Goal: Information Seeking & Learning: Compare options

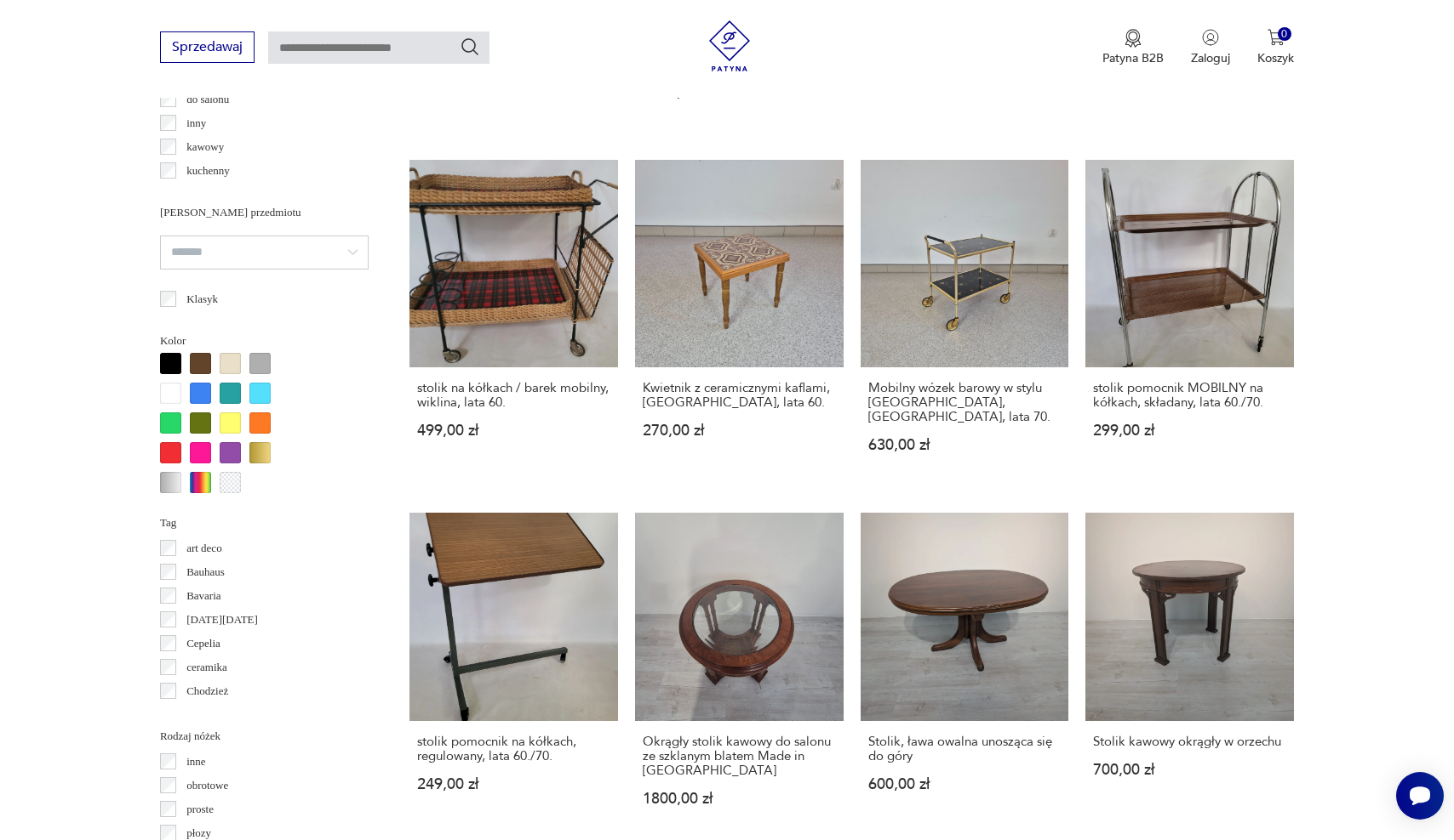
scroll to position [1291, 0]
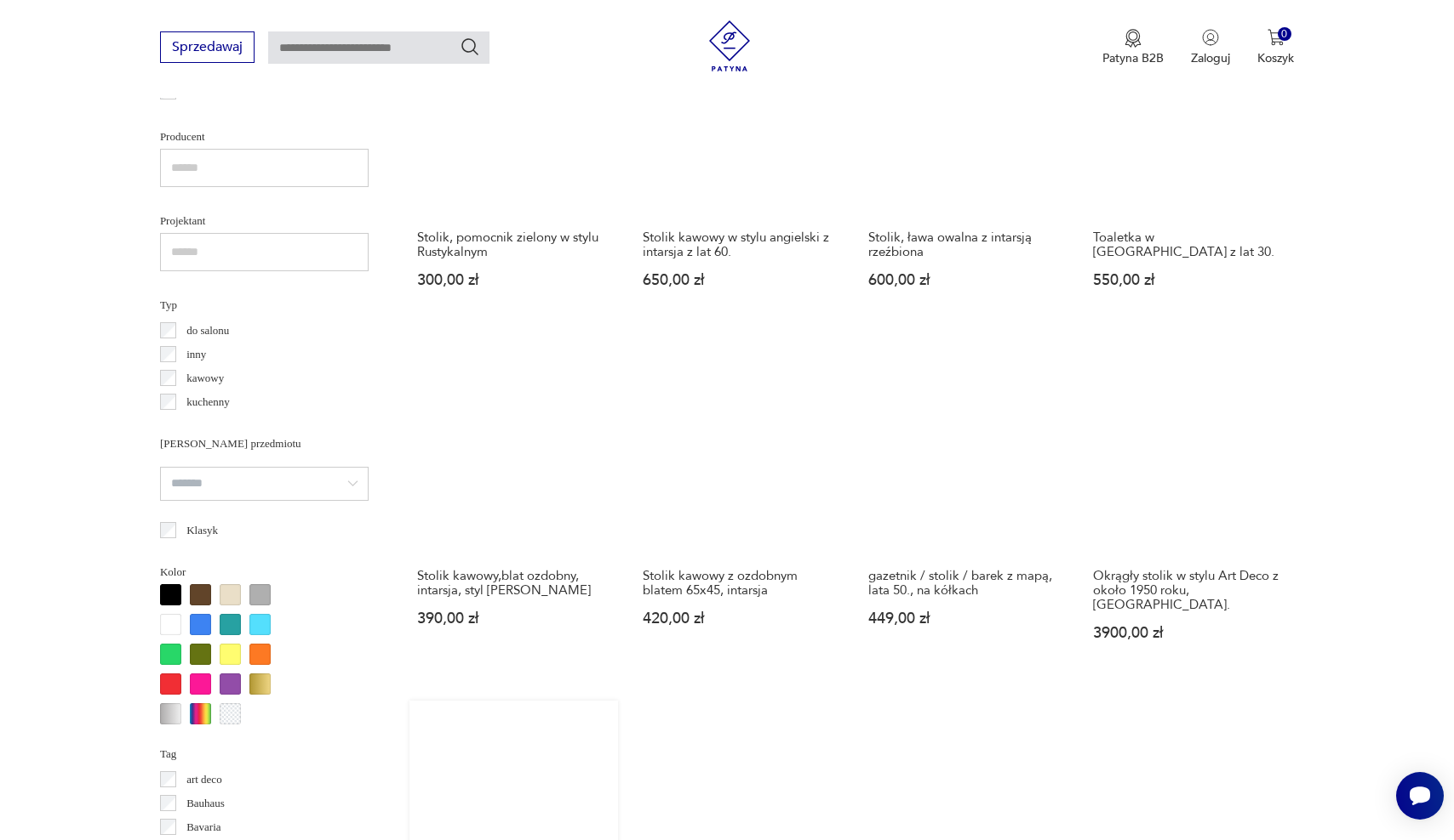
scroll to position [1222, 0]
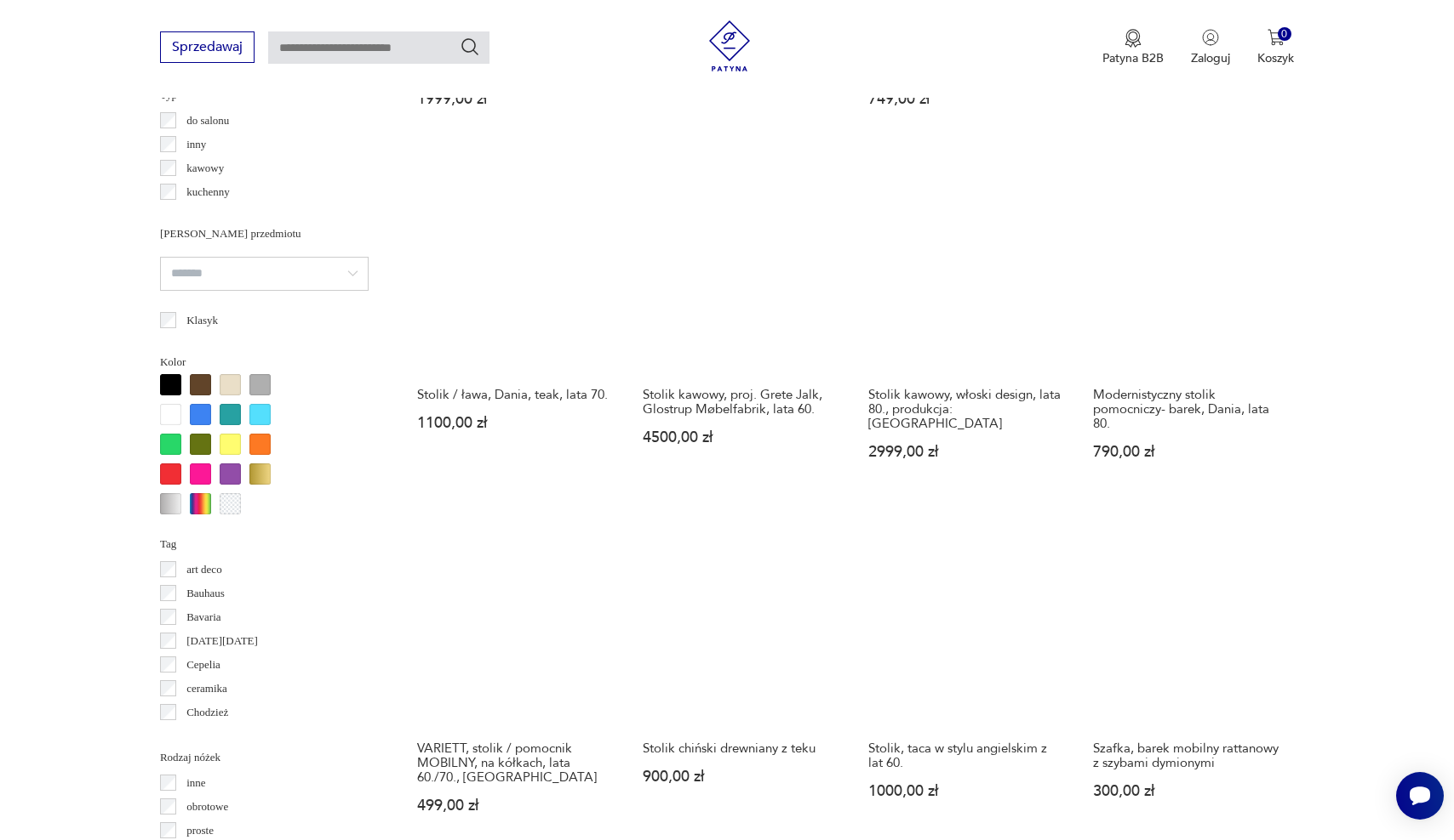
scroll to position [1390, 0]
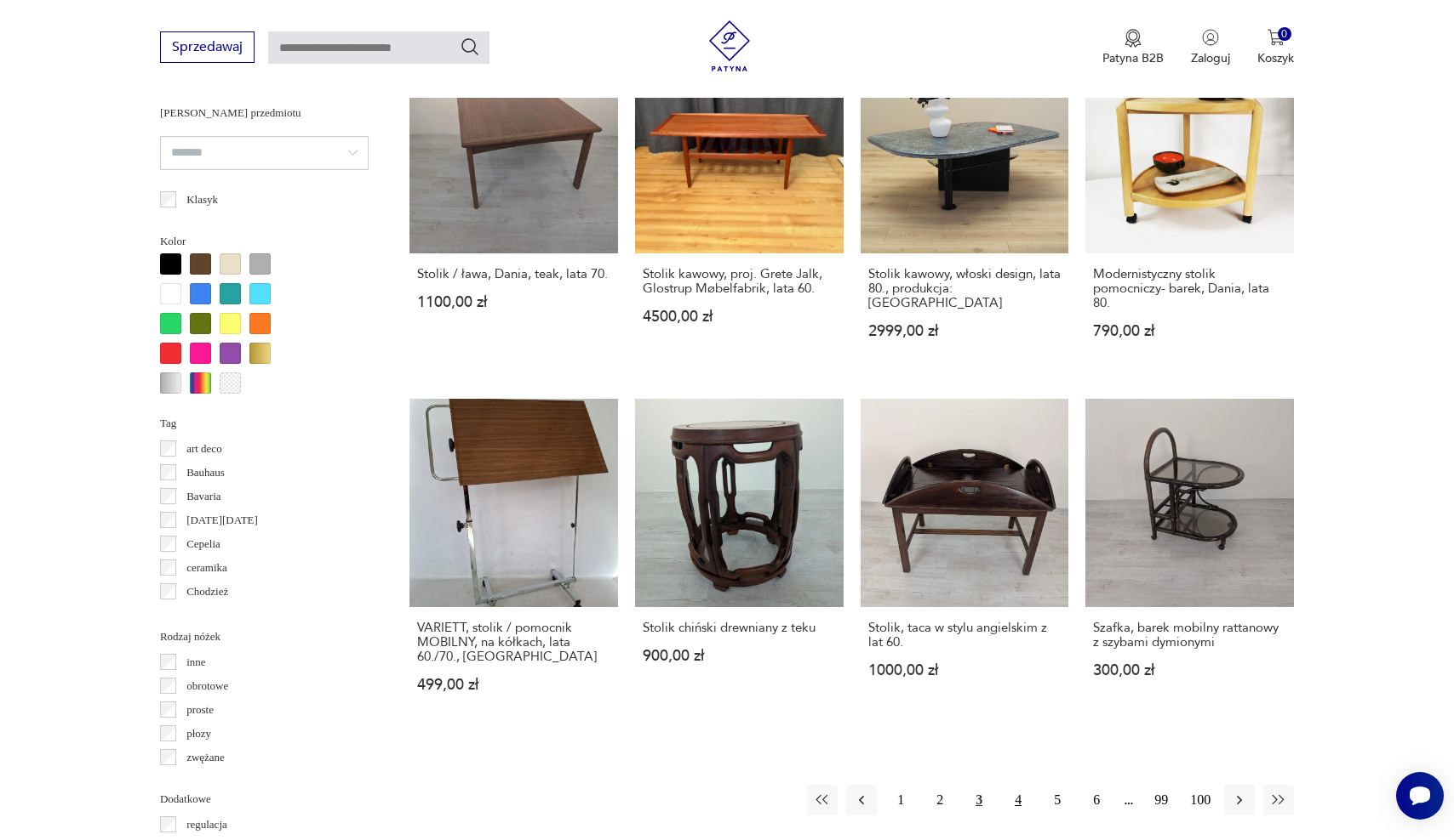
click at [1012, 785] on button "4" at bounding box center [1018, 800] width 31 height 31
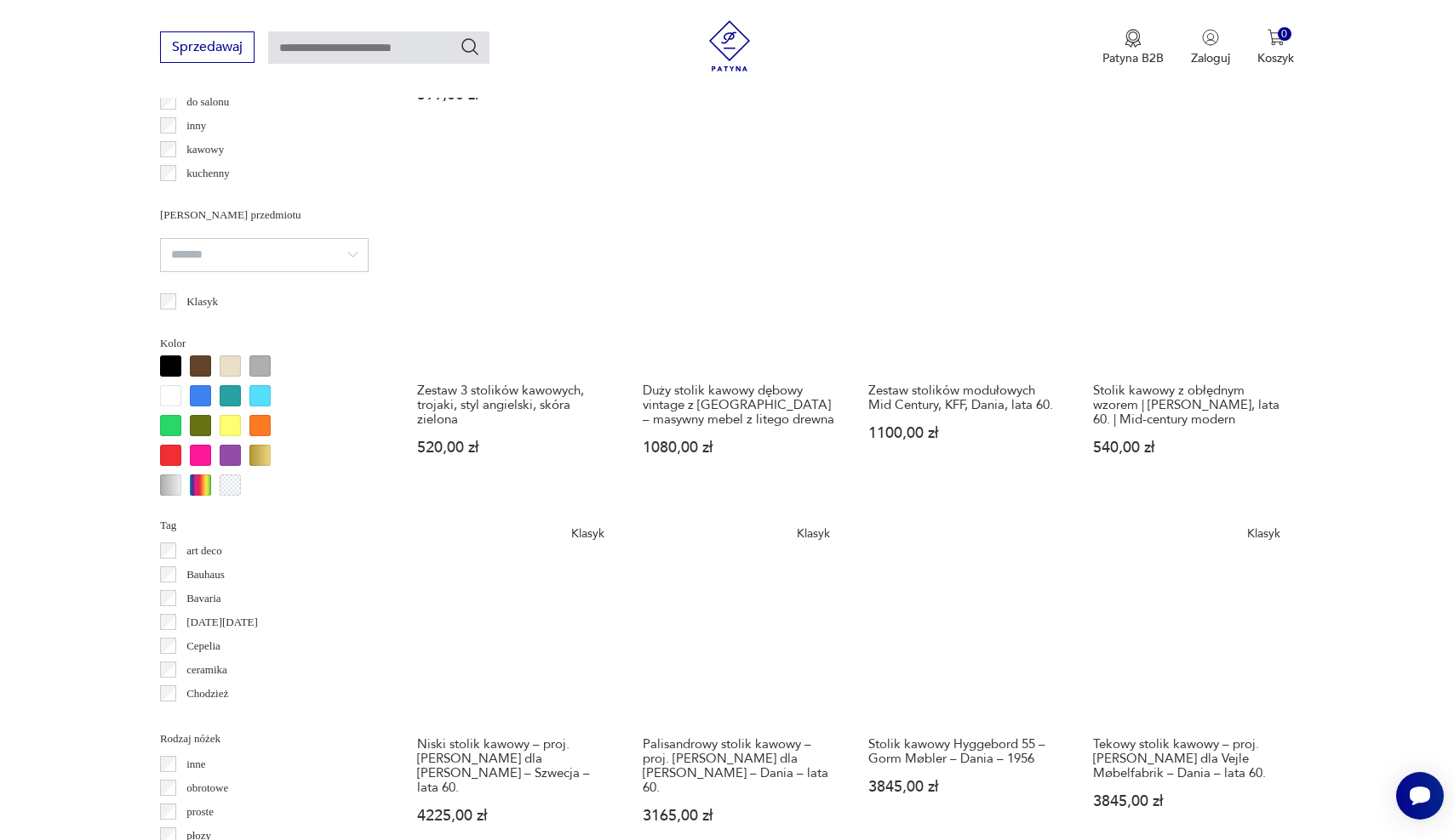
scroll to position [1314, 0]
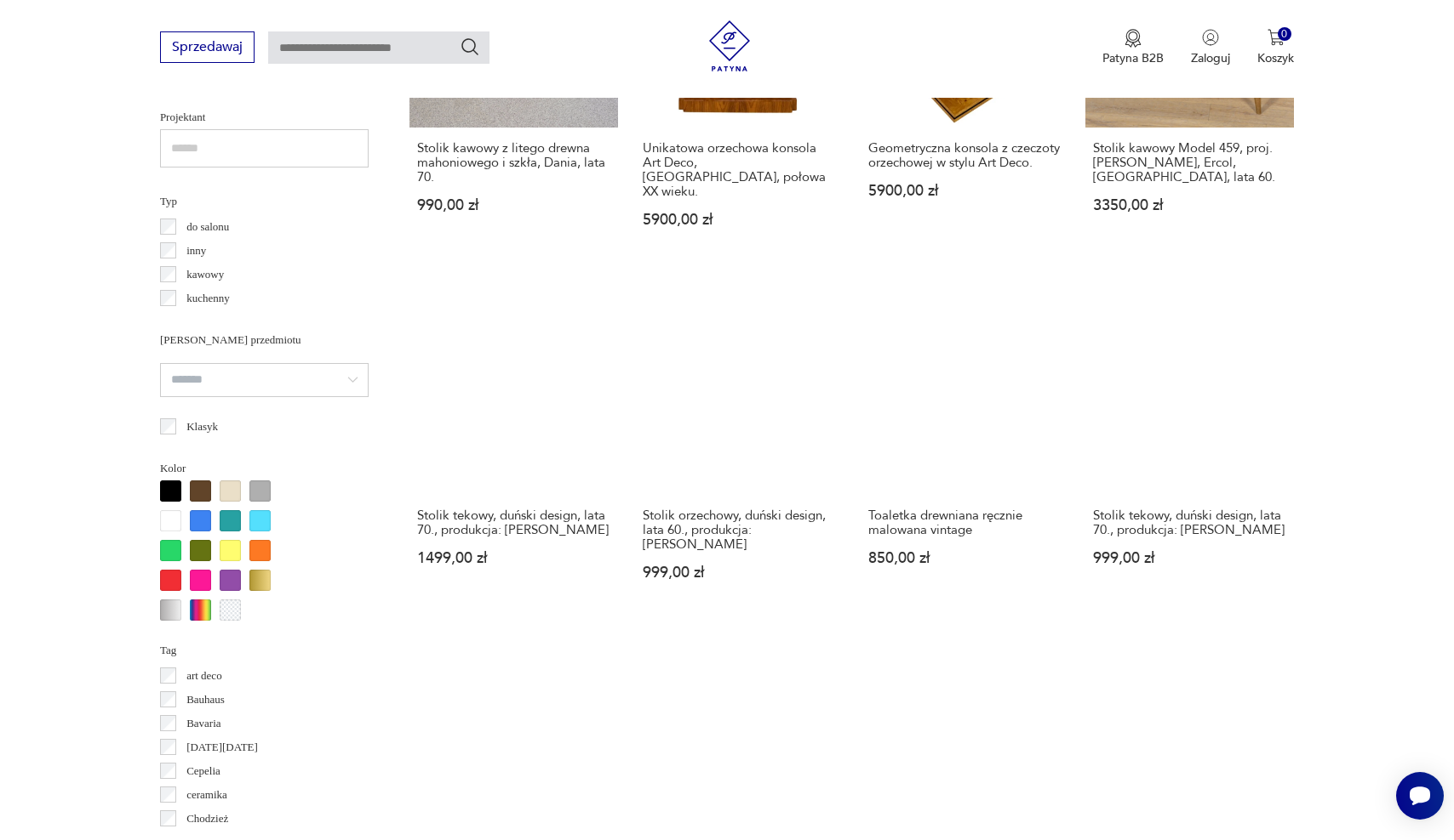
scroll to position [1362, 0]
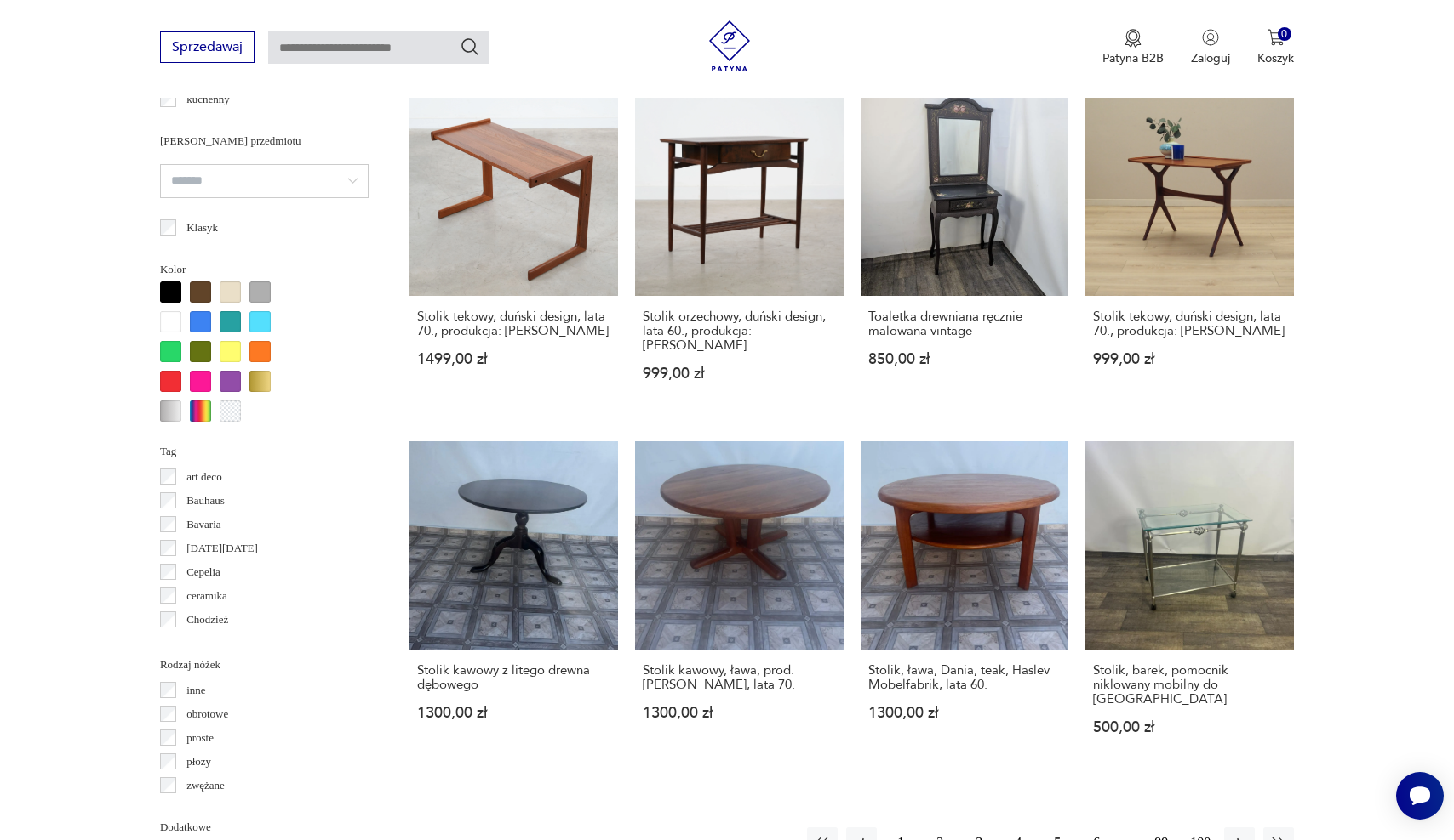
click at [1097, 828] on button "6" at bounding box center [1095, 843] width 31 height 31
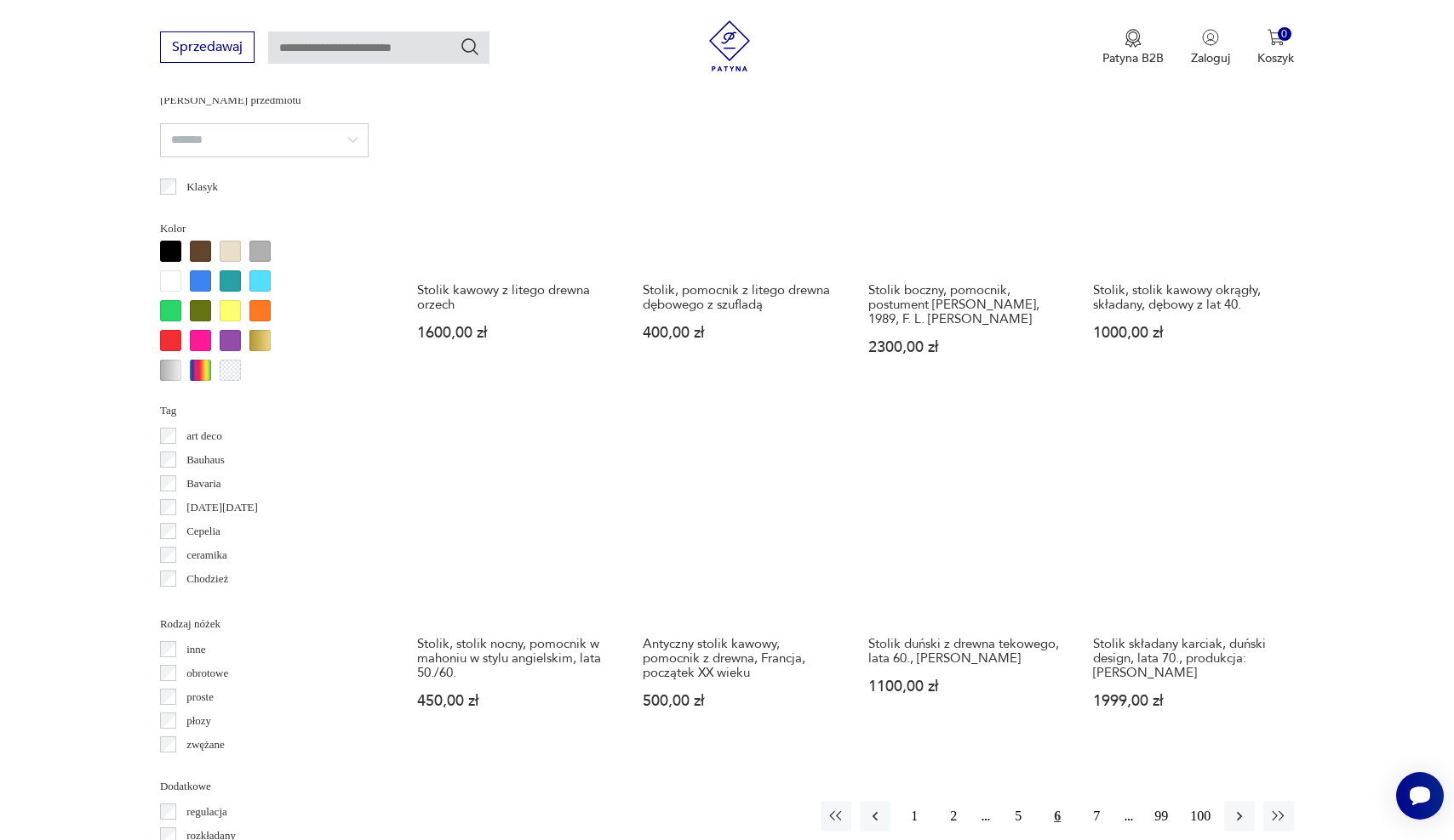
scroll to position [1579, 0]
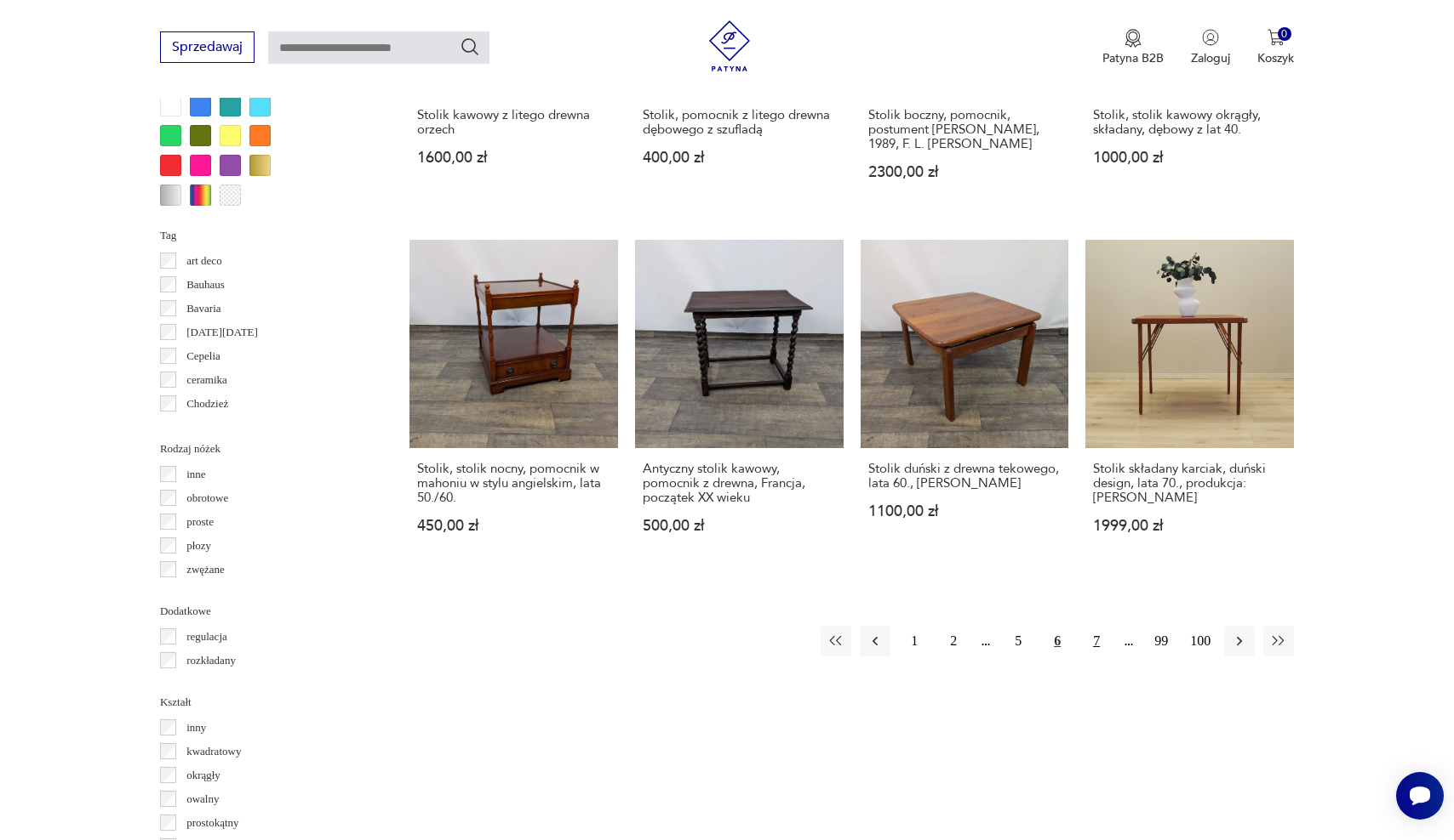
drag, startPoint x: 1097, startPoint y: 680, endPoint x: 1097, endPoint y: 509, distance: 171.0
click at [1097, 626] on button "7" at bounding box center [1095, 641] width 31 height 31
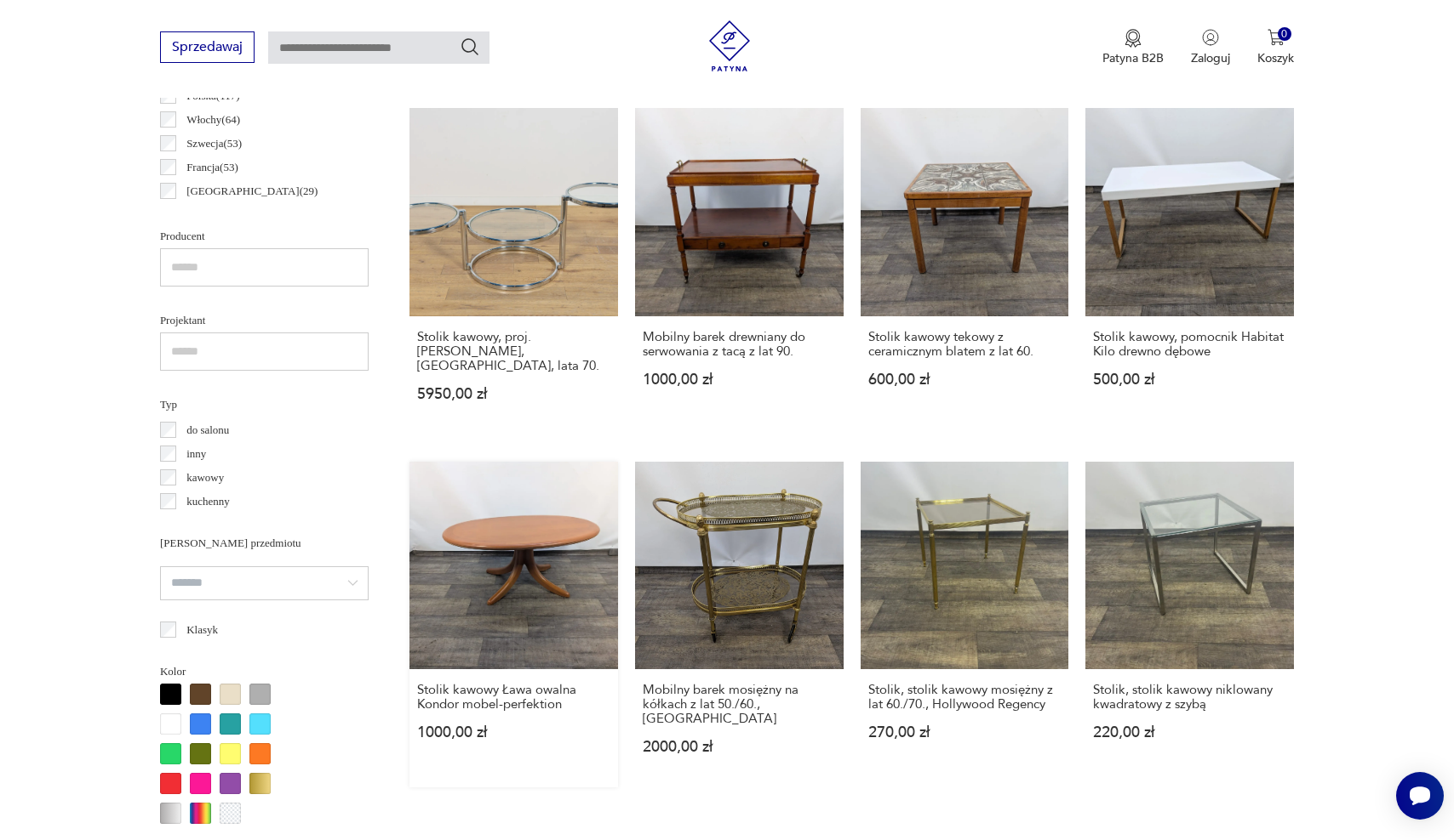
scroll to position [1274, 0]
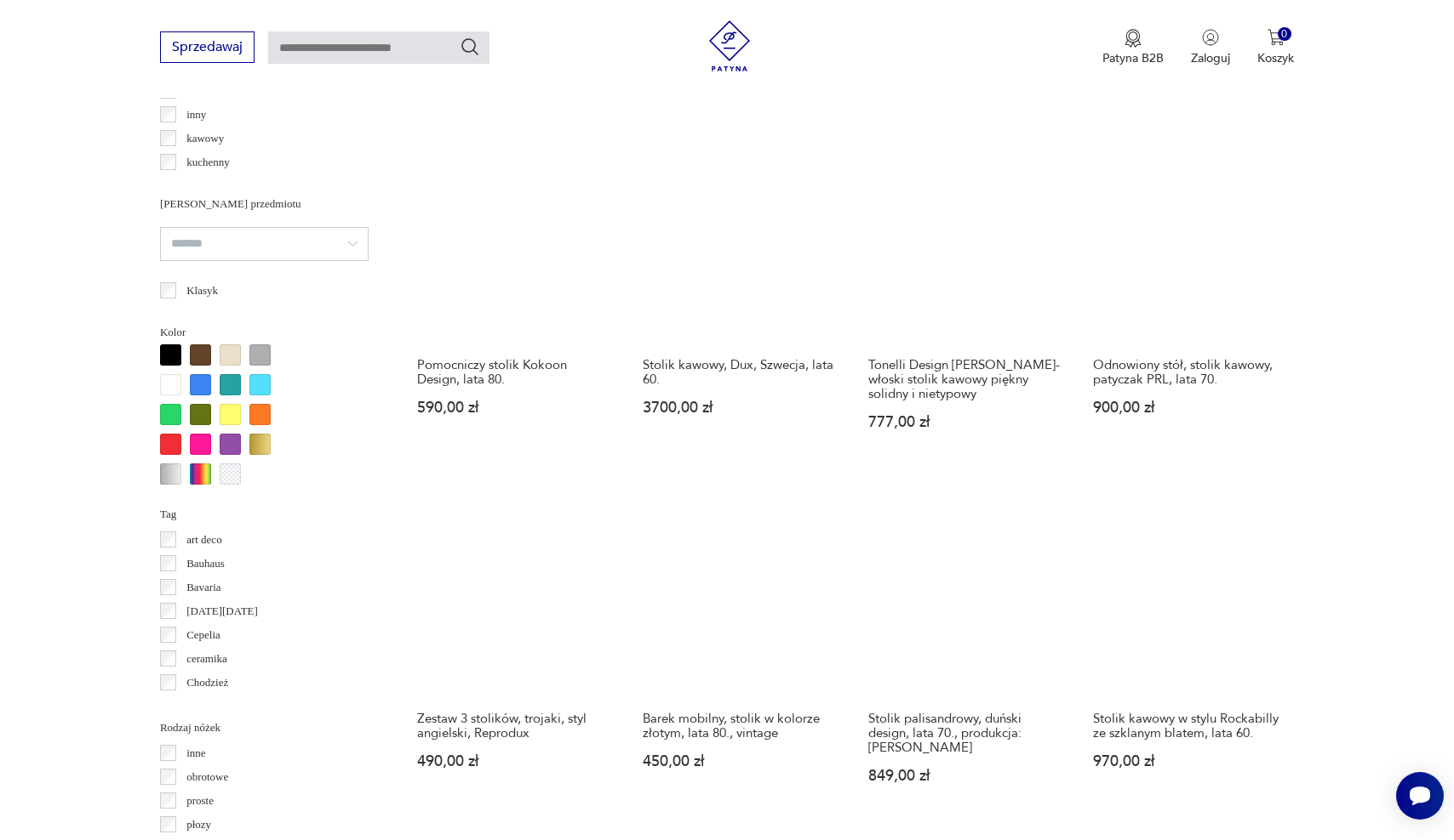
scroll to position [1328, 0]
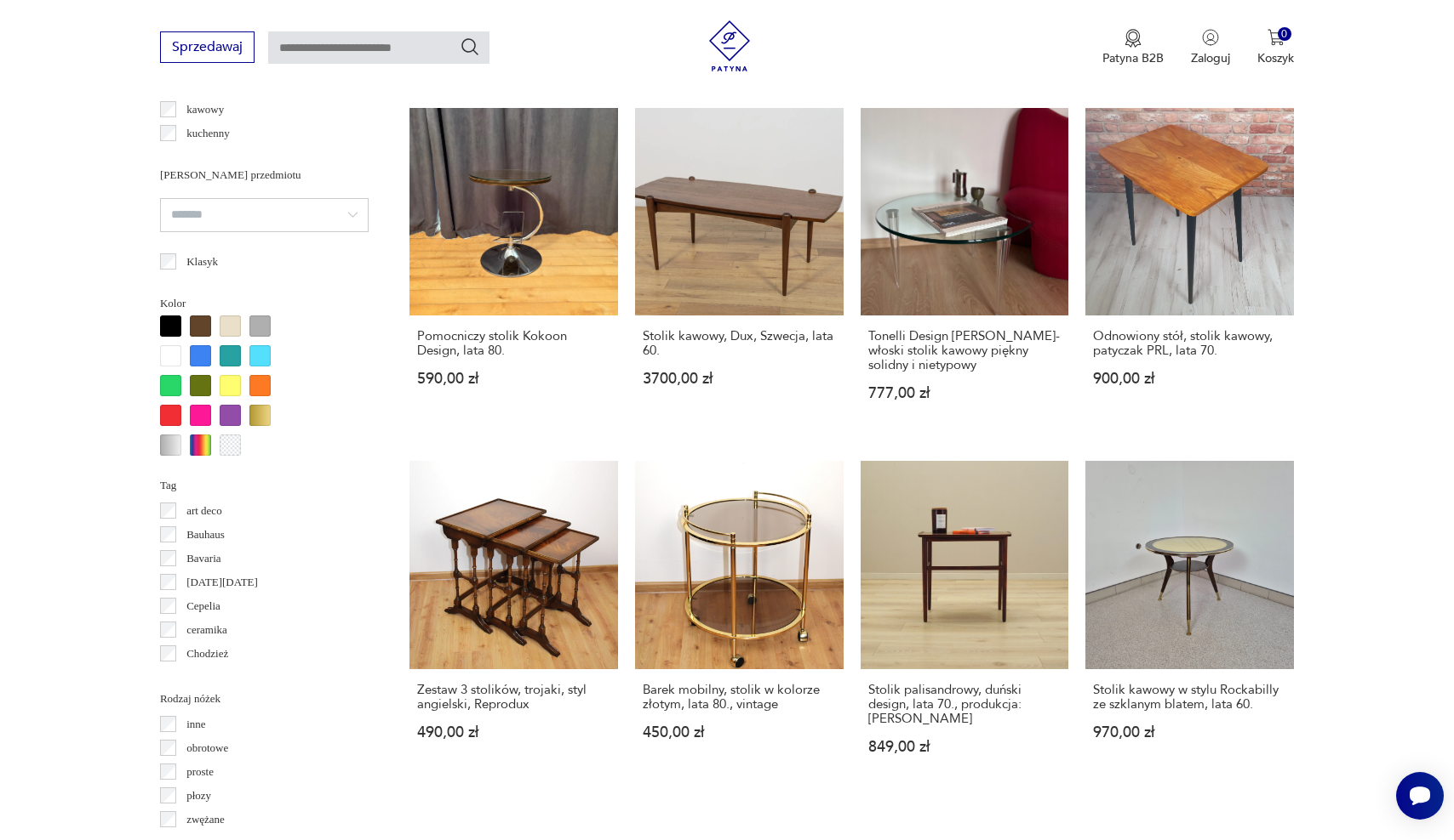
drag, startPoint x: 668, startPoint y: 428, endPoint x: 1017, endPoint y: 726, distance: 458.9
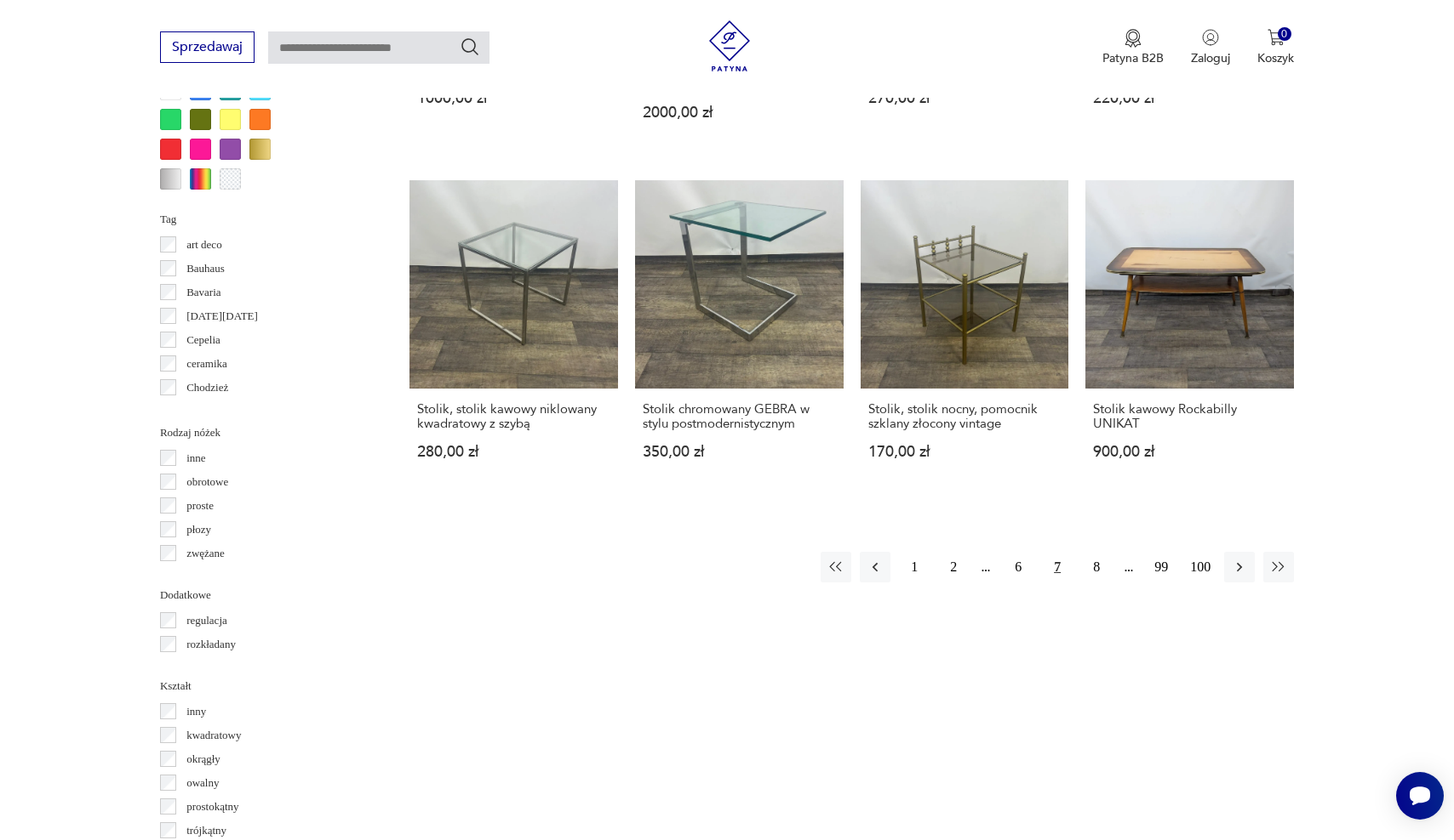
scroll to position [1599, 0]
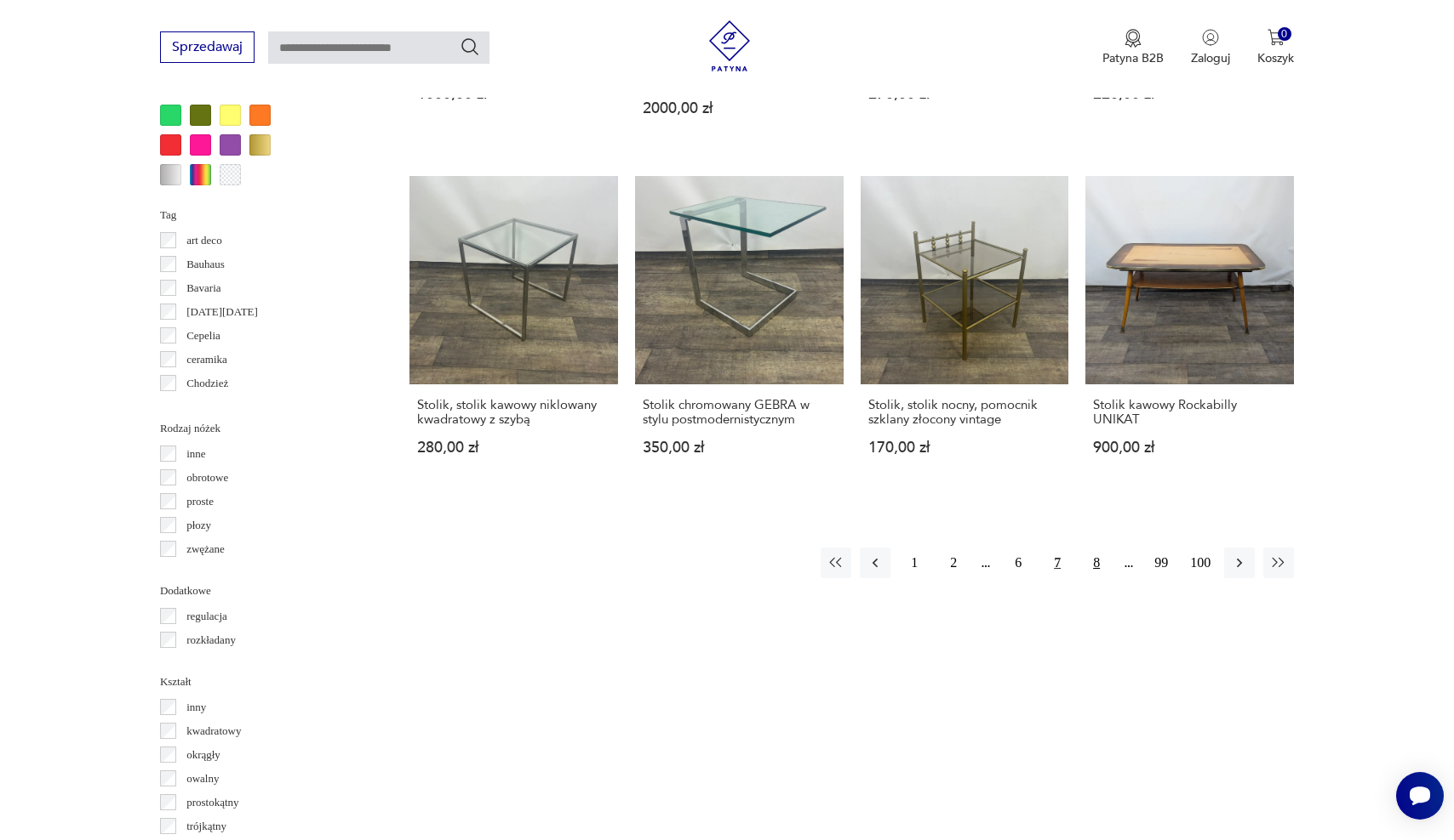
click at [1095, 548] on button "8" at bounding box center [1095, 563] width 31 height 31
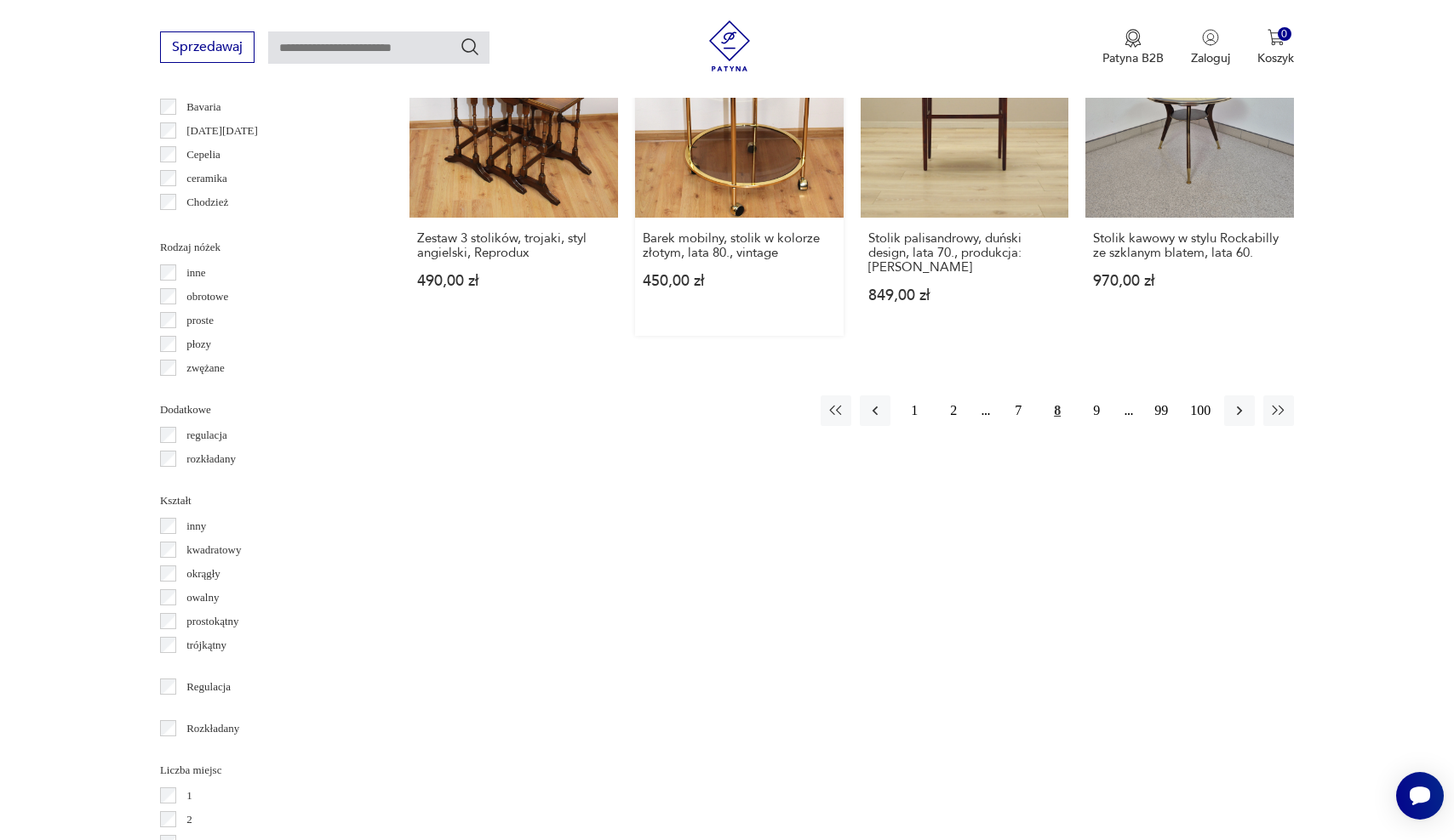
scroll to position [1902, 0]
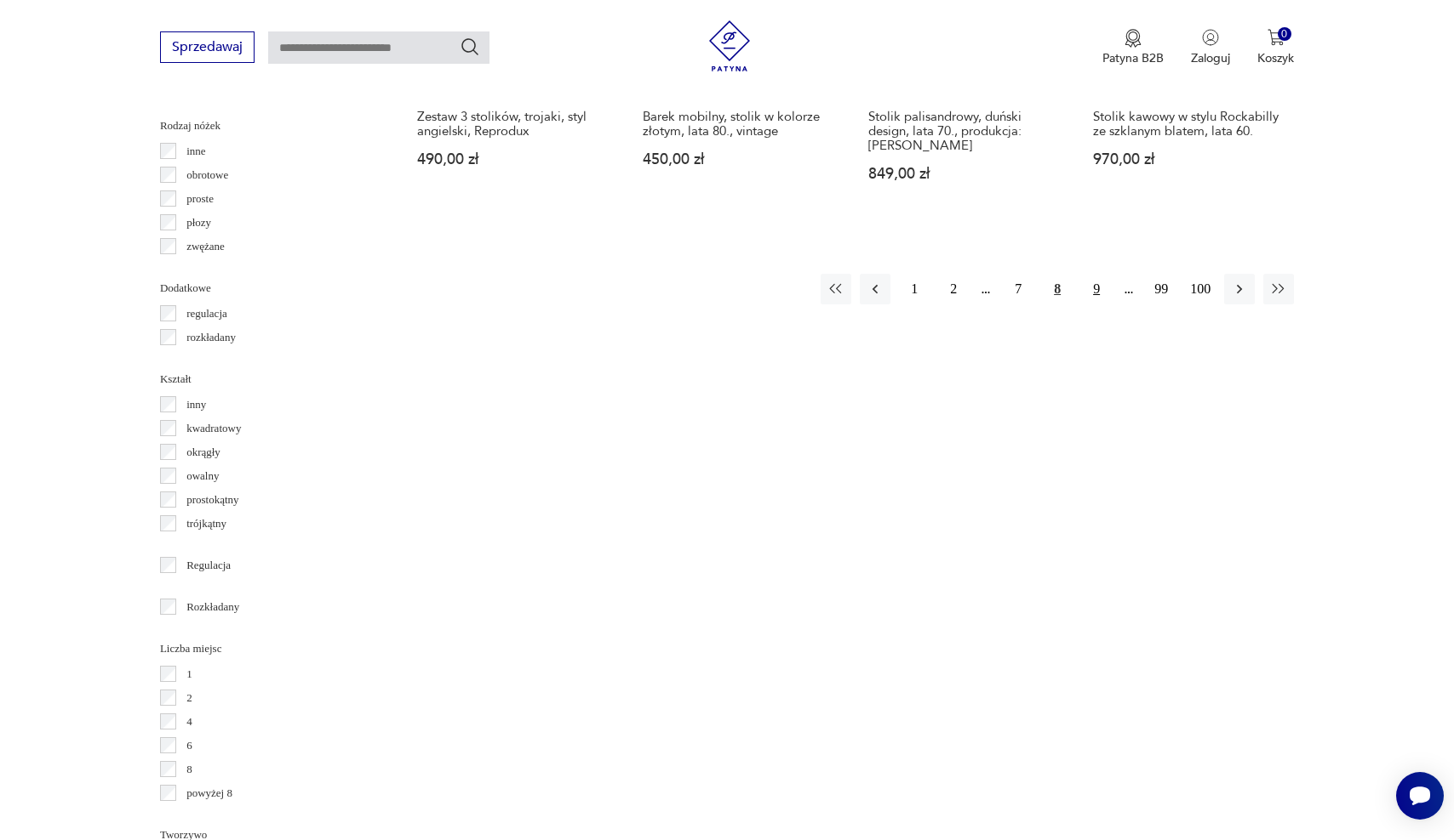
click at [1097, 274] on button "9" at bounding box center [1095, 289] width 31 height 31
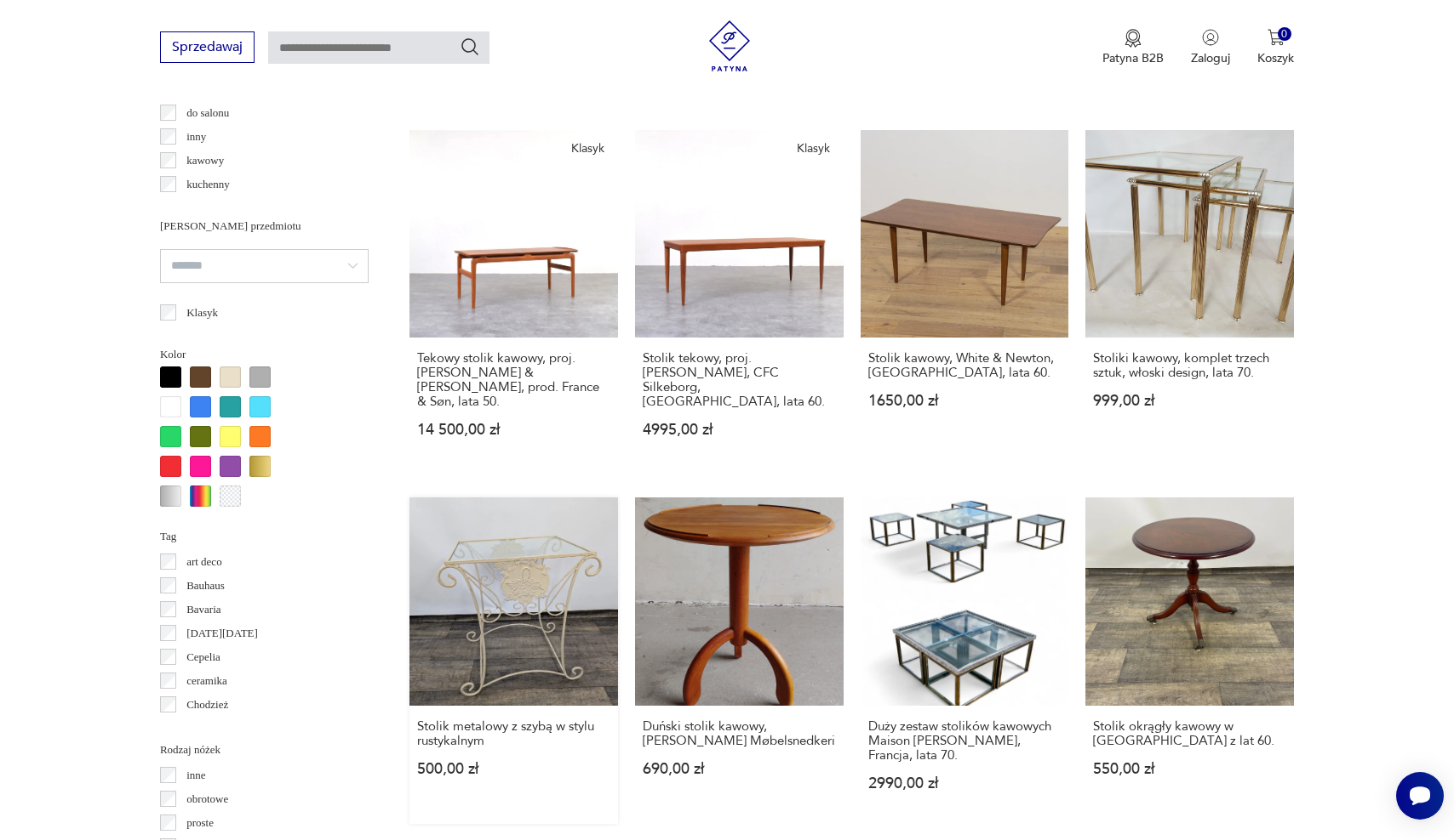
scroll to position [1445, 0]
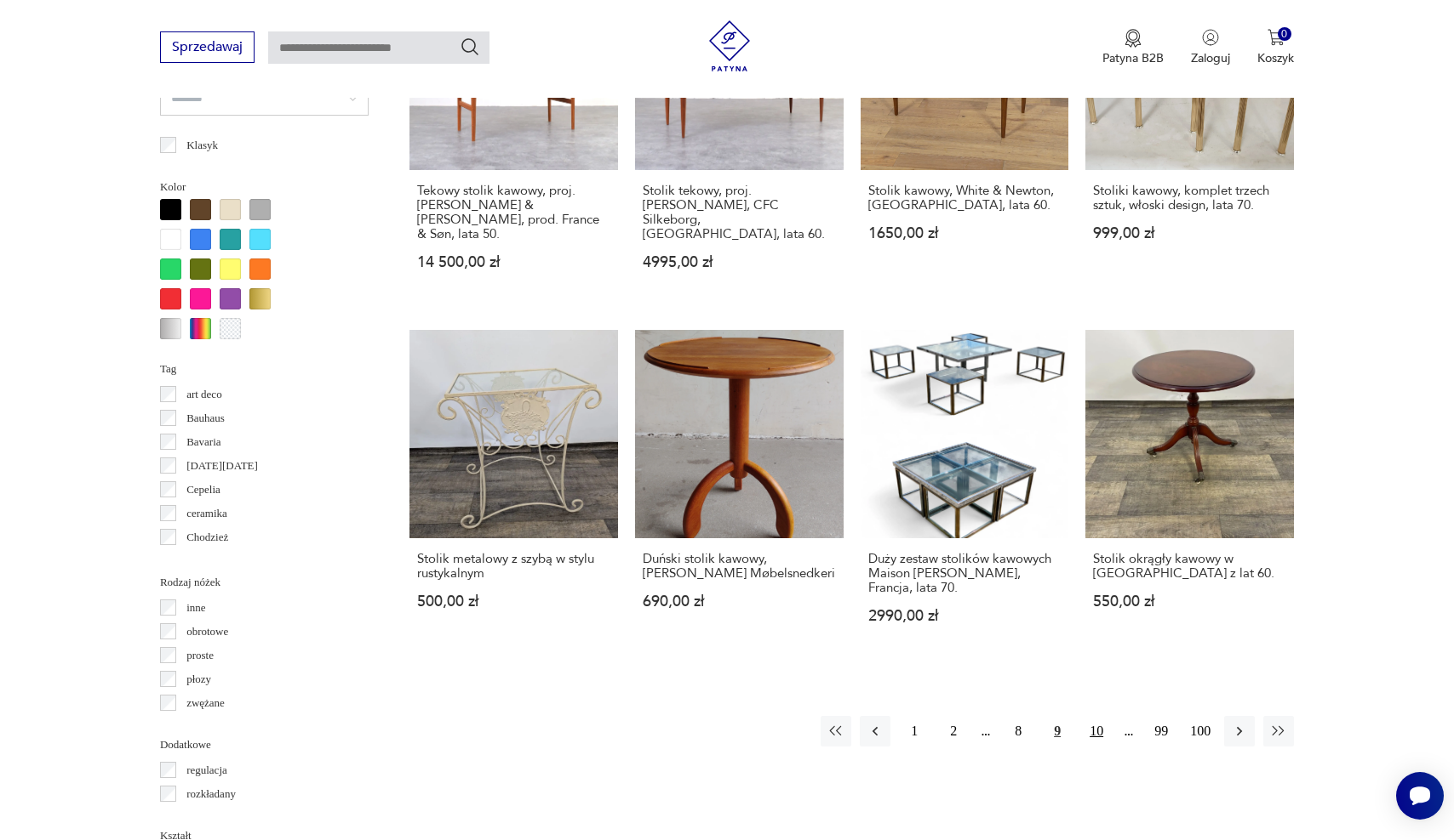
click at [1094, 716] on button "10" at bounding box center [1095, 731] width 31 height 31
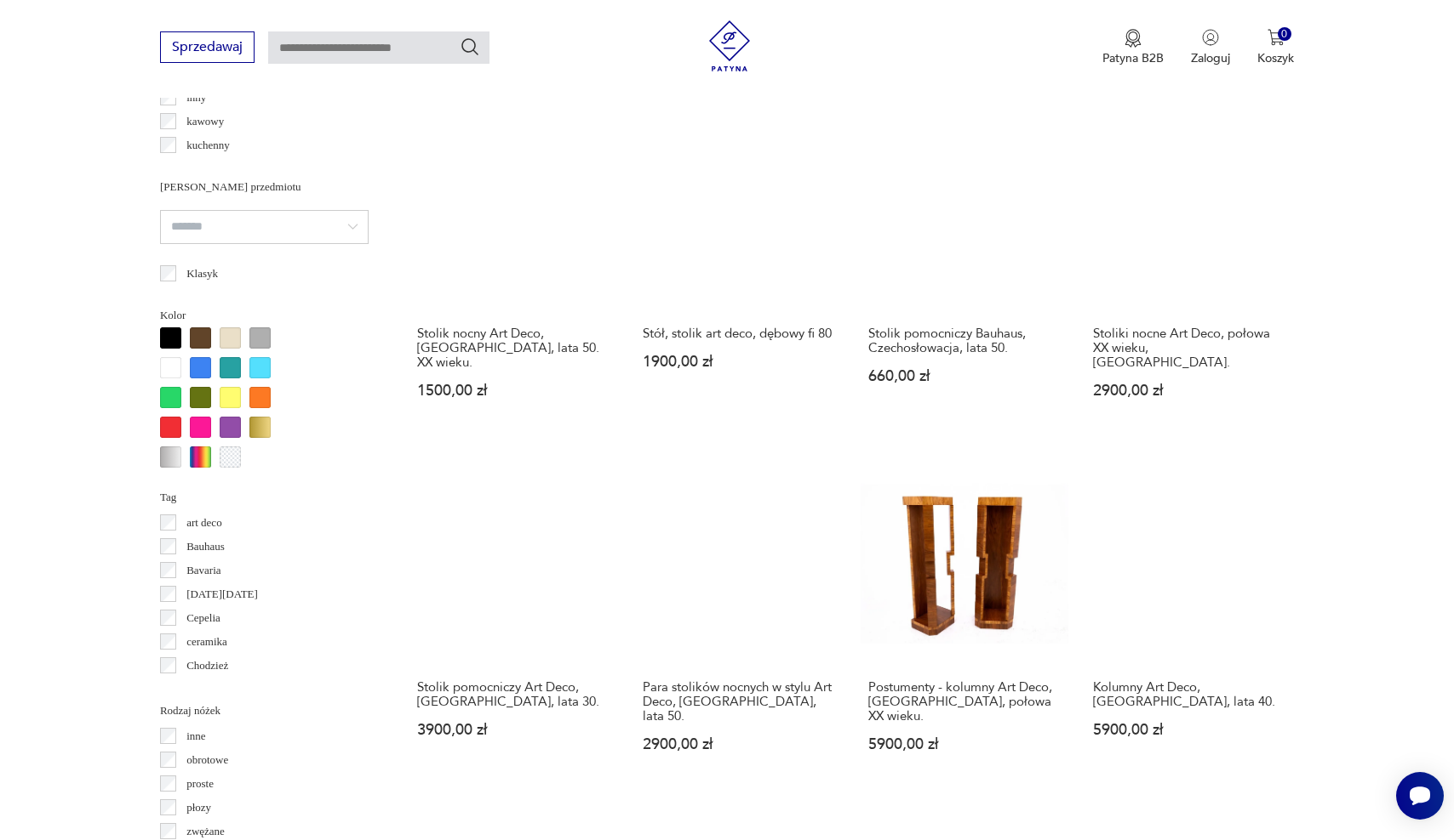
scroll to position [1364, 0]
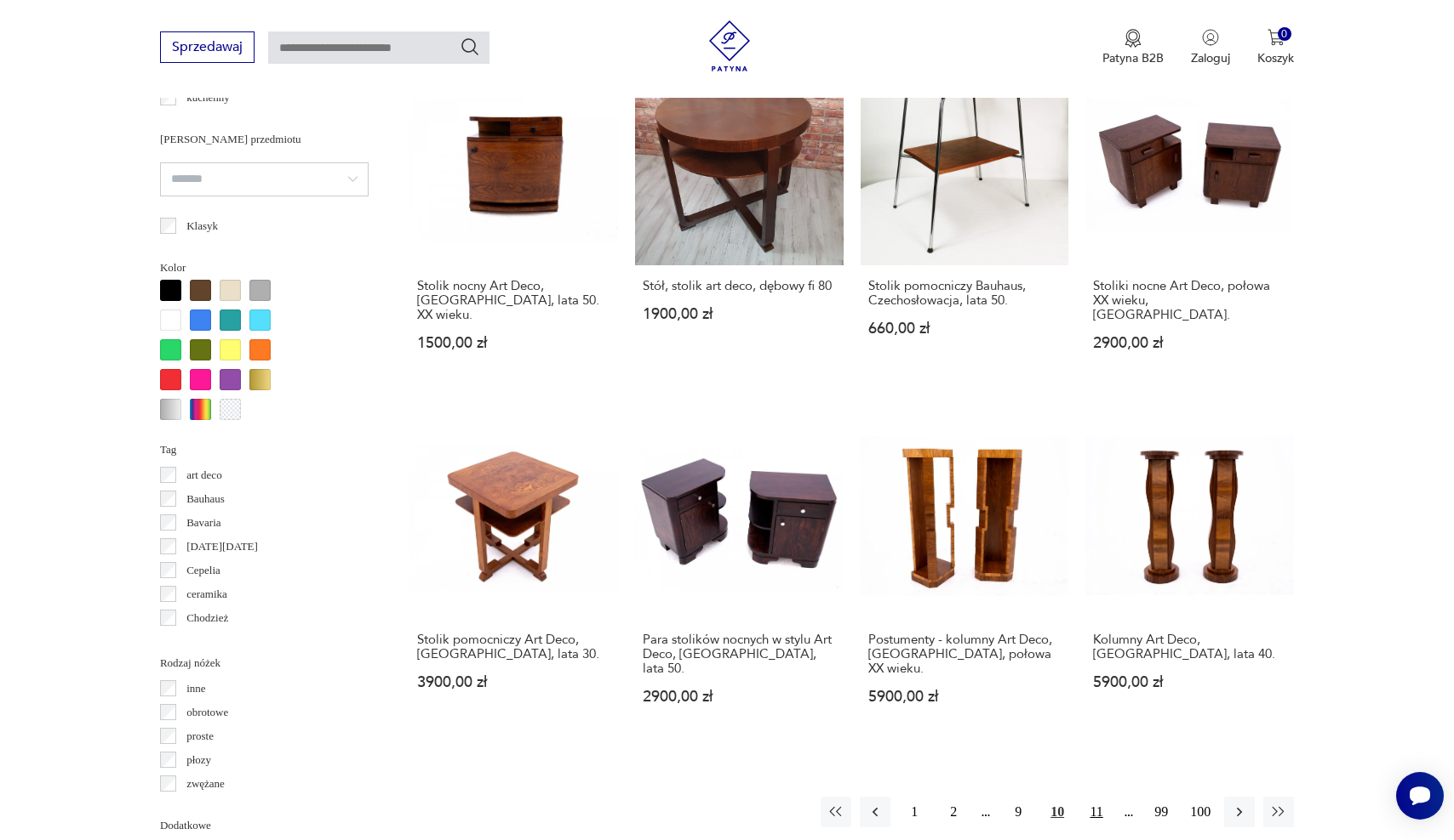
click at [1094, 797] on button "11" at bounding box center [1095, 812] width 31 height 31
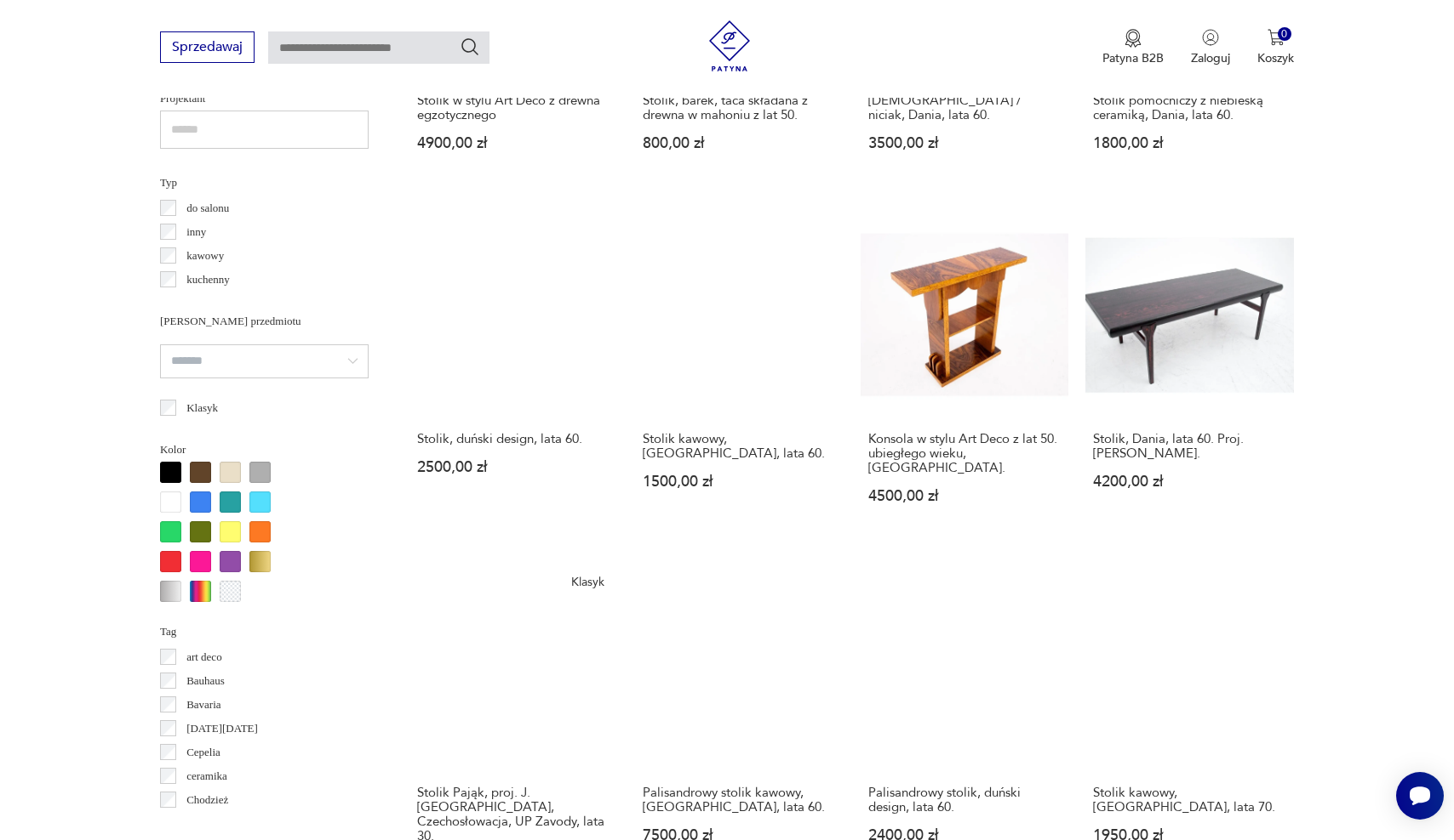
scroll to position [1465, 0]
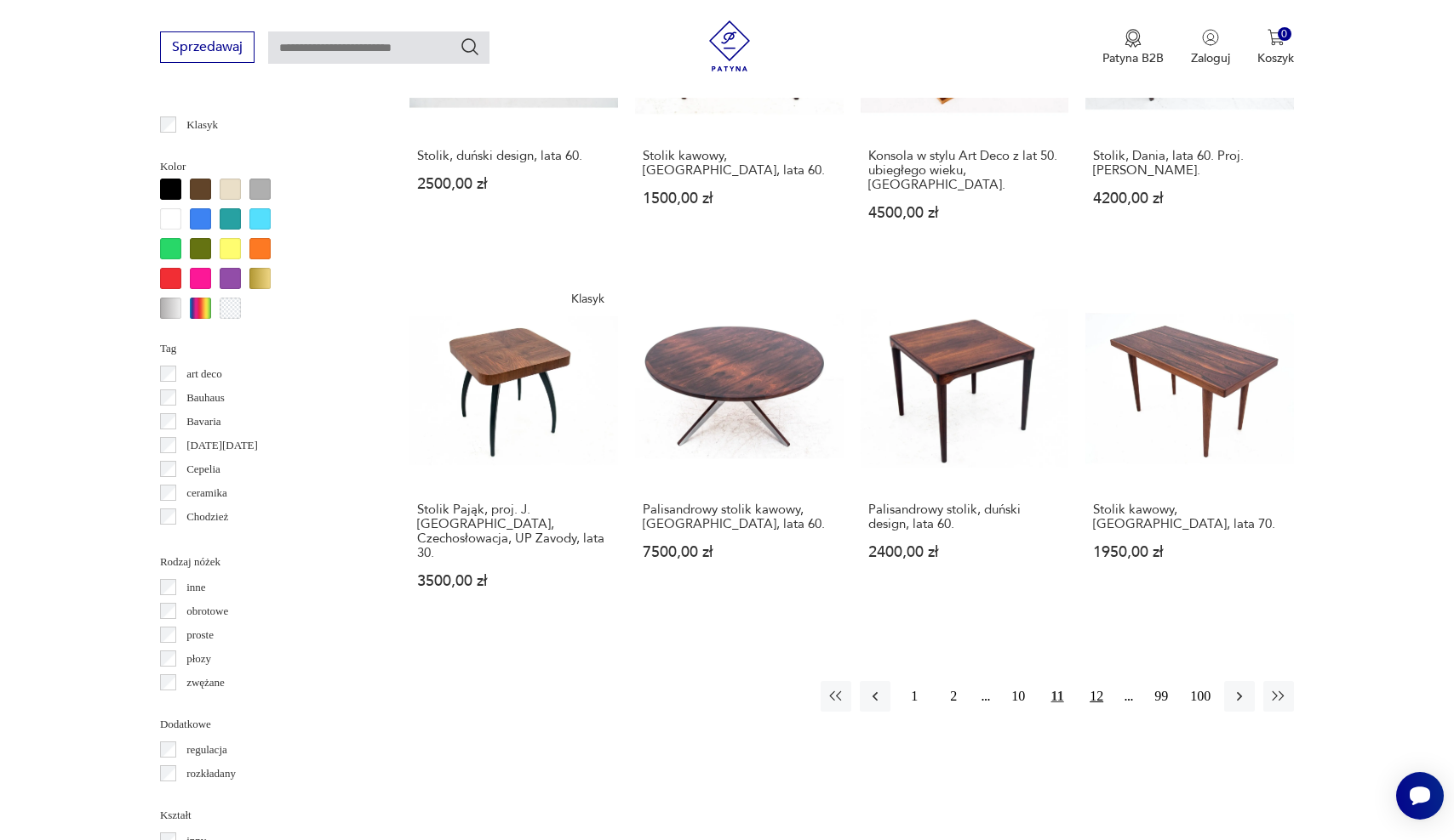
click at [1098, 681] on button "12" at bounding box center [1095, 696] width 31 height 31
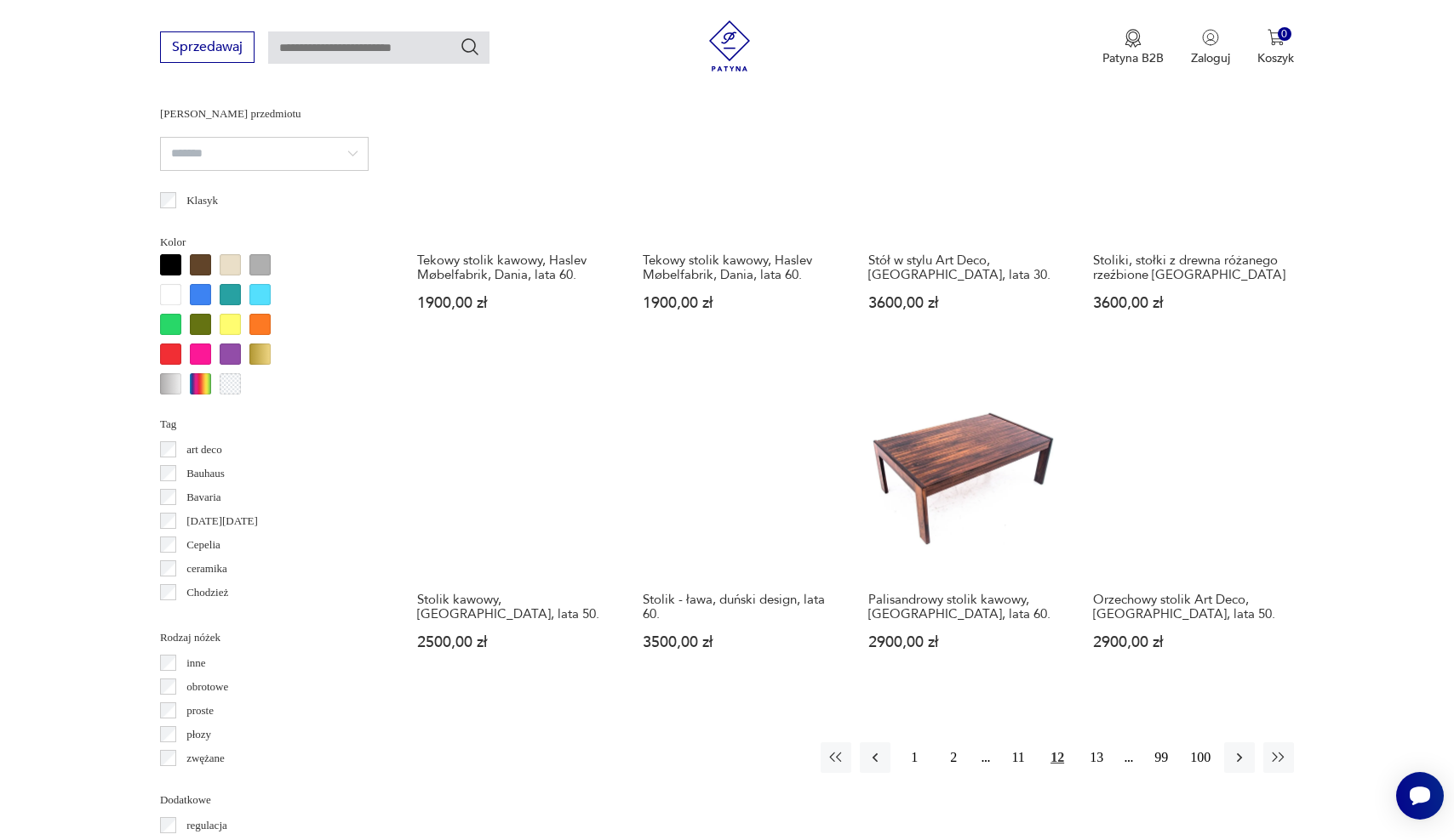
scroll to position [1389, 0]
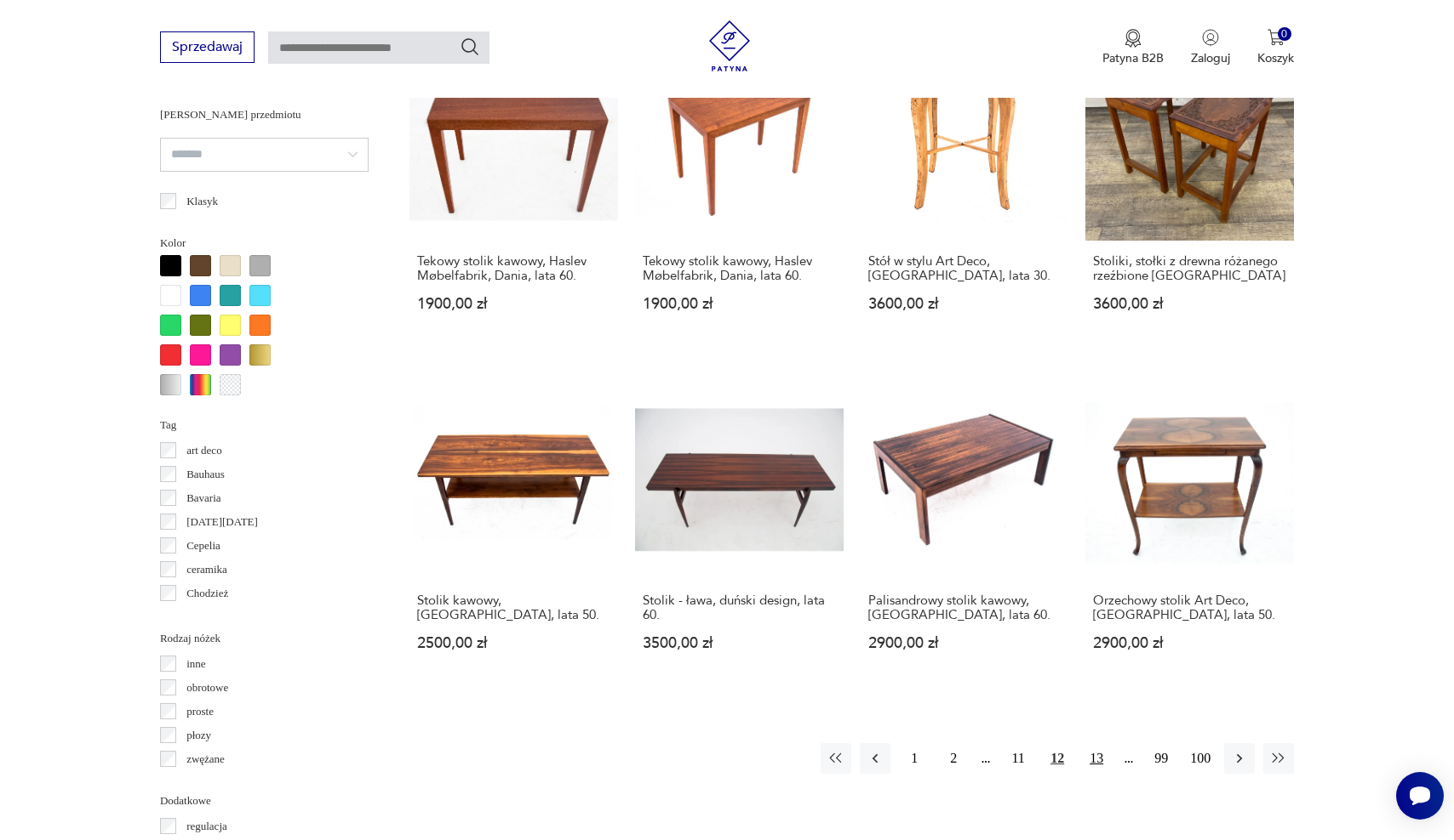
click at [1101, 743] on button "13" at bounding box center [1095, 758] width 31 height 31
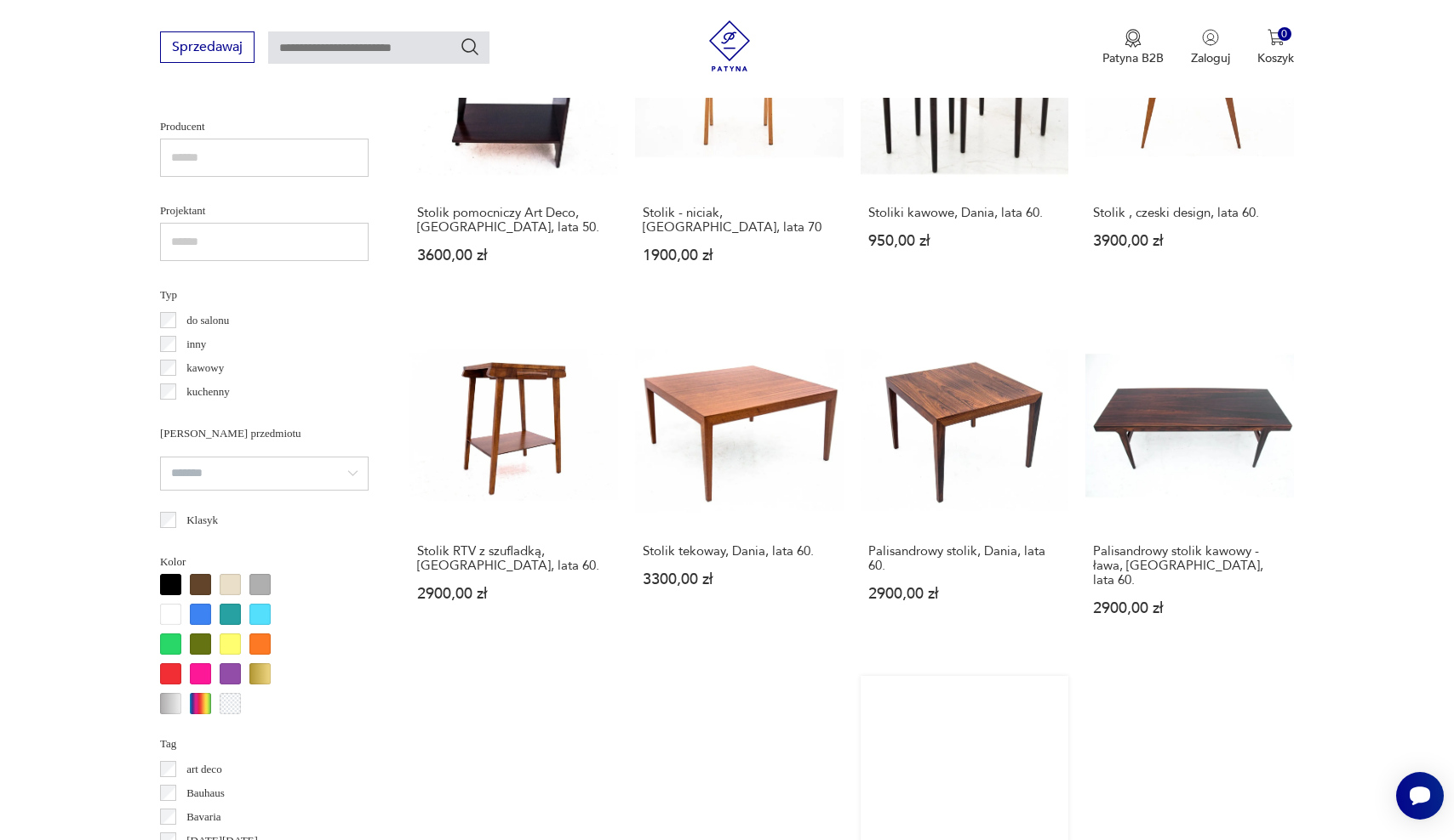
scroll to position [1195, 0]
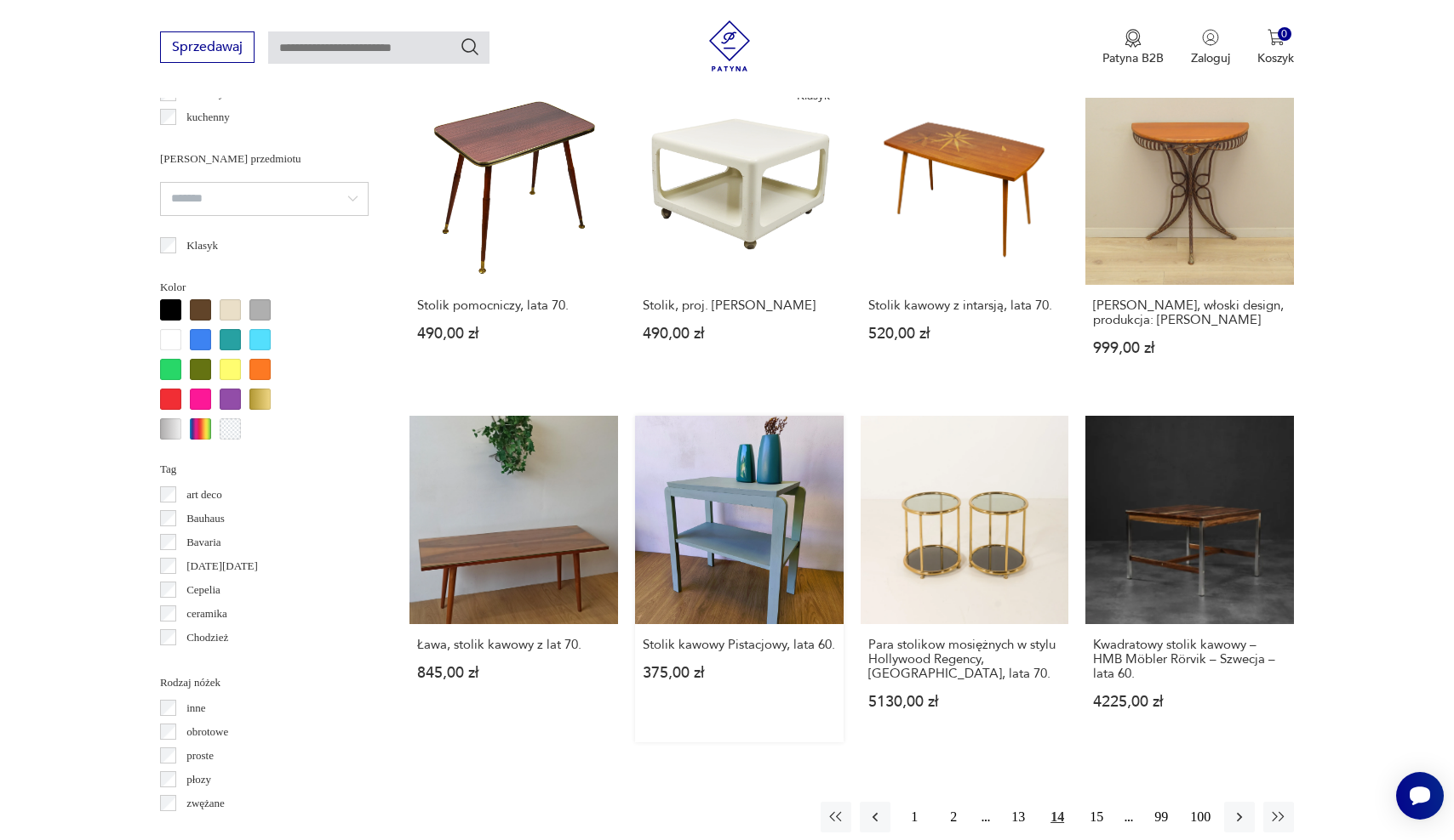
scroll to position [1521, 0]
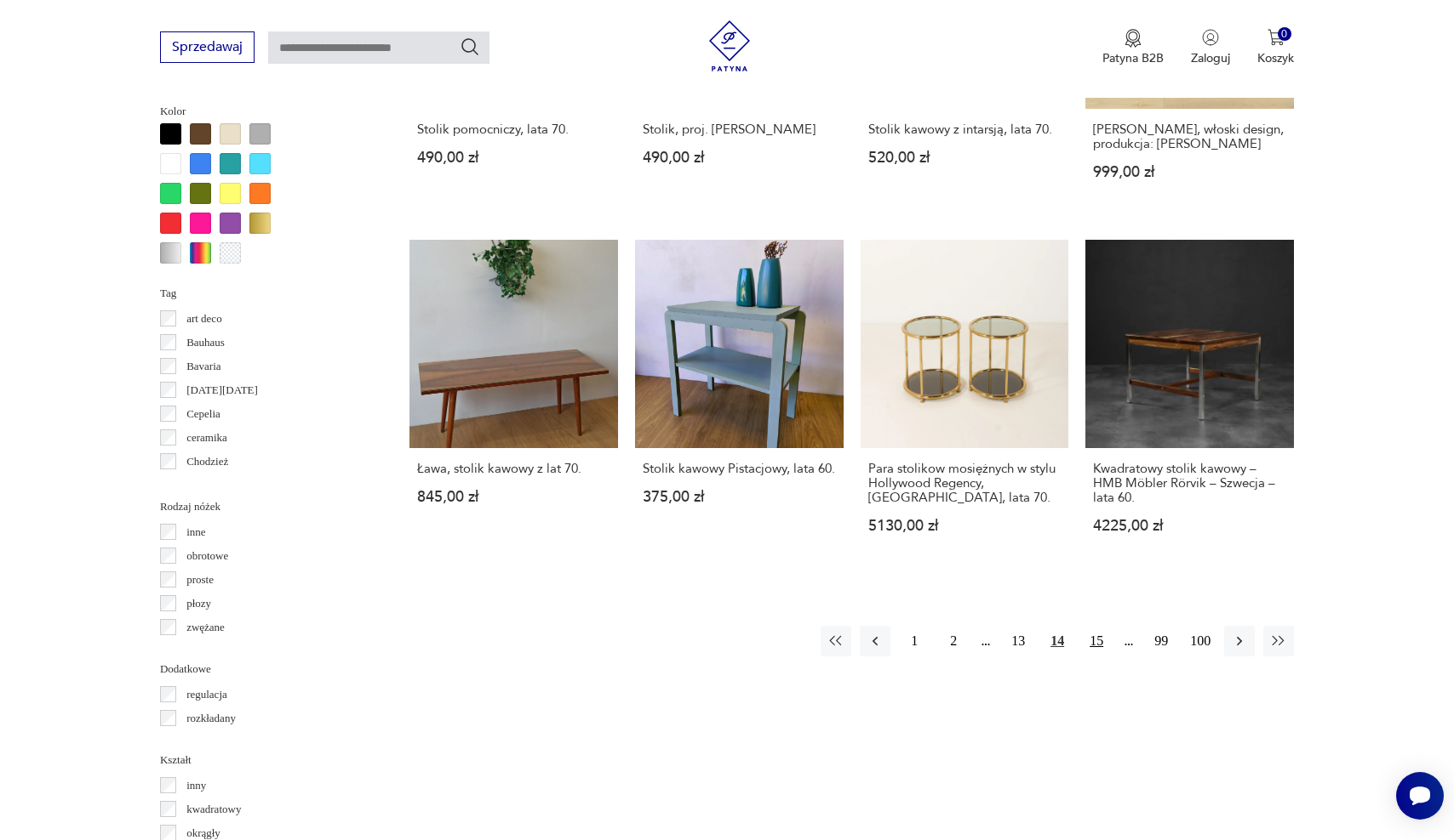
click at [1094, 626] on button "15" at bounding box center [1095, 641] width 31 height 31
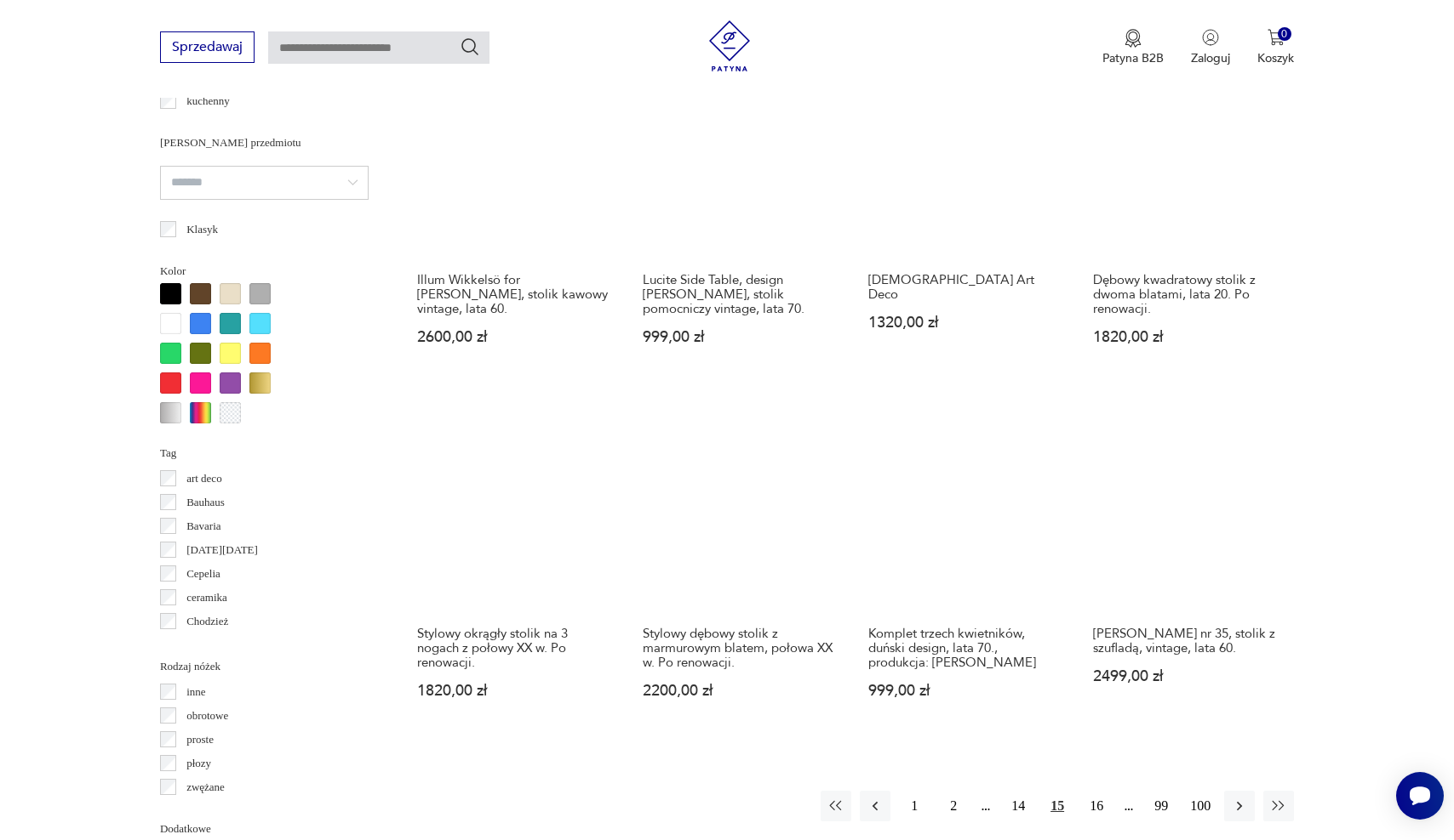
scroll to position [1396, 0]
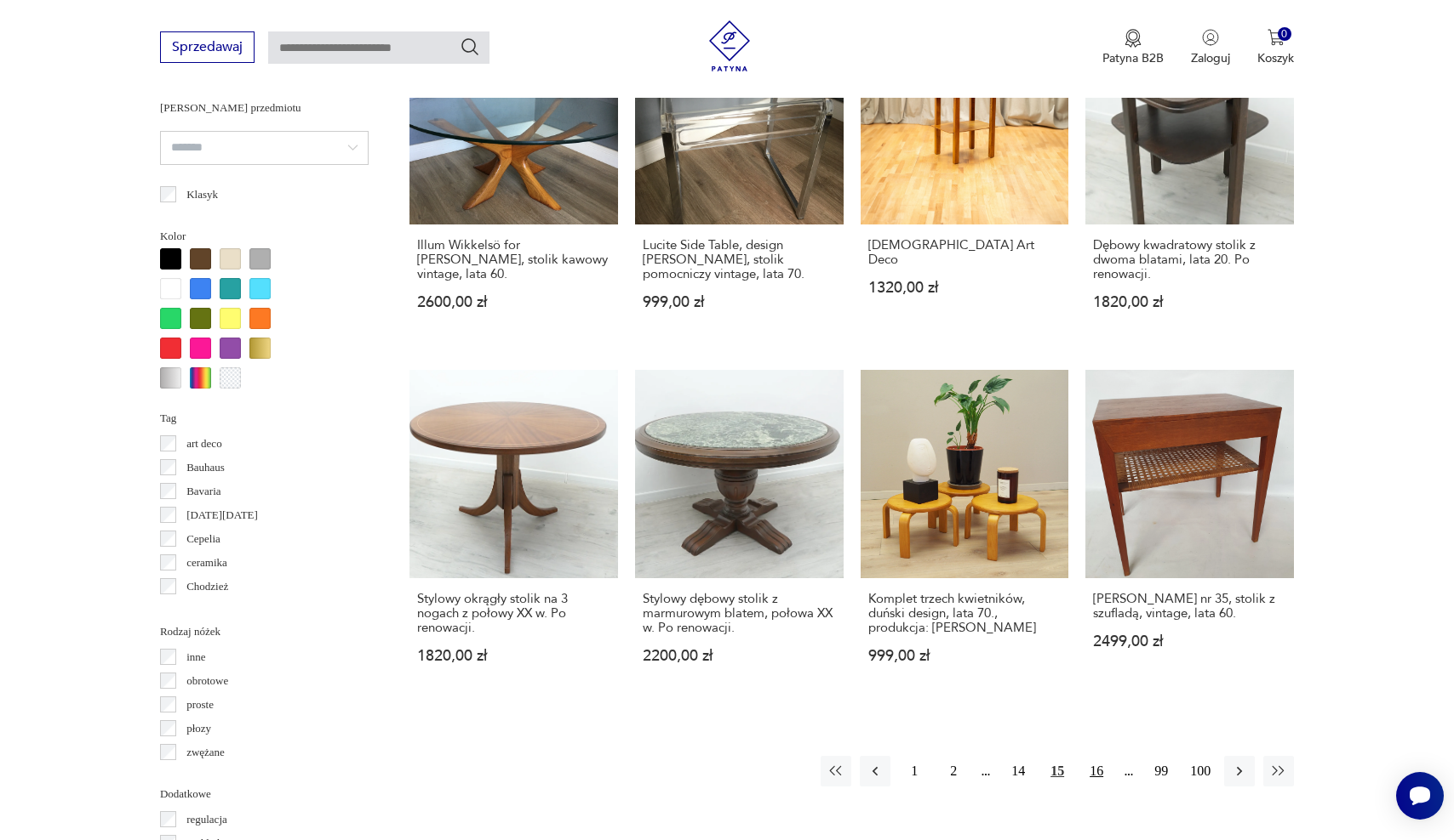
click at [1101, 756] on button "16" at bounding box center [1095, 771] width 31 height 31
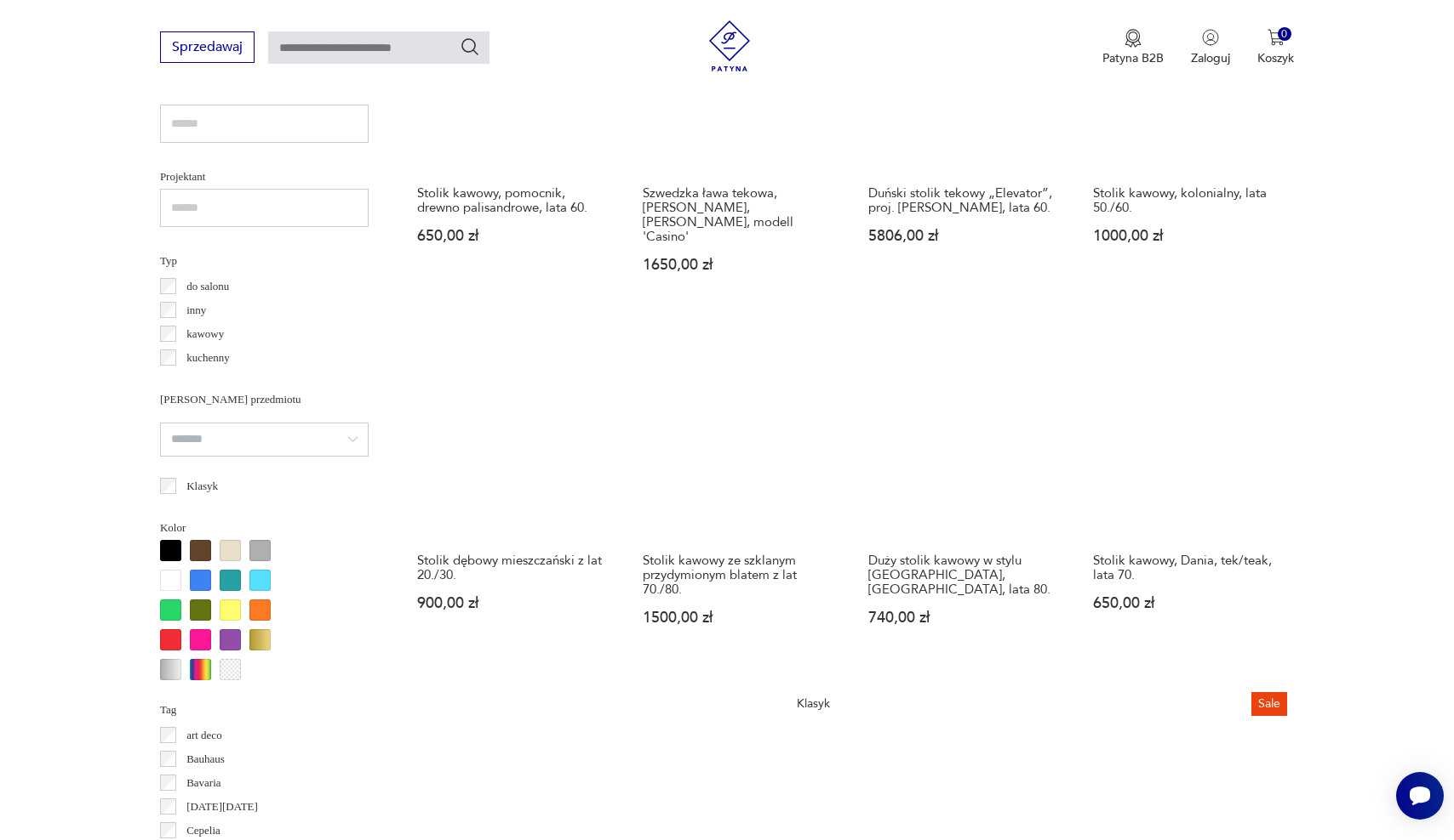
scroll to position [1406, 0]
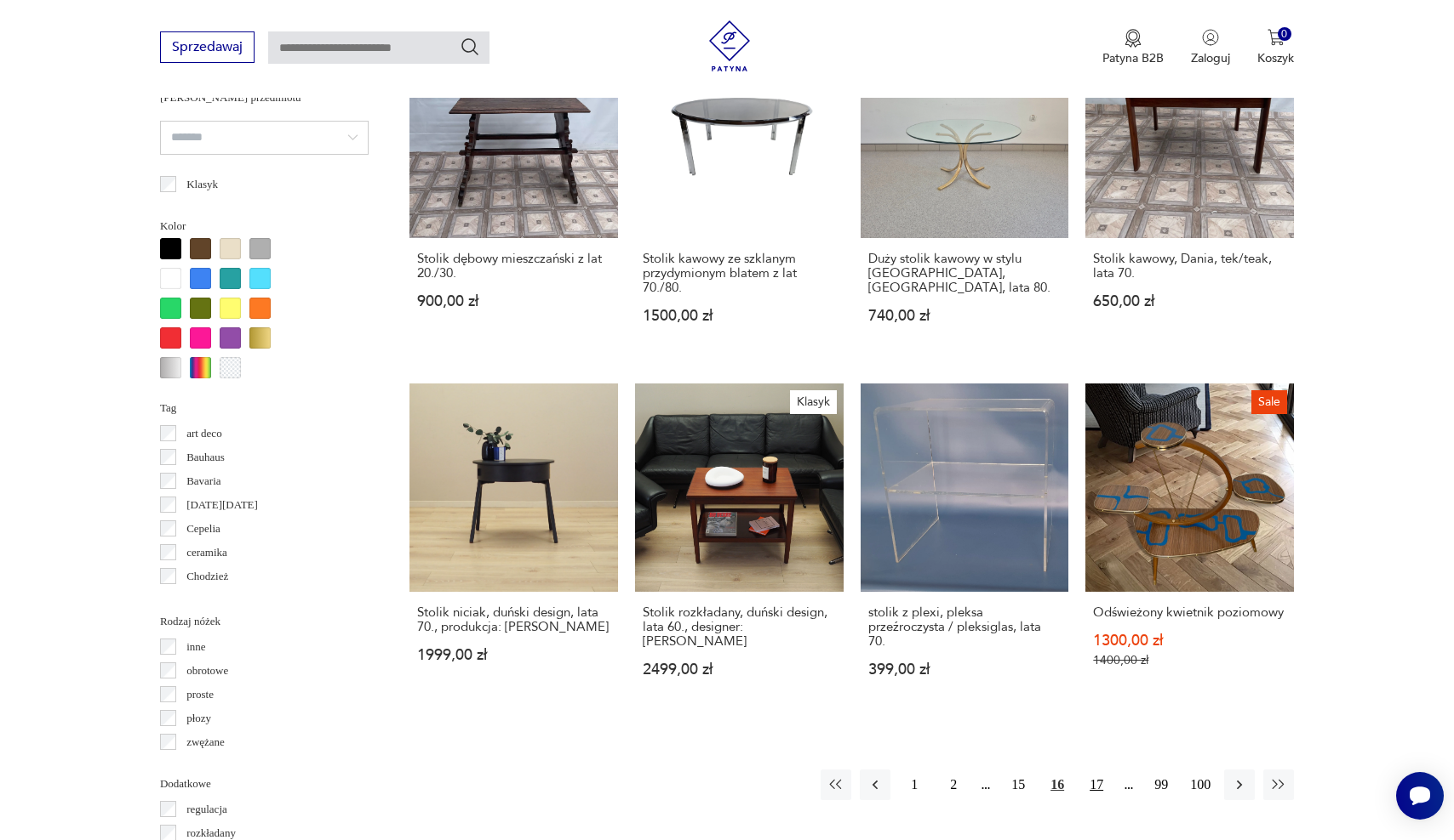
click at [1108, 770] on button "17" at bounding box center [1095, 785] width 31 height 31
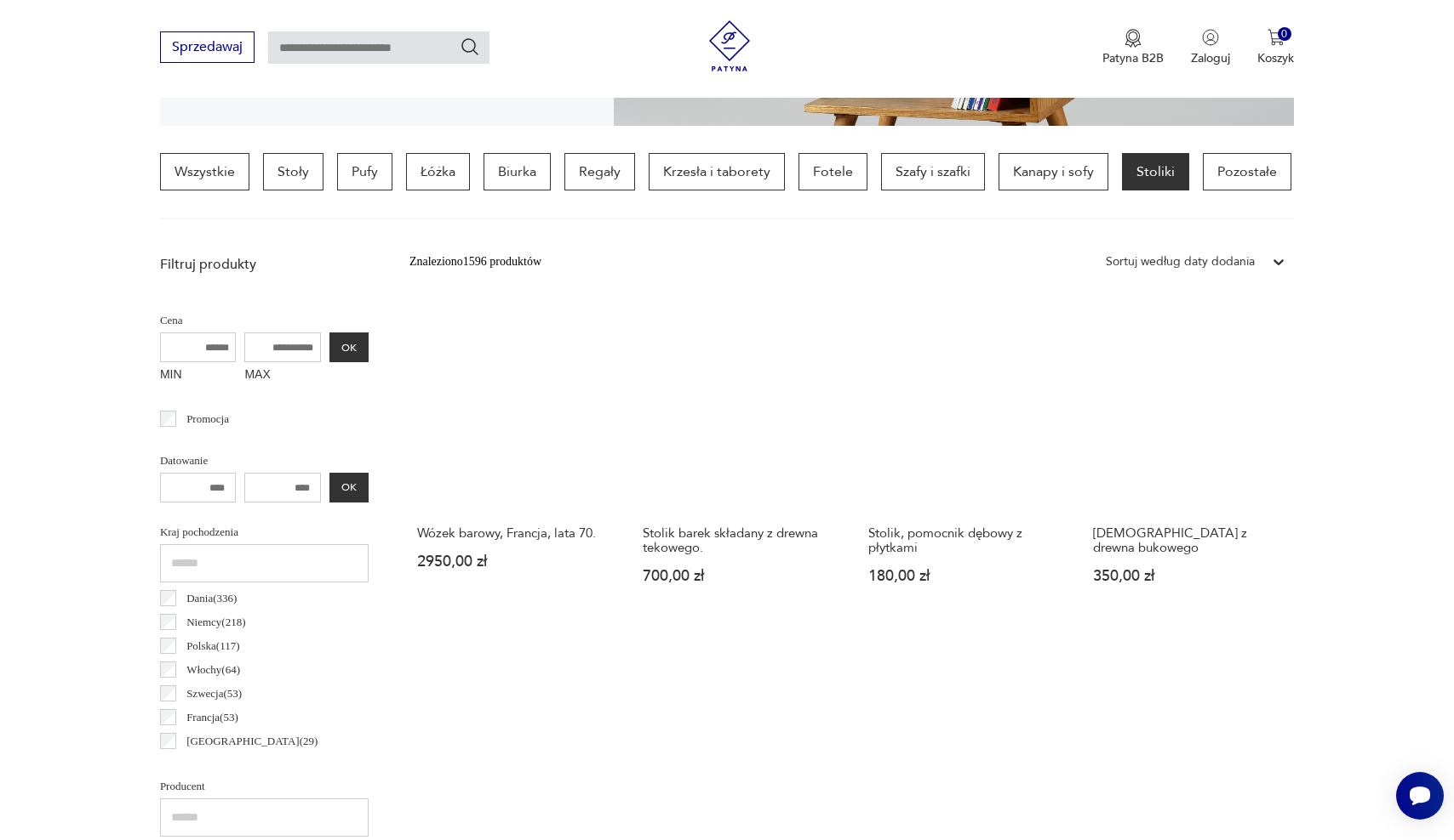
scroll to position [413, 0]
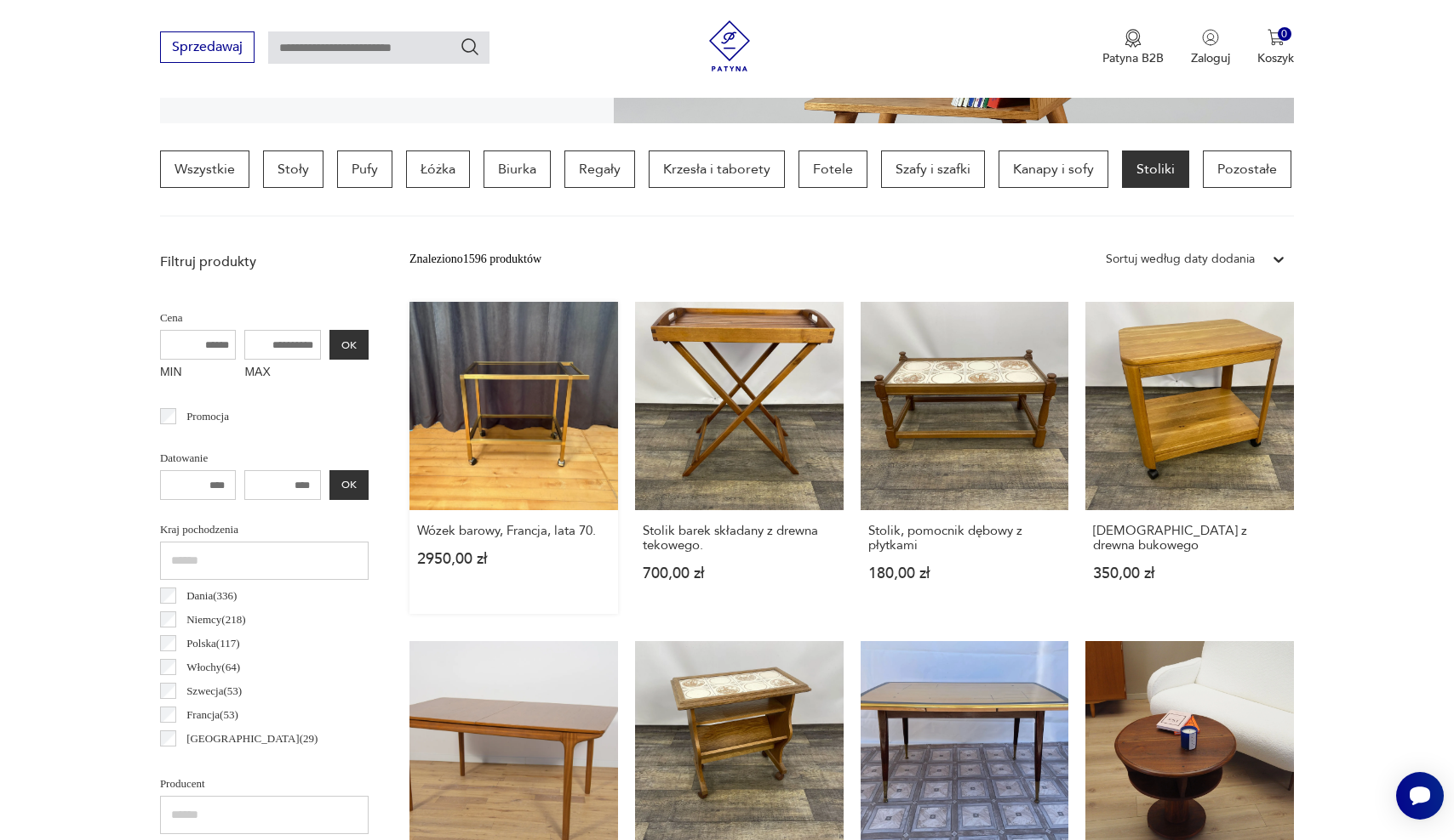
click at [448, 395] on link "Wózek barowy, Francja, lata 70. 2950,00 zł" at bounding box center [513, 458] width 209 height 312
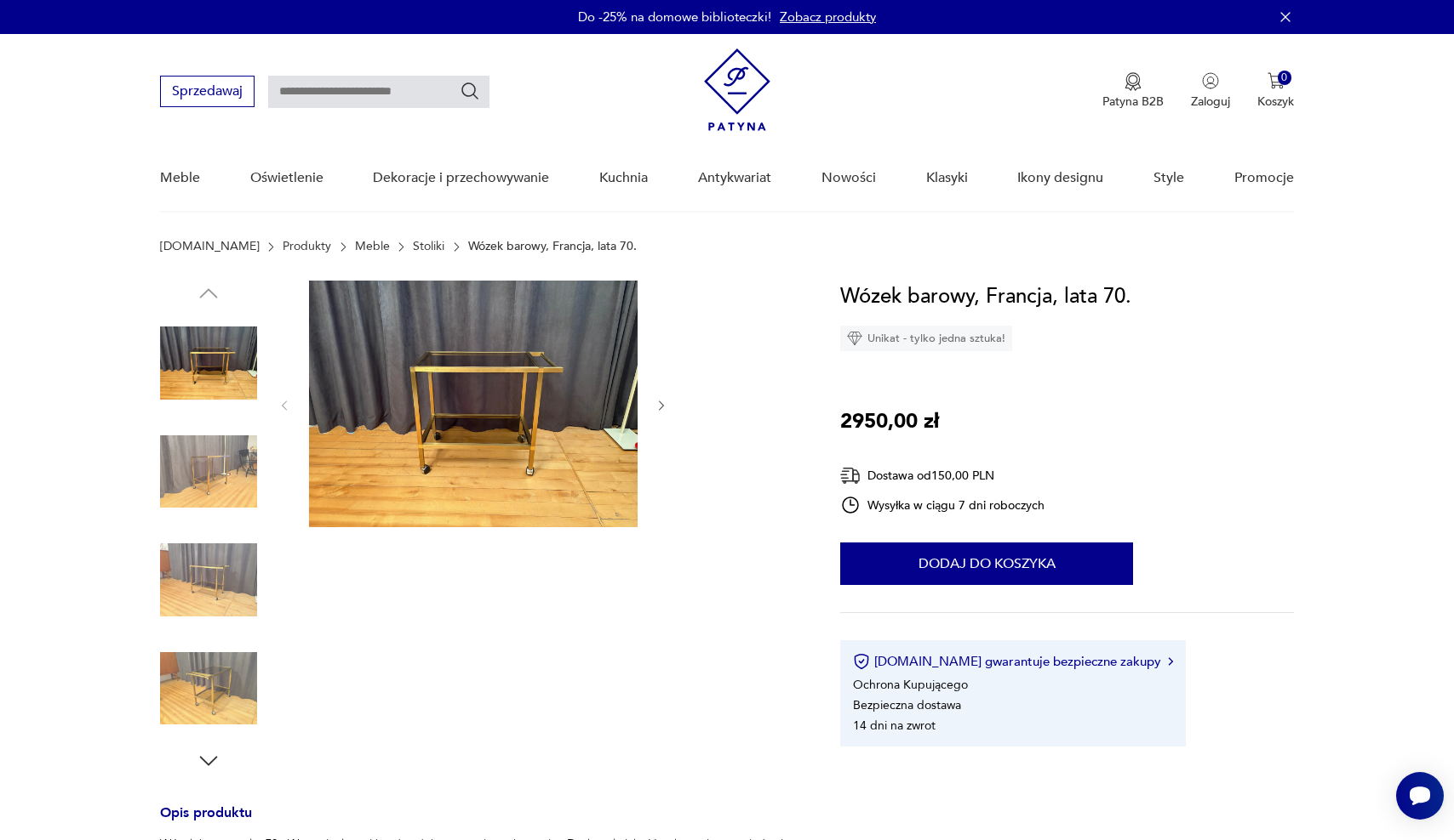
click at [182, 470] on img at bounding box center [208, 472] width 97 height 97
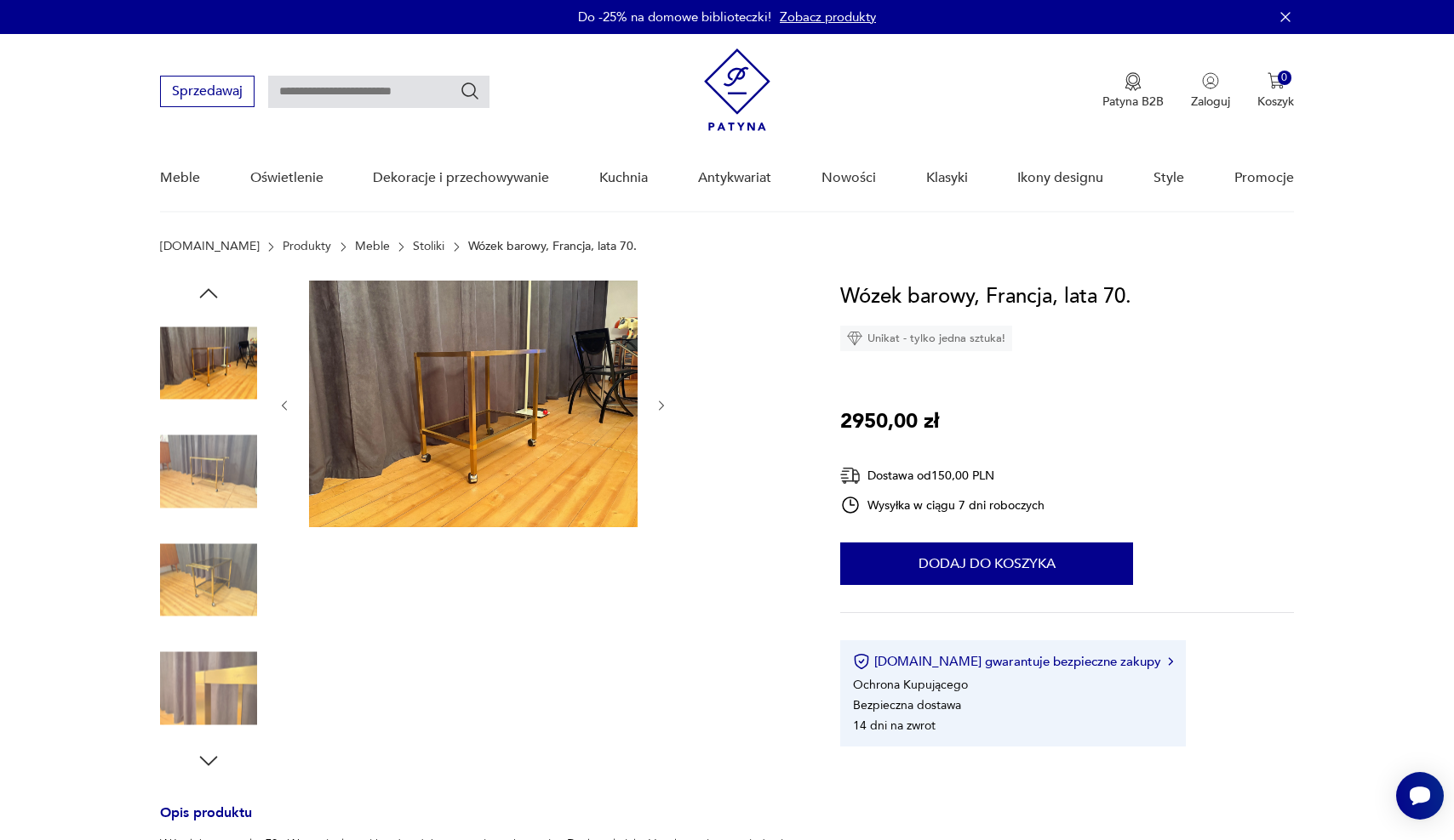
click at [187, 528] on div at bounding box center [208, 420] width 97 height 426
click at [192, 590] on img at bounding box center [208, 579] width 97 height 97
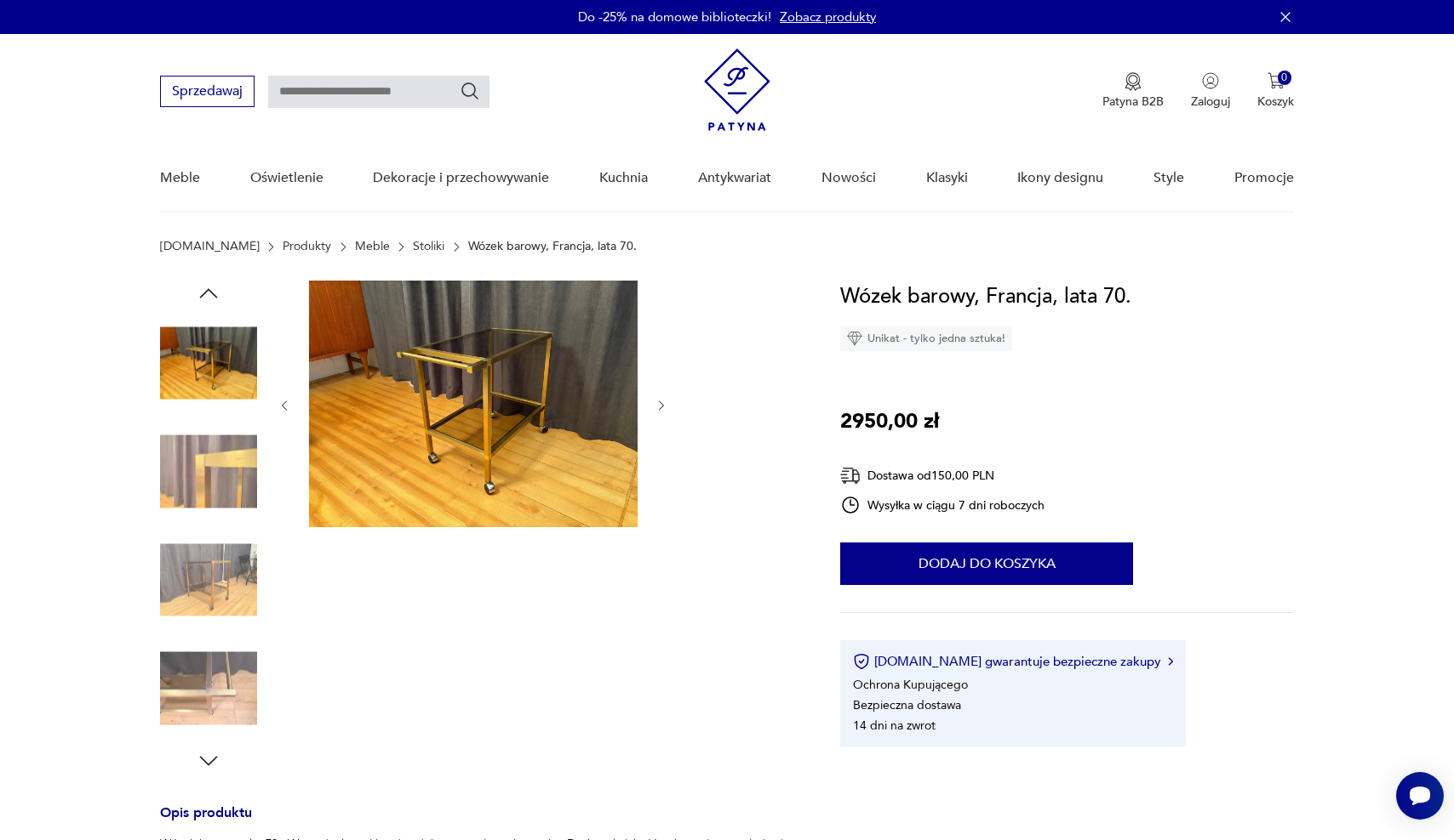
click at [193, 575] on img at bounding box center [208, 579] width 97 height 97
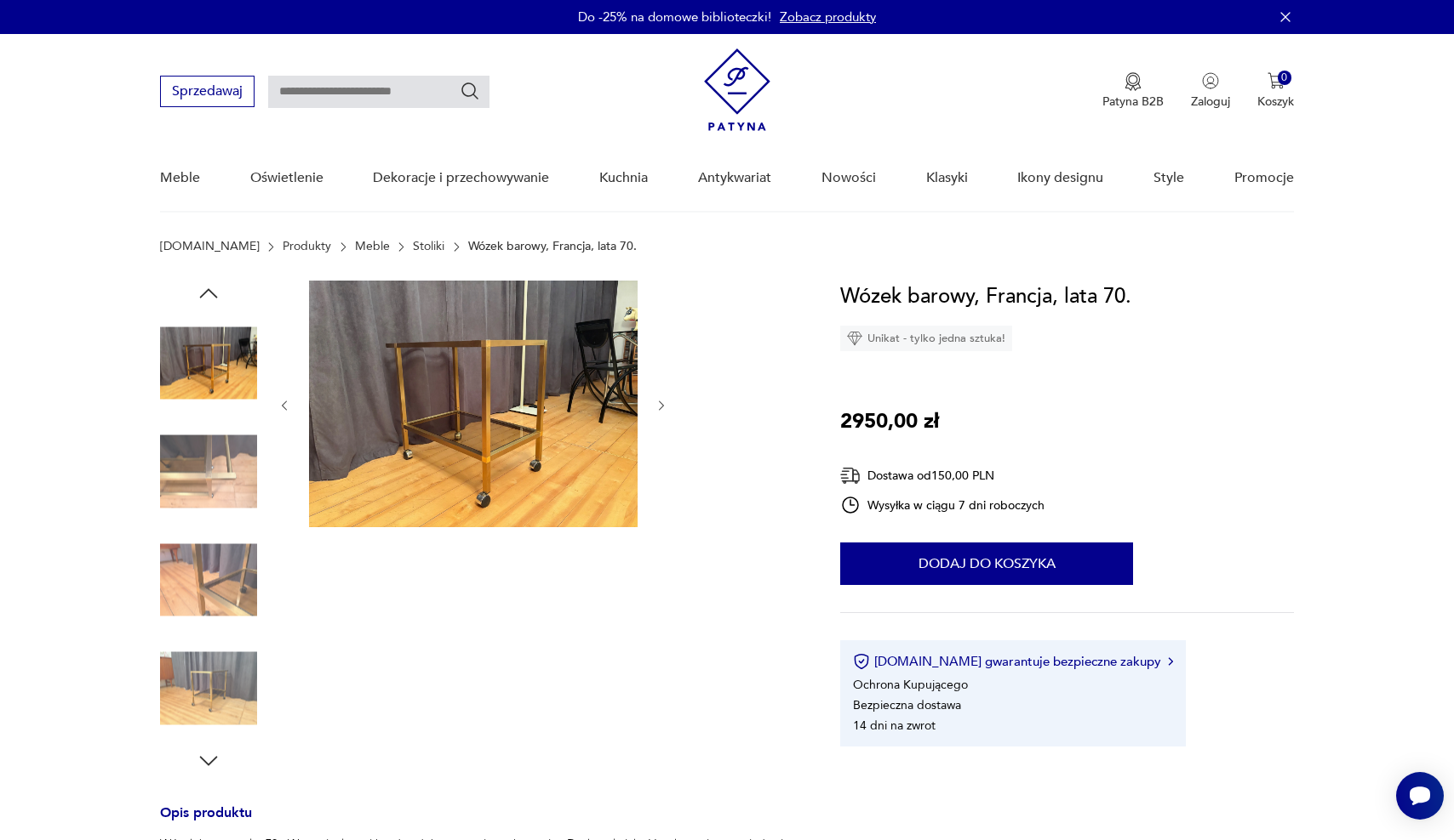
click at [195, 627] on img at bounding box center [208, 579] width 97 height 97
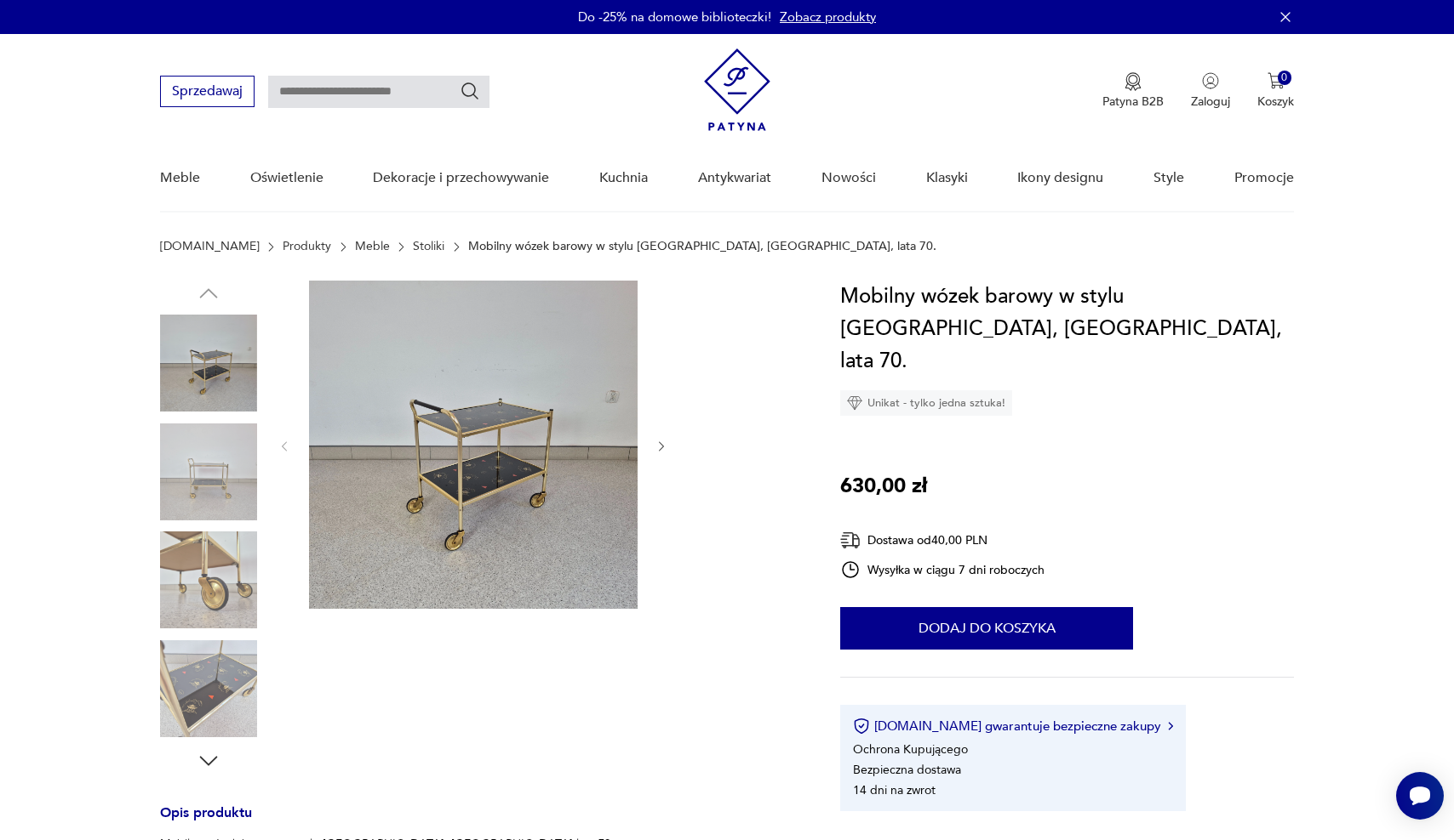
click at [204, 446] on img at bounding box center [208, 472] width 97 height 97
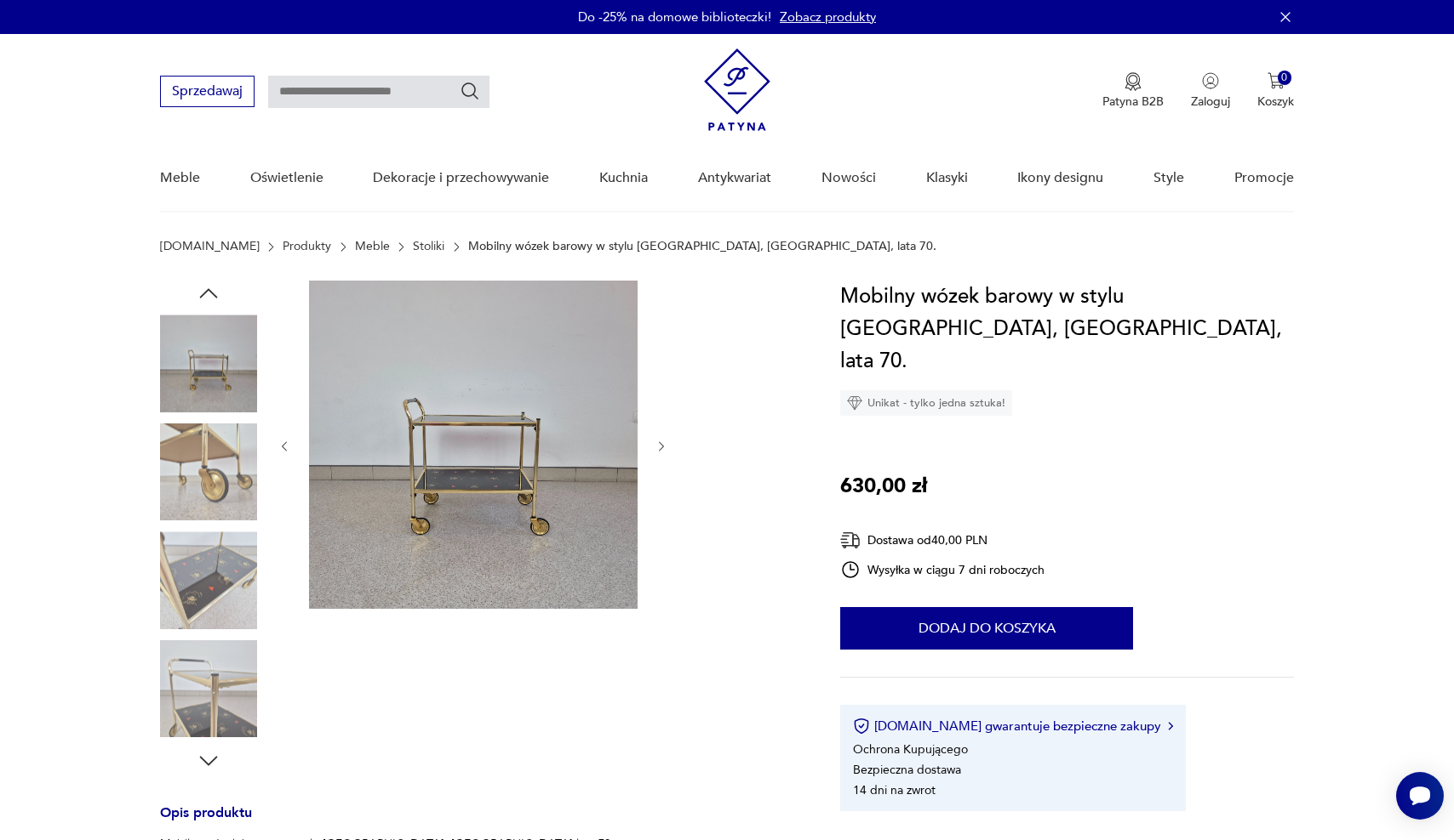
click at [218, 473] on img at bounding box center [208, 472] width 97 height 97
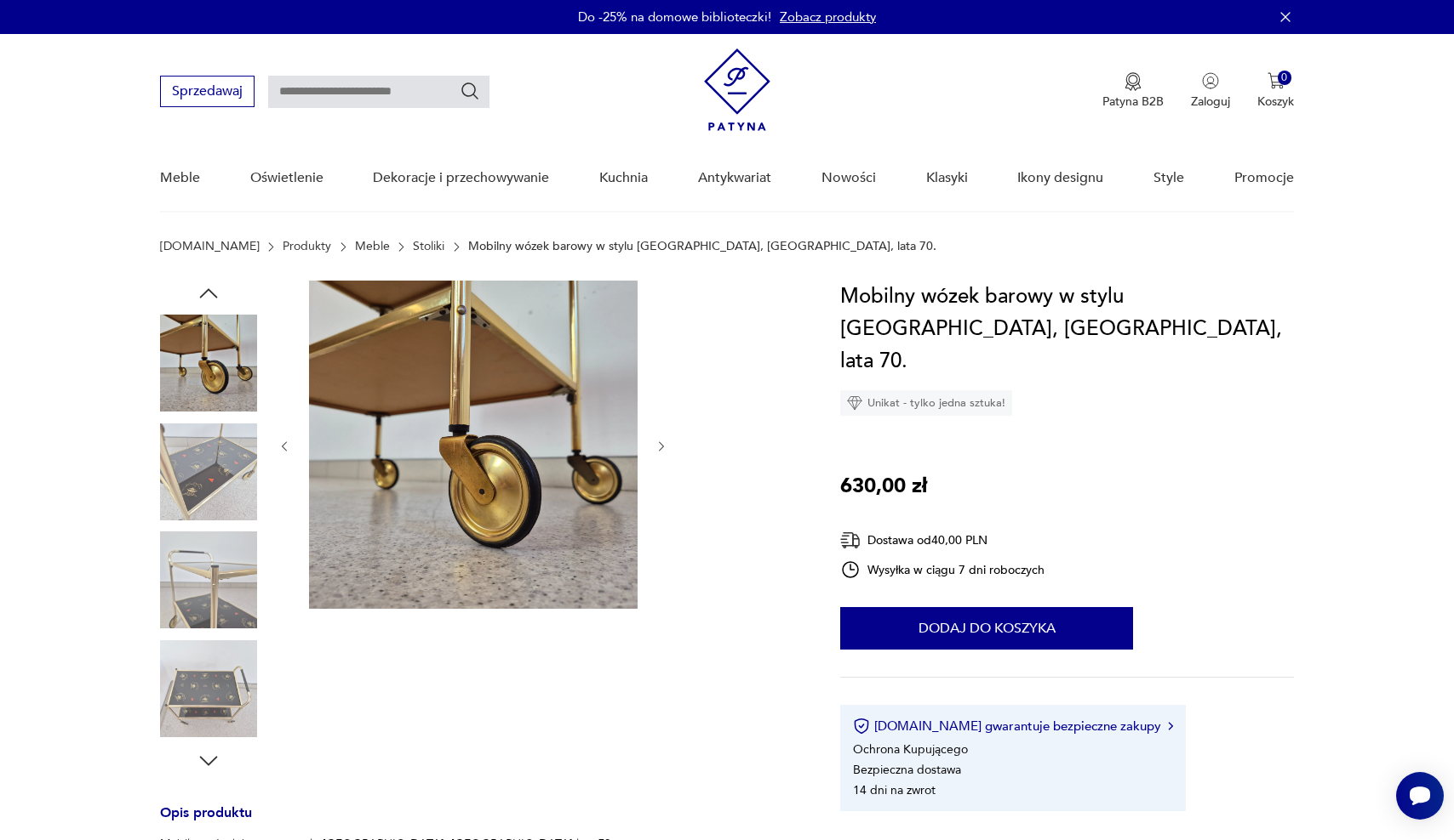
click at [197, 541] on img at bounding box center [208, 579] width 97 height 97
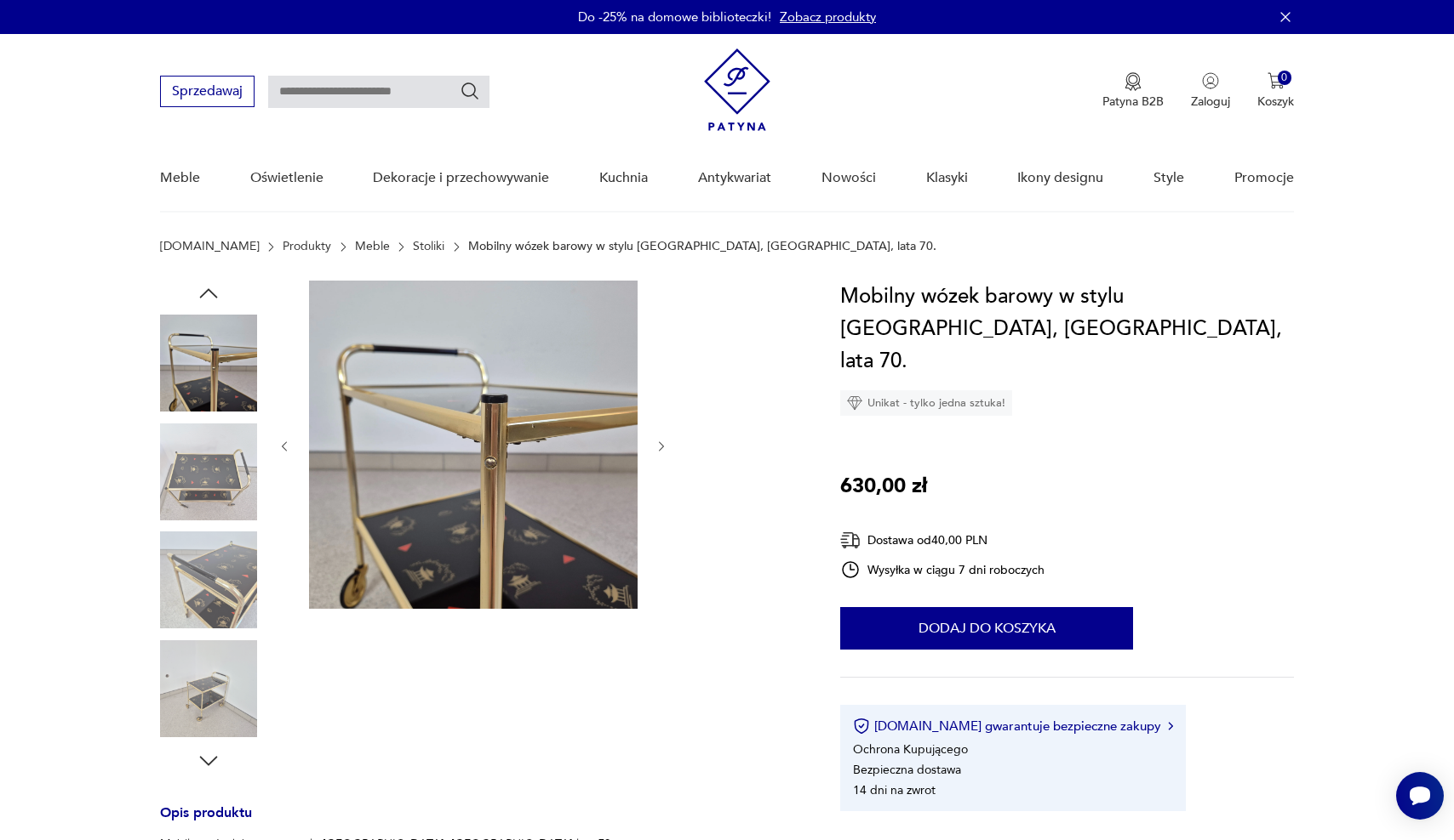
click at [204, 545] on img at bounding box center [208, 579] width 97 height 97
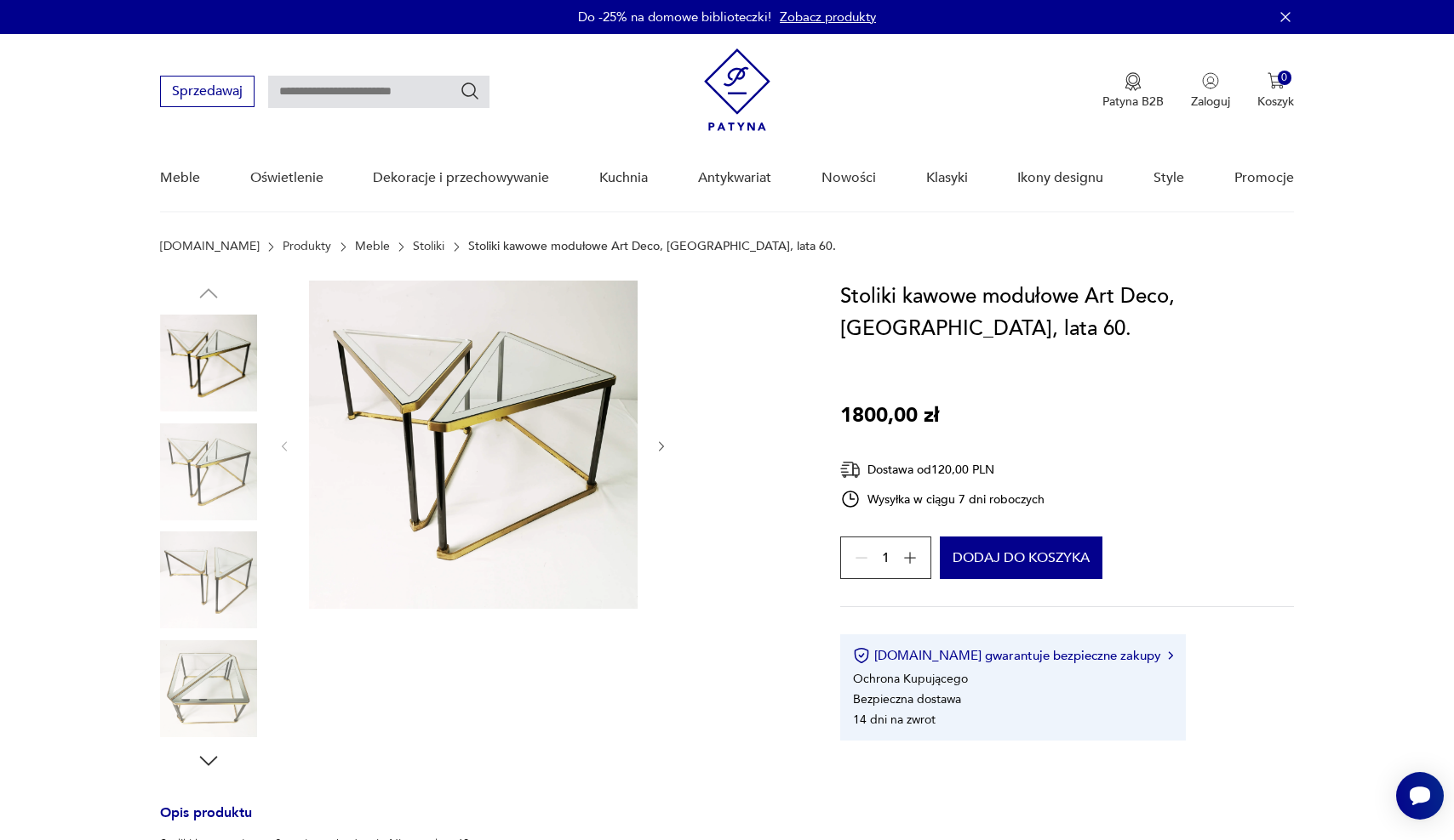
click at [210, 454] on img at bounding box center [208, 472] width 97 height 97
click at [206, 577] on img at bounding box center [208, 579] width 97 height 97
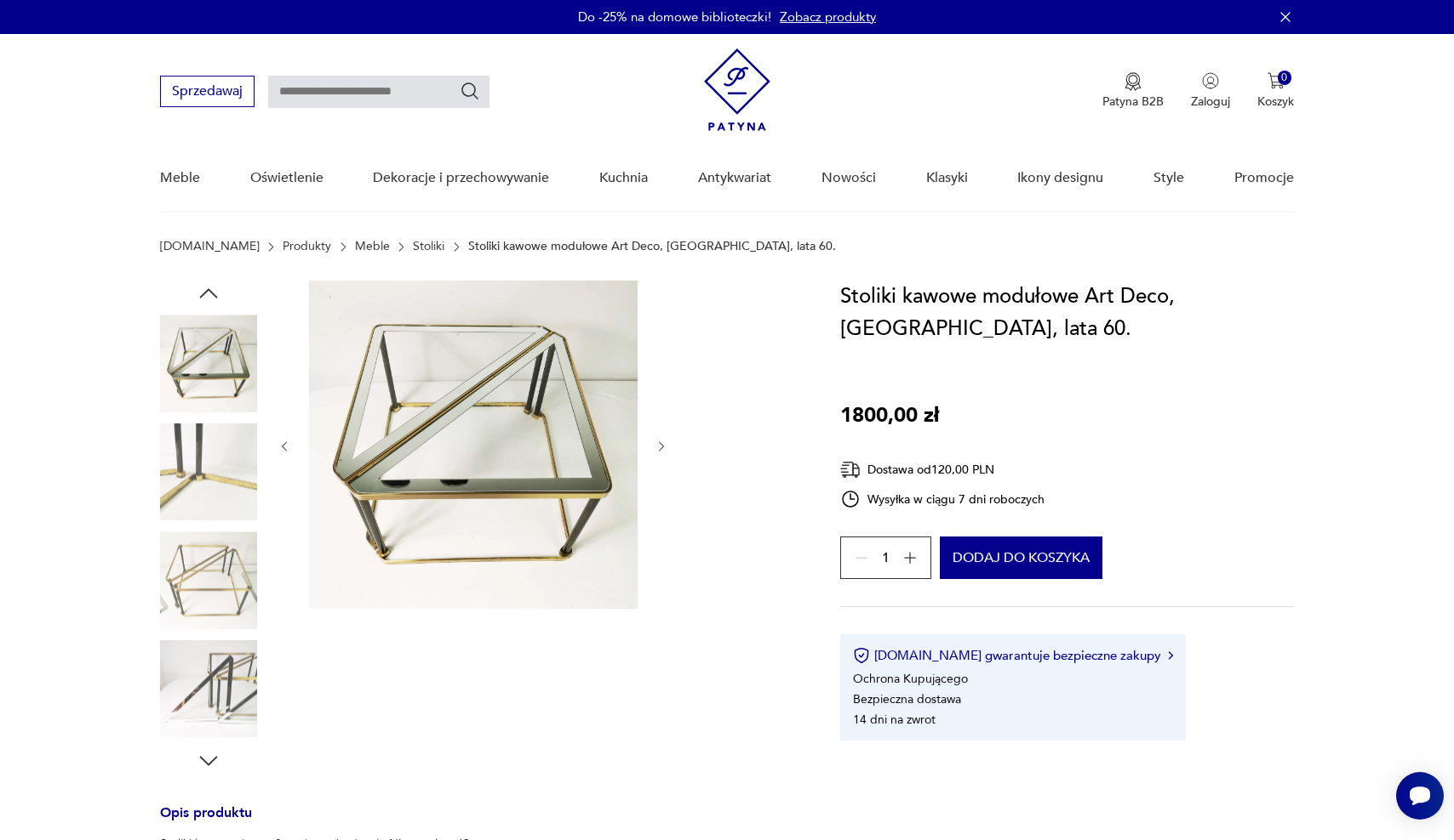
click at [209, 676] on img at bounding box center [208, 688] width 97 height 97
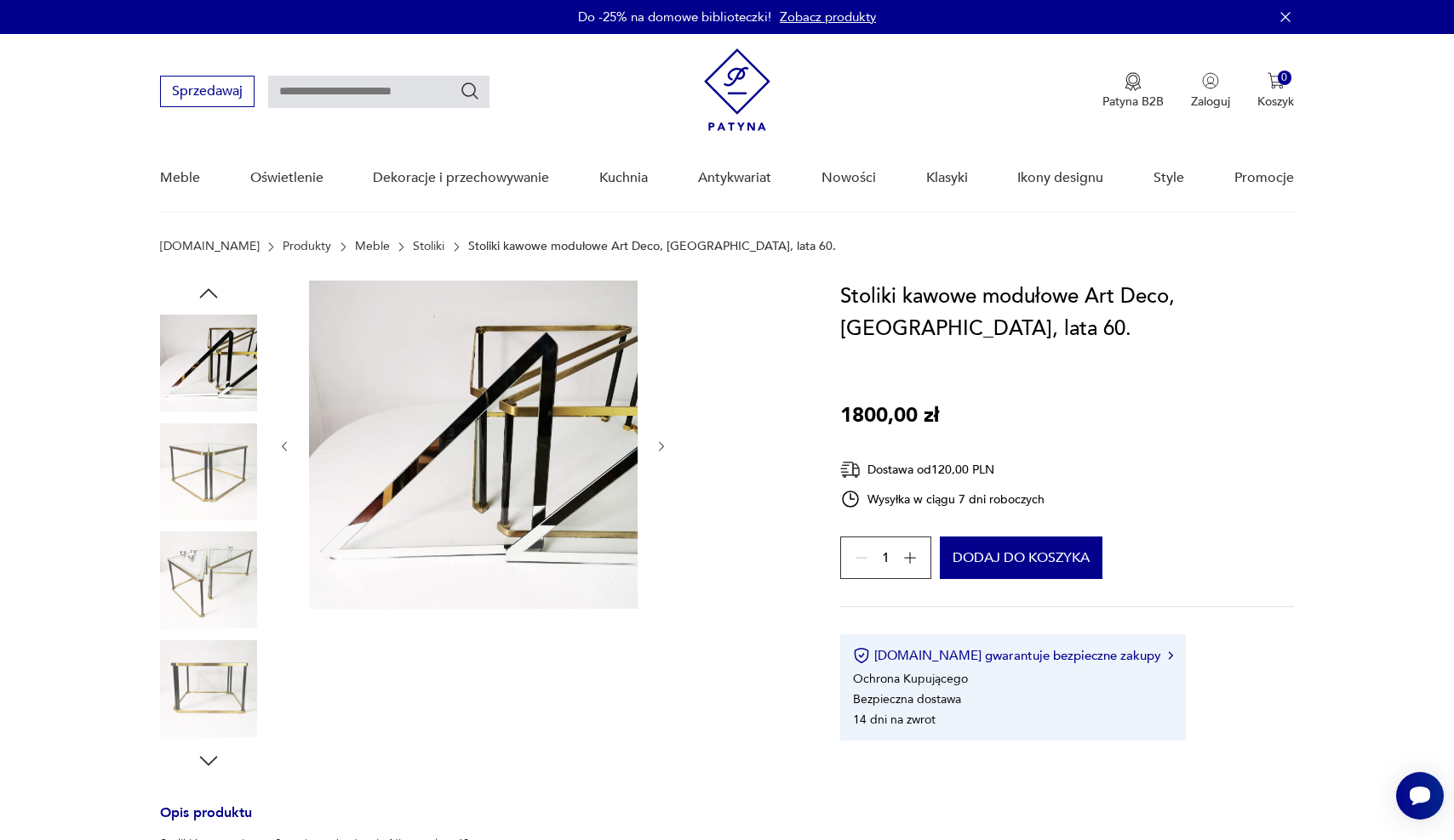
click at [217, 348] on img at bounding box center [208, 363] width 97 height 97
click at [221, 461] on img at bounding box center [208, 472] width 97 height 97
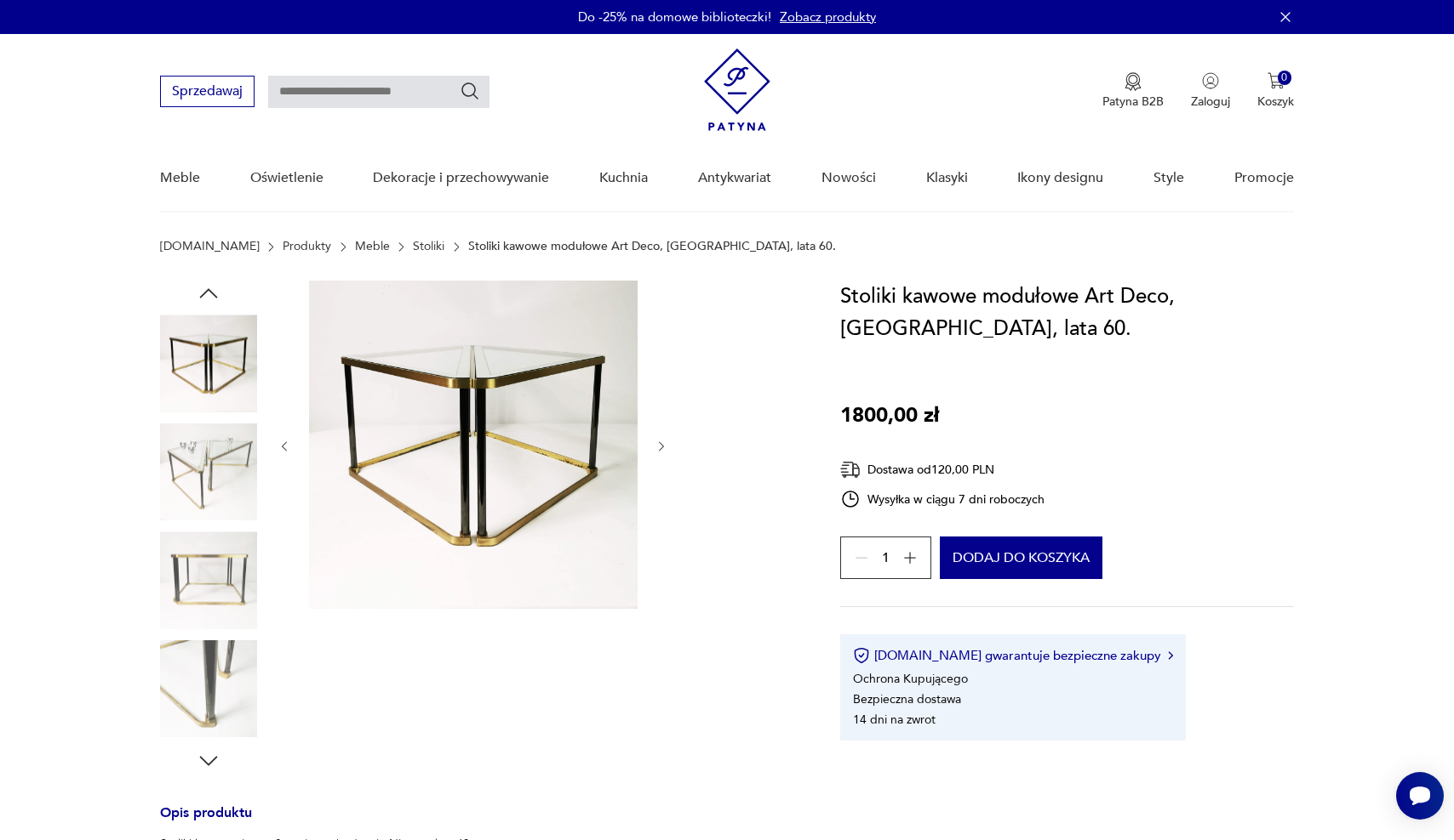
click at [216, 521] on div at bounding box center [208, 472] width 97 height 97
click at [185, 427] on img at bounding box center [208, 472] width 97 height 97
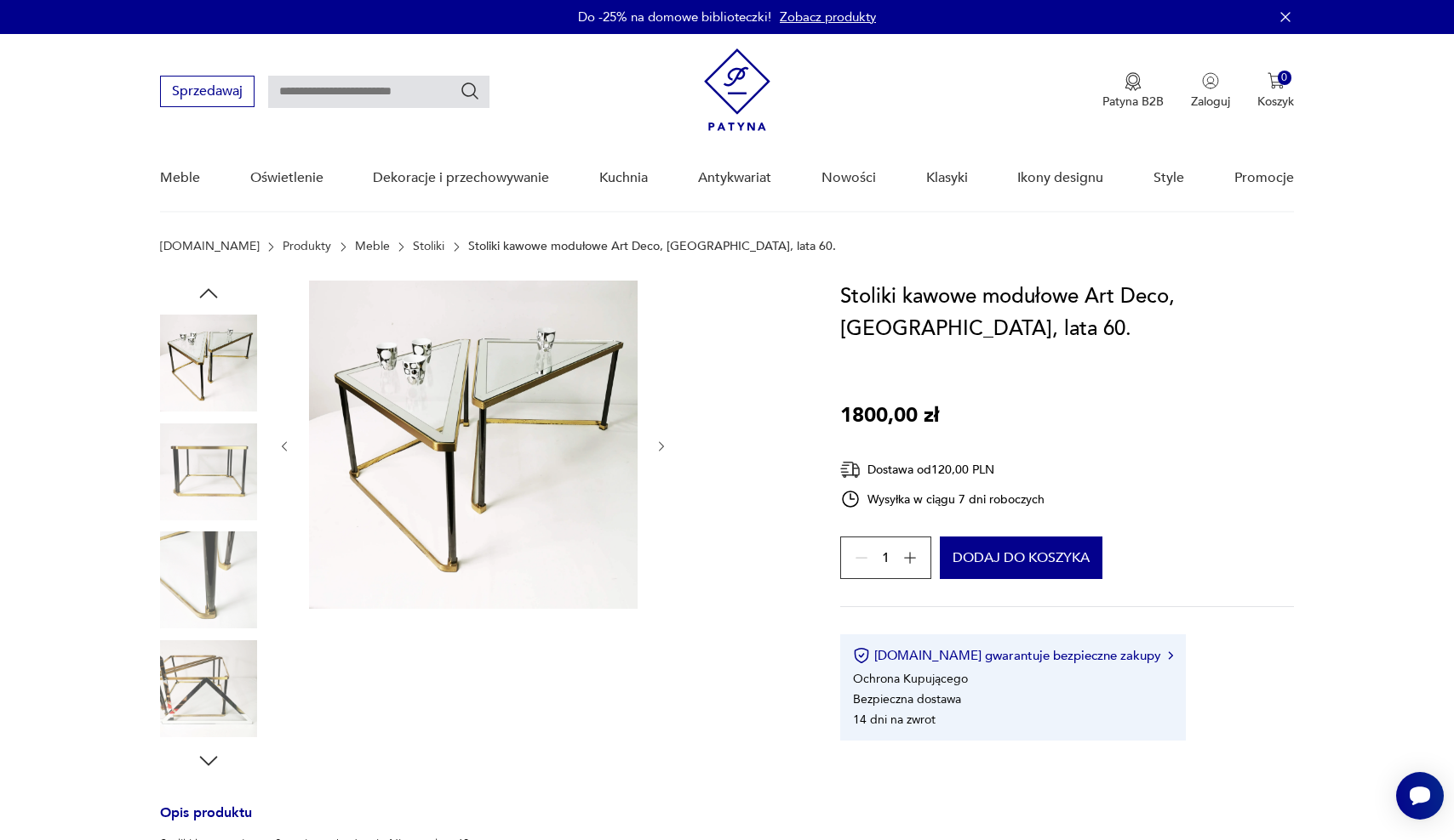
click at [187, 573] on img at bounding box center [208, 579] width 97 height 97
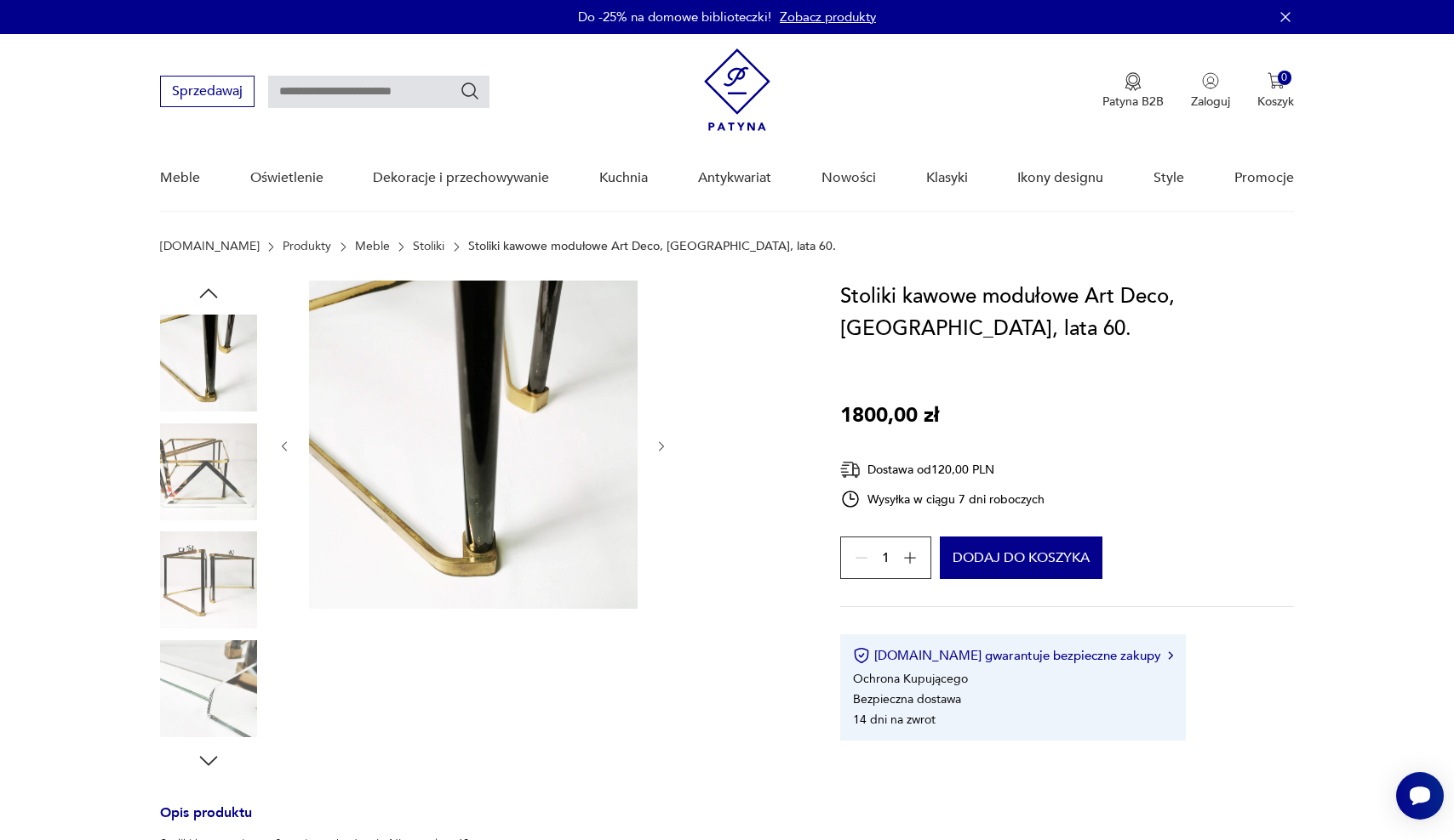
click at [201, 689] on img at bounding box center [208, 688] width 97 height 97
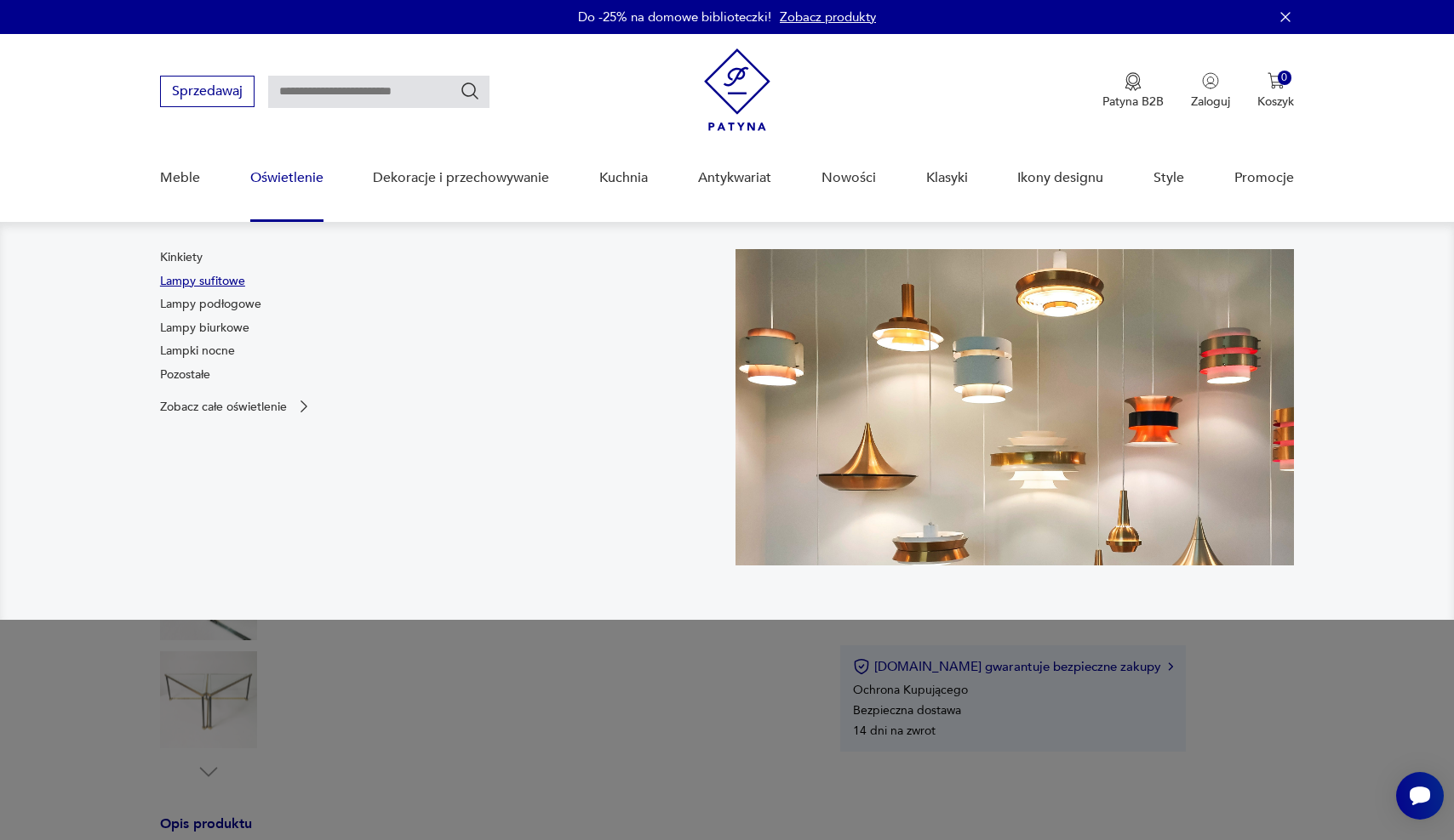
click at [213, 280] on link "Lampy sufitowe" at bounding box center [202, 282] width 86 height 17
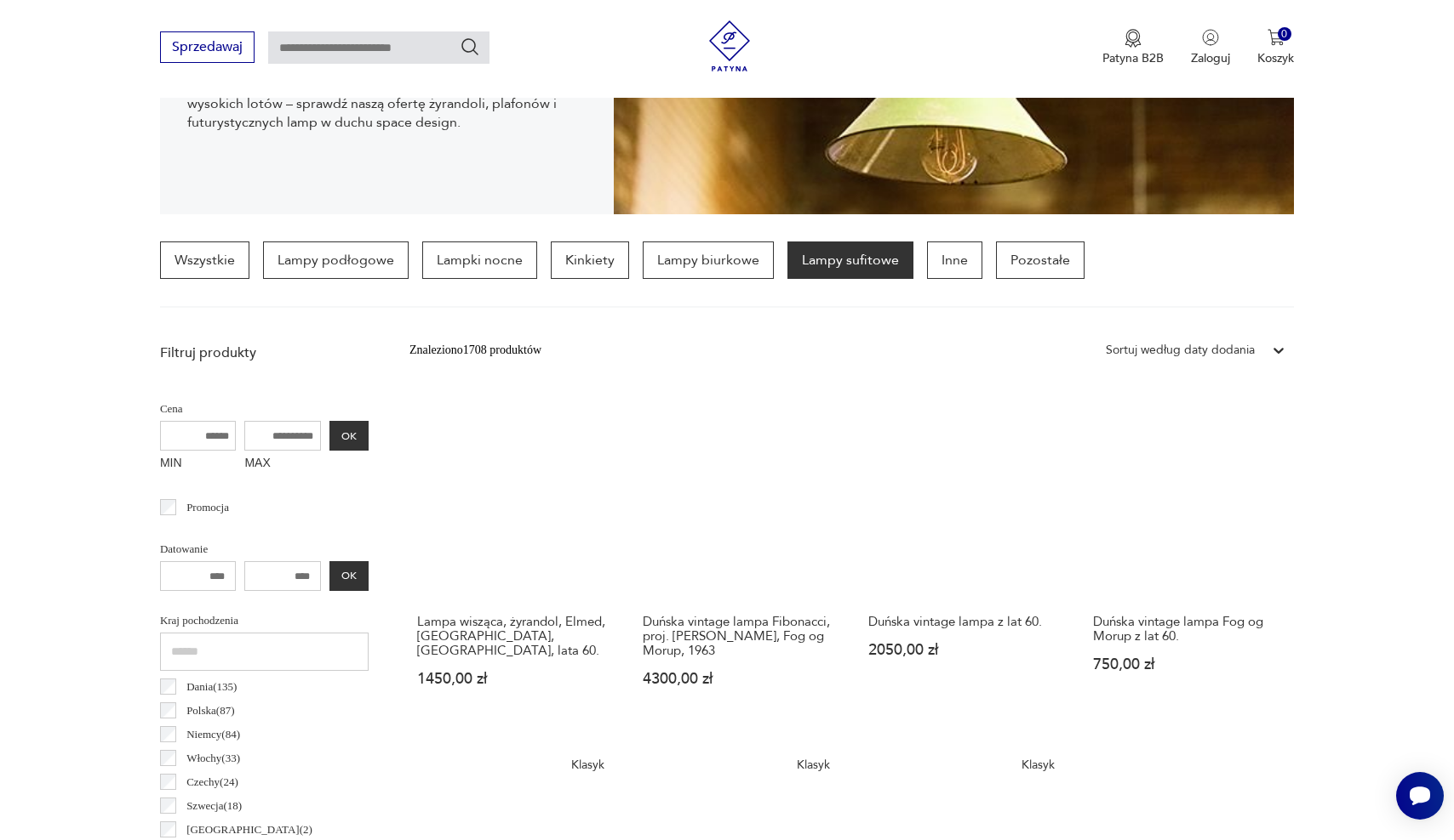
scroll to position [239, 0]
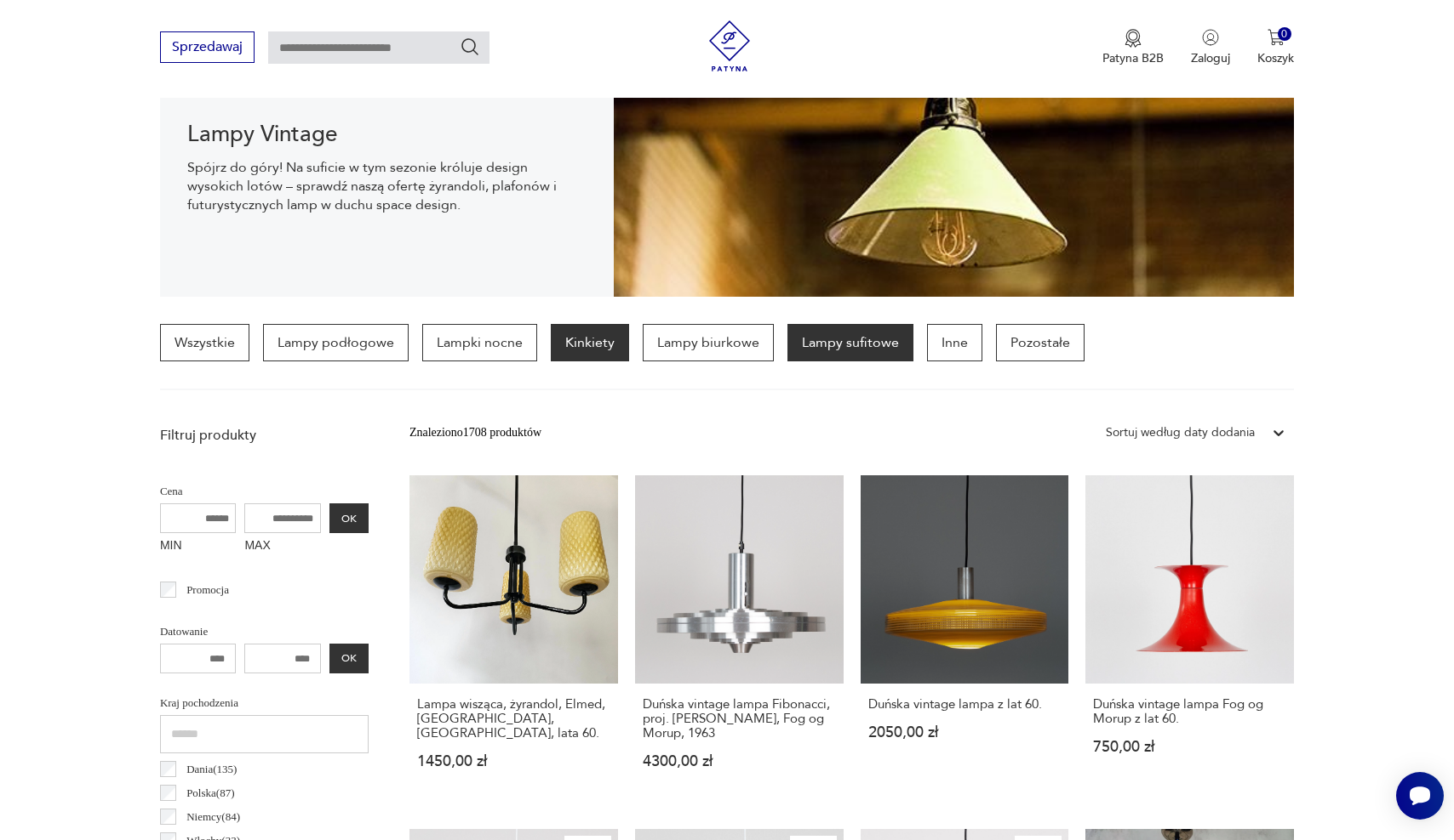
click at [592, 352] on p "Kinkiety" at bounding box center [590, 343] width 79 height 38
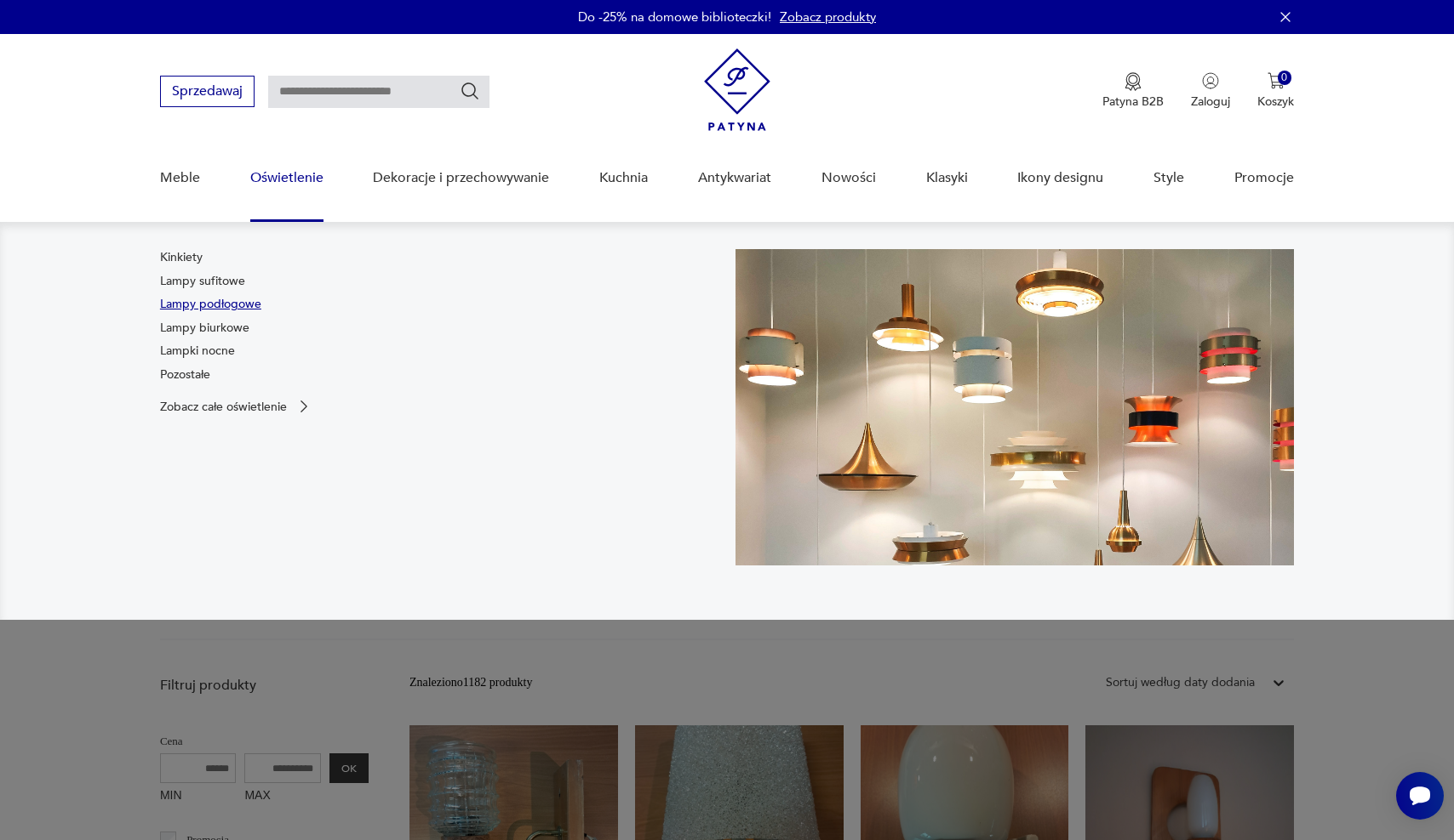
click at [219, 305] on link "Lampy podłogowe" at bounding box center [210, 304] width 101 height 17
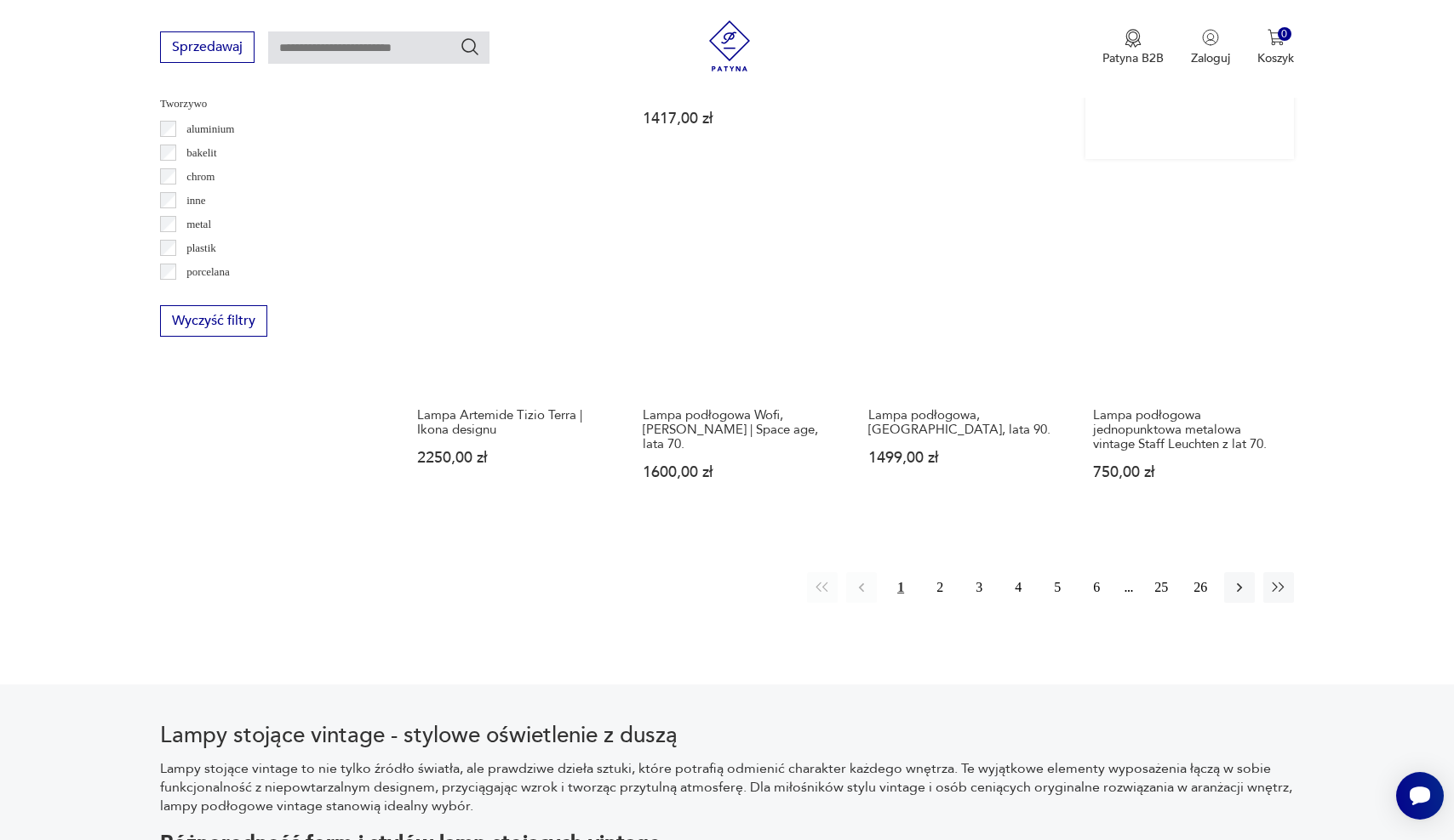
scroll to position [1789, 0]
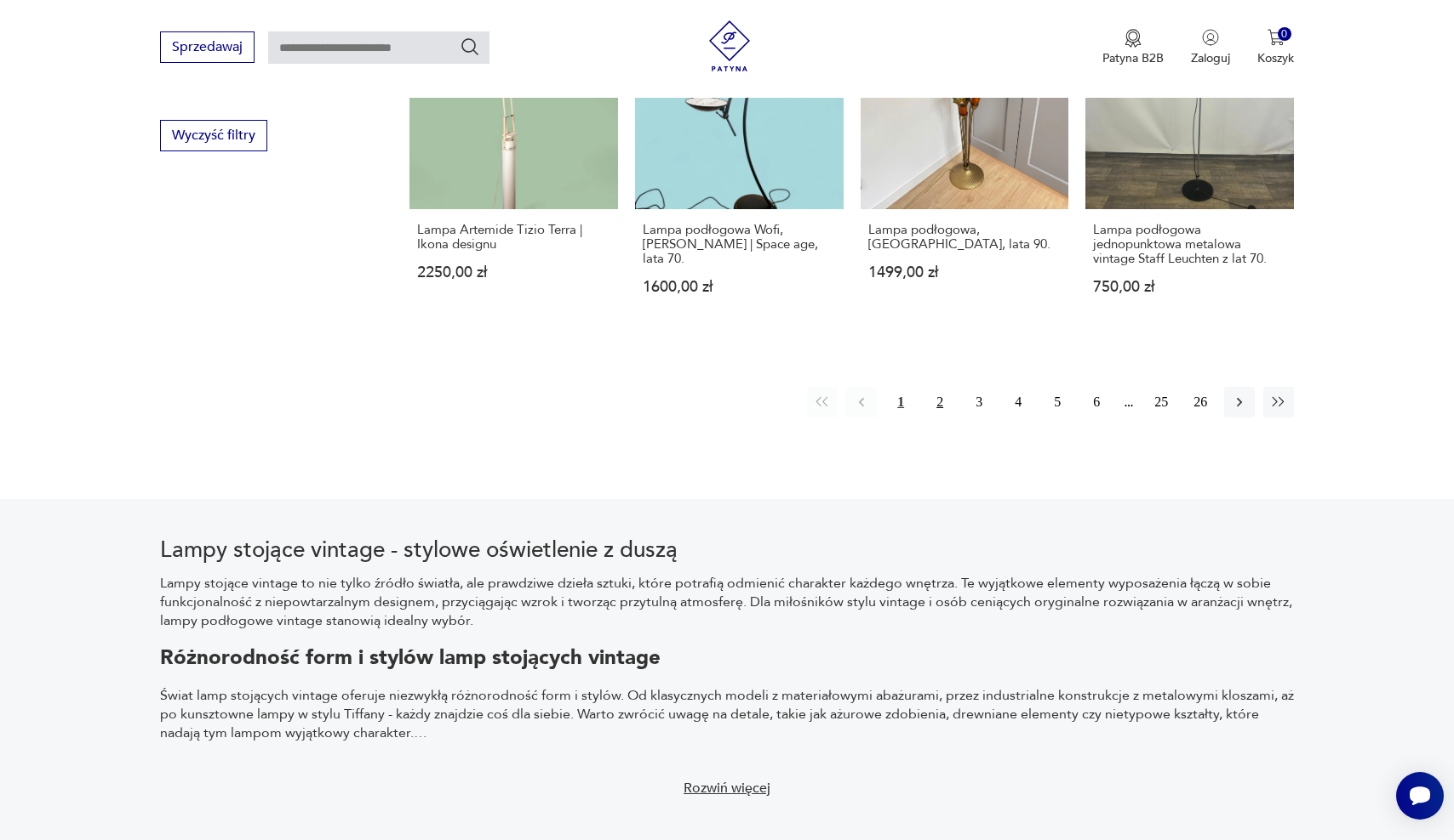
click at [940, 387] on button "2" at bounding box center [939, 402] width 31 height 31
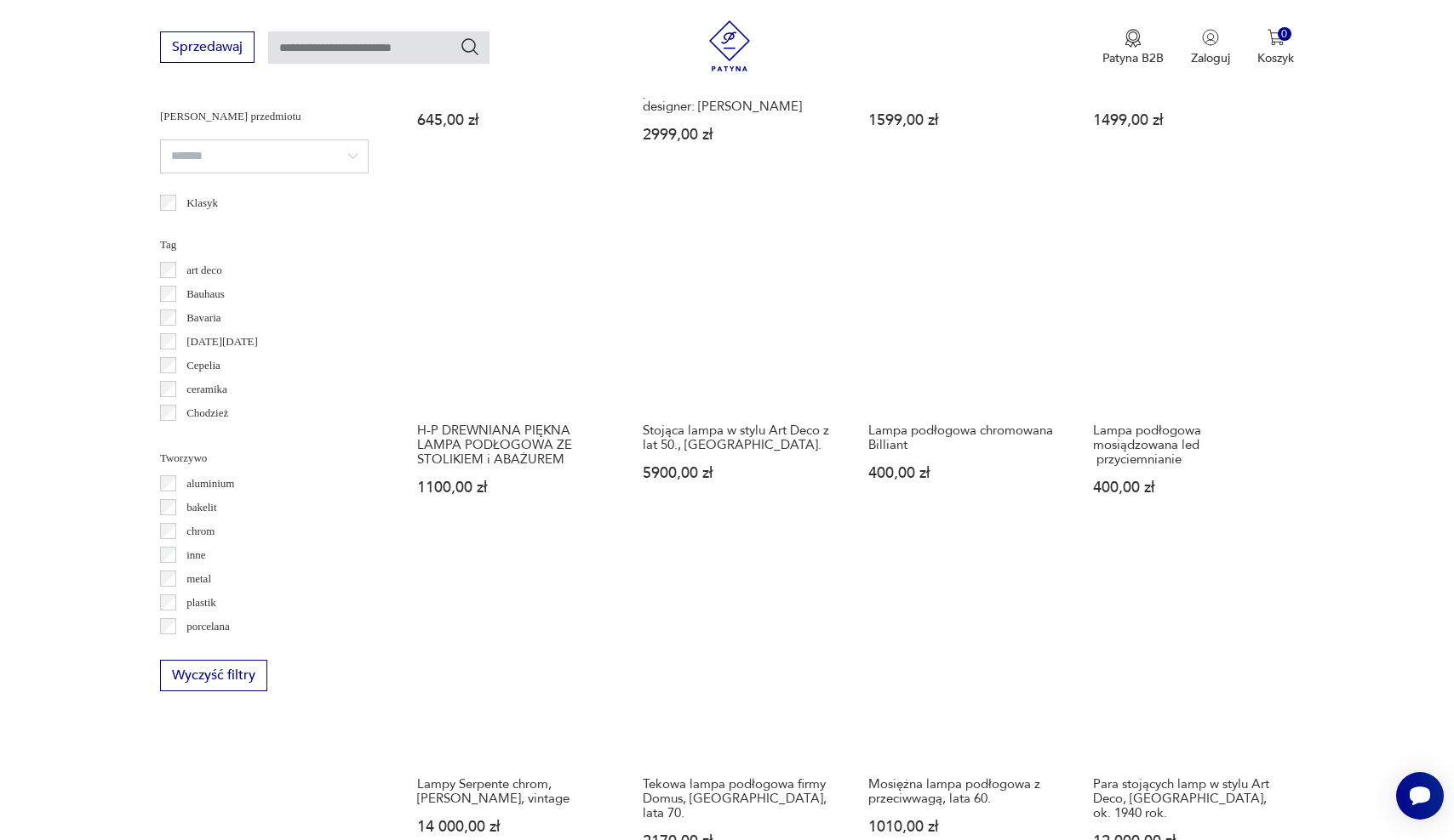
scroll to position [1510, 0]
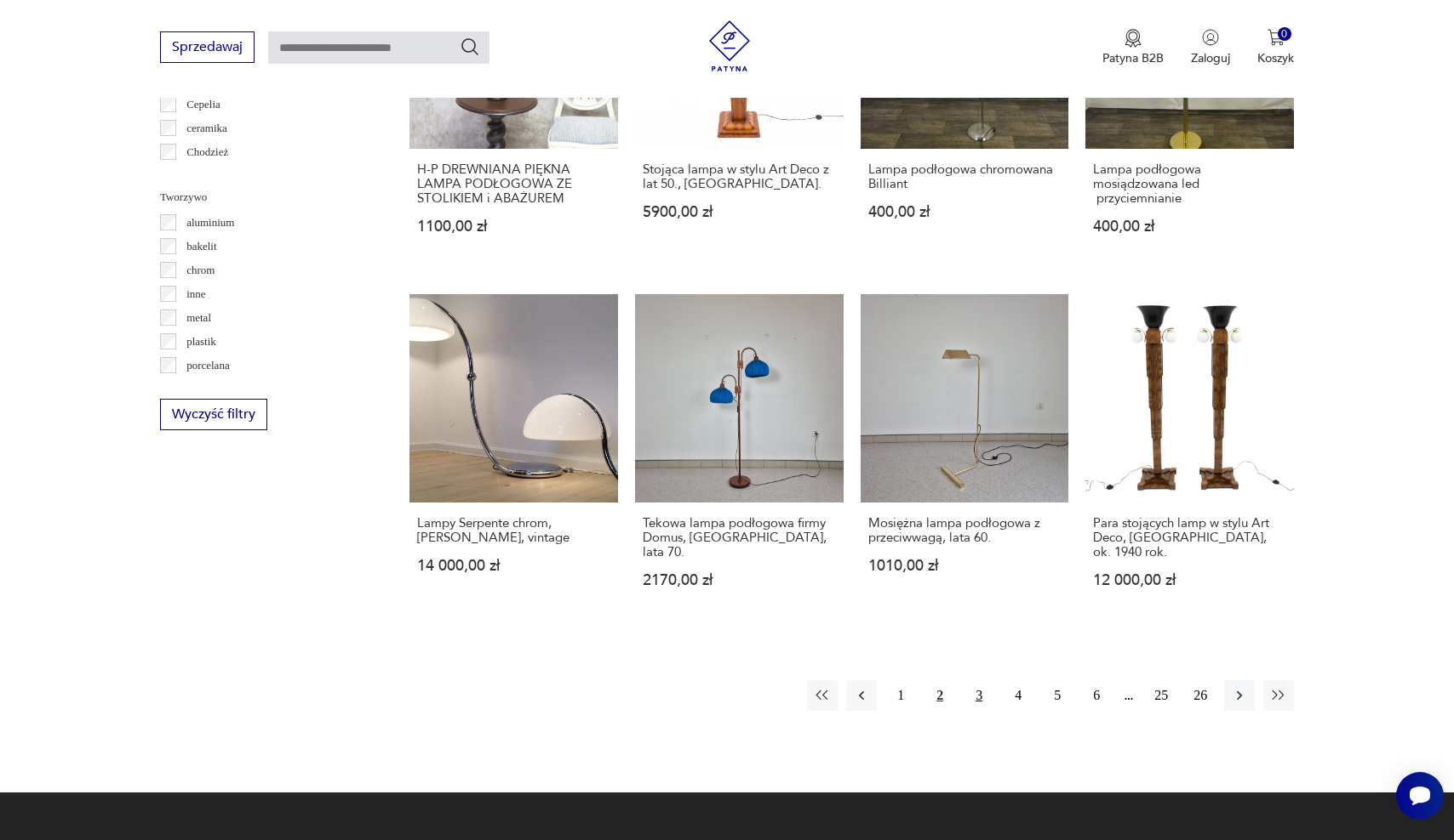
click at [986, 680] on button "3" at bounding box center [978, 695] width 31 height 31
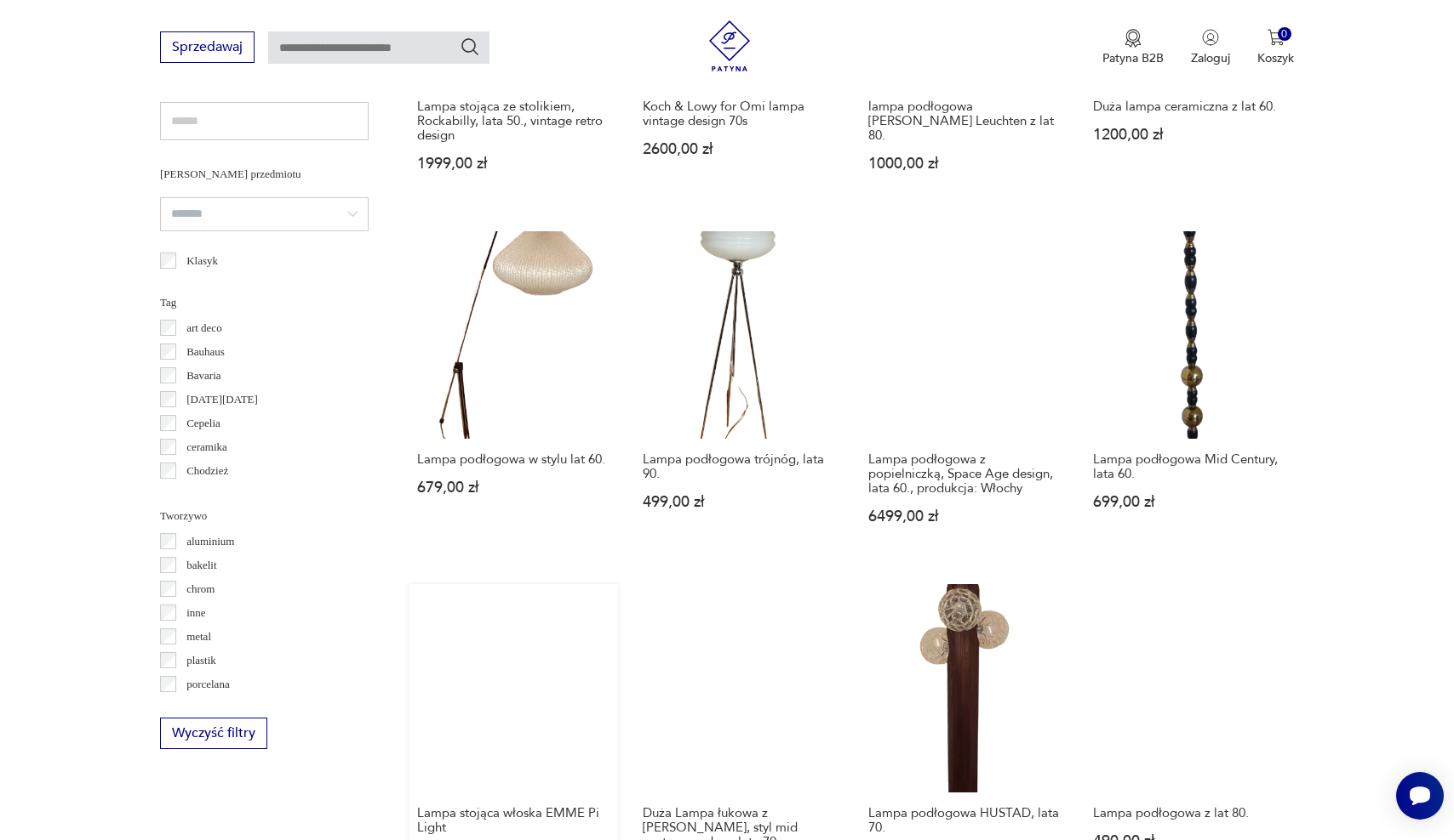
scroll to position [1408, 0]
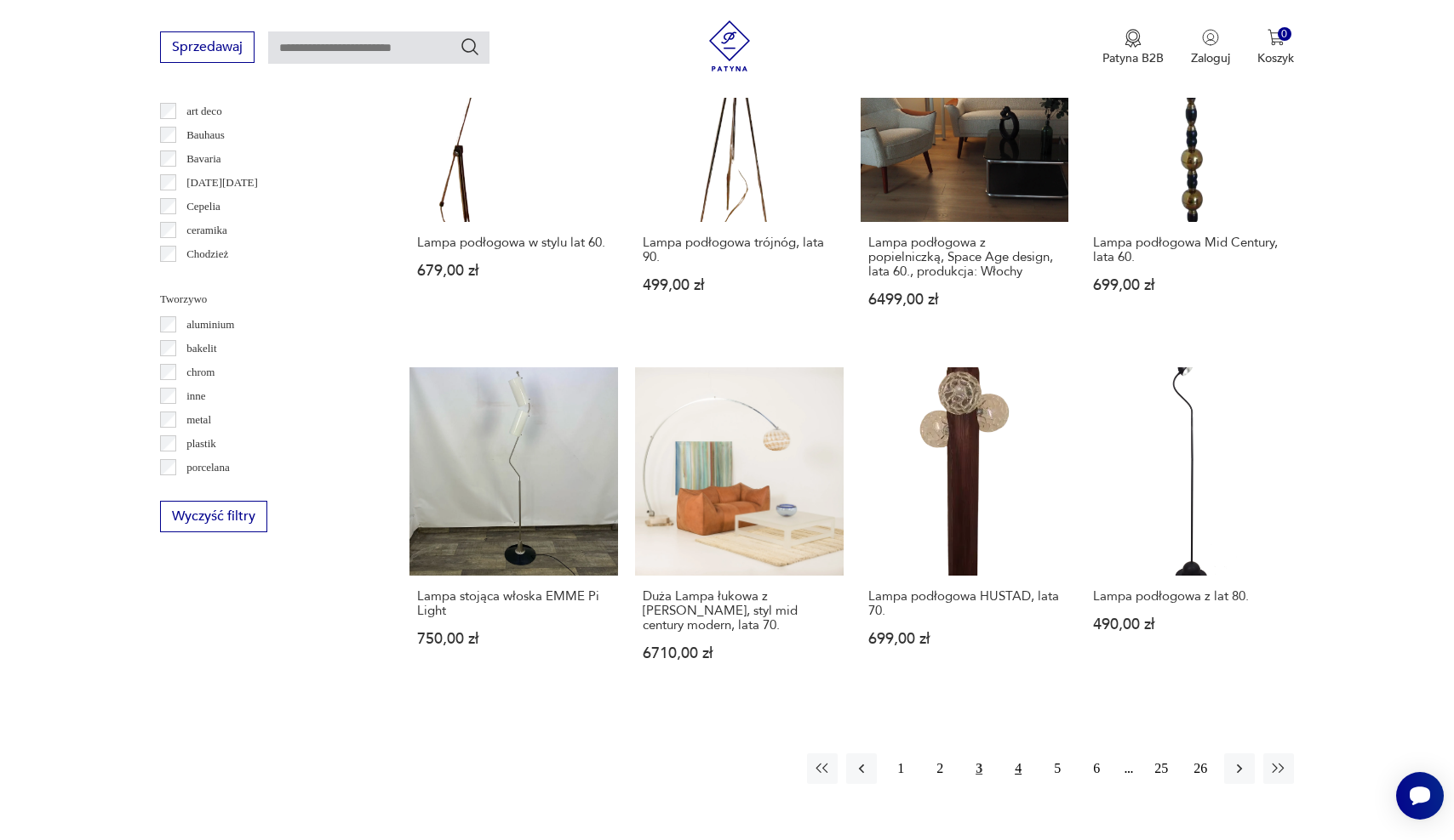
click at [1025, 754] on button "4" at bounding box center [1018, 768] width 31 height 31
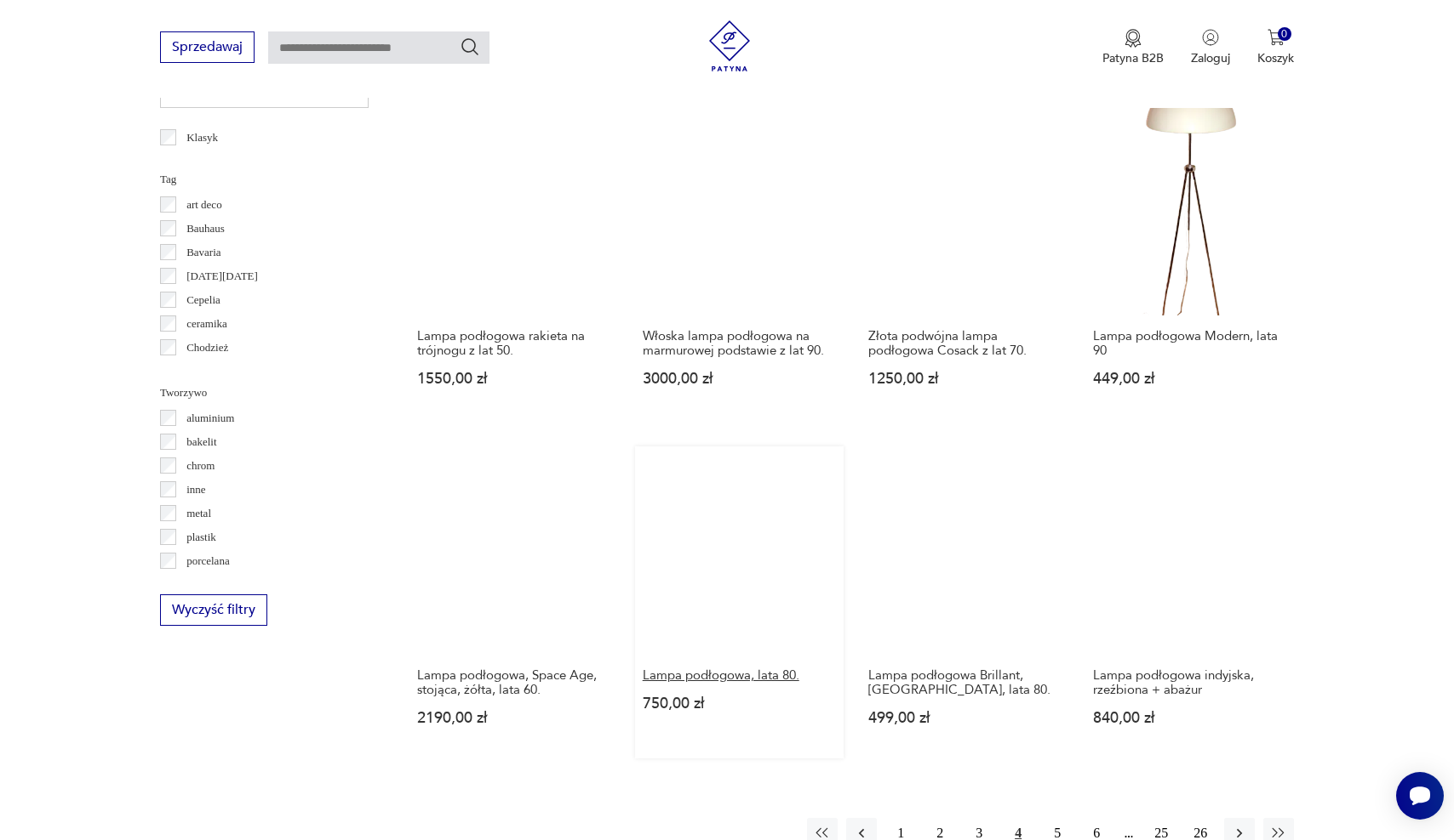
scroll to position [1397, 0]
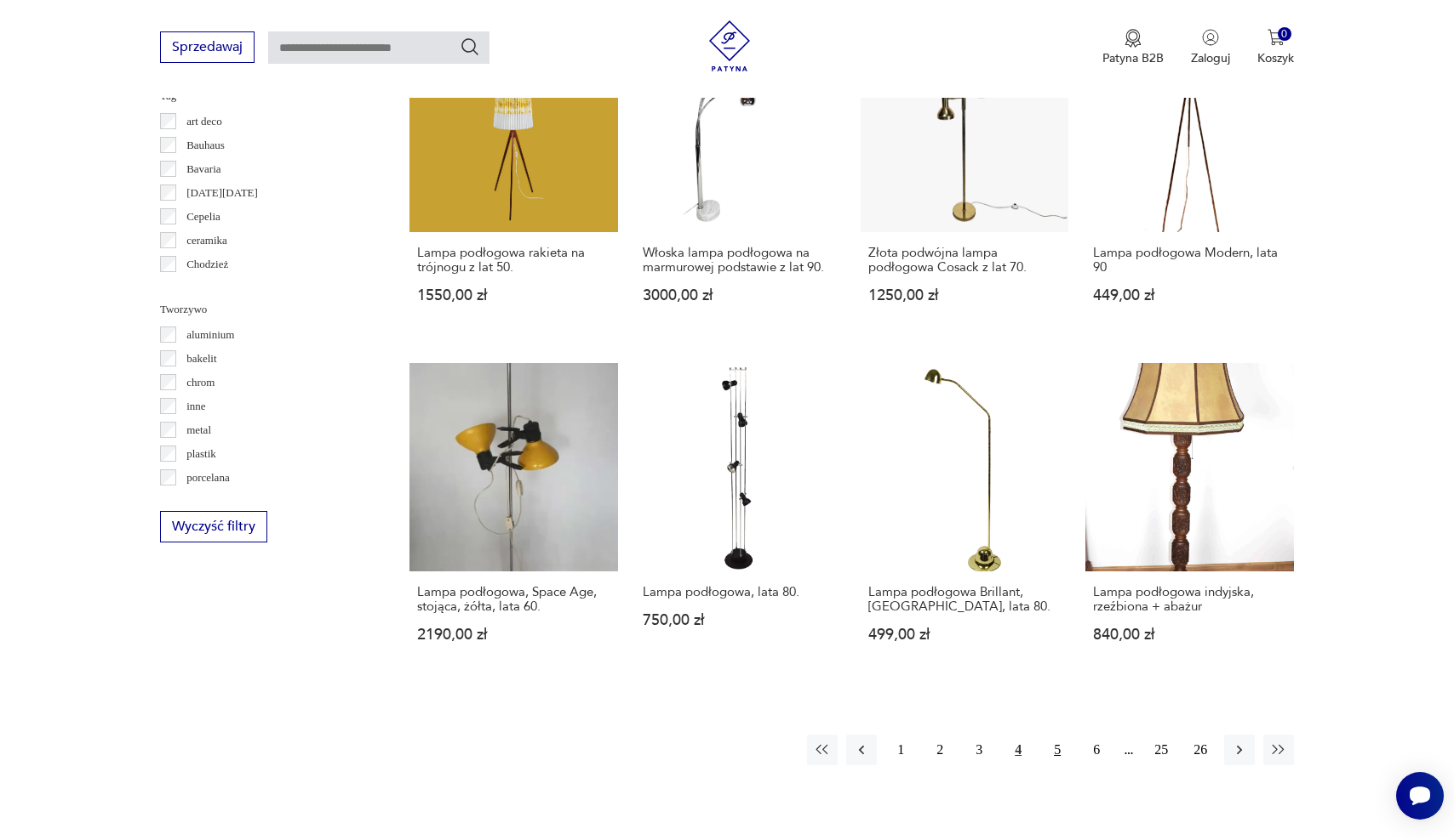
click at [1061, 735] on button "5" at bounding box center [1057, 750] width 31 height 31
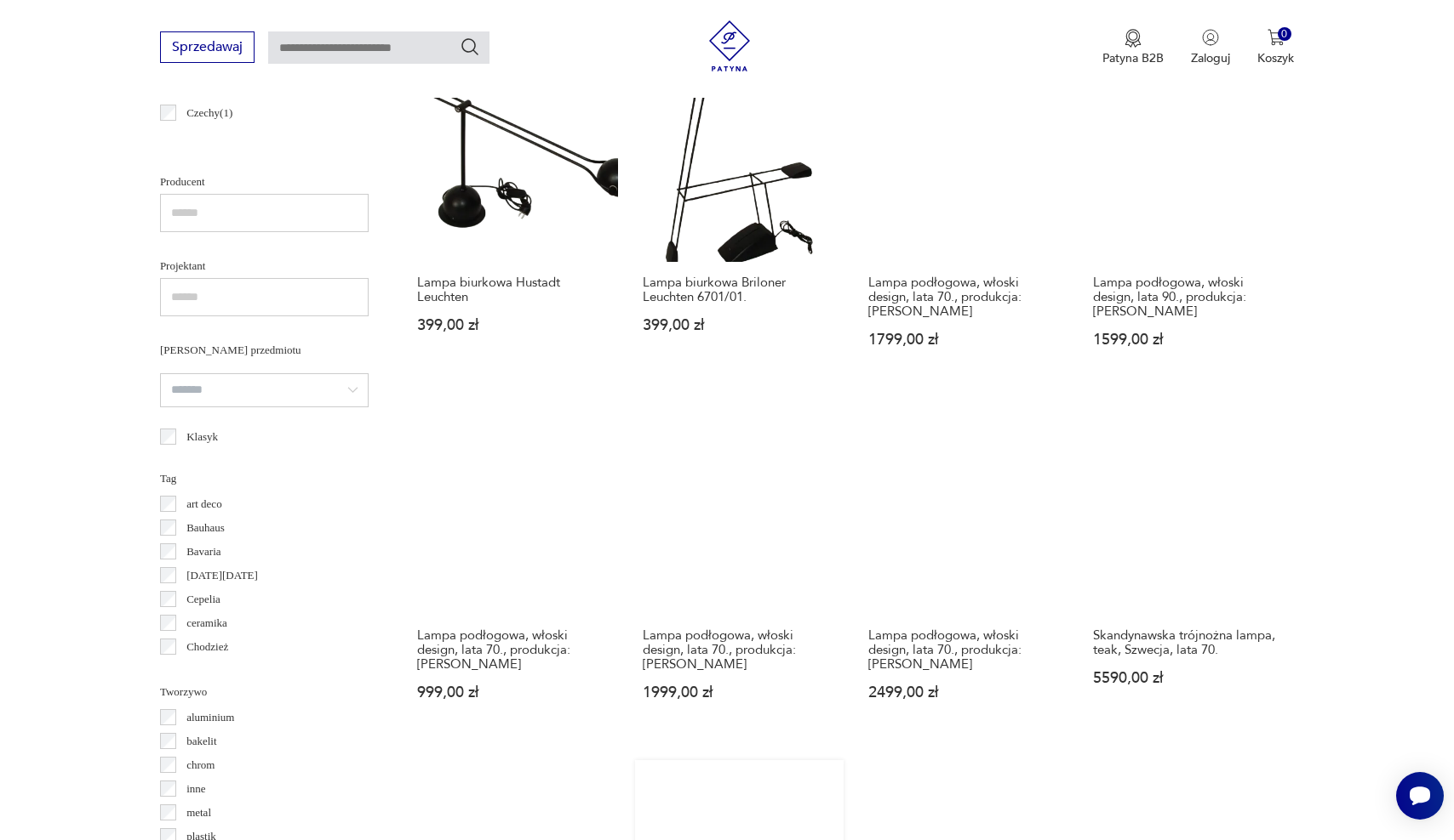
scroll to position [1015, 0]
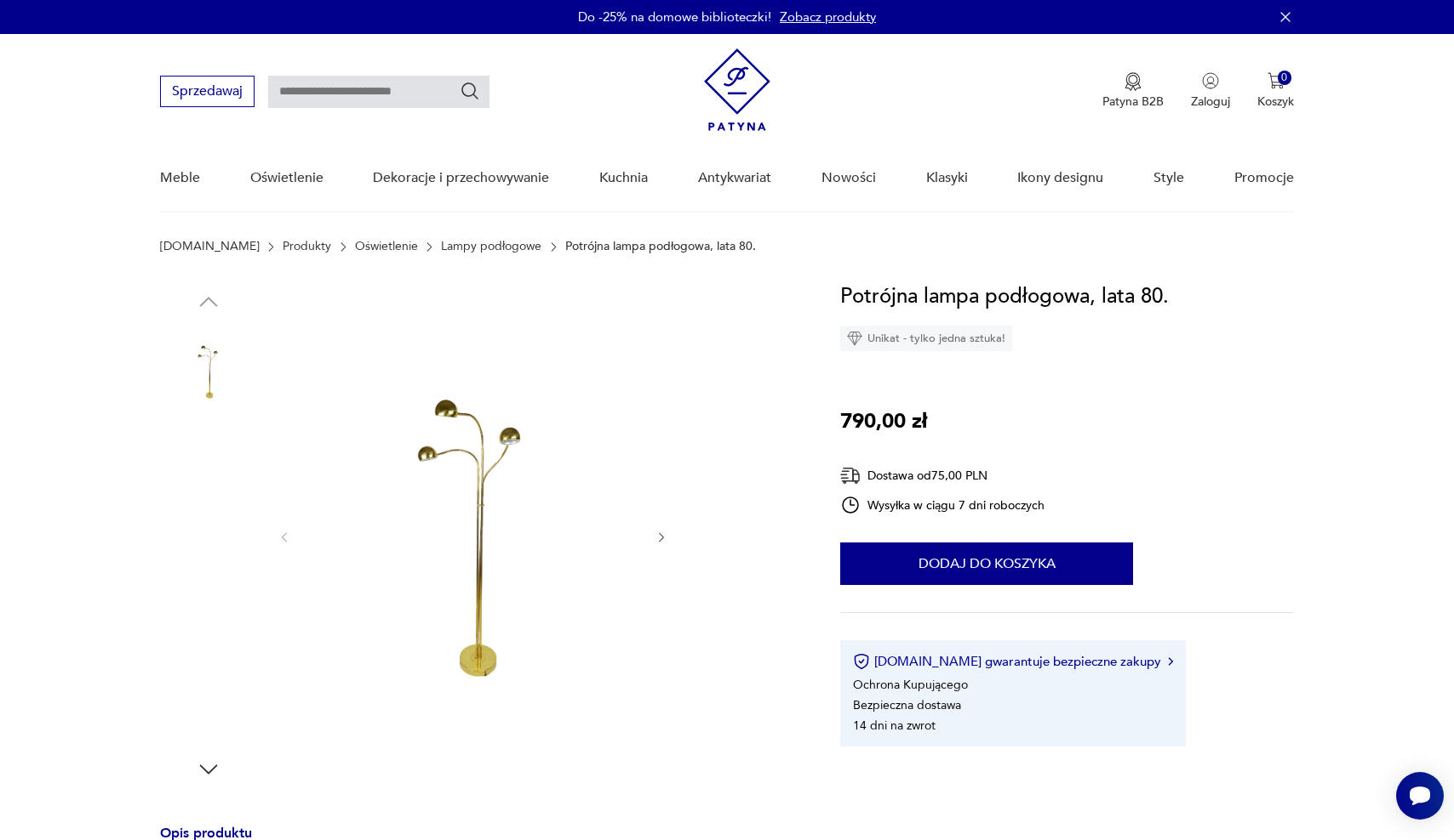
click at [196, 486] on img at bounding box center [208, 480] width 97 height 97
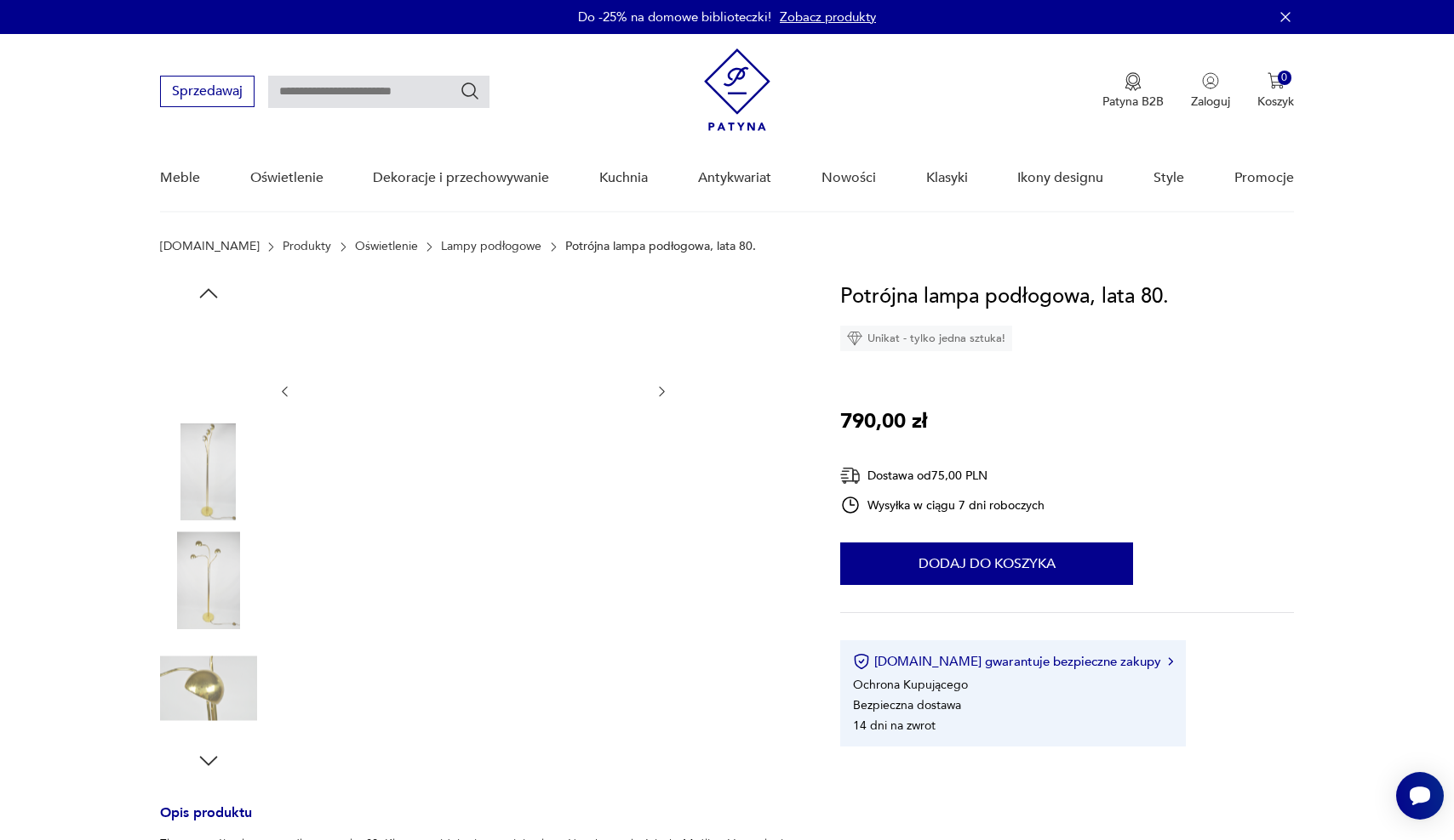
click at [198, 483] on img at bounding box center [208, 472] width 97 height 97
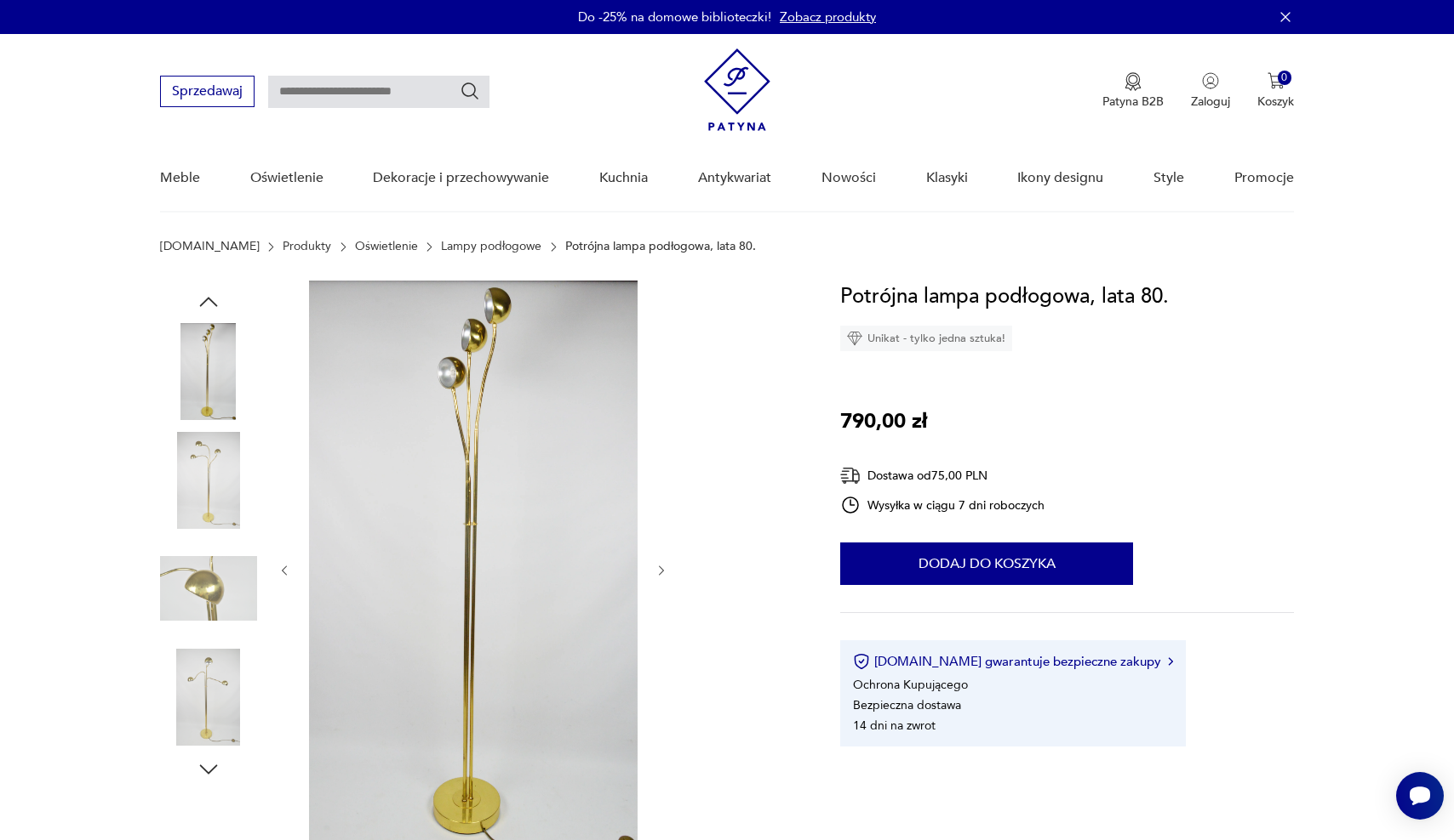
click at [211, 496] on img at bounding box center [208, 480] width 97 height 97
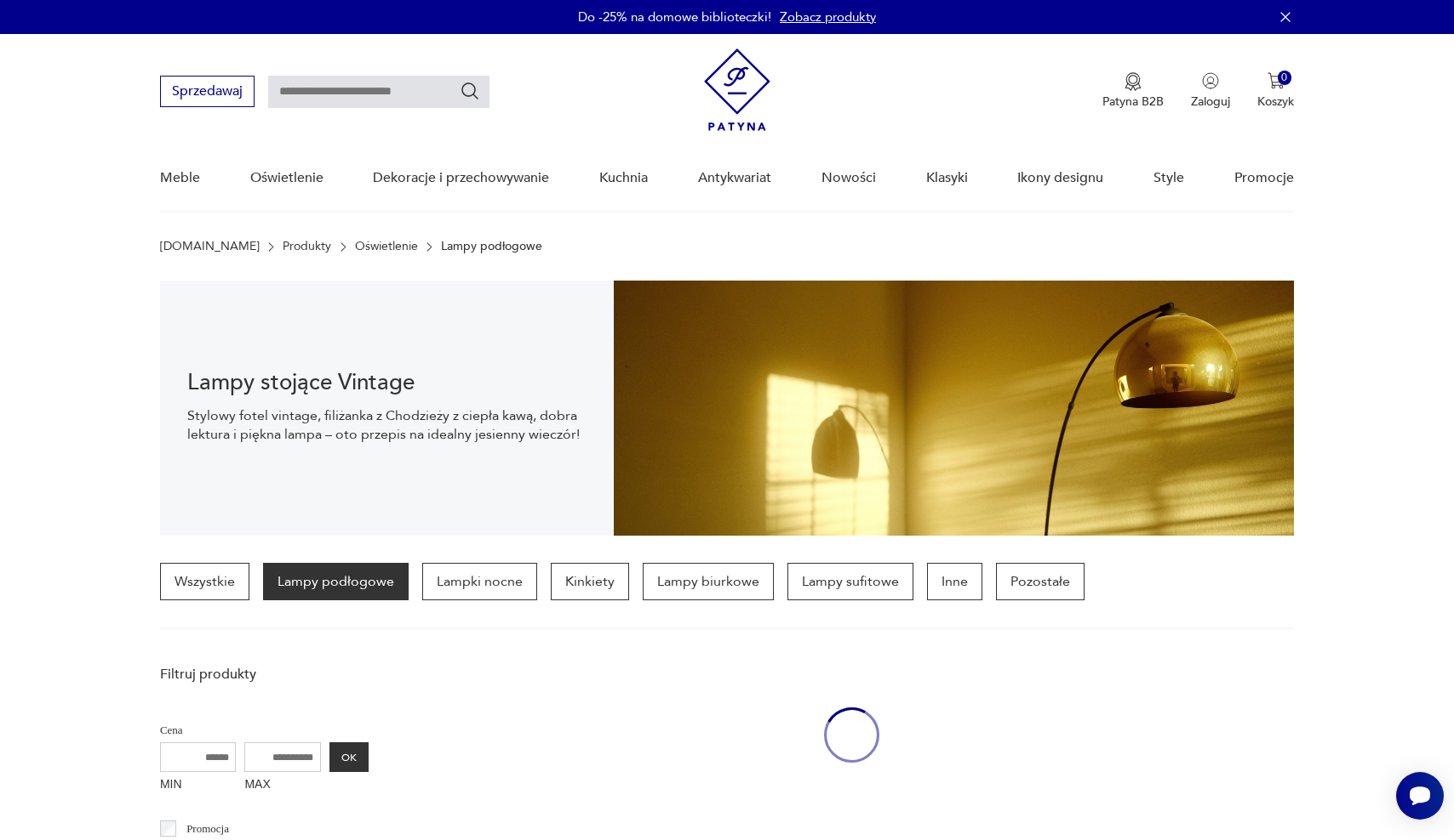
scroll to position [1015, 0]
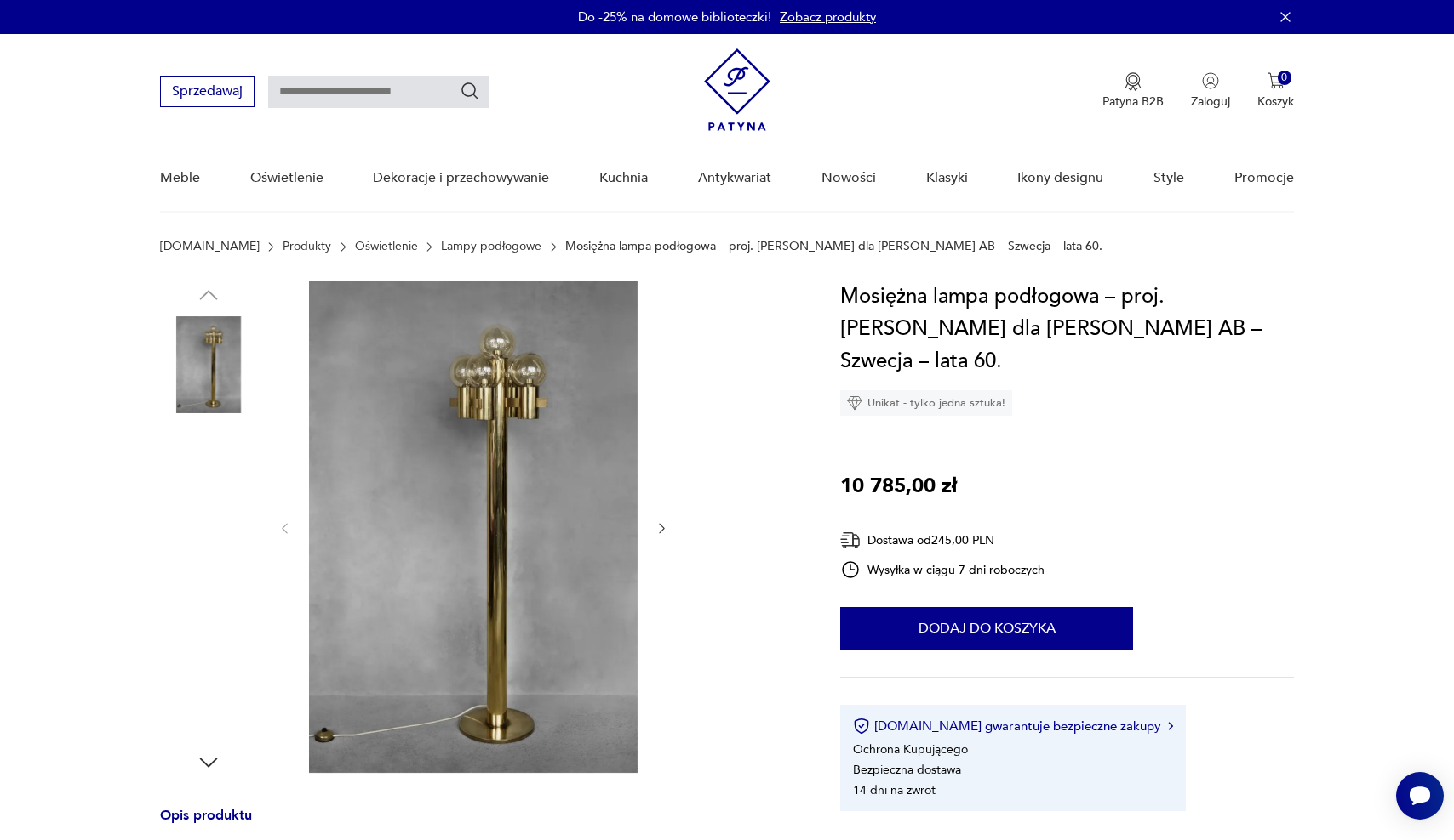
click at [220, 472] on img at bounding box center [208, 473] width 97 height 97
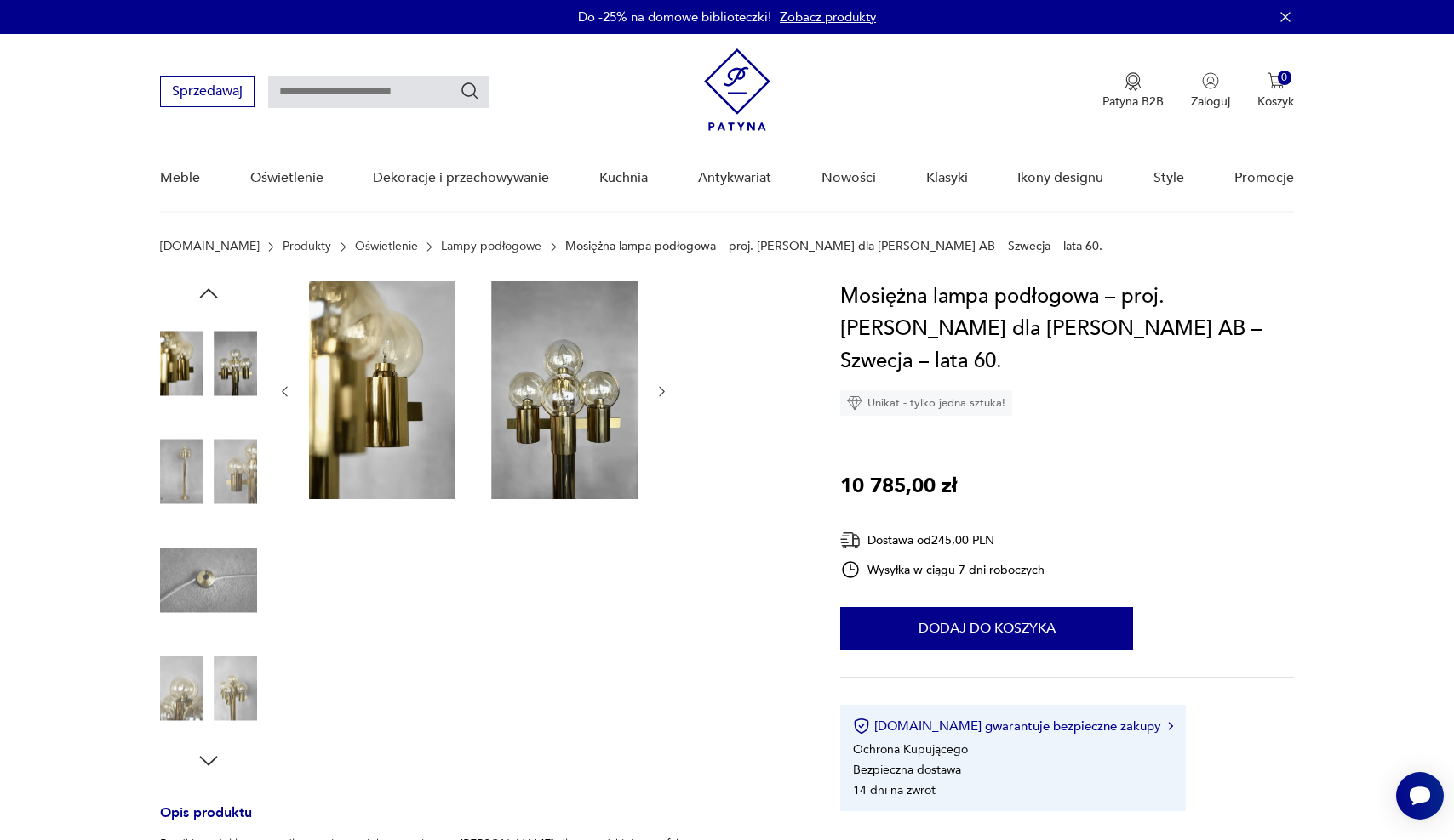
click at [214, 510] on img at bounding box center [208, 472] width 97 height 97
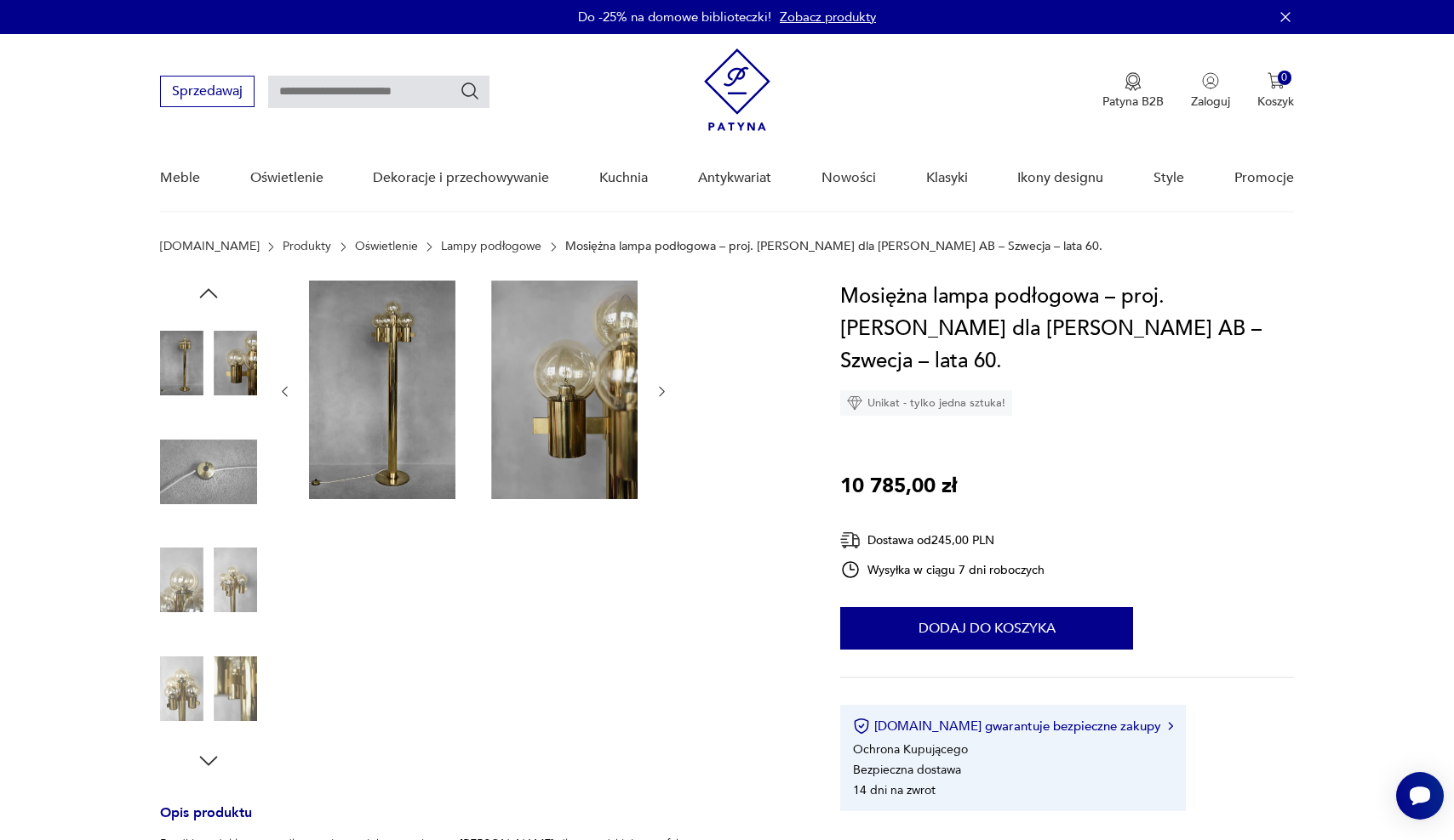
click at [168, 603] on img at bounding box center [208, 579] width 97 height 97
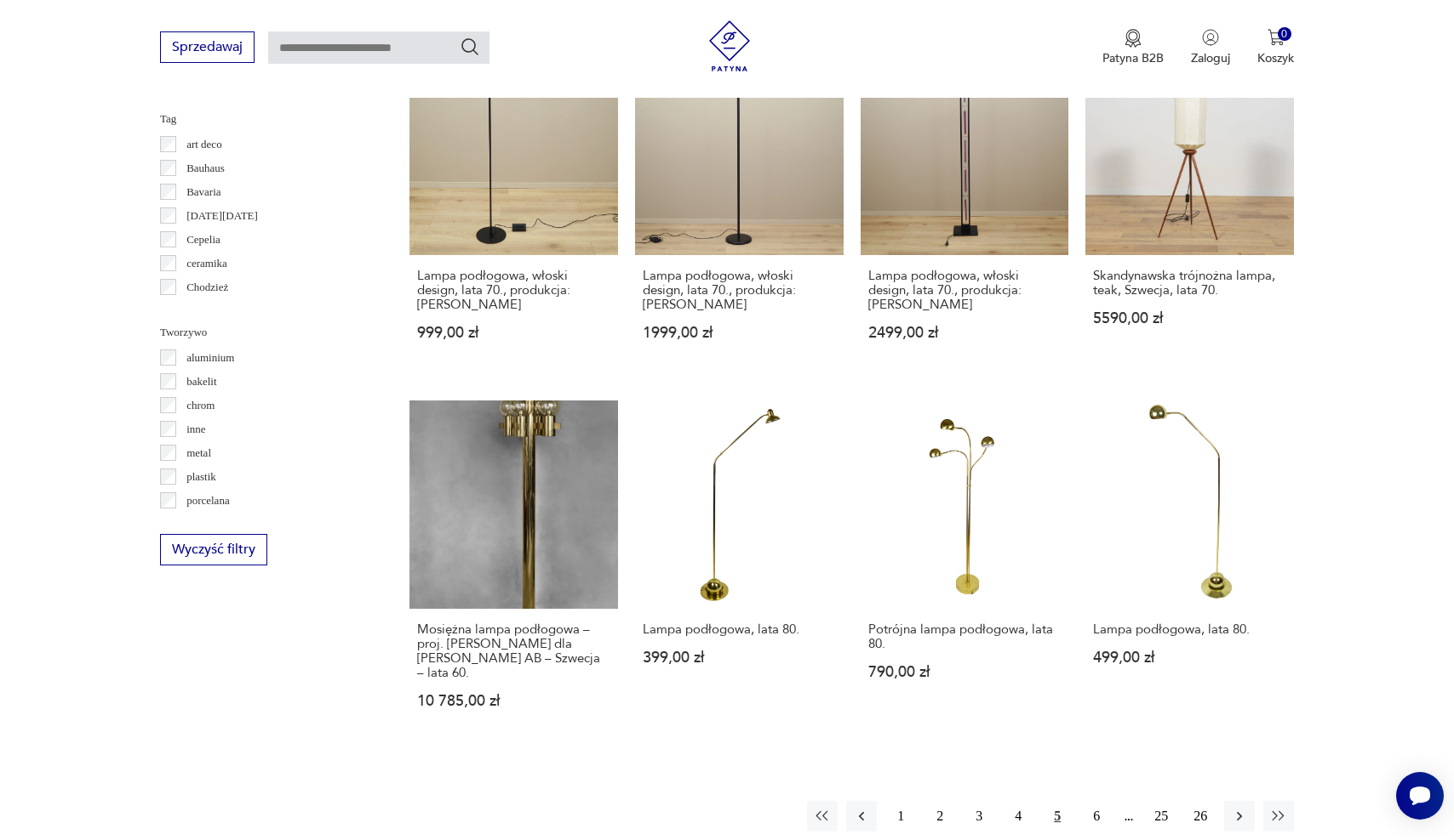
scroll to position [1390, 0]
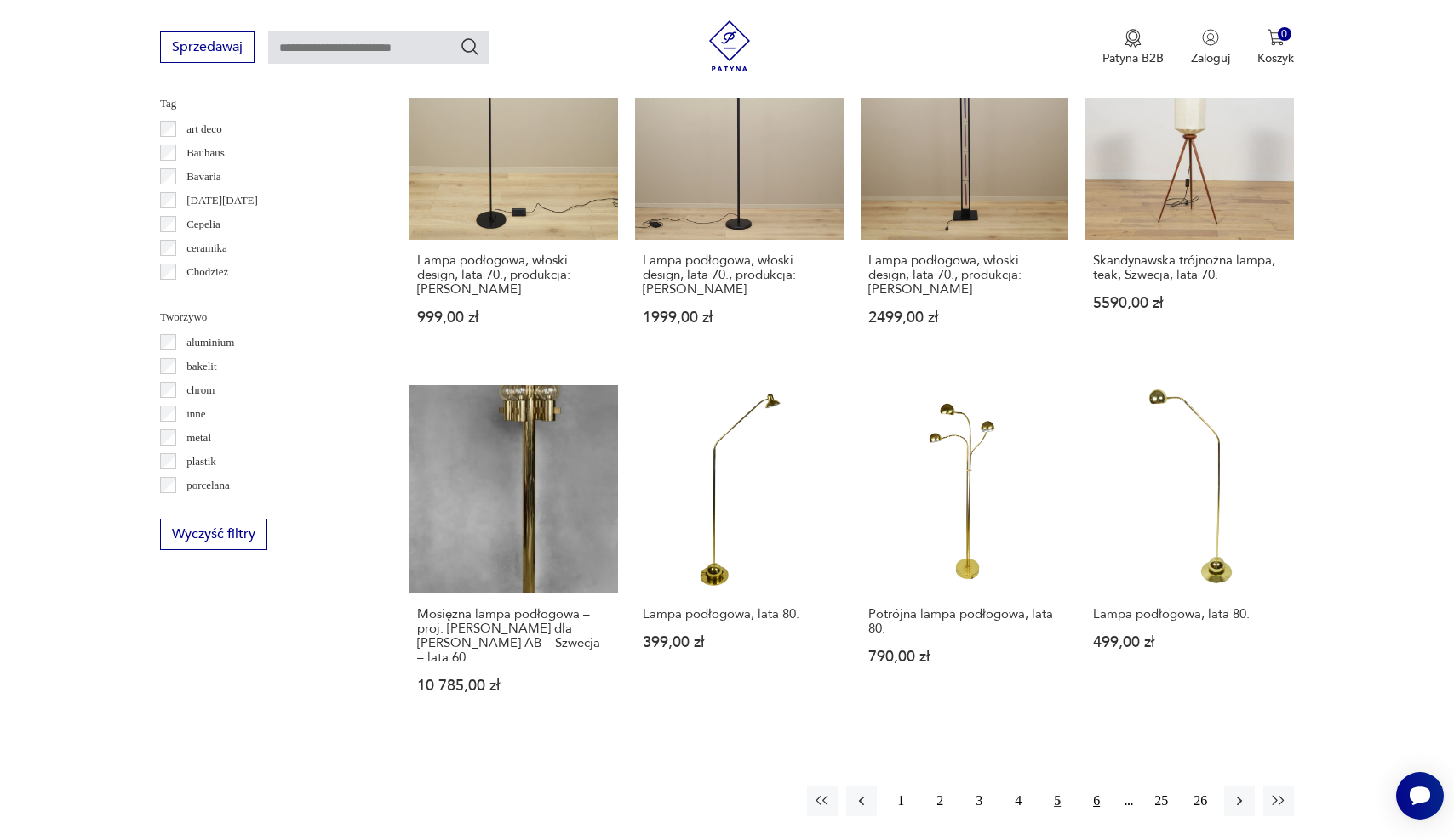
click at [1094, 786] on button "6" at bounding box center [1095, 801] width 31 height 31
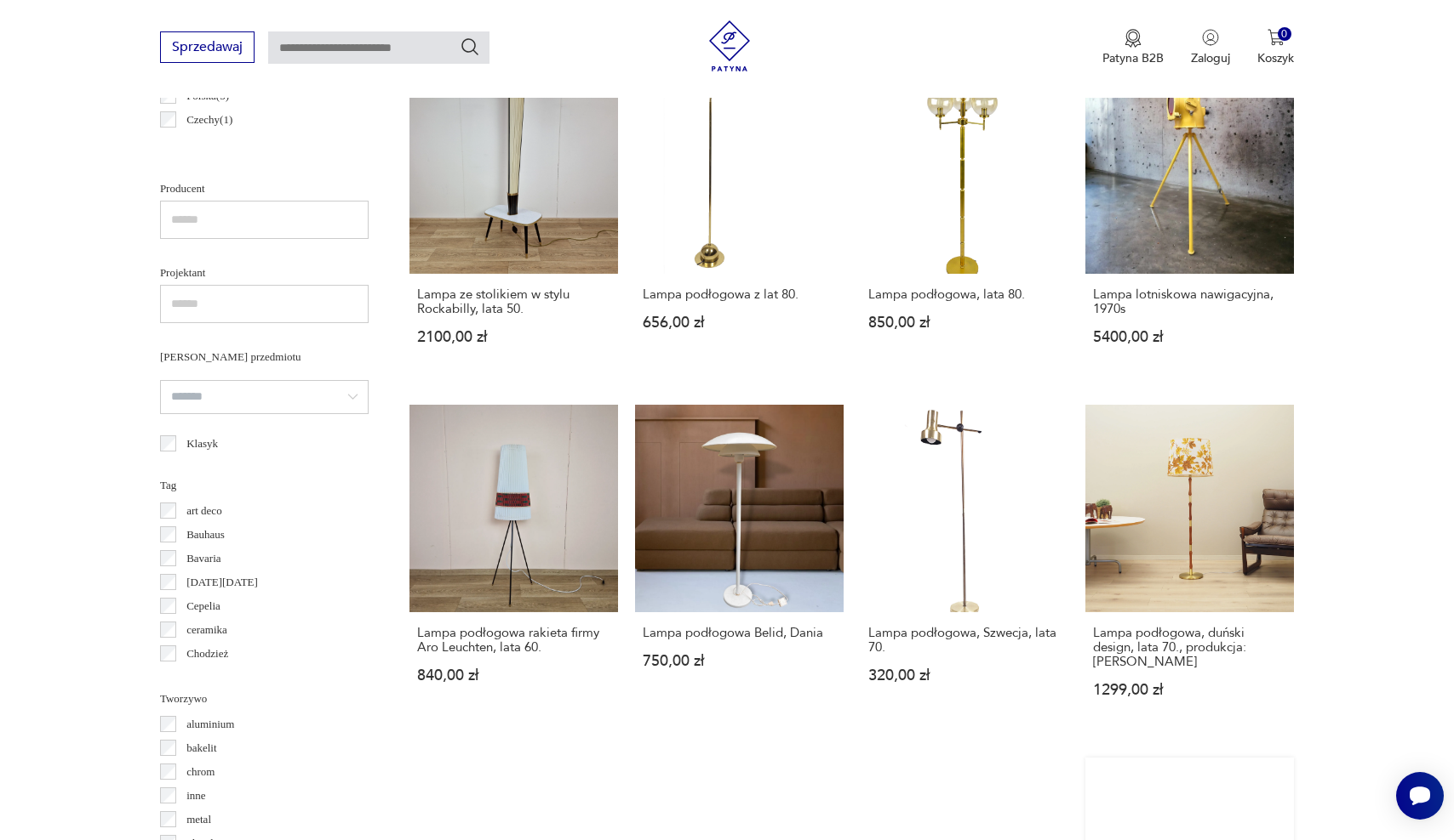
scroll to position [702, 0]
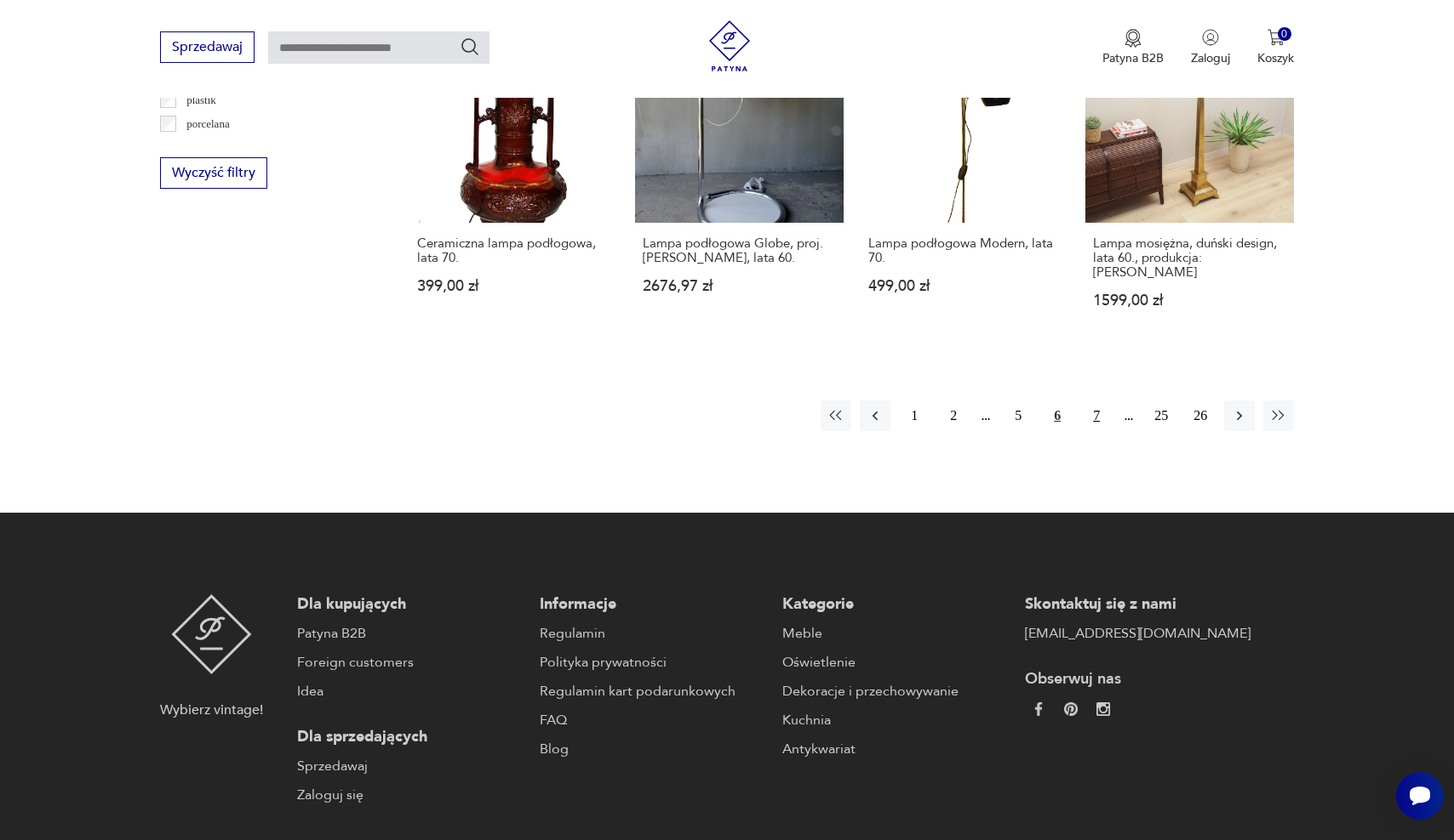
click at [1099, 400] on button "7" at bounding box center [1095, 415] width 31 height 31
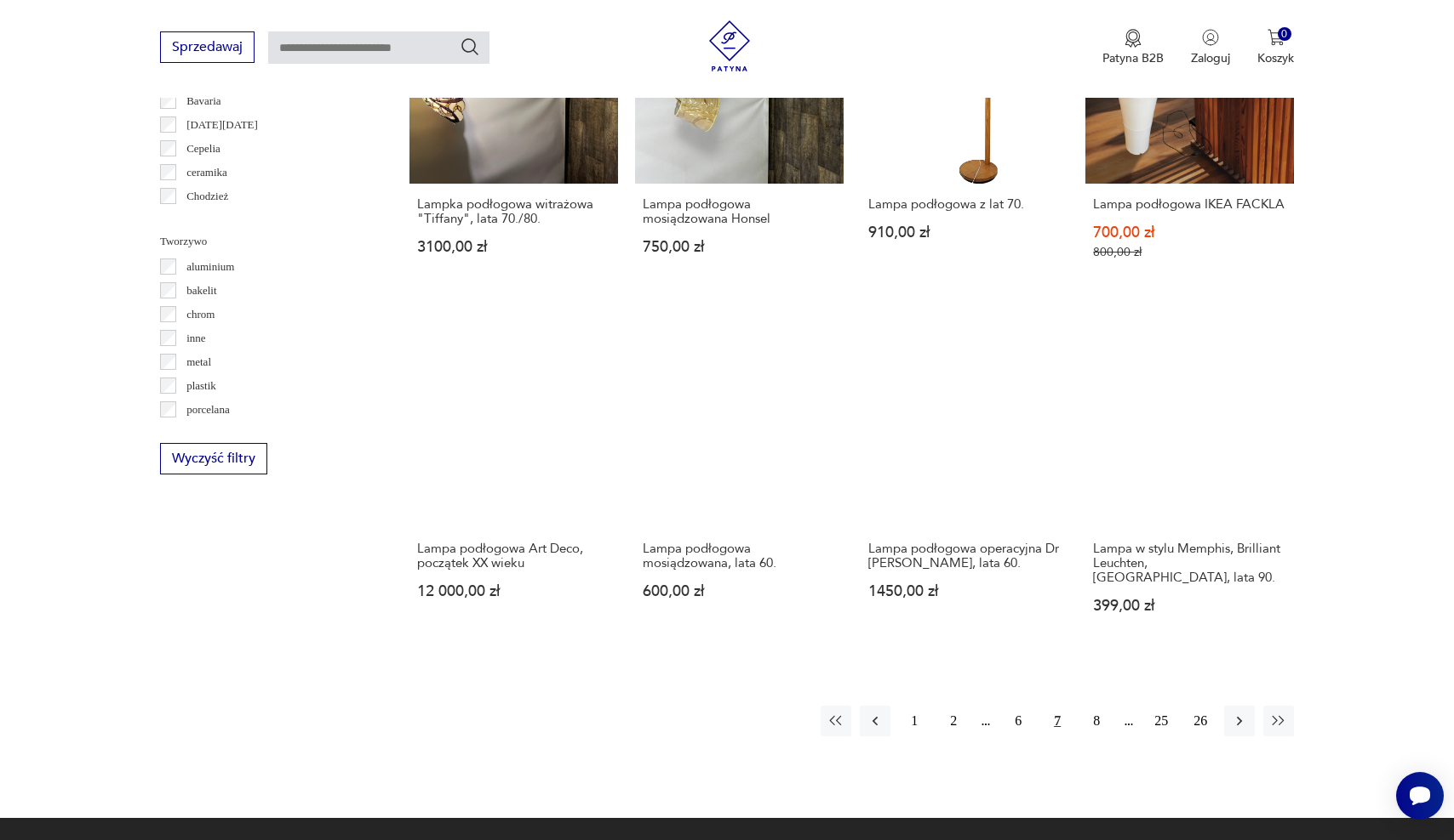
scroll to position [1513, 0]
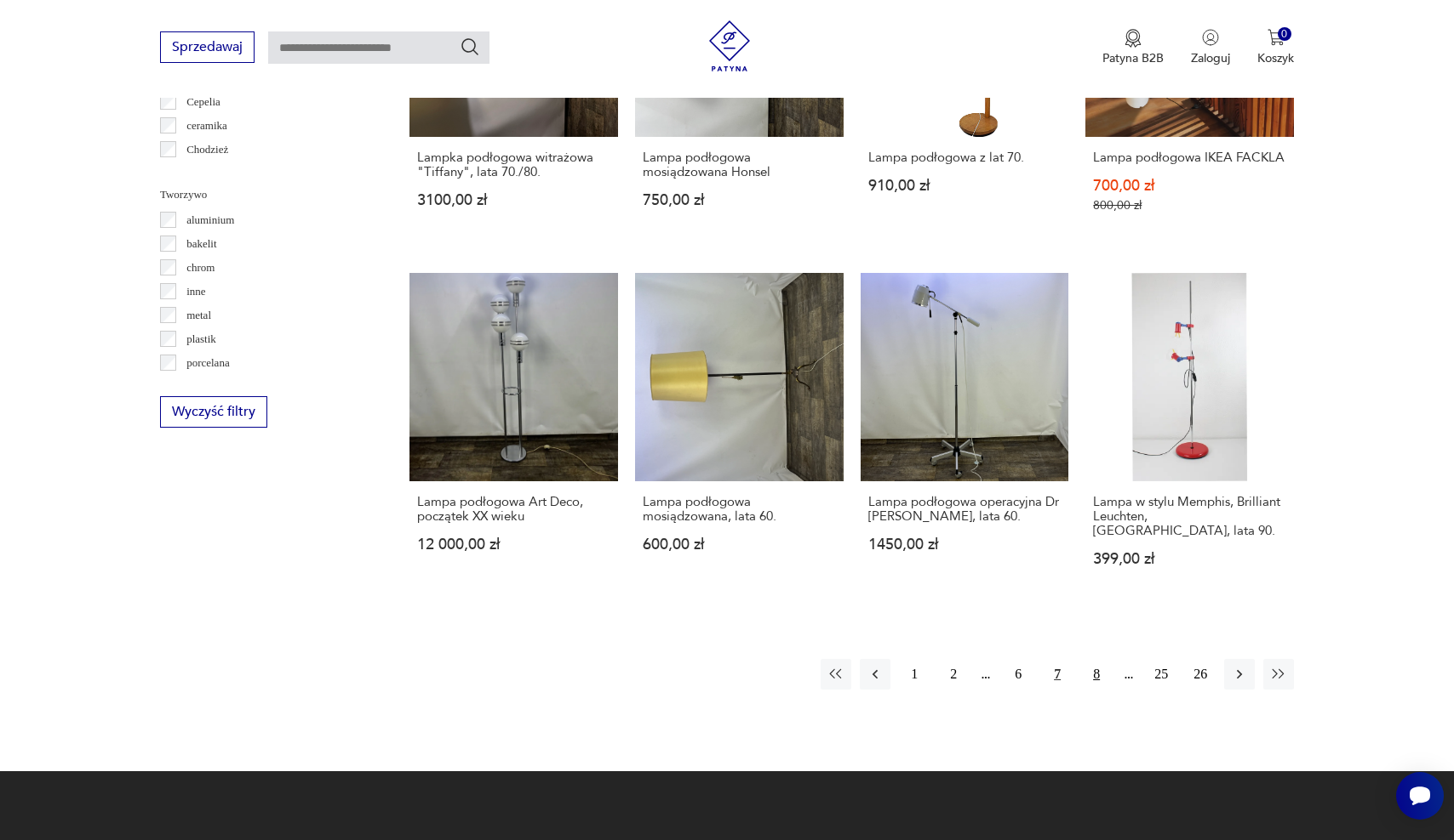
click at [1102, 659] on button "8" at bounding box center [1095, 674] width 31 height 31
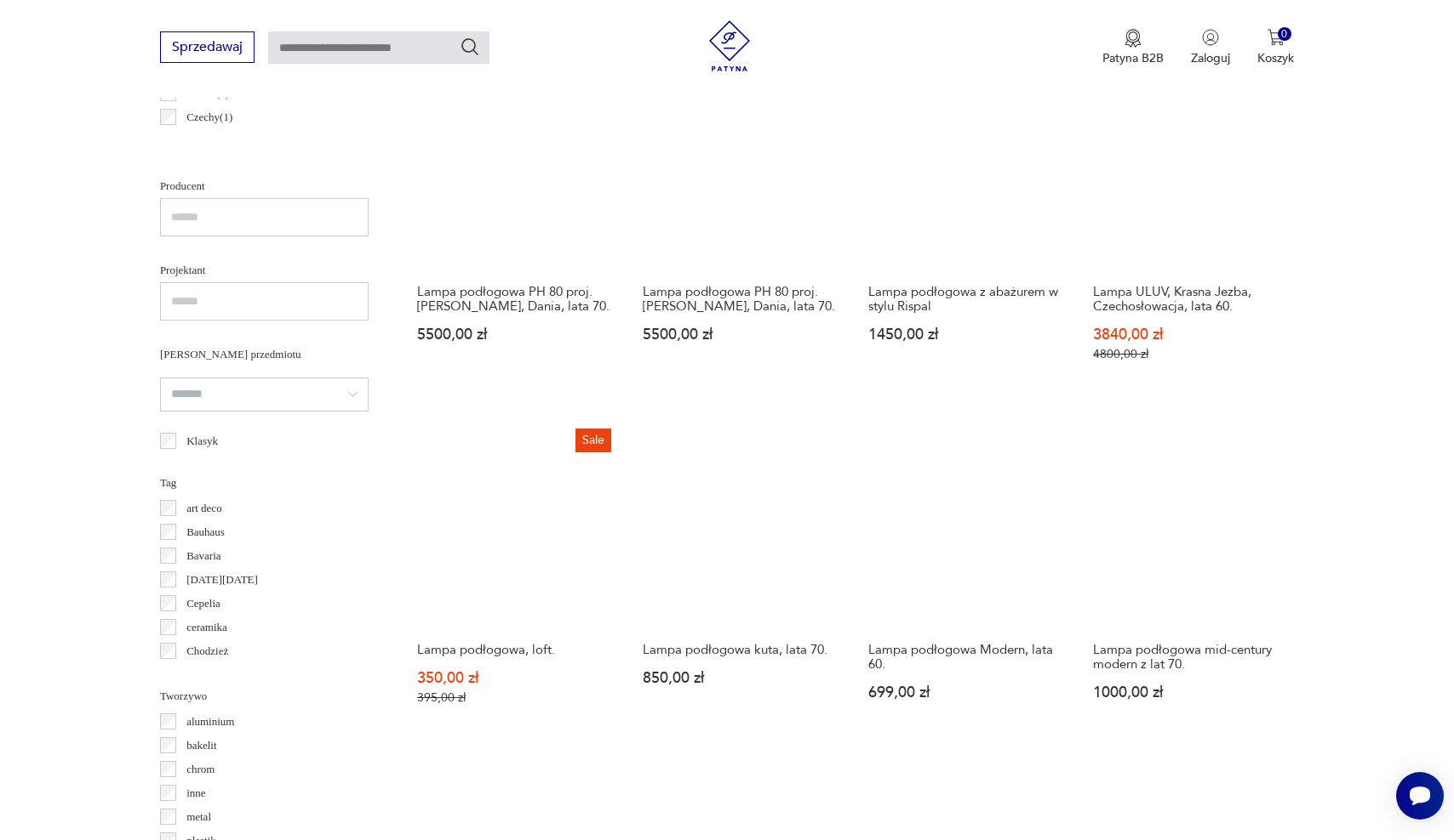
scroll to position [1322, 0]
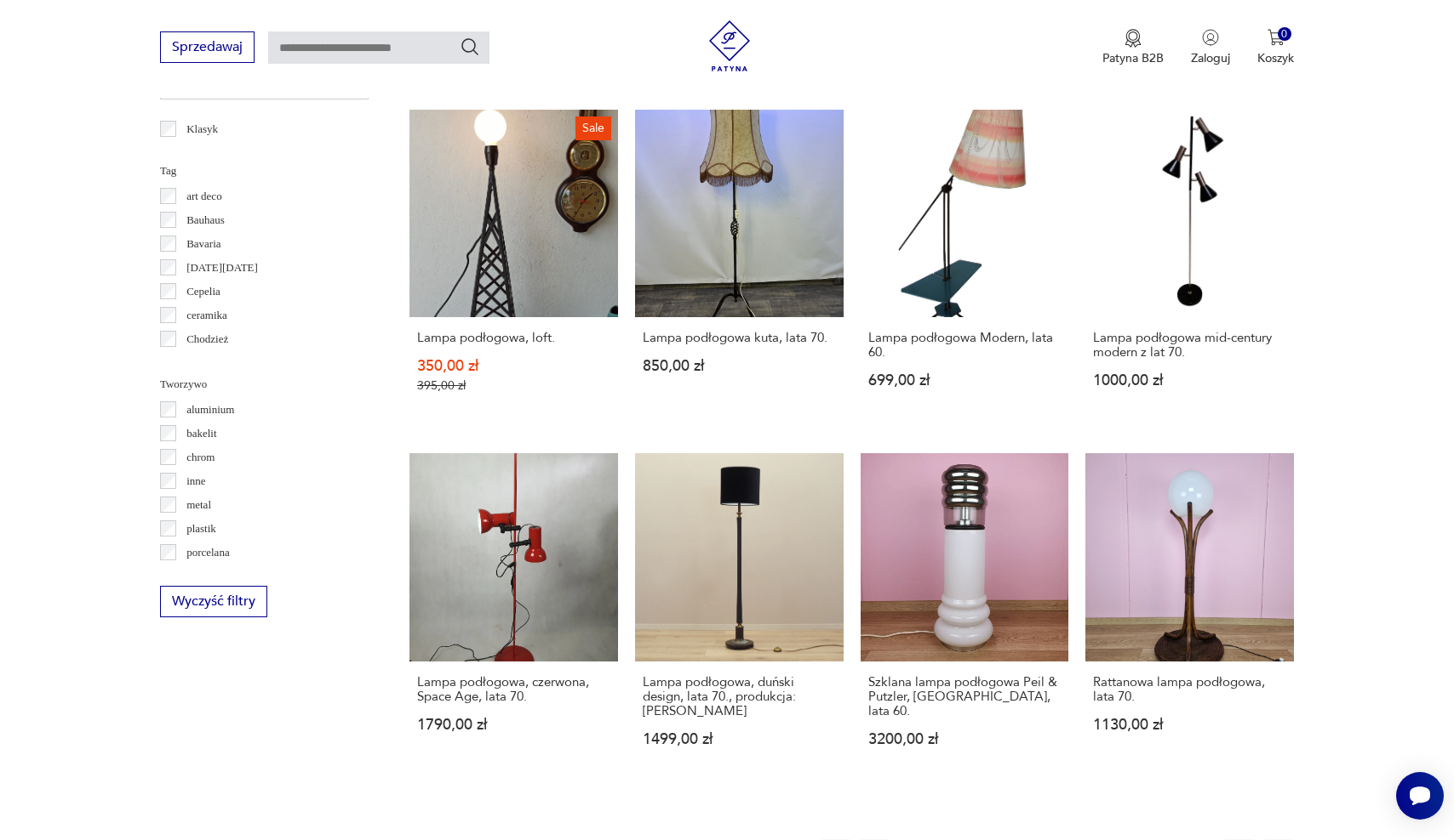
click at [1104, 839] on button "9" at bounding box center [1095, 854] width 31 height 31
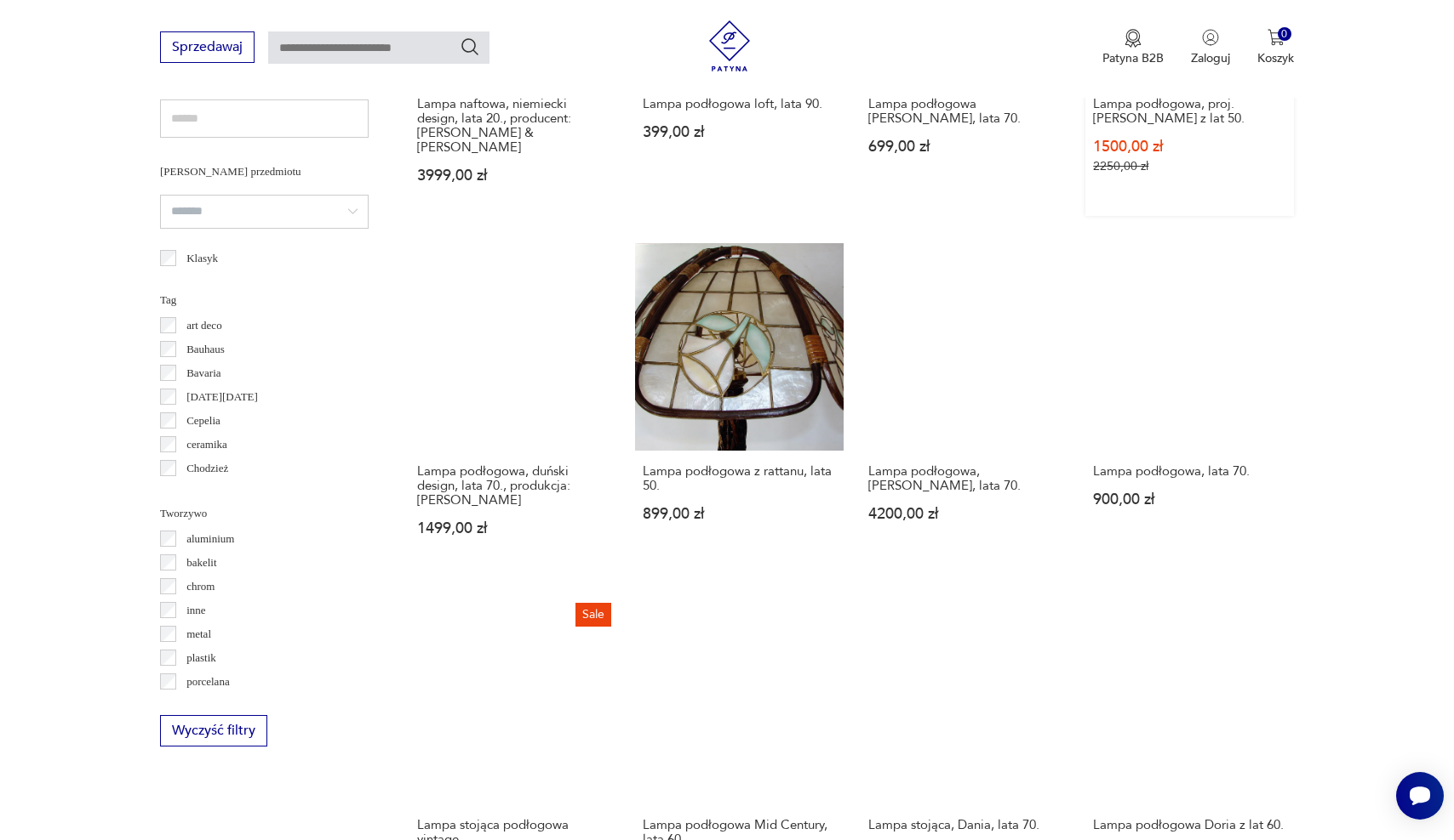
scroll to position [1702, 0]
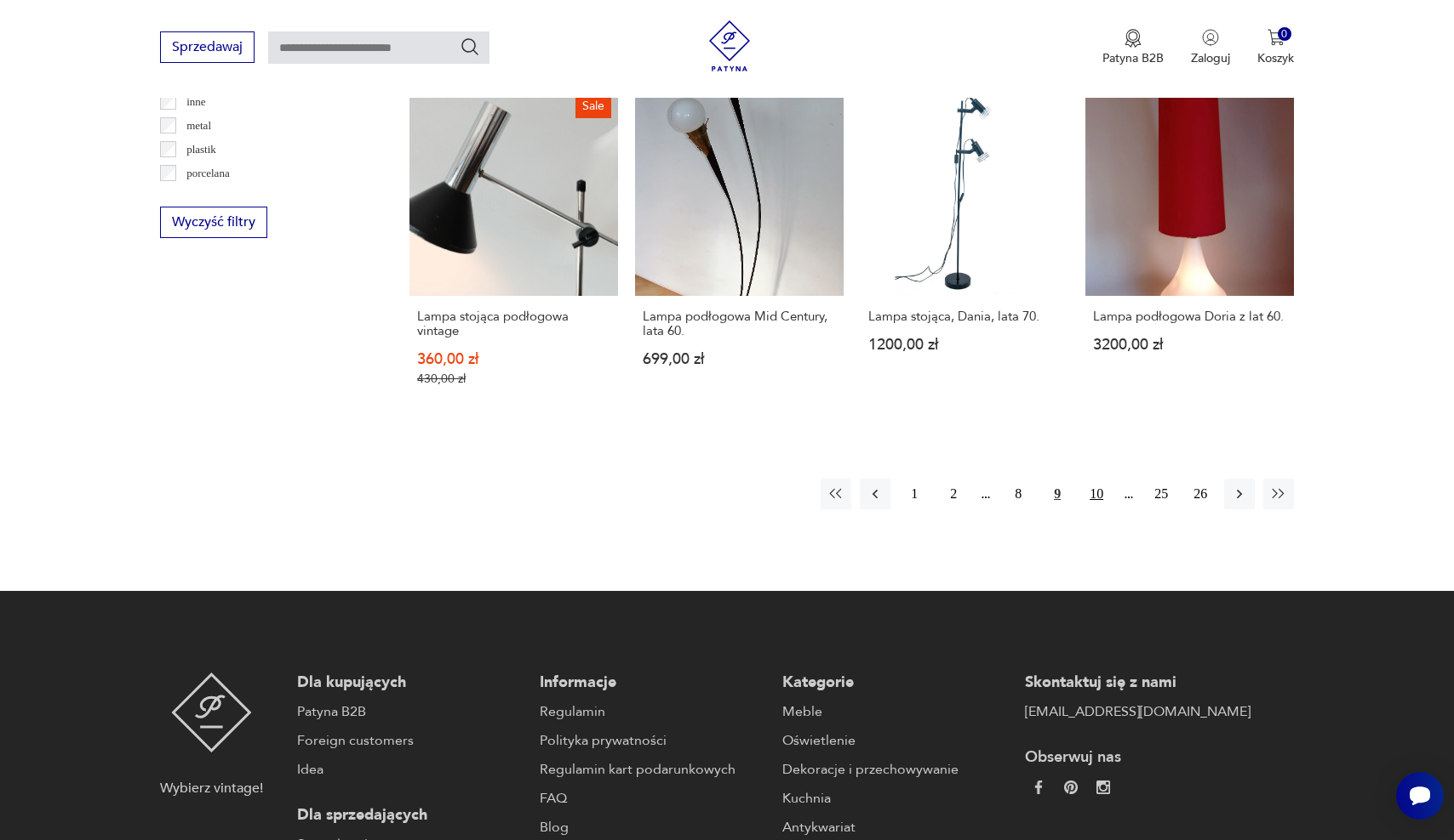
click at [1103, 479] on button "10" at bounding box center [1095, 494] width 31 height 31
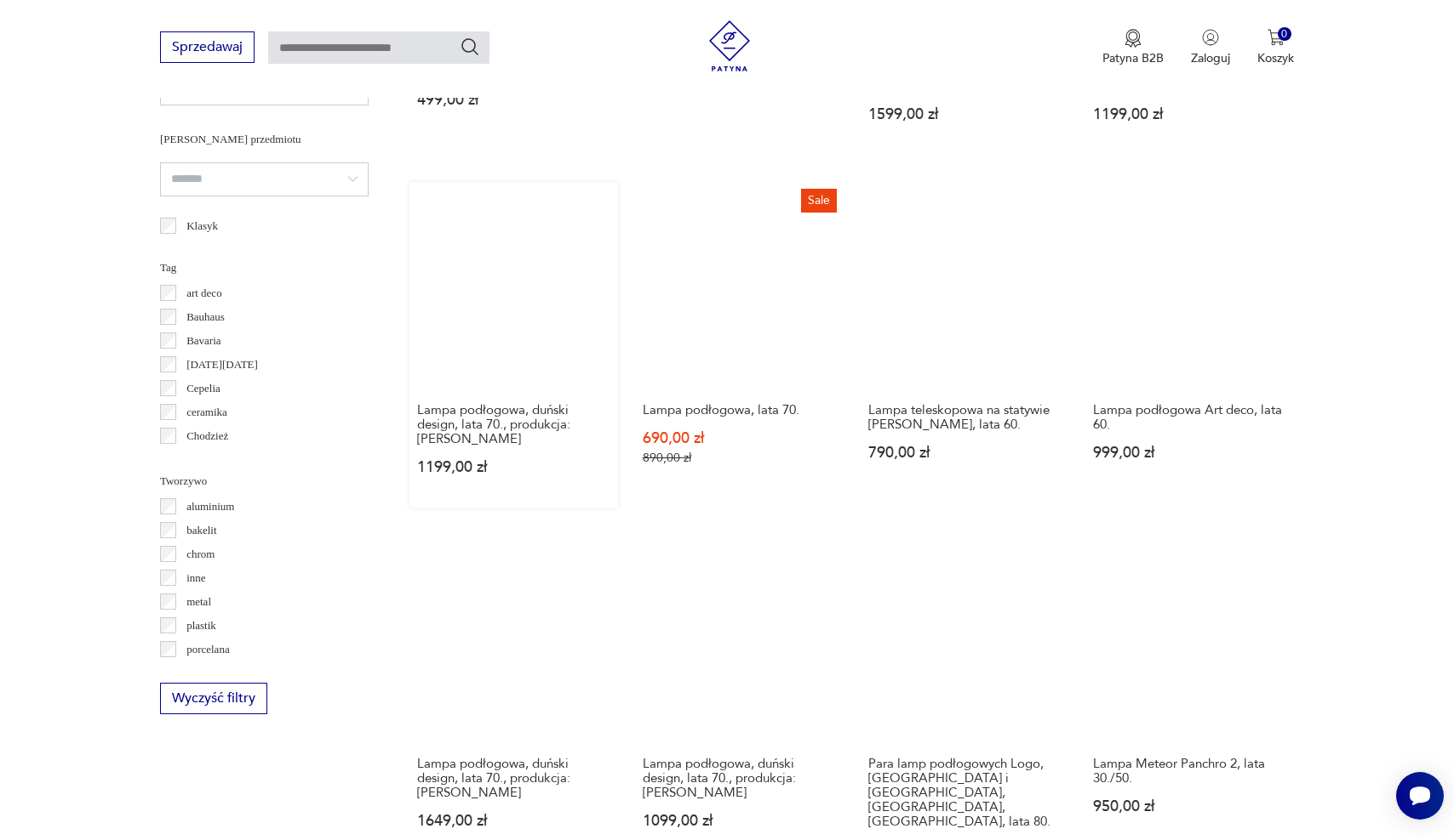
scroll to position [1547, 0]
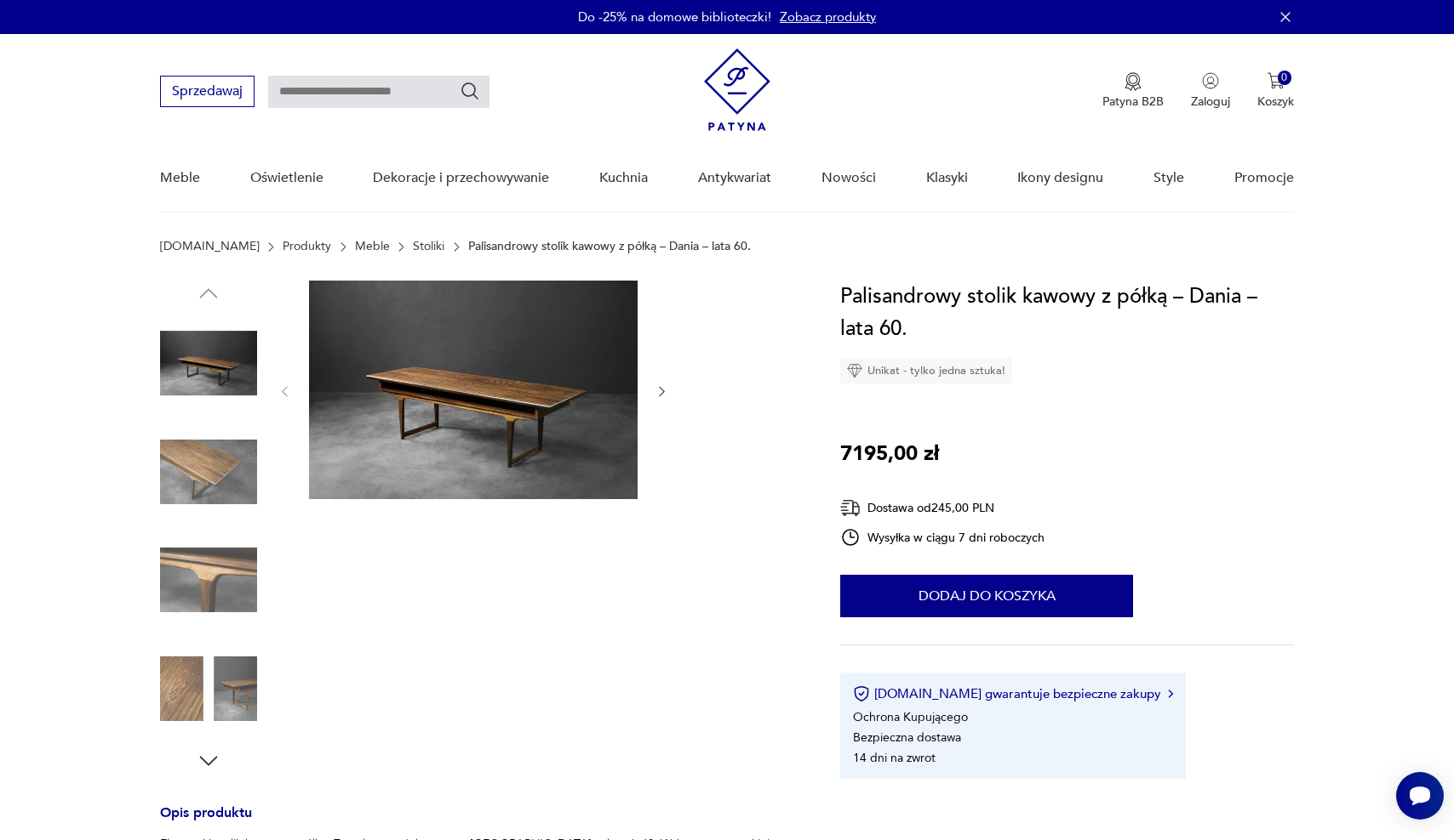
click at [214, 479] on img at bounding box center [208, 472] width 97 height 97
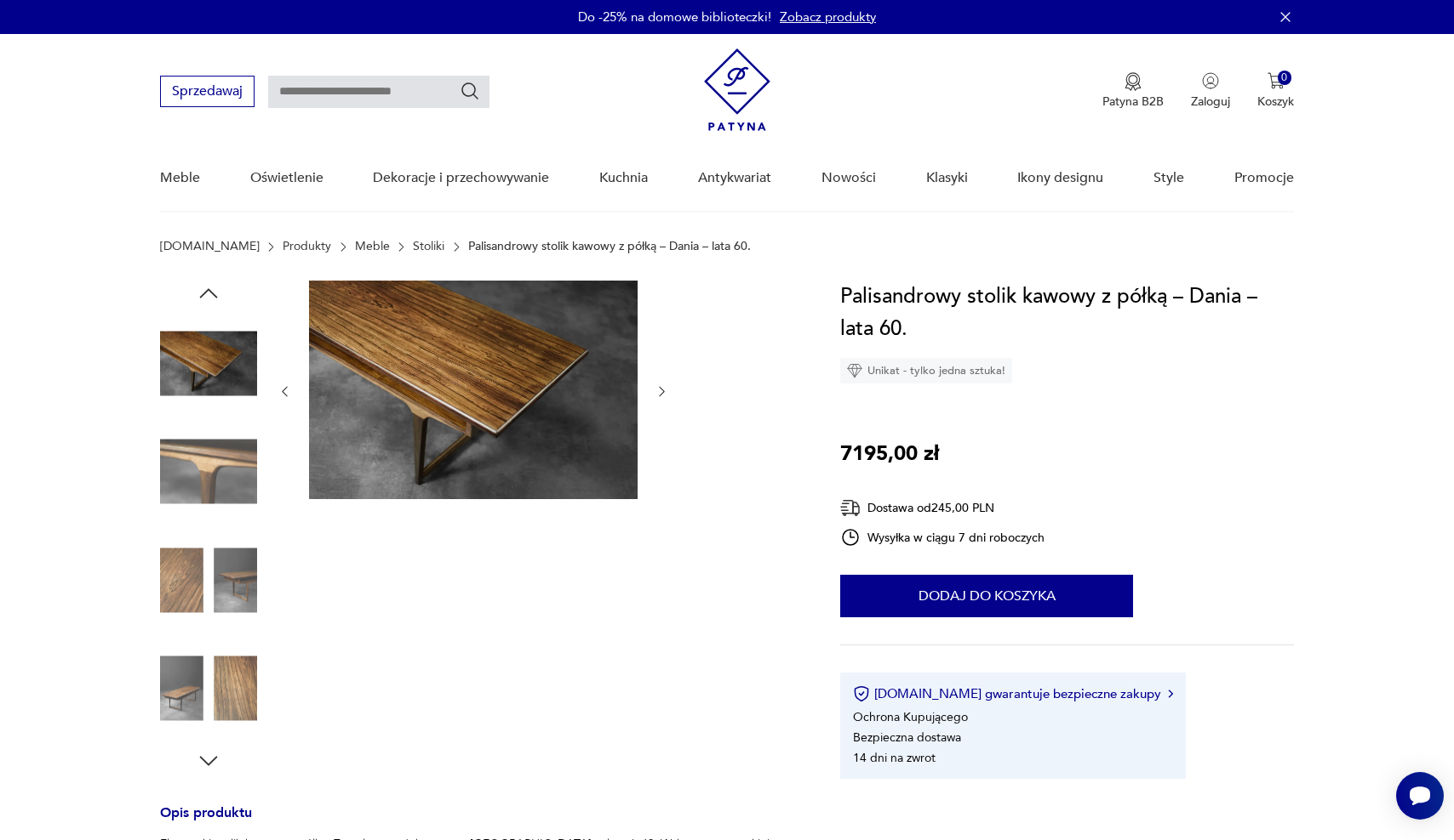
click at [204, 484] on img at bounding box center [208, 472] width 97 height 97
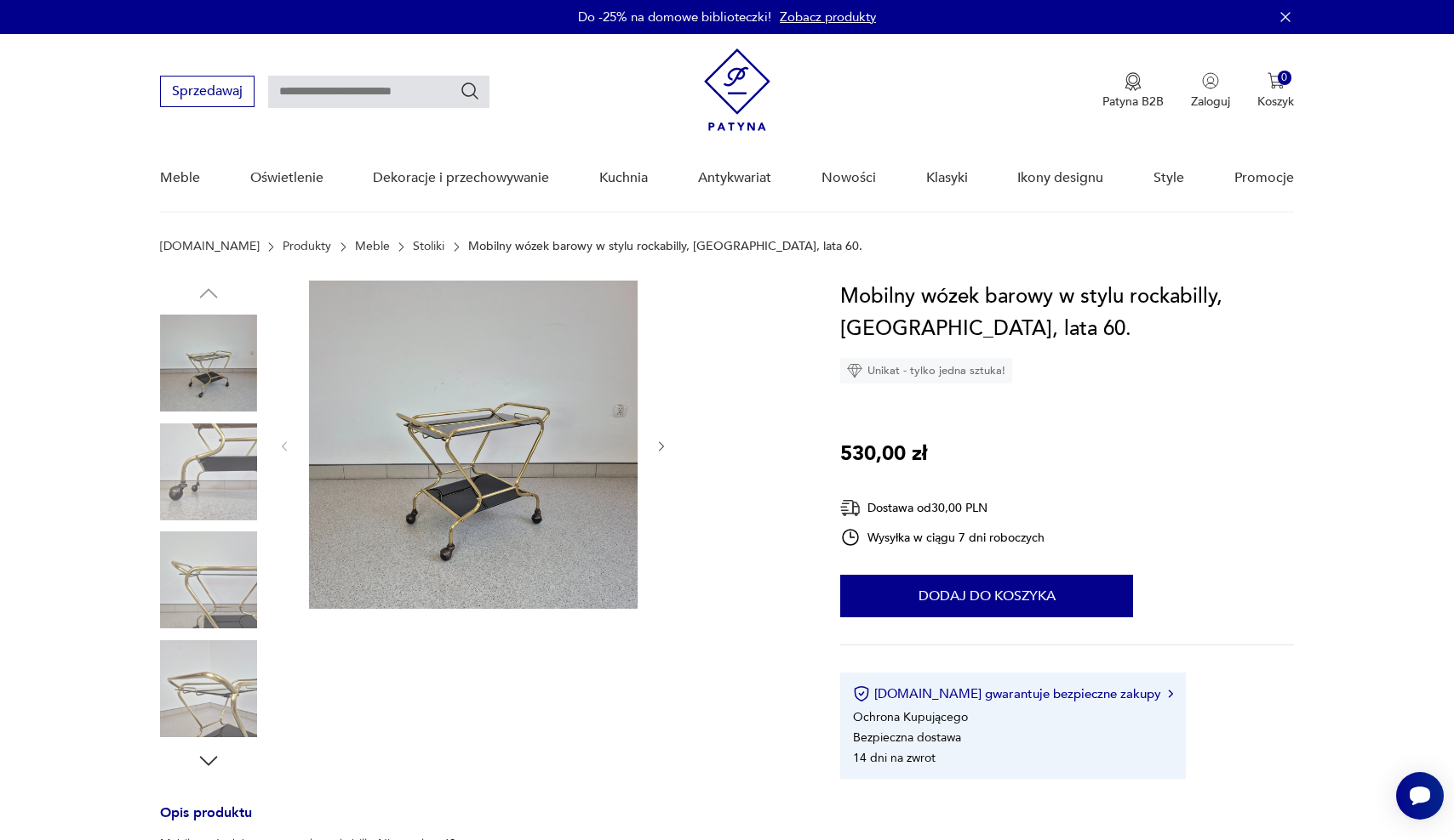
click at [436, 429] on img at bounding box center [473, 445] width 328 height 328
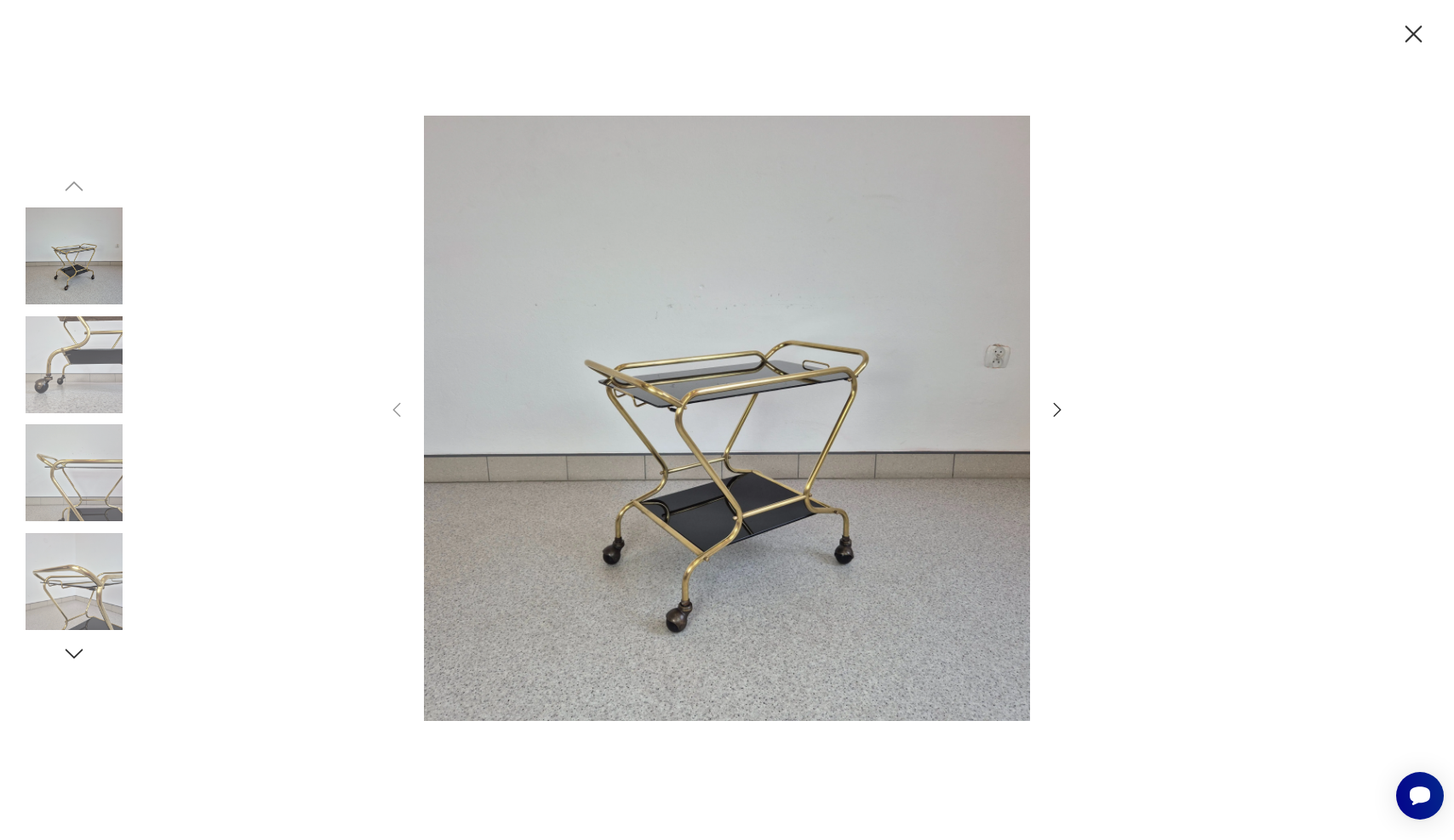
click at [1061, 415] on icon "button" at bounding box center [1056, 409] width 20 height 20
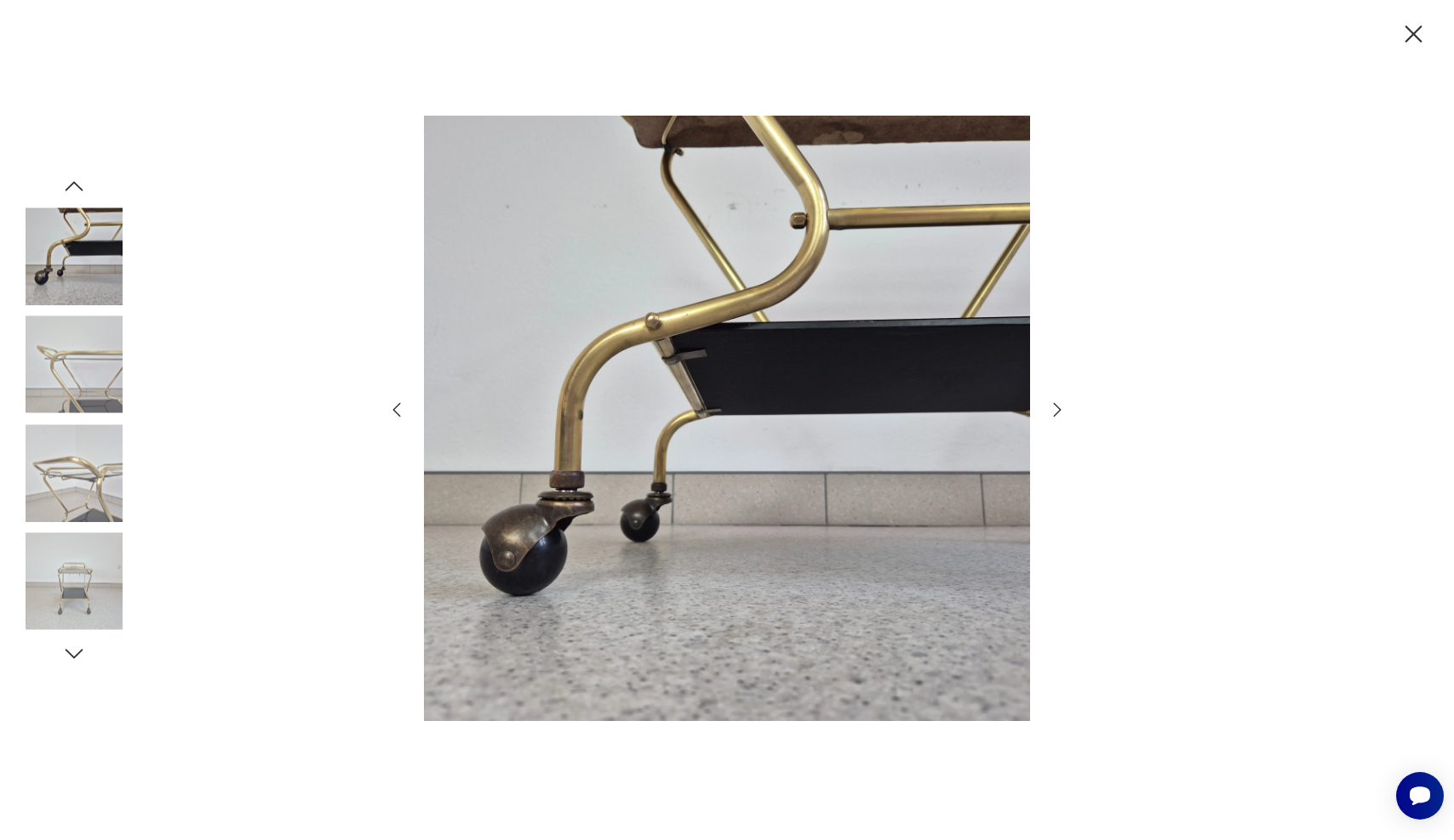
click at [1058, 412] on icon "button" at bounding box center [1057, 410] width 8 height 14
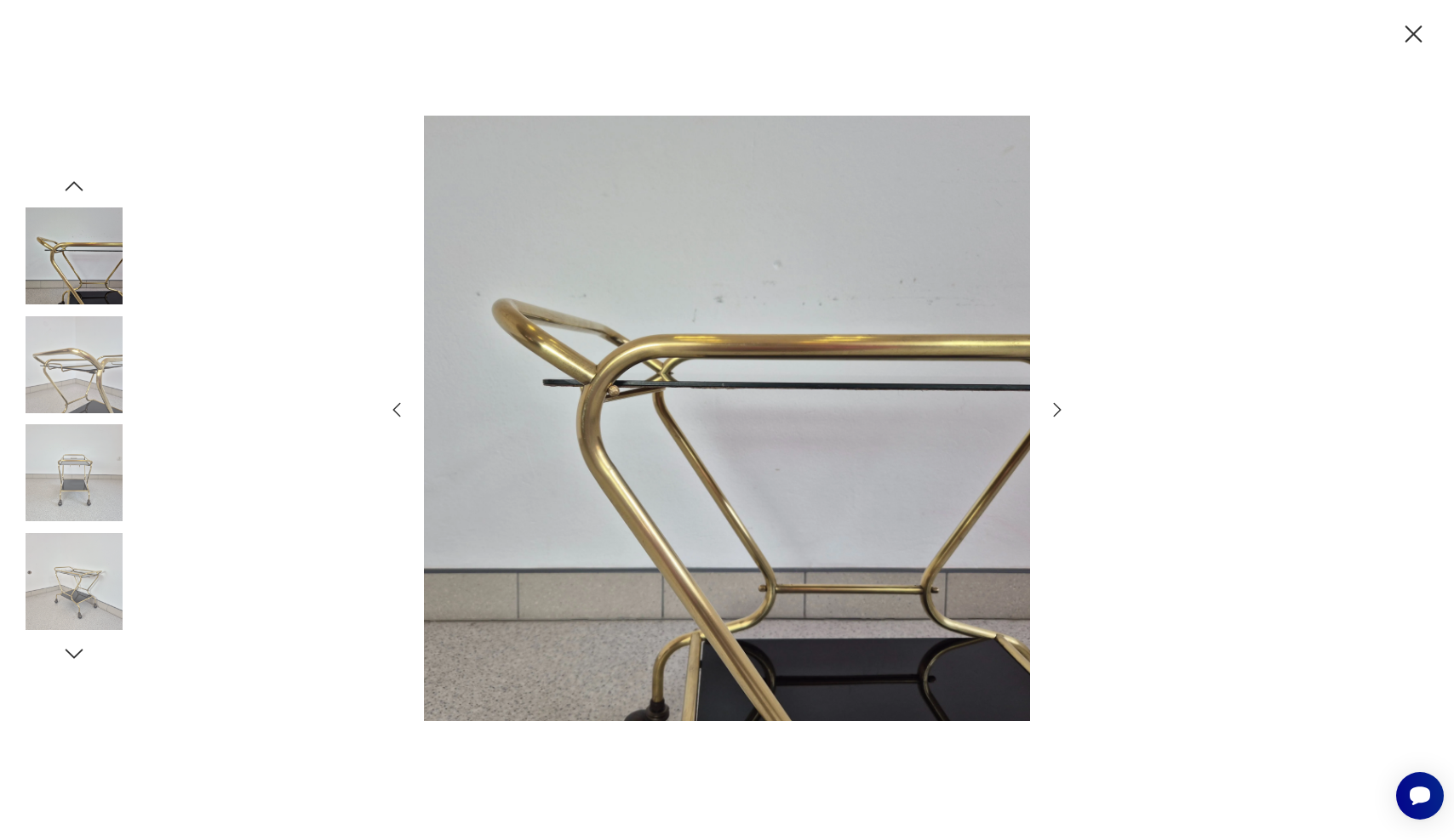
click at [1058, 412] on icon "button" at bounding box center [1057, 410] width 8 height 14
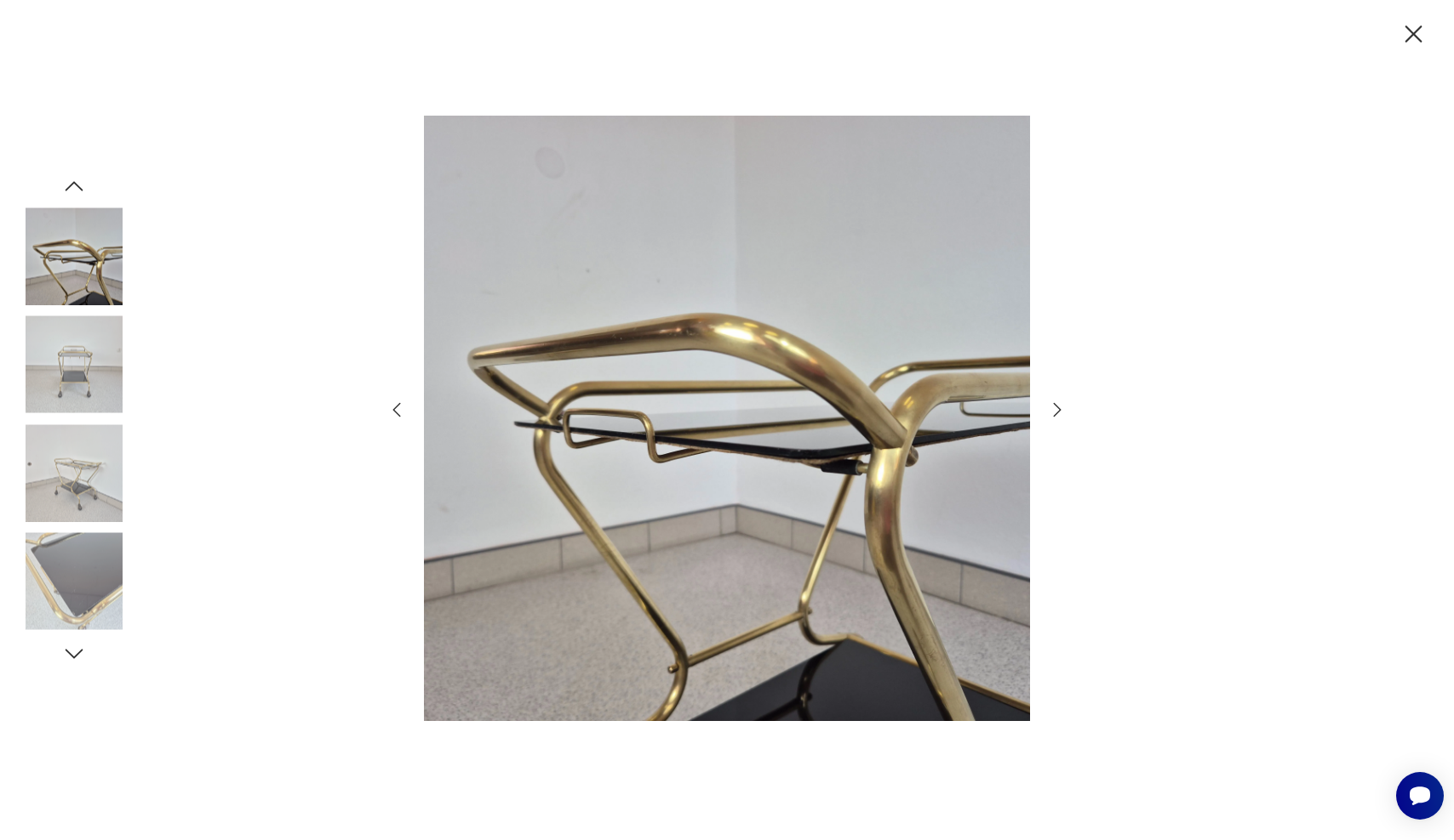
click at [1058, 412] on icon "button" at bounding box center [1057, 410] width 8 height 14
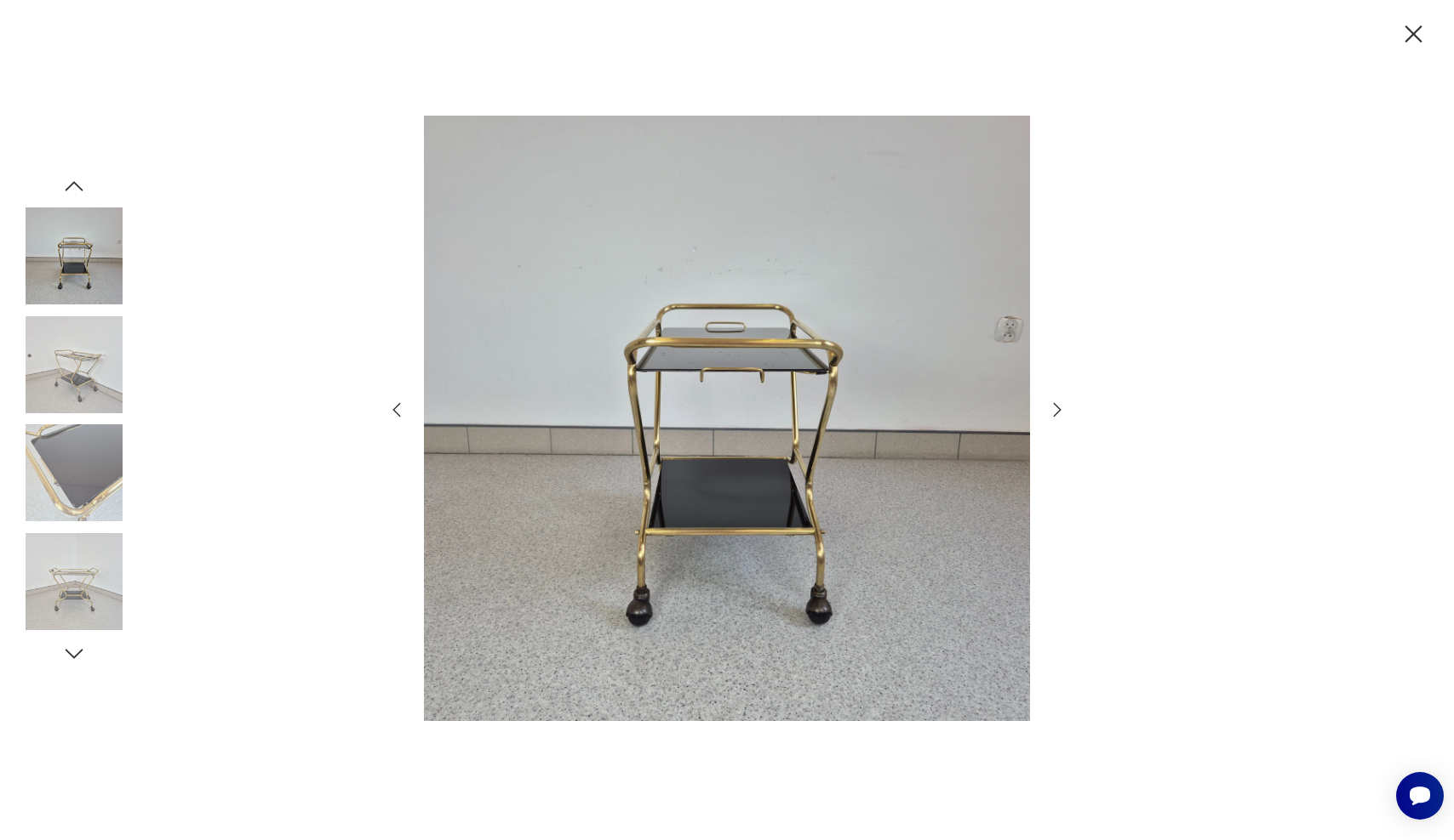
click at [1058, 412] on icon "button" at bounding box center [1057, 410] width 8 height 14
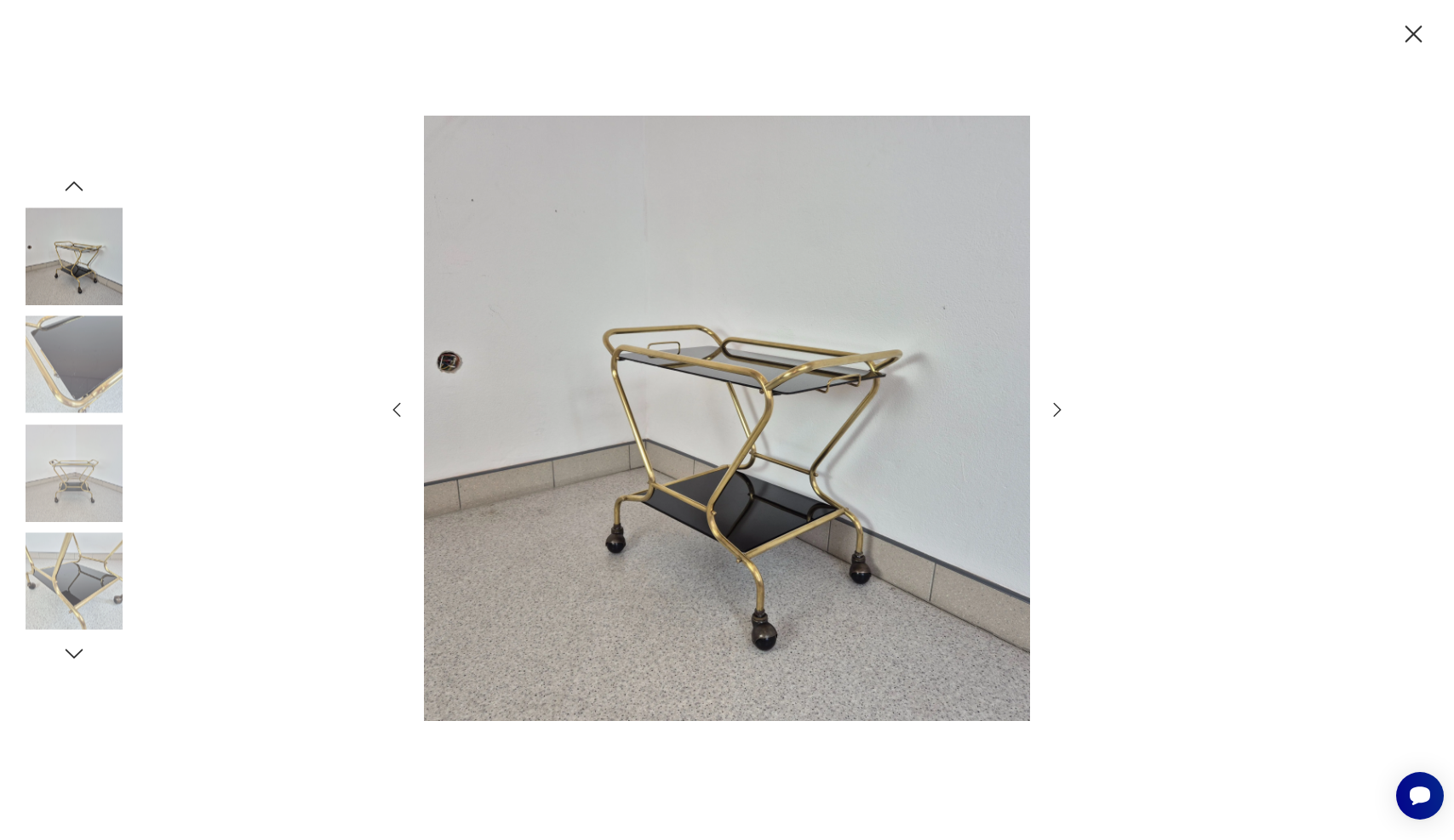
click at [1058, 412] on icon "button" at bounding box center [1057, 410] width 8 height 14
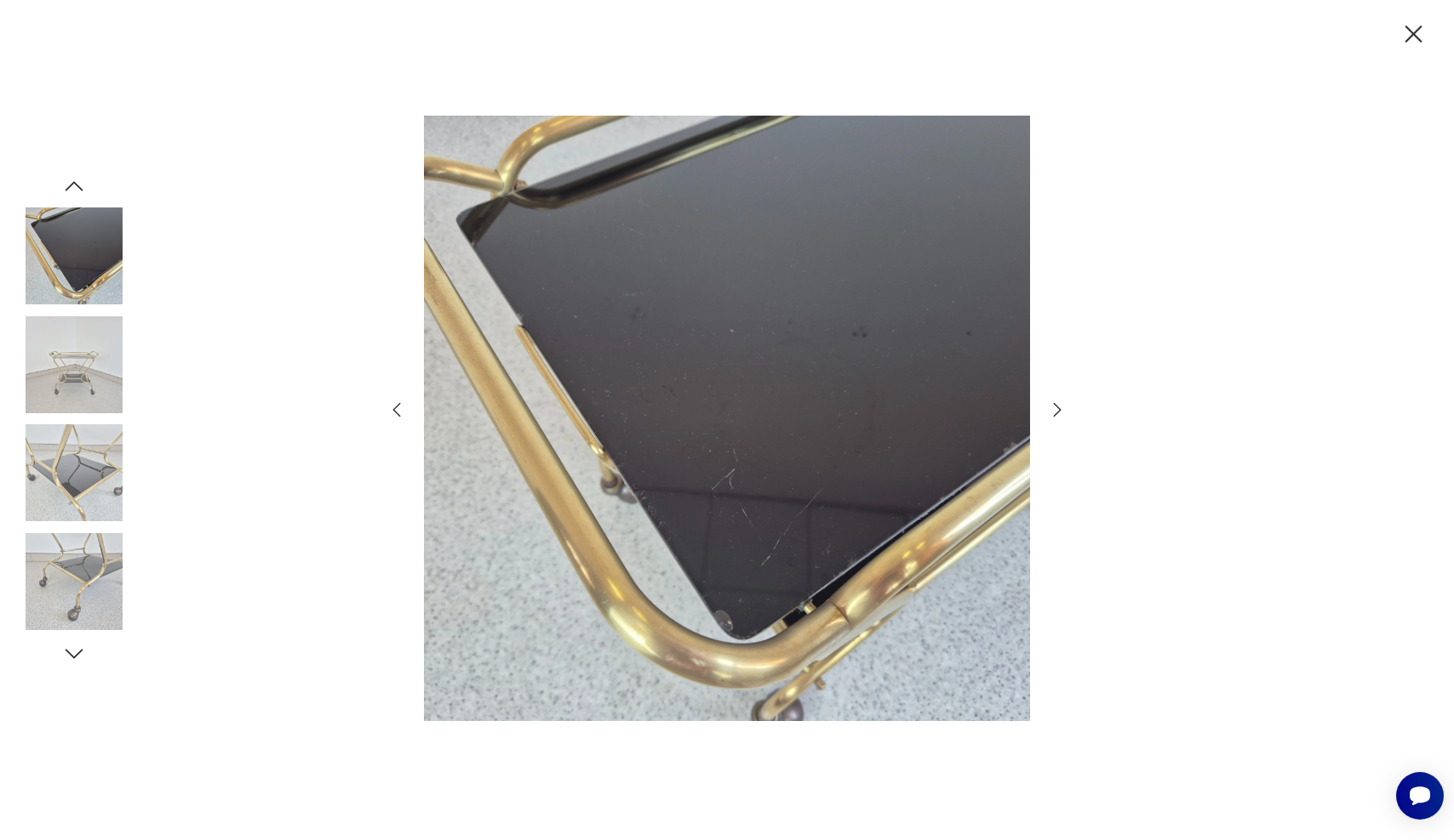
click at [1058, 412] on icon "button" at bounding box center [1057, 410] width 8 height 14
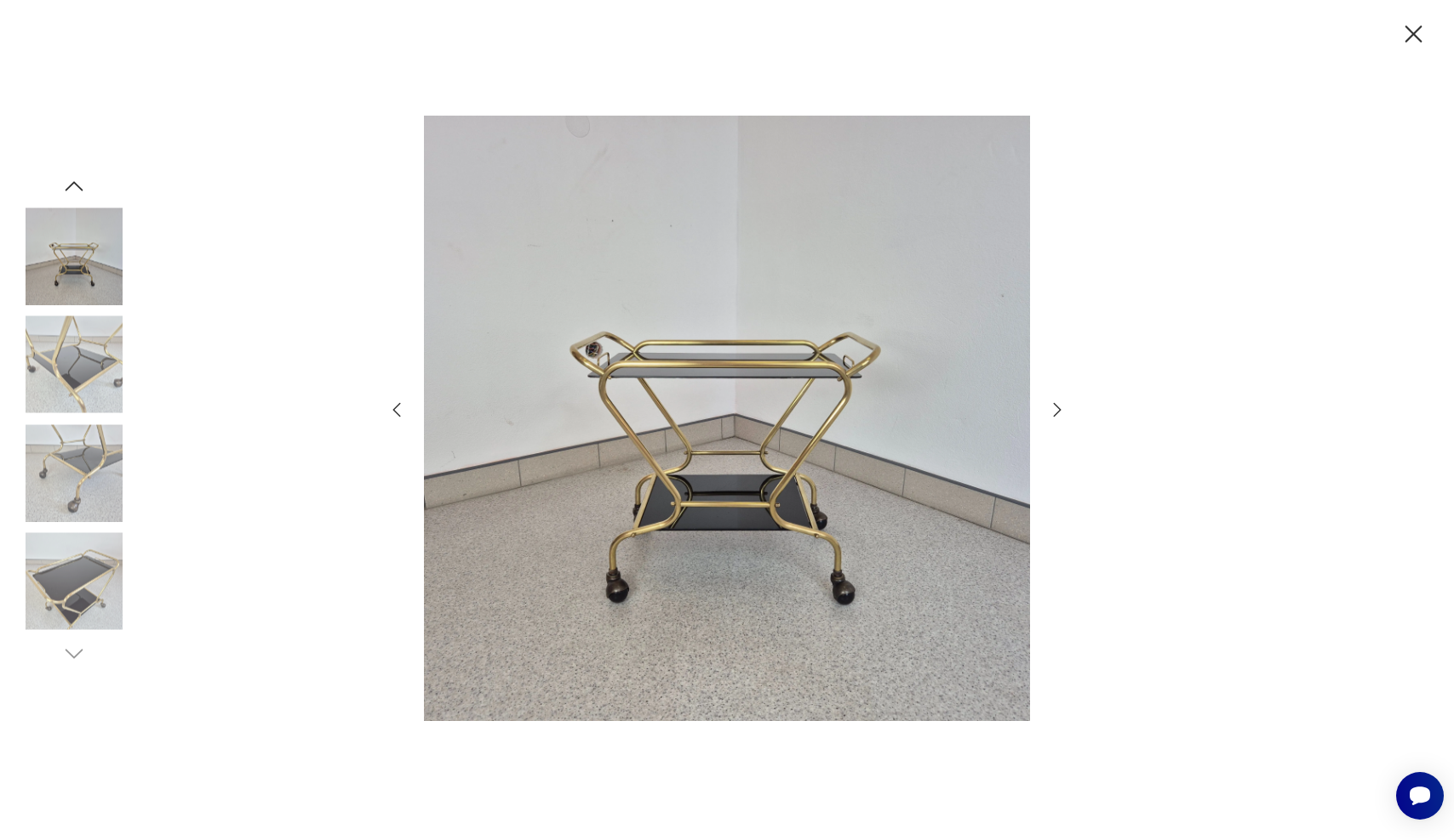
click at [1058, 412] on icon "button" at bounding box center [1057, 410] width 8 height 14
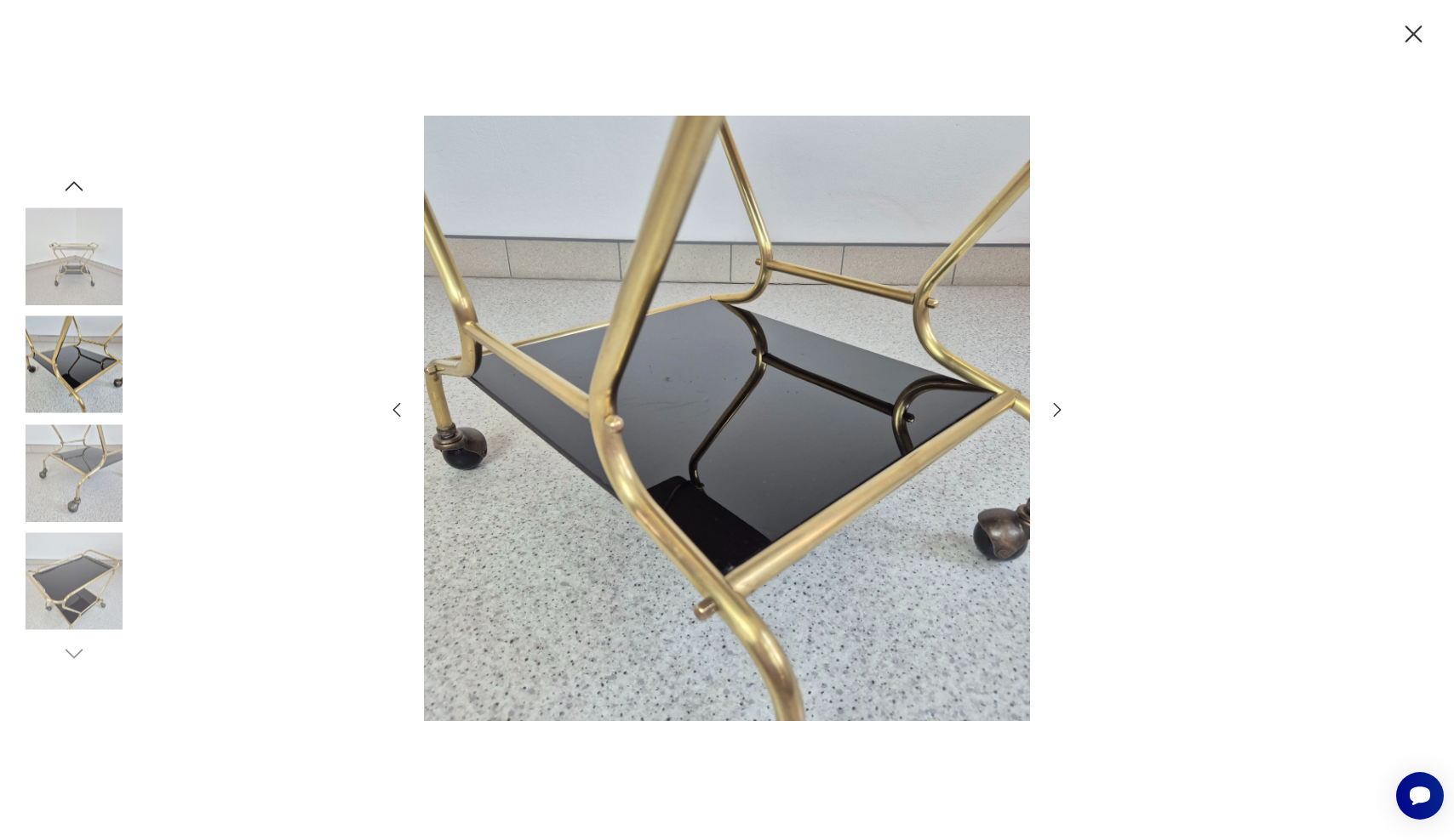
click at [1058, 412] on icon "button" at bounding box center [1057, 410] width 8 height 14
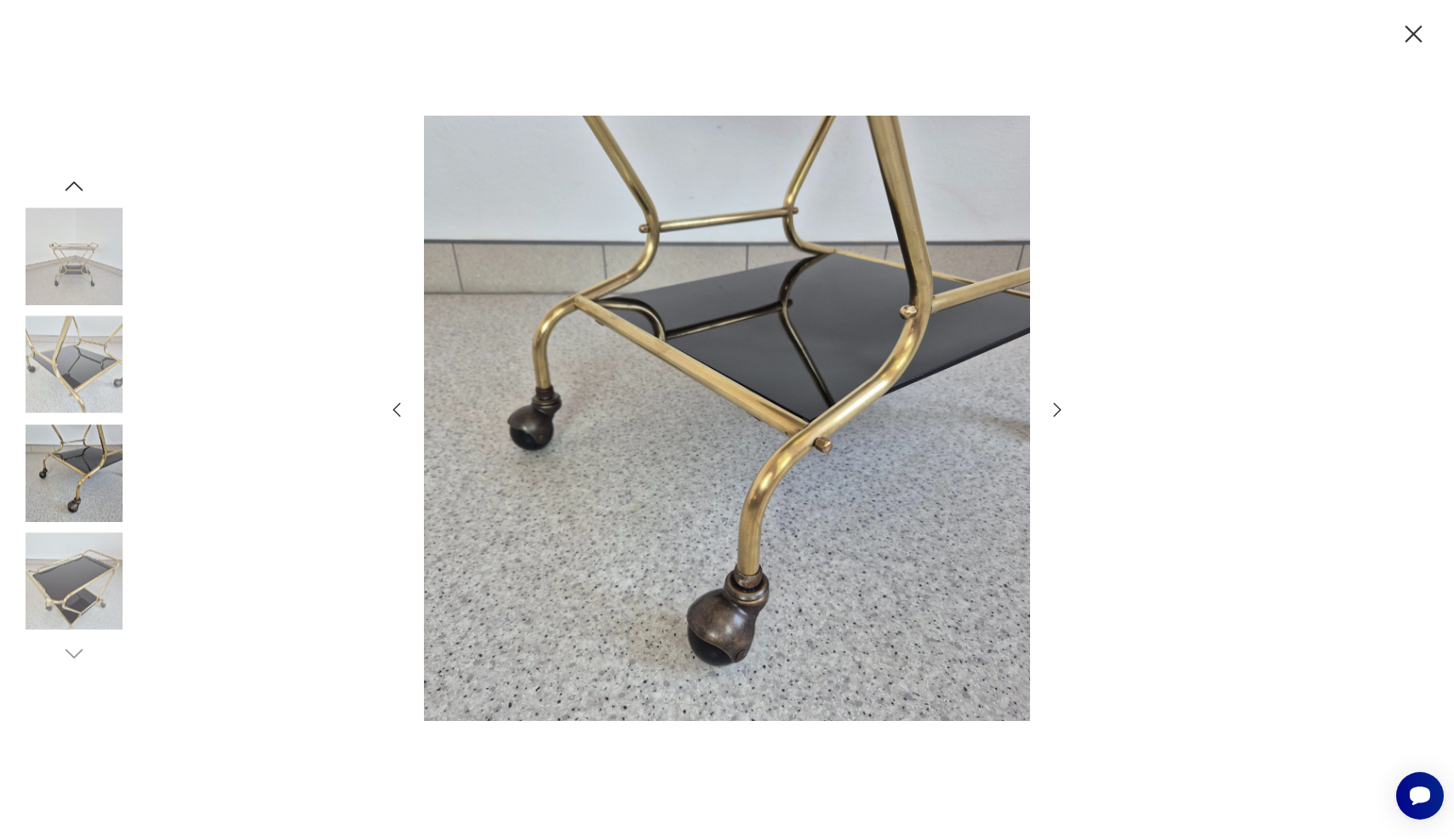
click at [1416, 37] on icon "button" at bounding box center [1414, 34] width 17 height 17
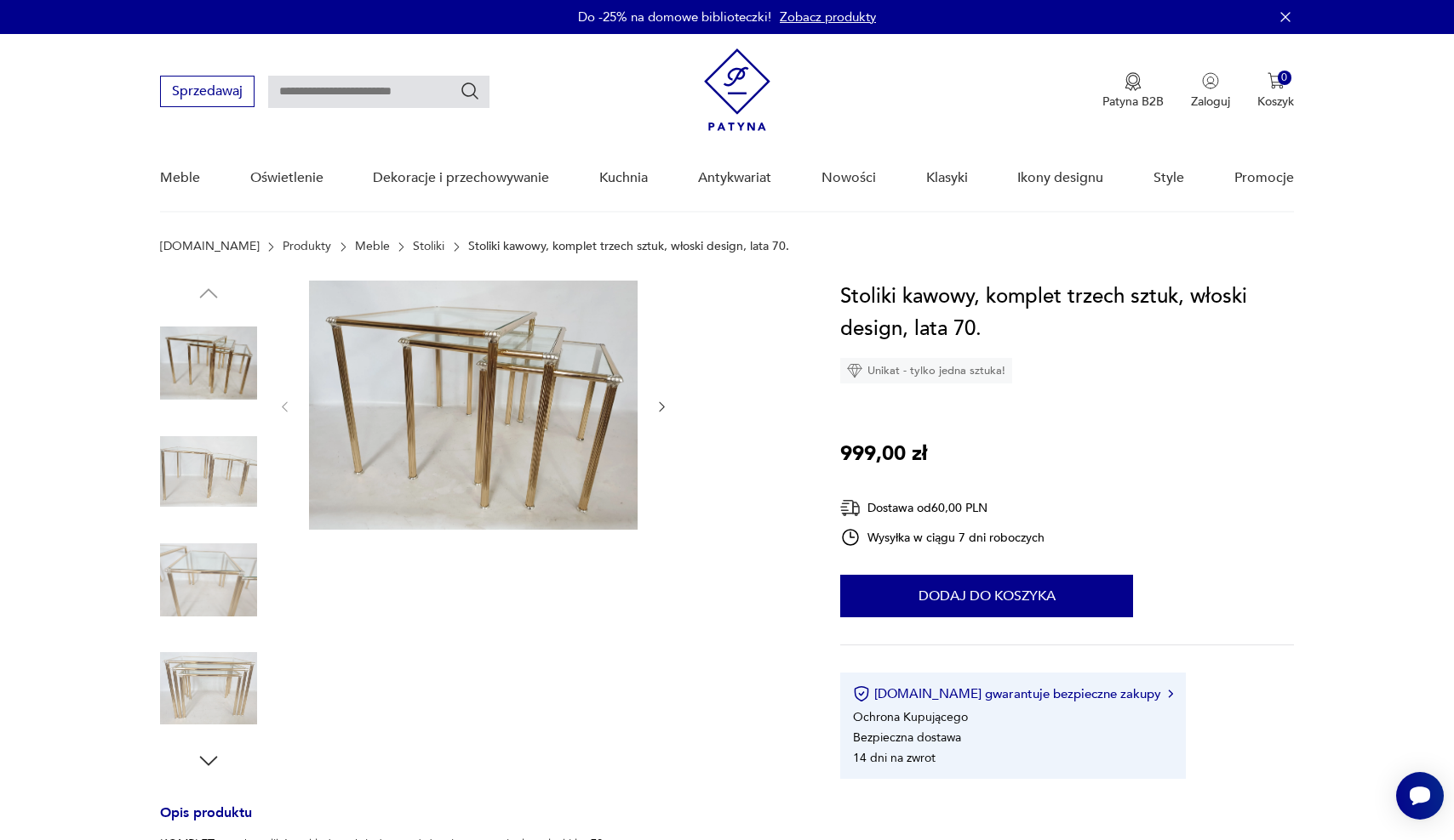
click at [464, 342] on img at bounding box center [473, 406] width 328 height 249
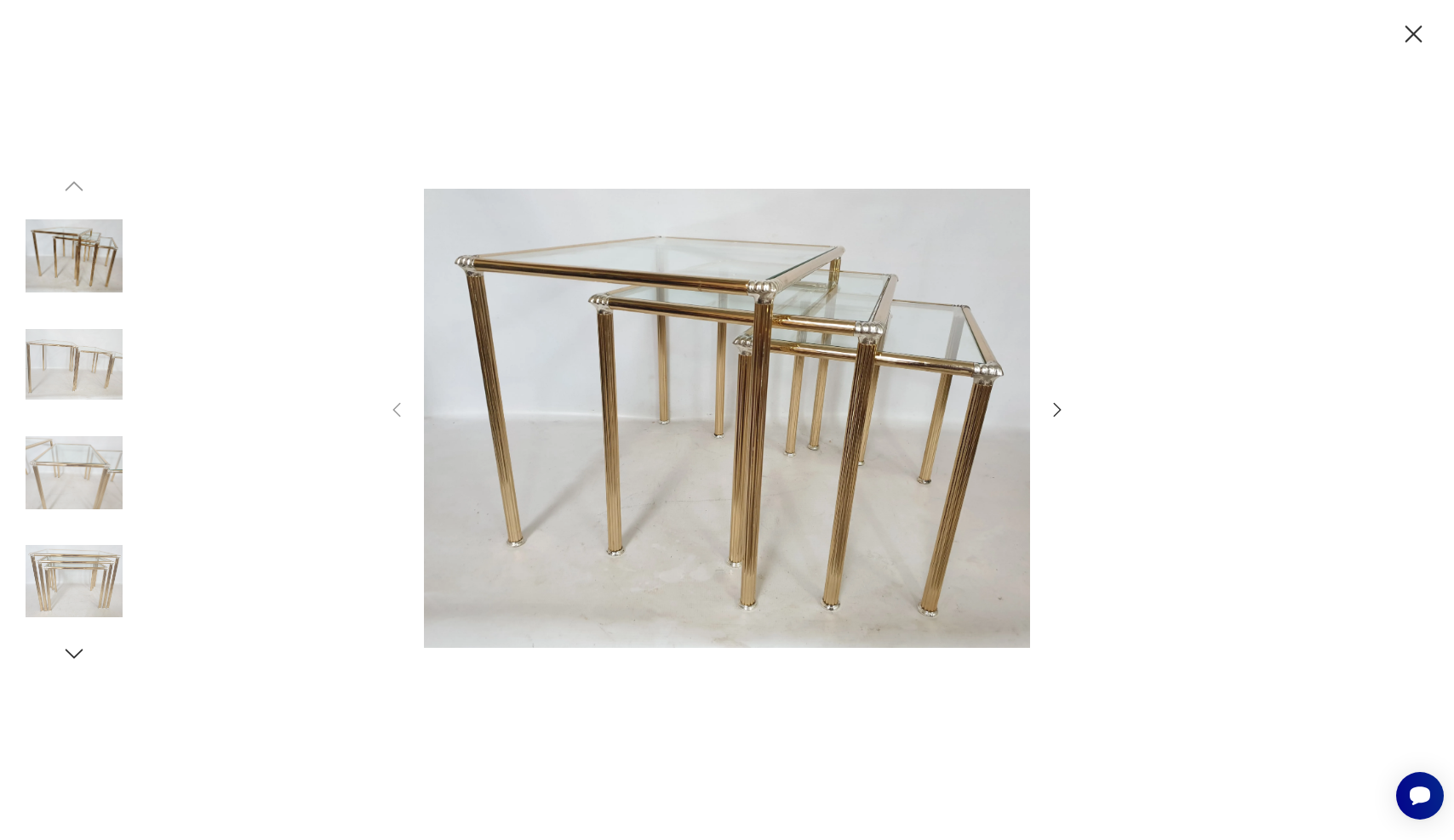
click at [1058, 413] on icon "button" at bounding box center [1057, 410] width 8 height 14
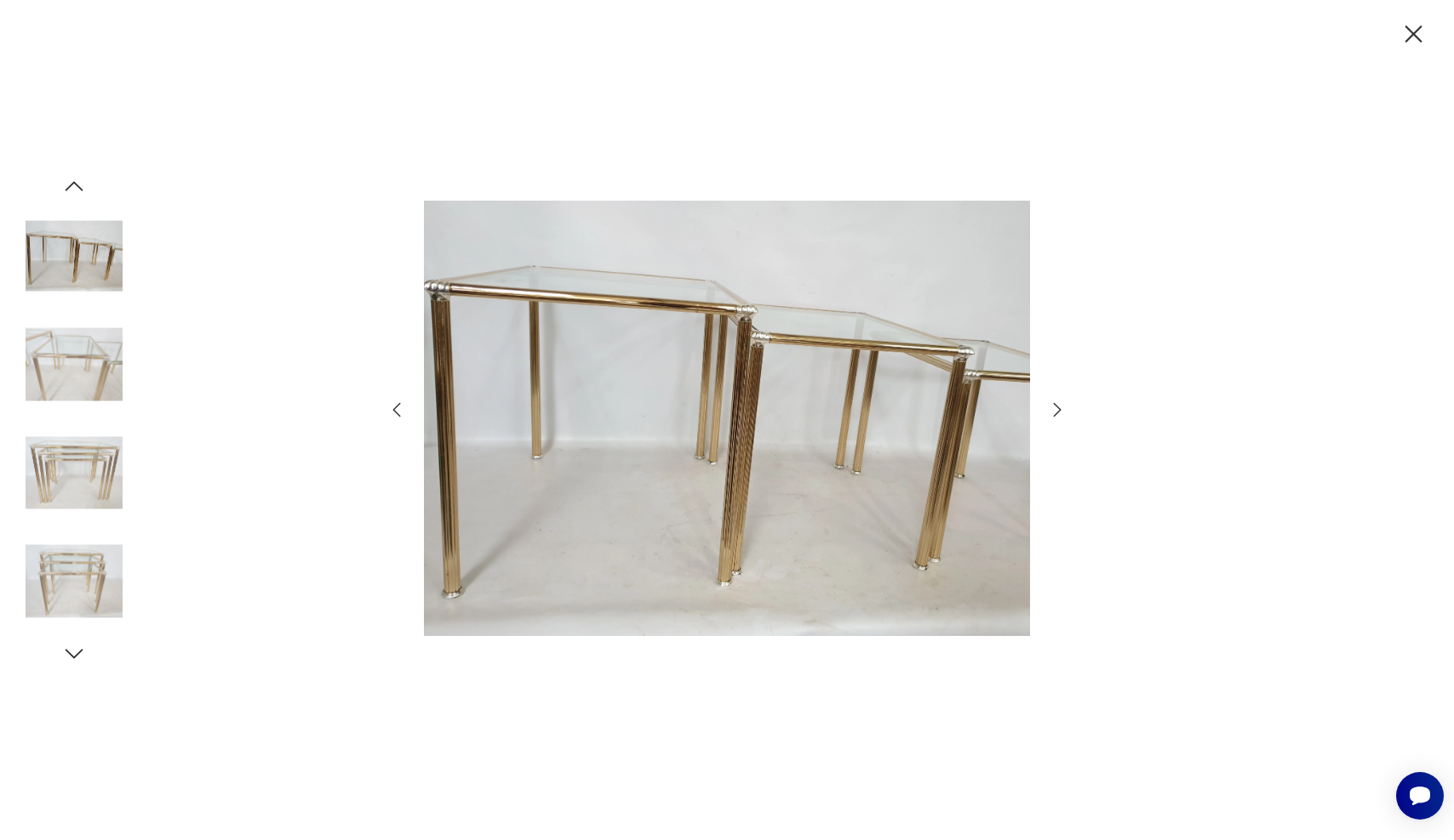
click at [1058, 413] on icon "button" at bounding box center [1057, 410] width 8 height 14
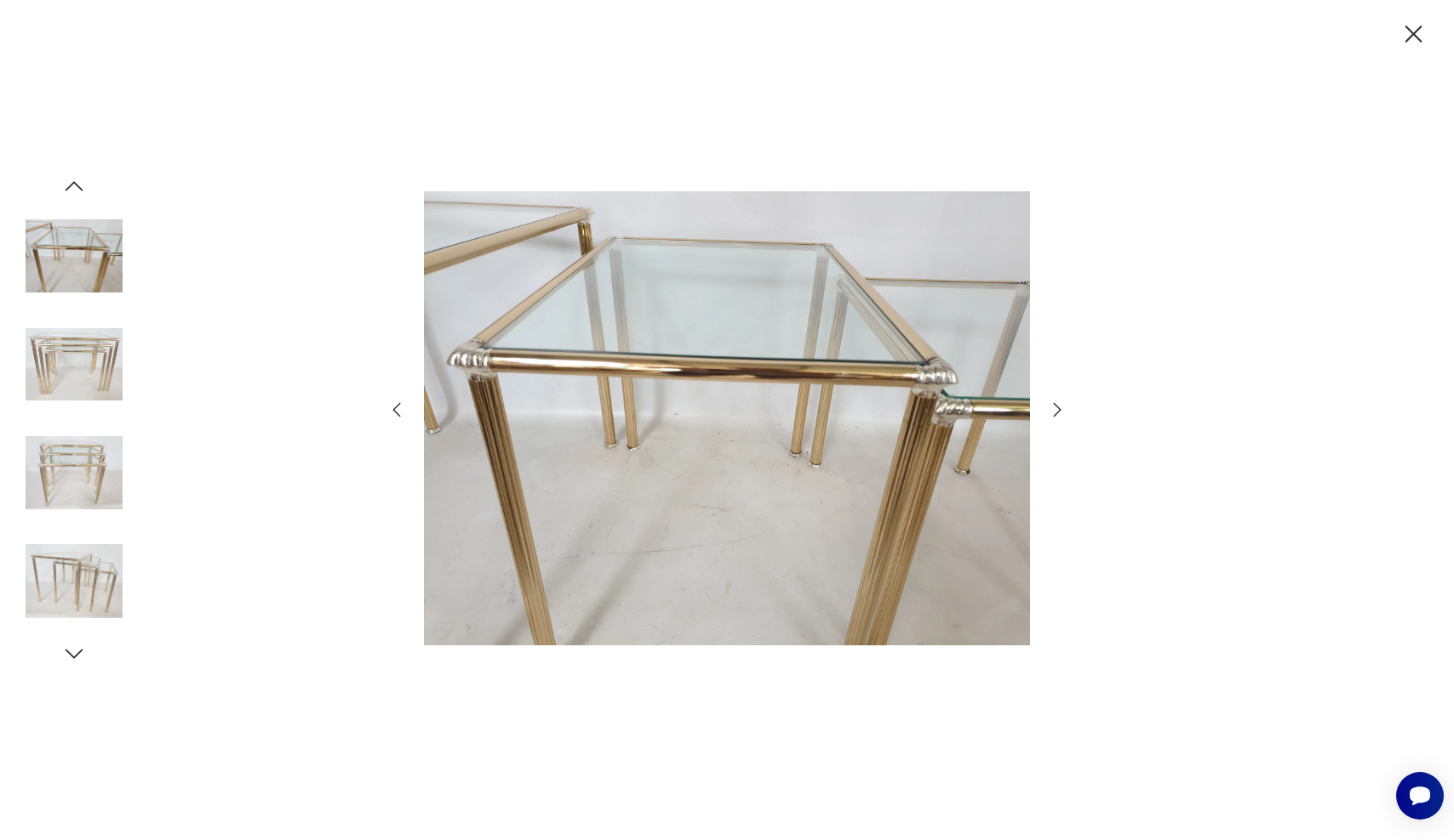
click at [1059, 413] on icon "button" at bounding box center [1056, 409] width 20 height 20
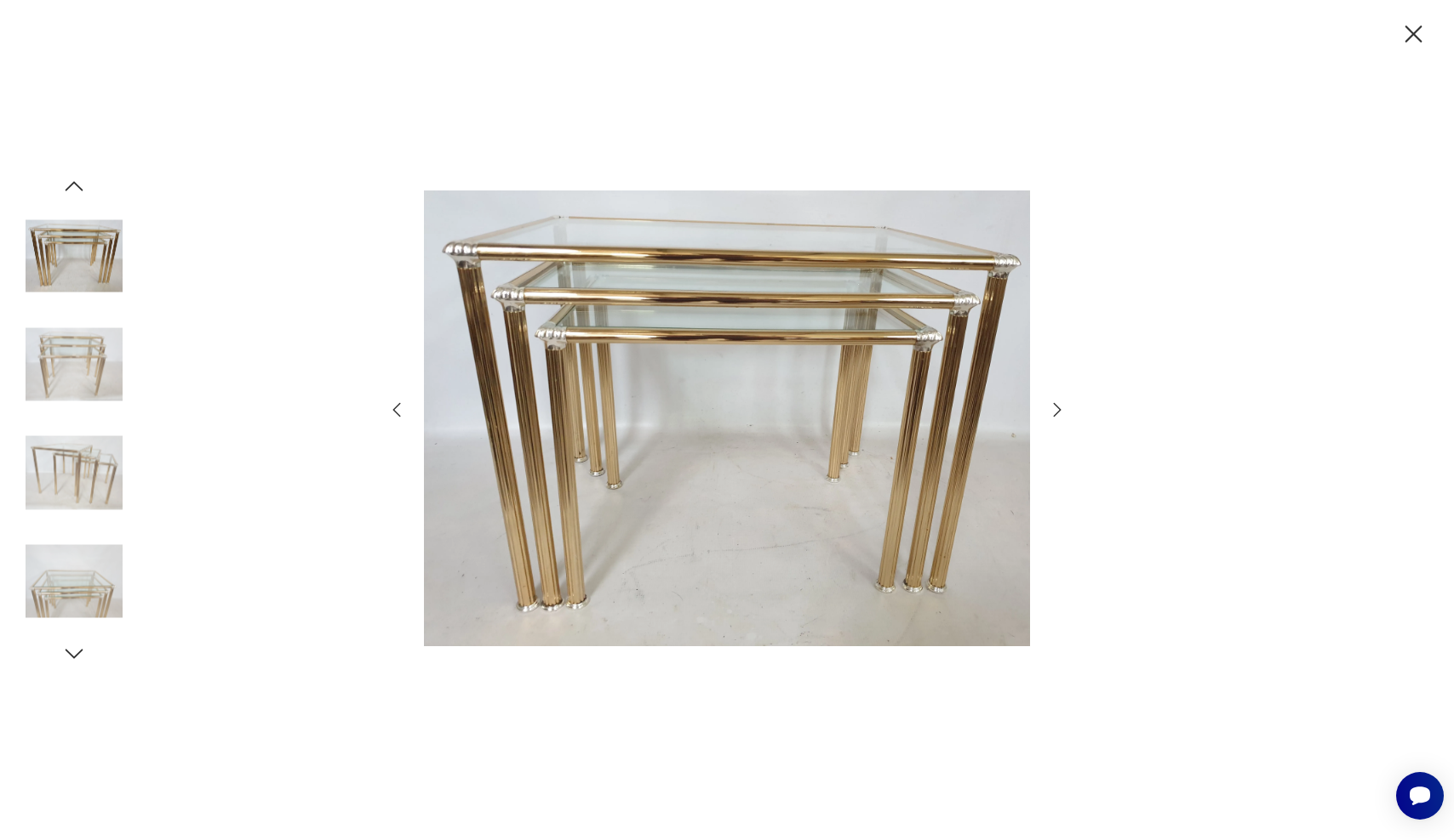
click at [1059, 413] on icon "button" at bounding box center [1056, 409] width 20 height 20
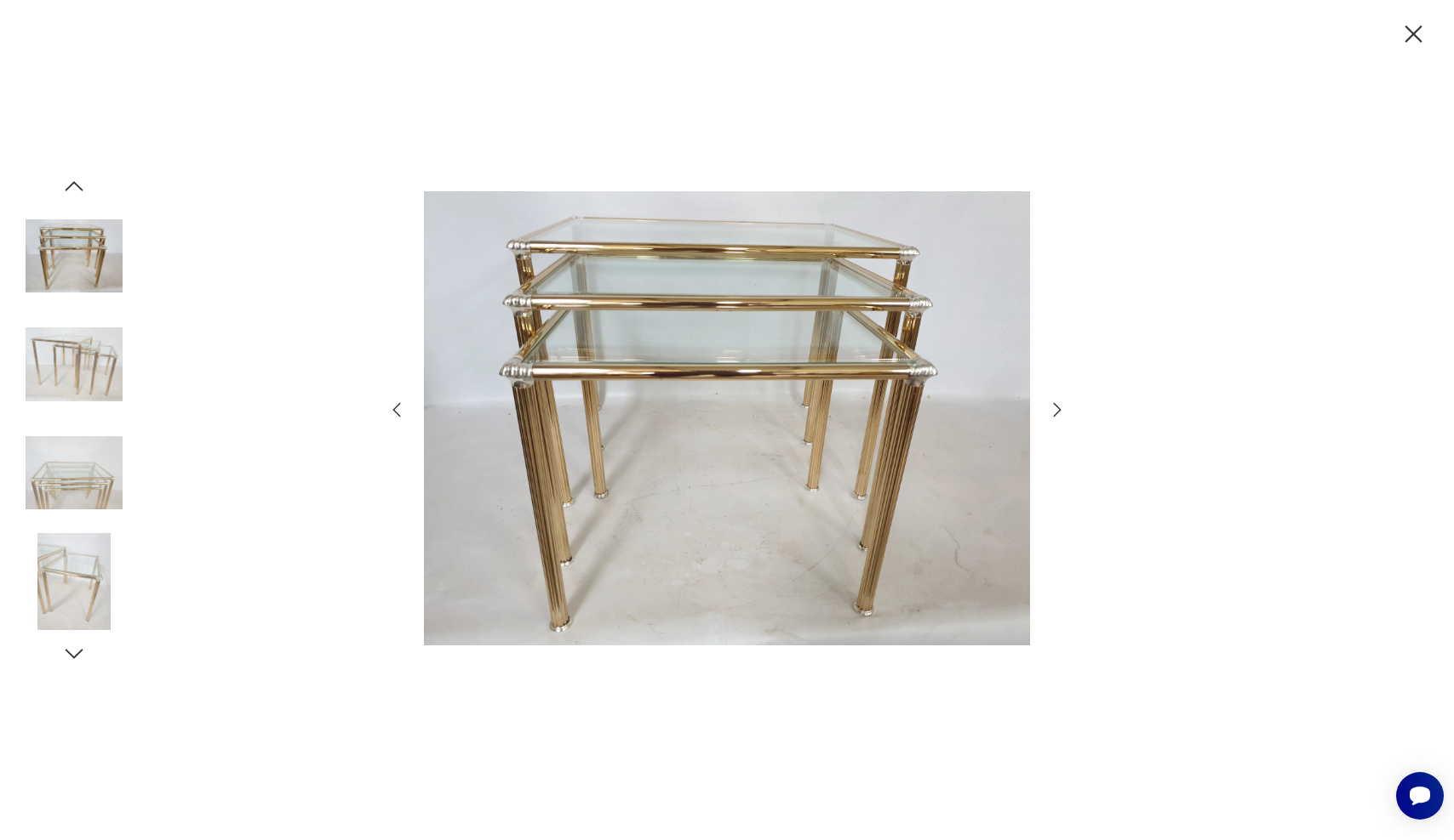
click at [1059, 413] on icon "button" at bounding box center [1056, 409] width 20 height 20
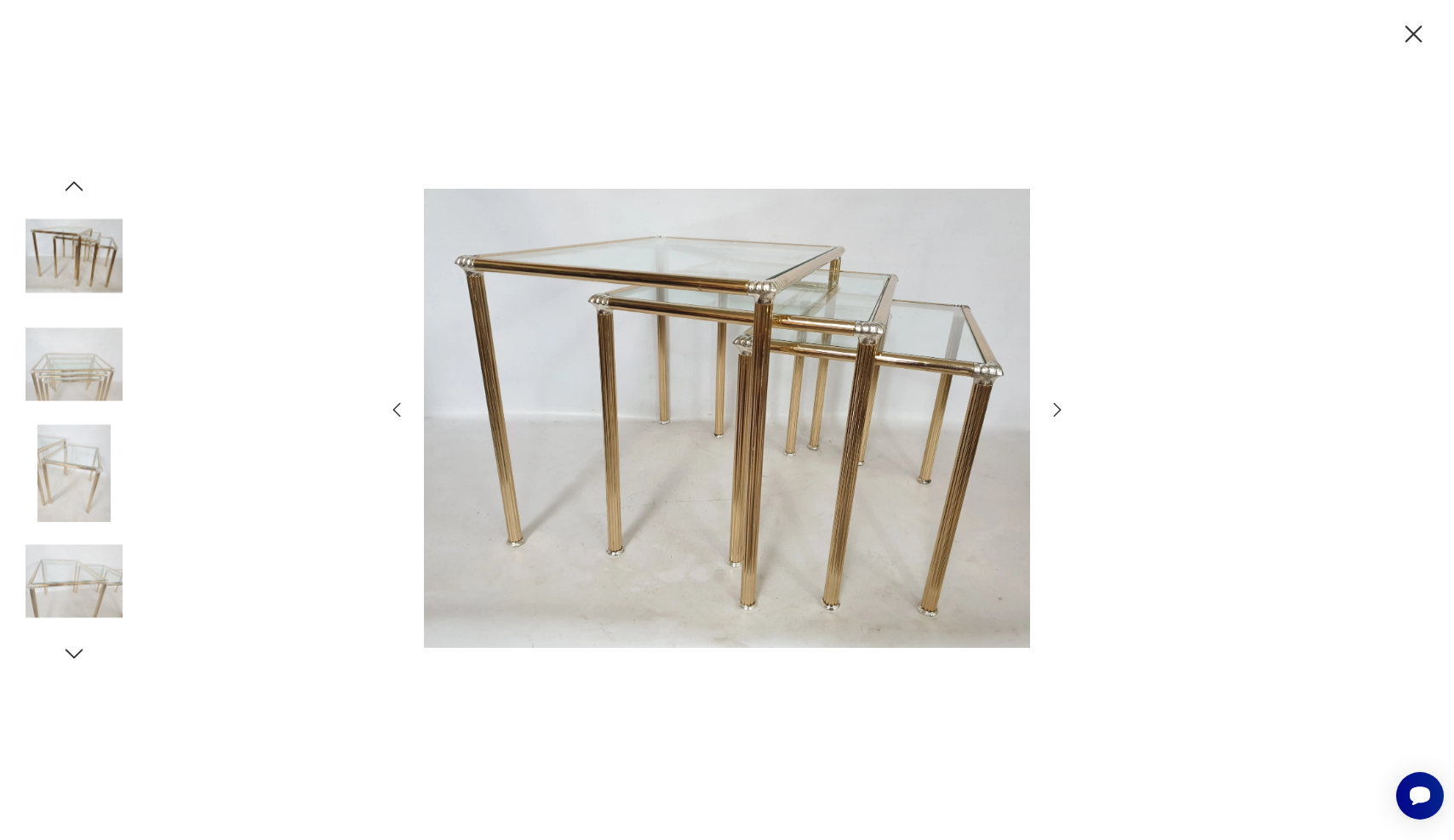
click at [1059, 413] on icon "button" at bounding box center [1056, 409] width 20 height 20
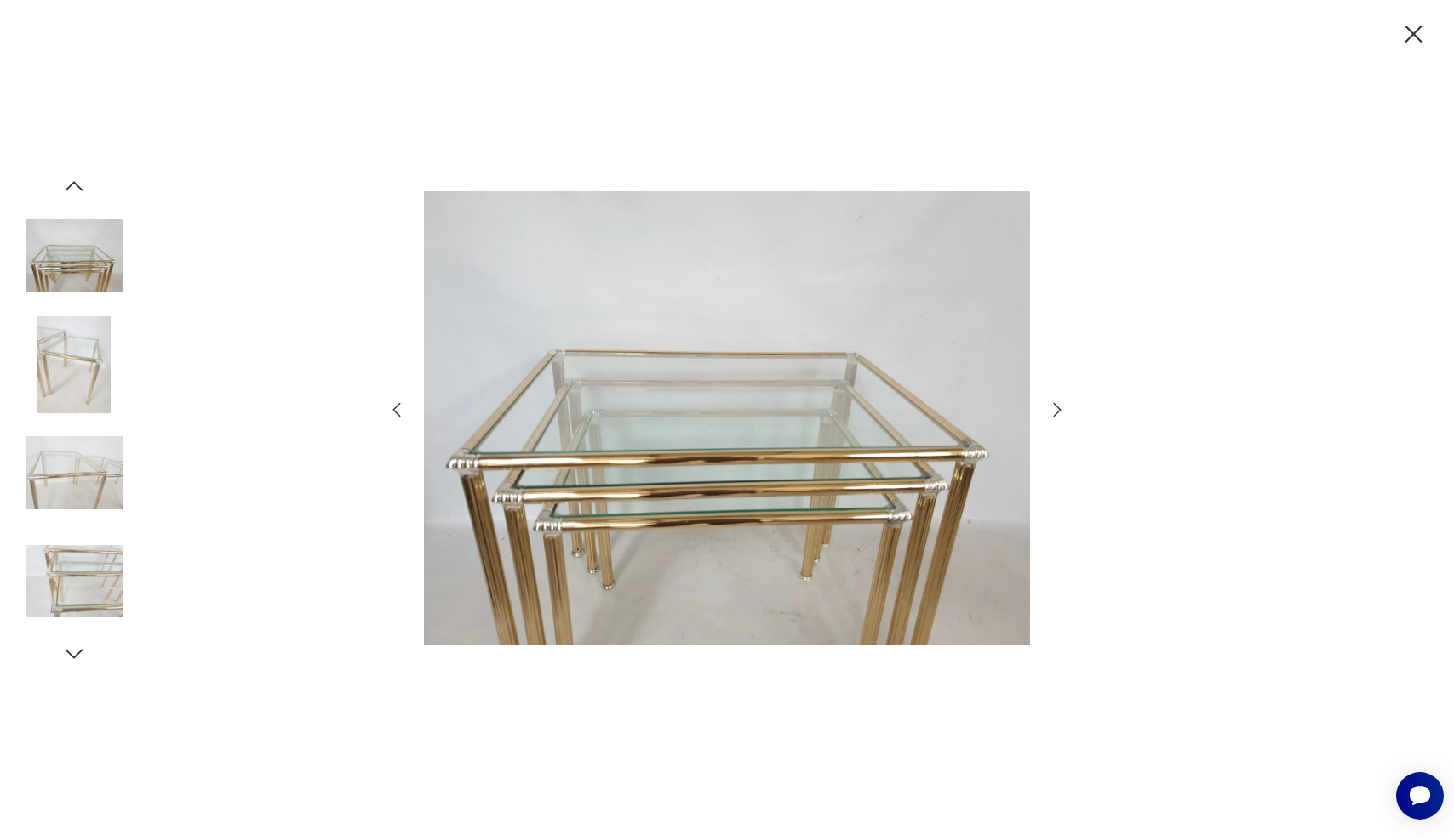
click at [1059, 413] on icon "button" at bounding box center [1056, 409] width 20 height 20
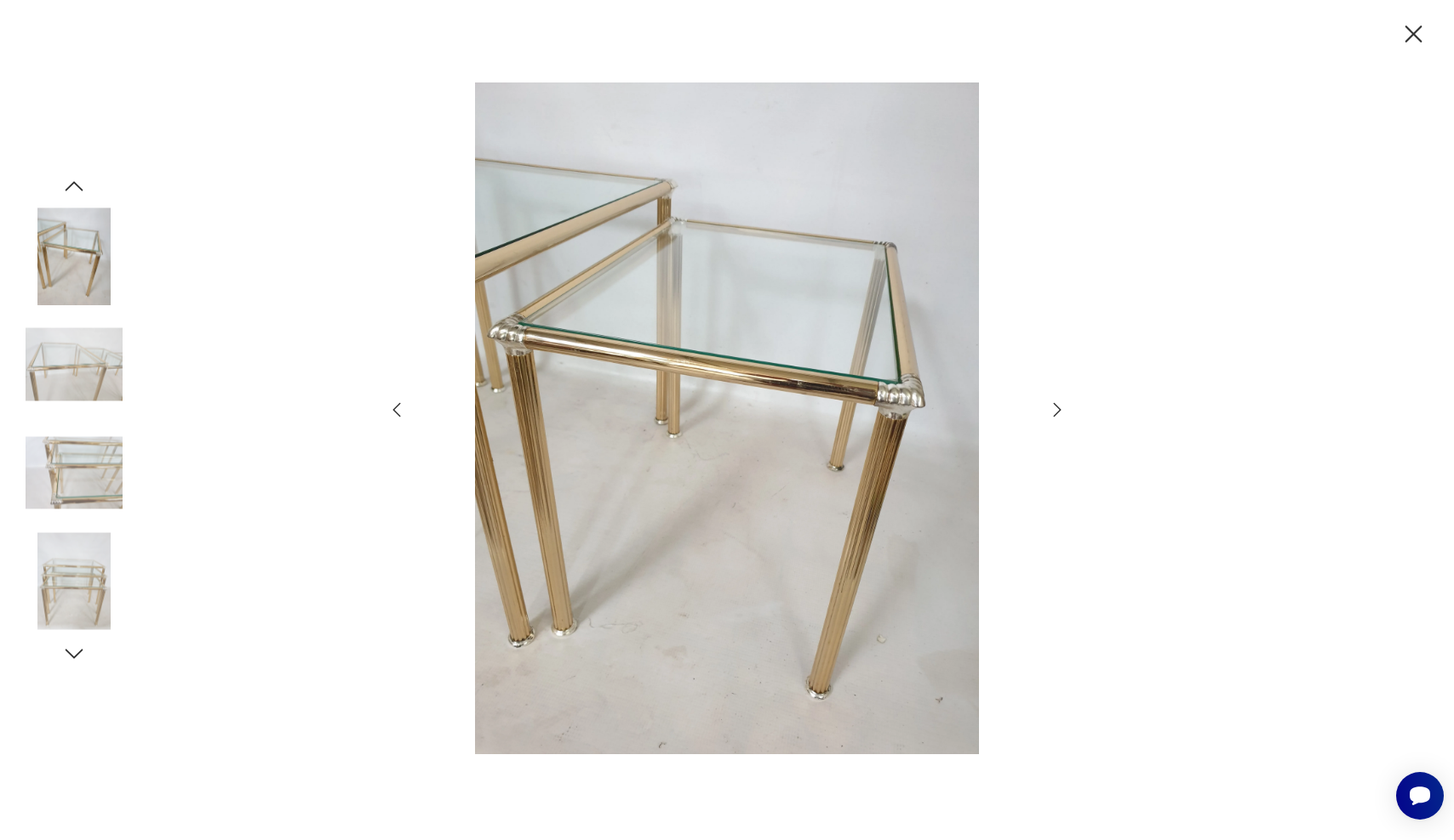
click at [1059, 413] on icon "button" at bounding box center [1056, 409] width 20 height 20
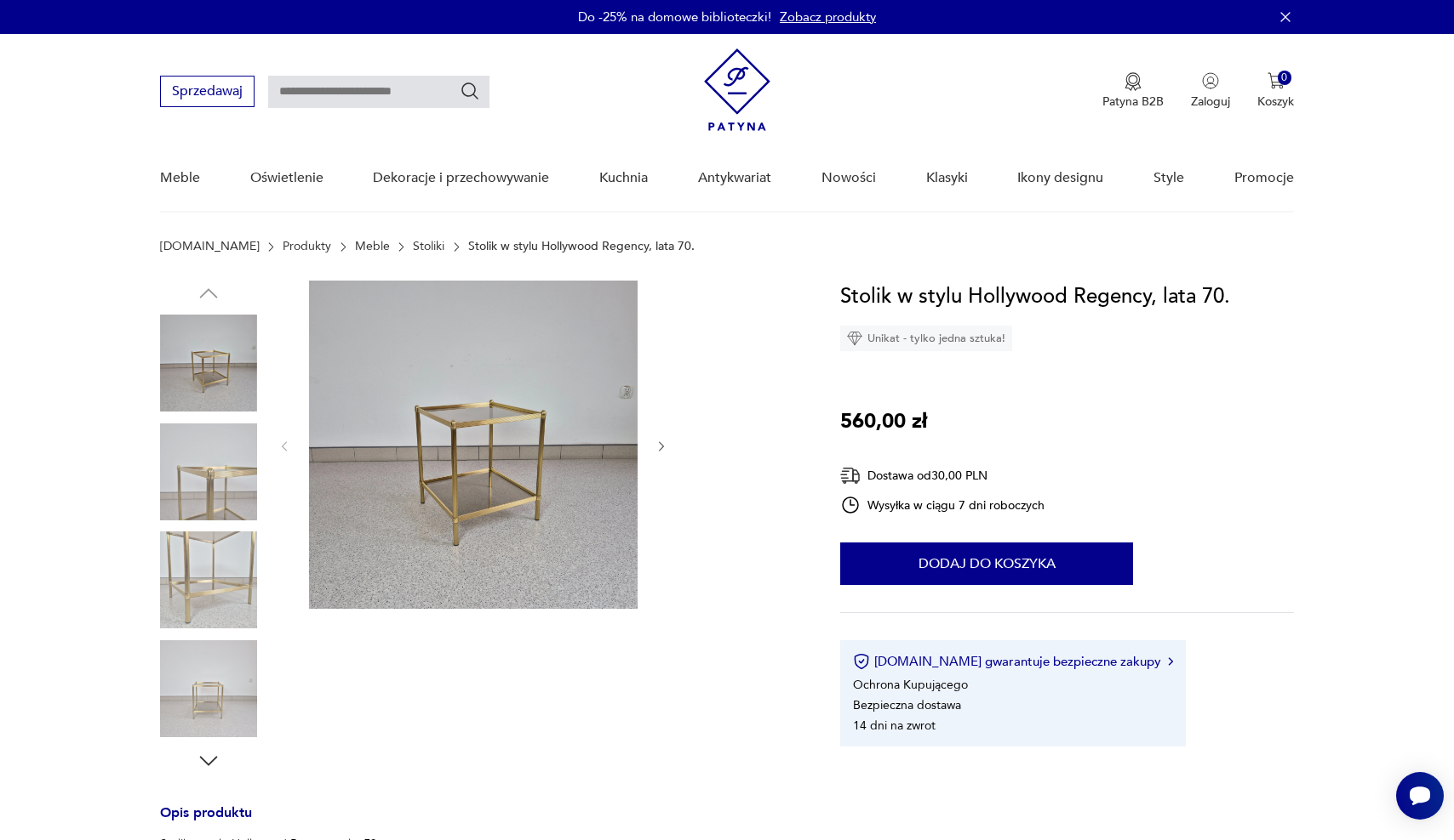
click at [532, 428] on img at bounding box center [473, 445] width 328 height 328
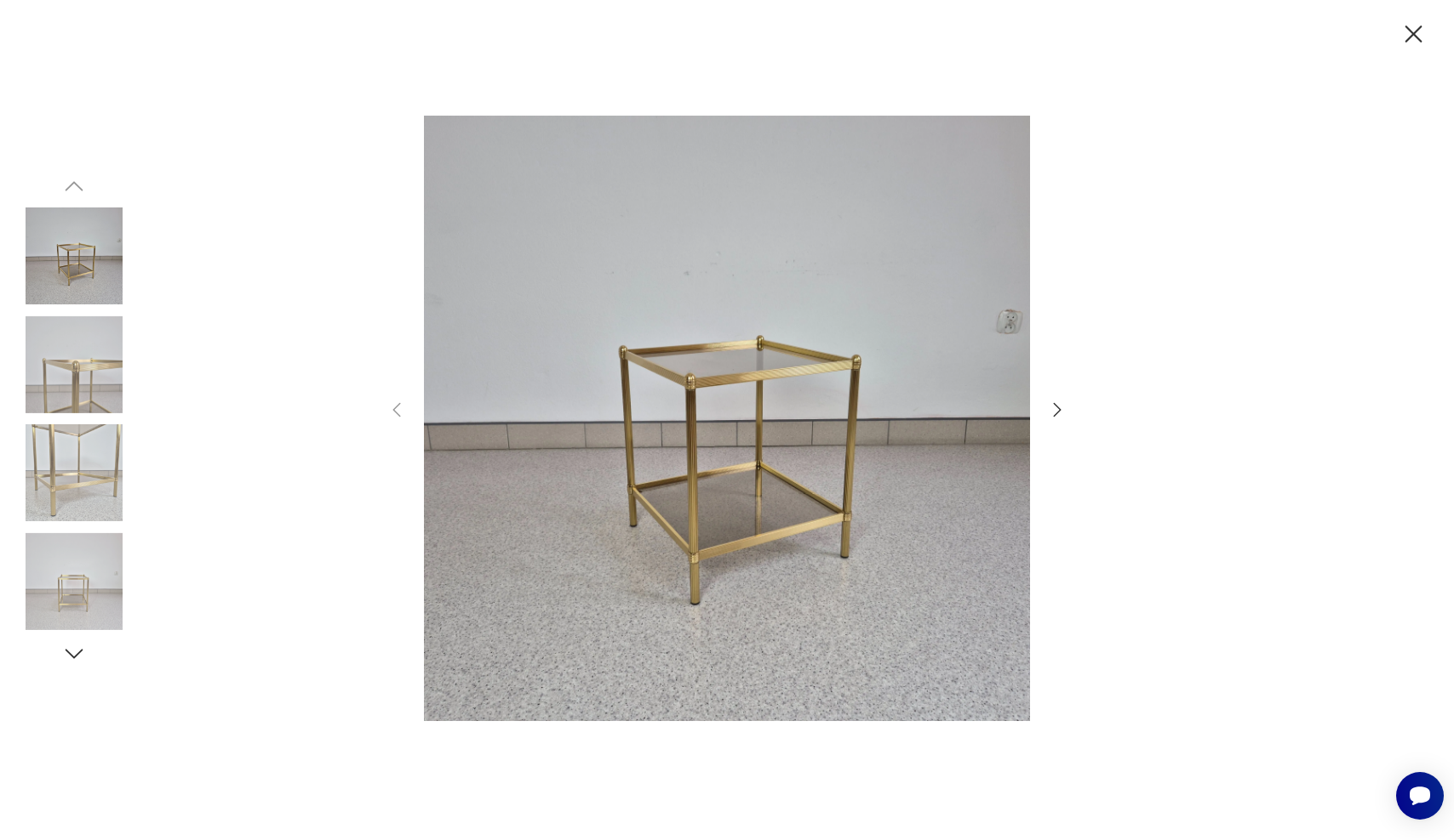
click at [1056, 409] on icon "button" at bounding box center [1056, 409] width 20 height 20
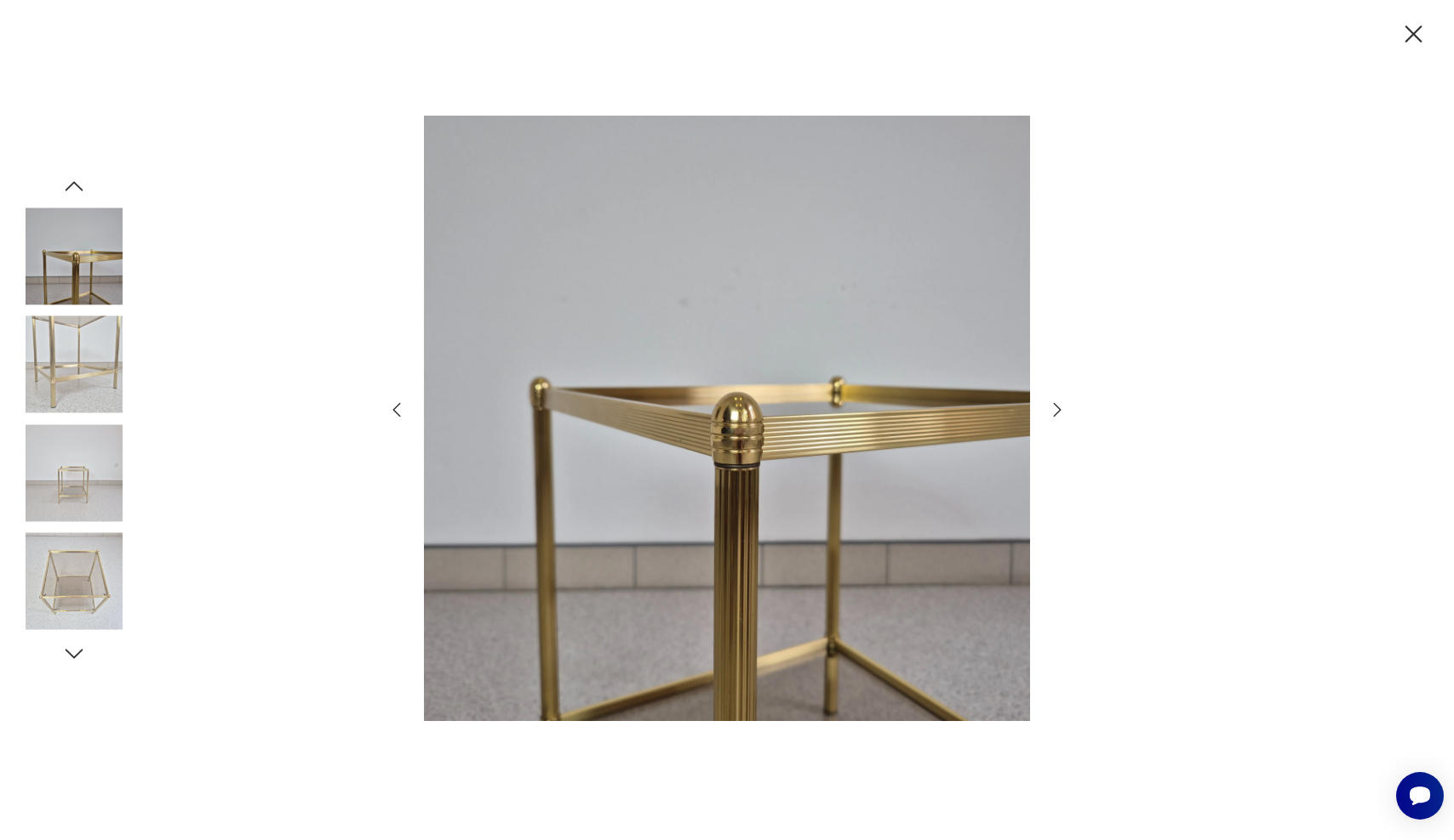
click at [1056, 409] on icon "button" at bounding box center [1056, 409] width 20 height 20
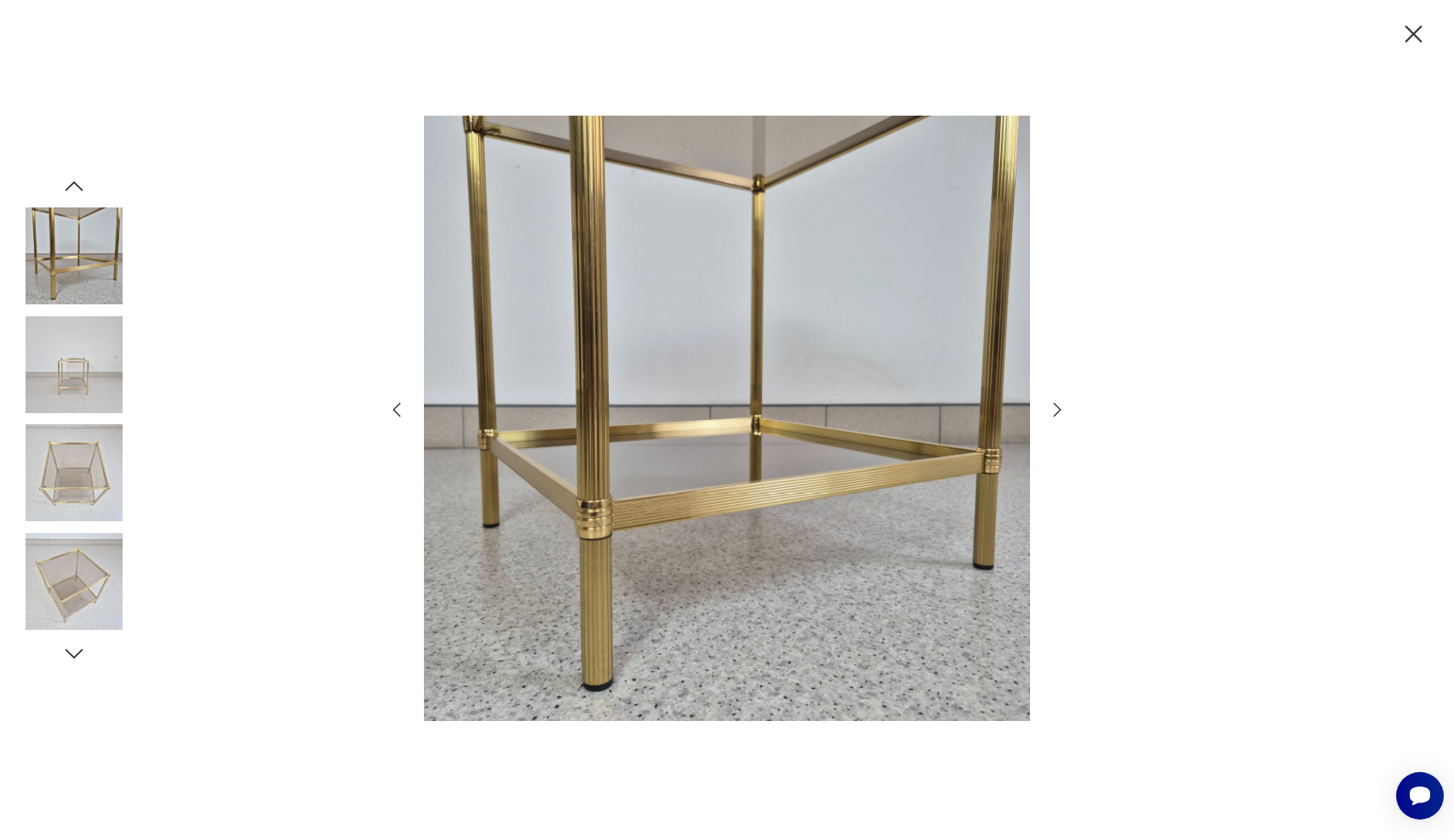
click at [1056, 409] on icon "button" at bounding box center [1056, 409] width 20 height 20
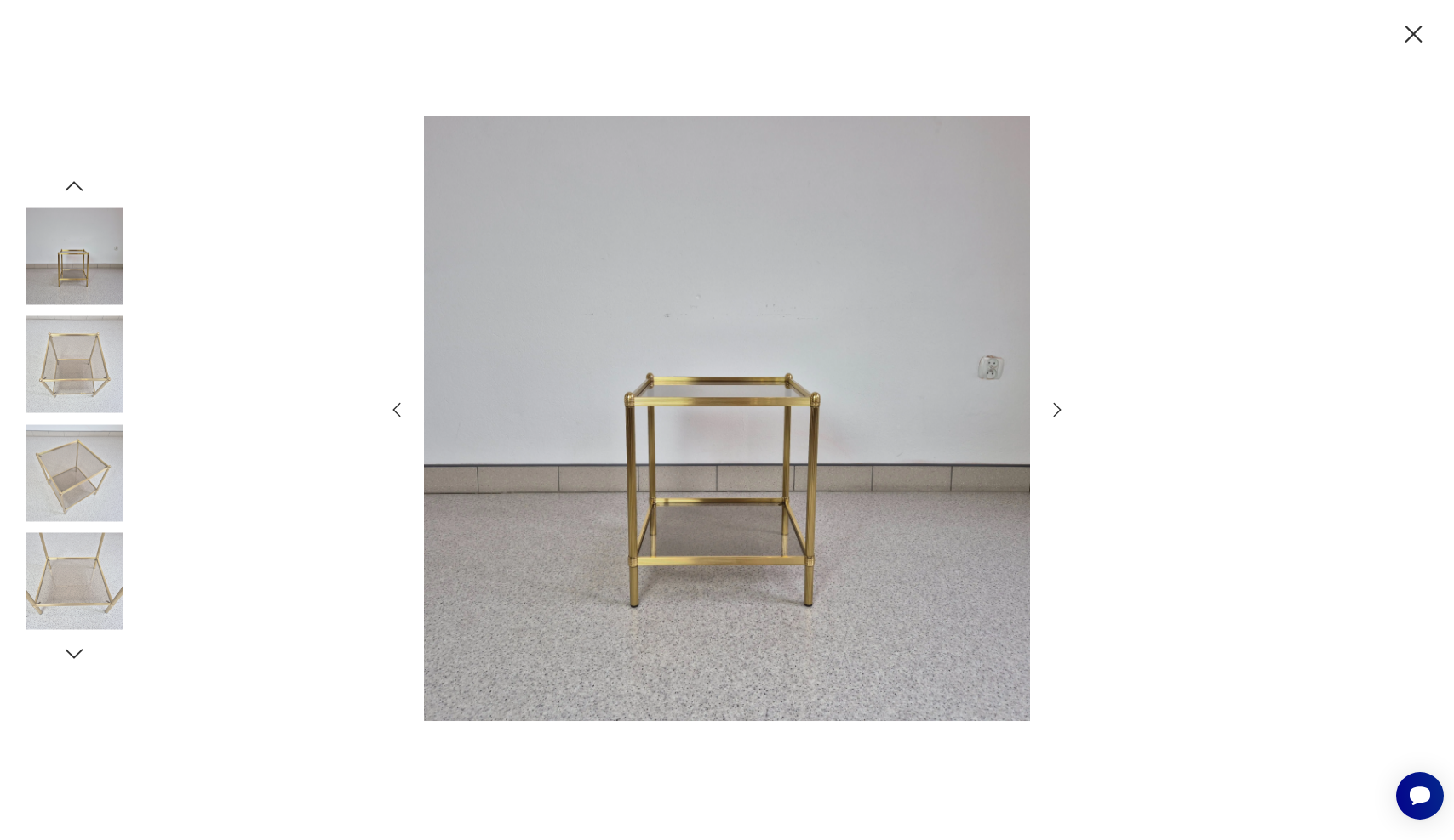
click at [1056, 409] on icon "button" at bounding box center [1056, 409] width 20 height 20
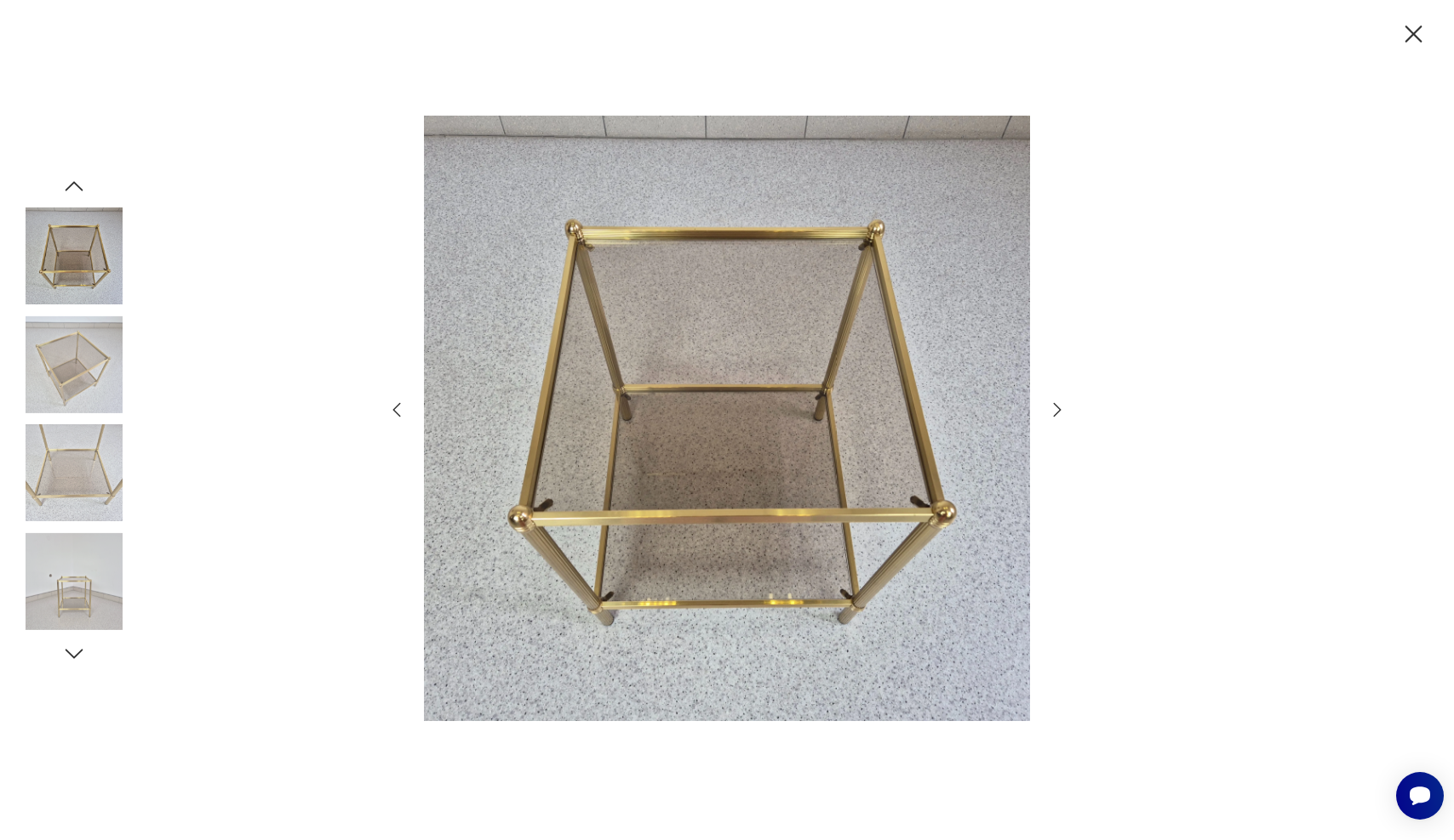
click at [1056, 409] on icon "button" at bounding box center [1056, 409] width 20 height 20
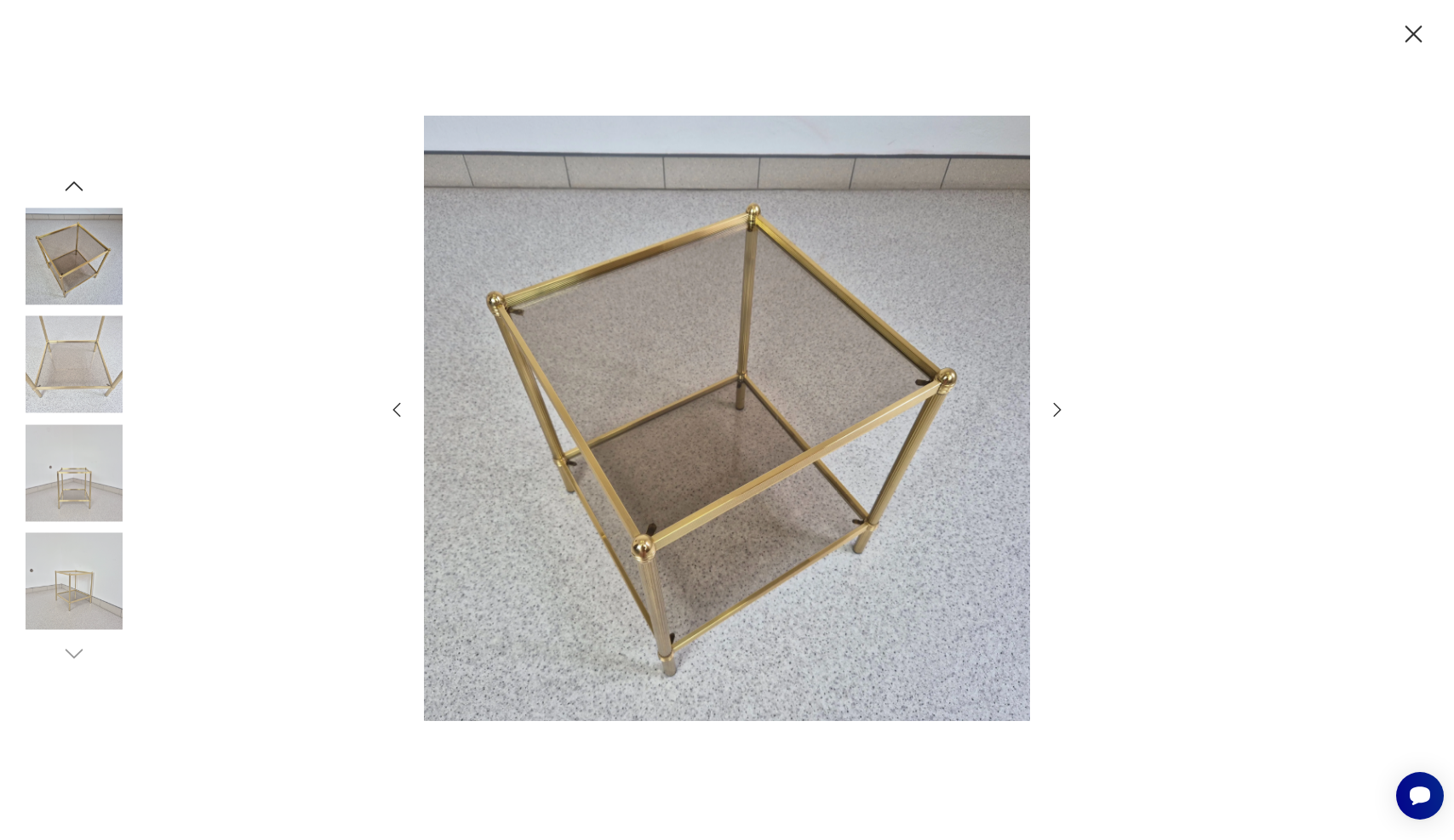
click at [1056, 409] on icon "button" at bounding box center [1056, 409] width 20 height 20
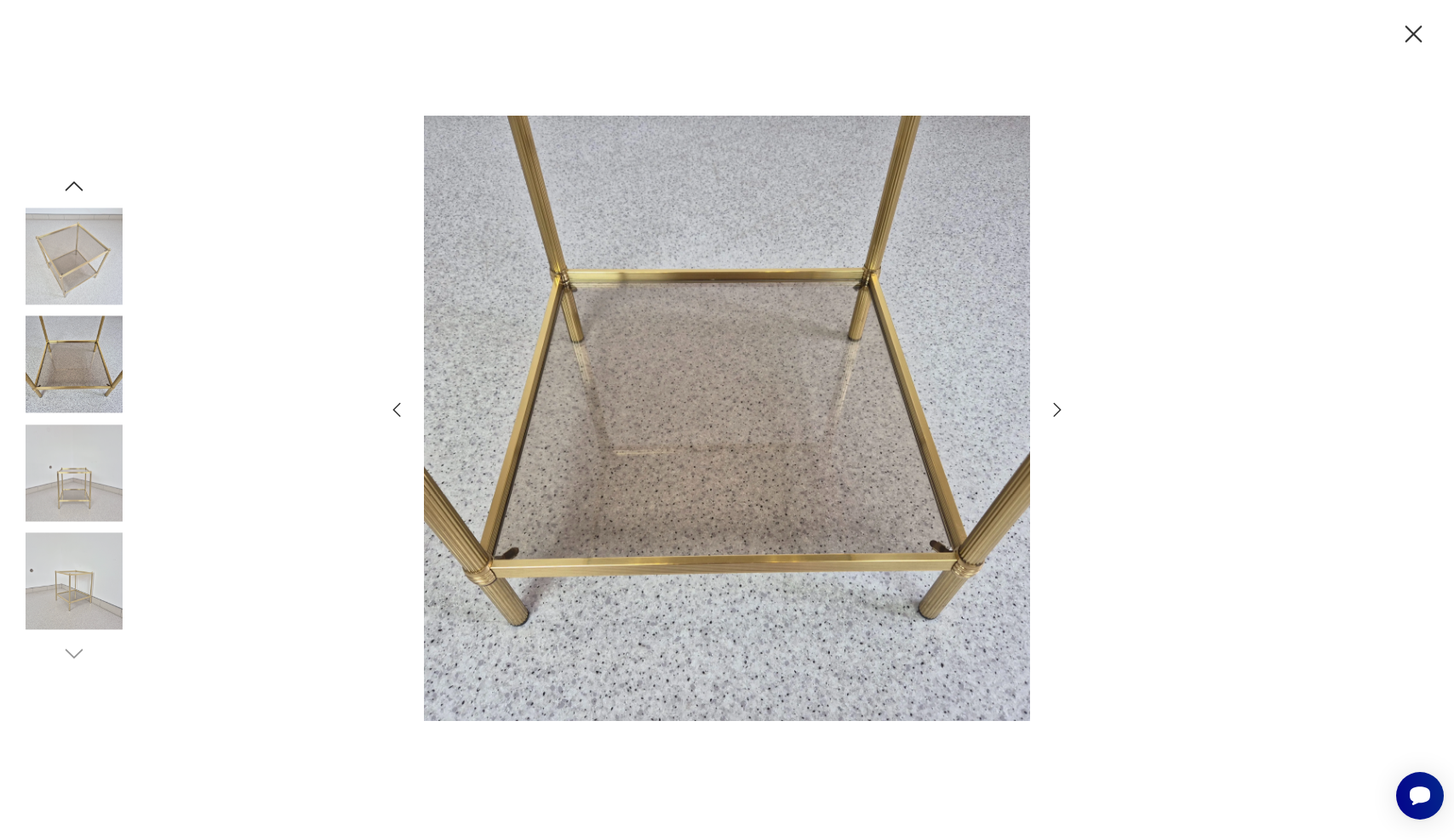
click at [1056, 409] on icon "button" at bounding box center [1056, 409] width 20 height 20
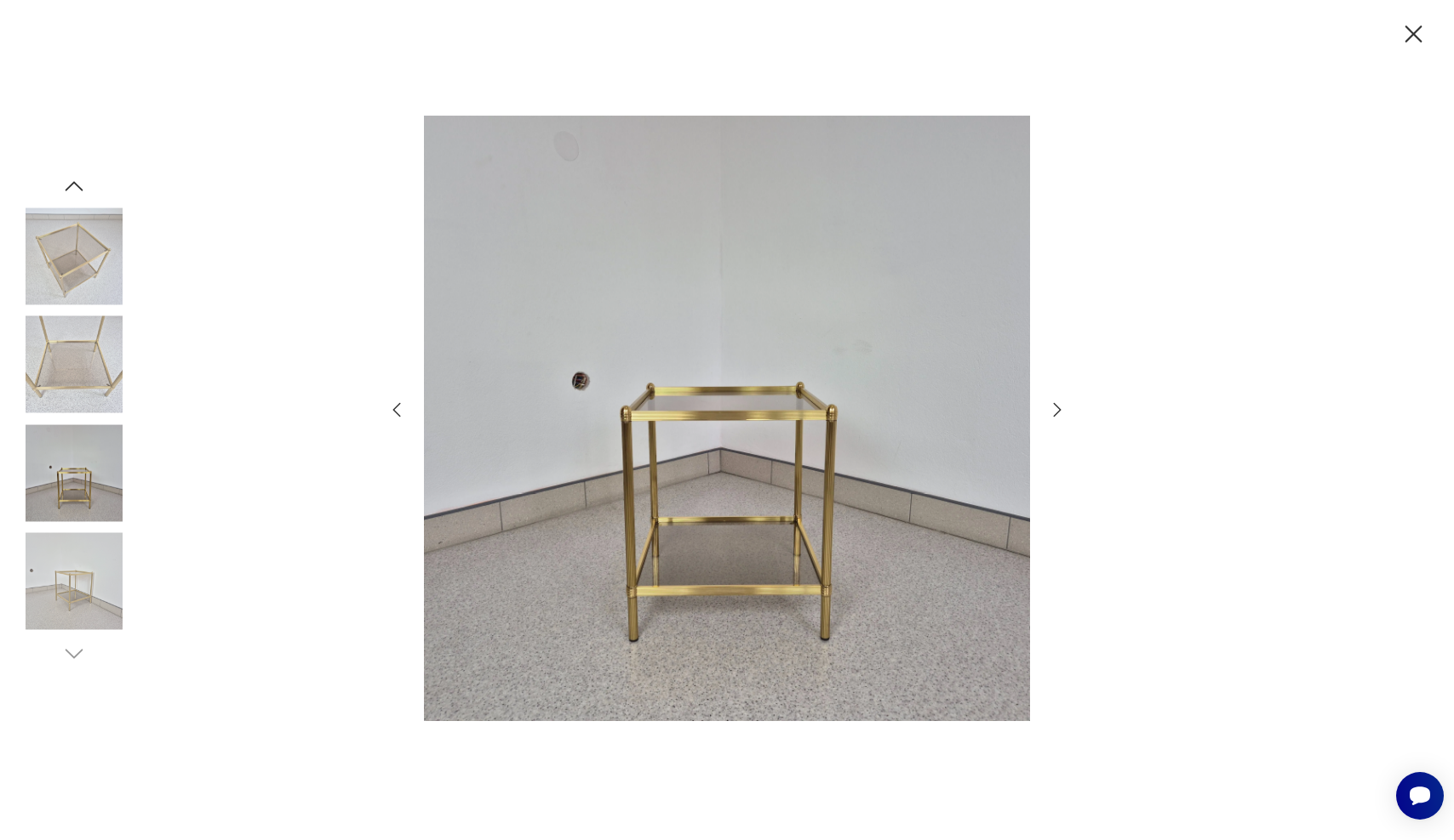
click at [1056, 410] on icon "button" at bounding box center [1056, 409] width 20 height 20
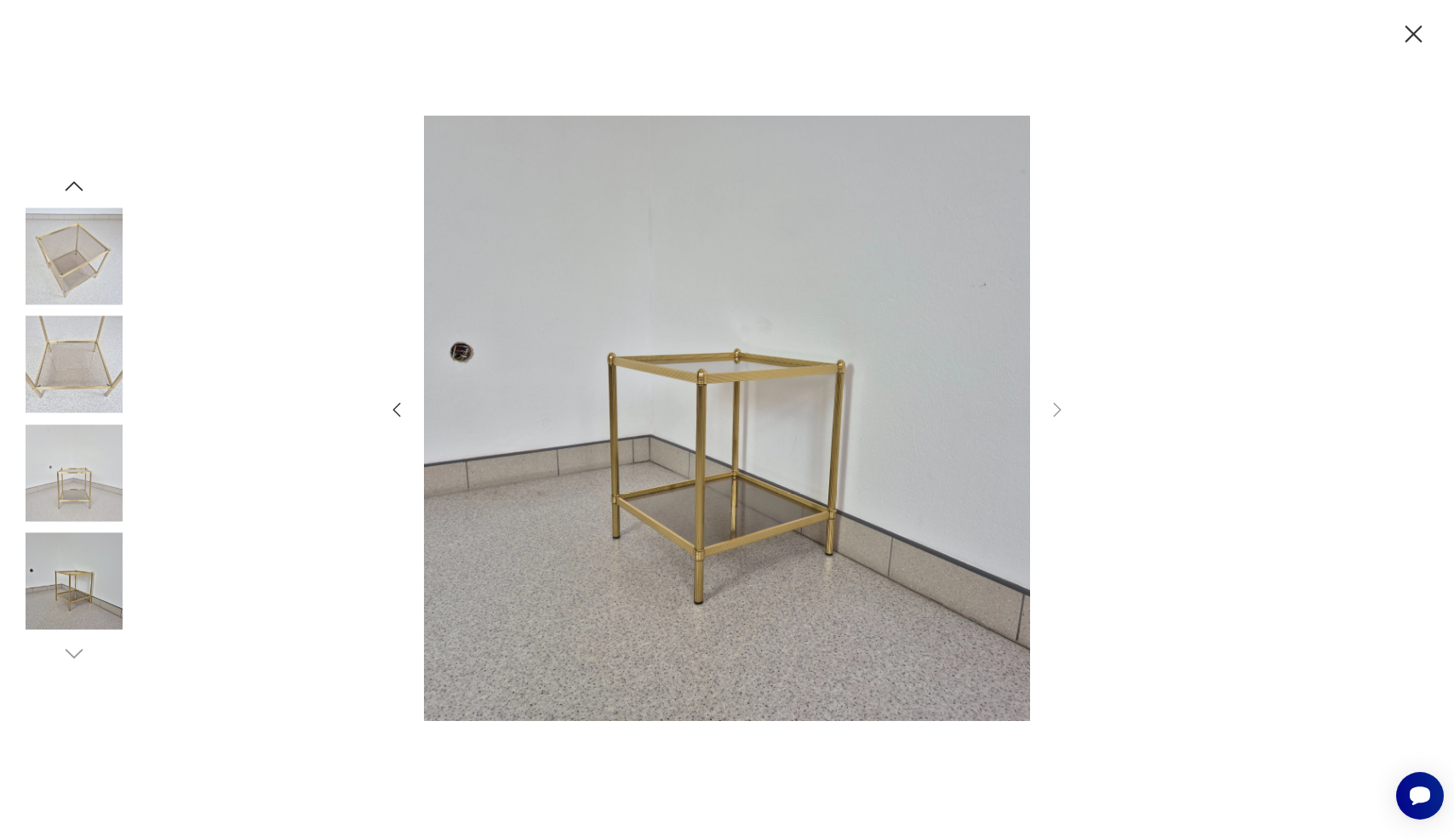
click at [1421, 24] on icon "button" at bounding box center [1413, 34] width 30 height 30
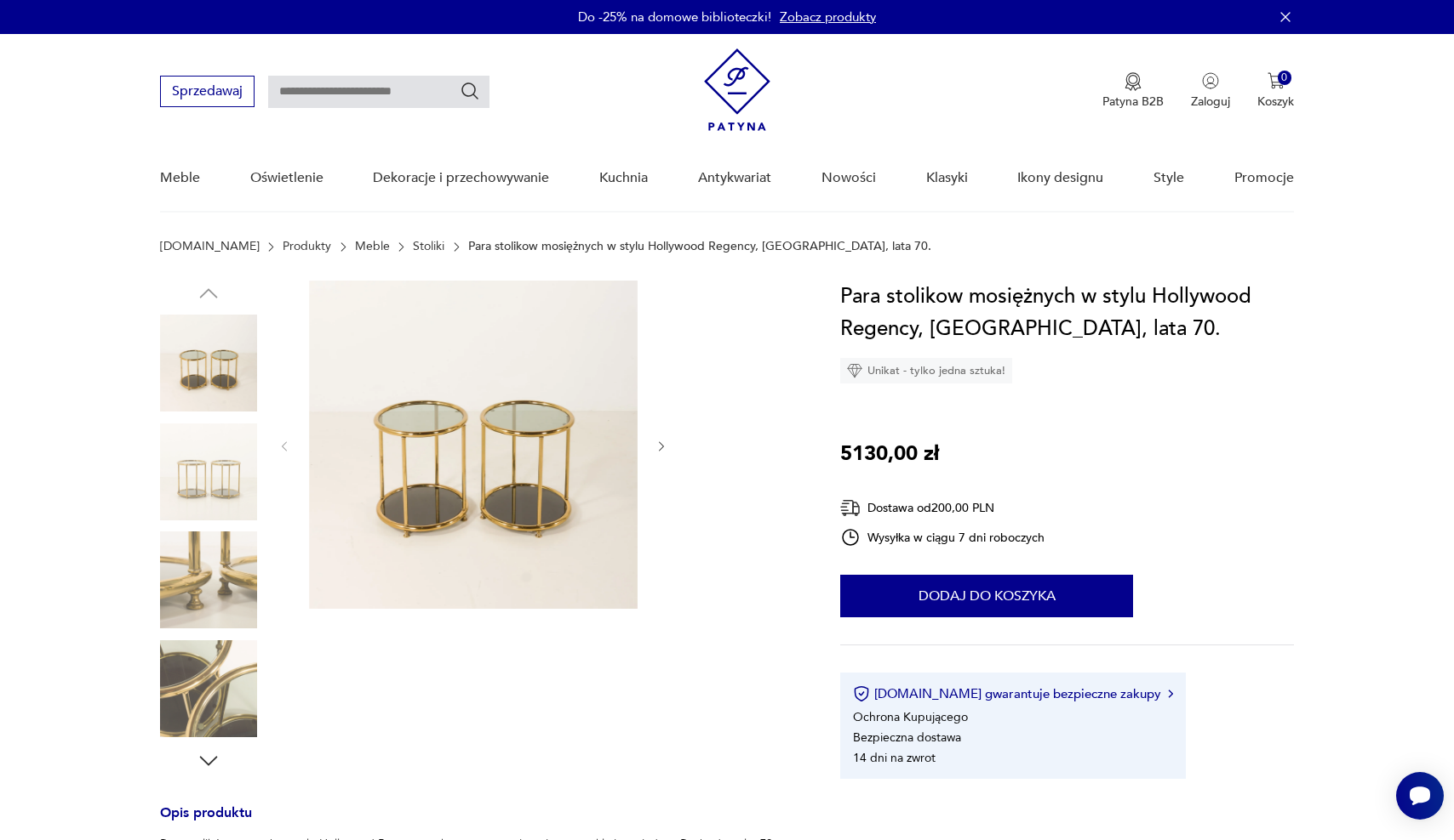
click at [477, 430] on img at bounding box center [473, 445] width 328 height 328
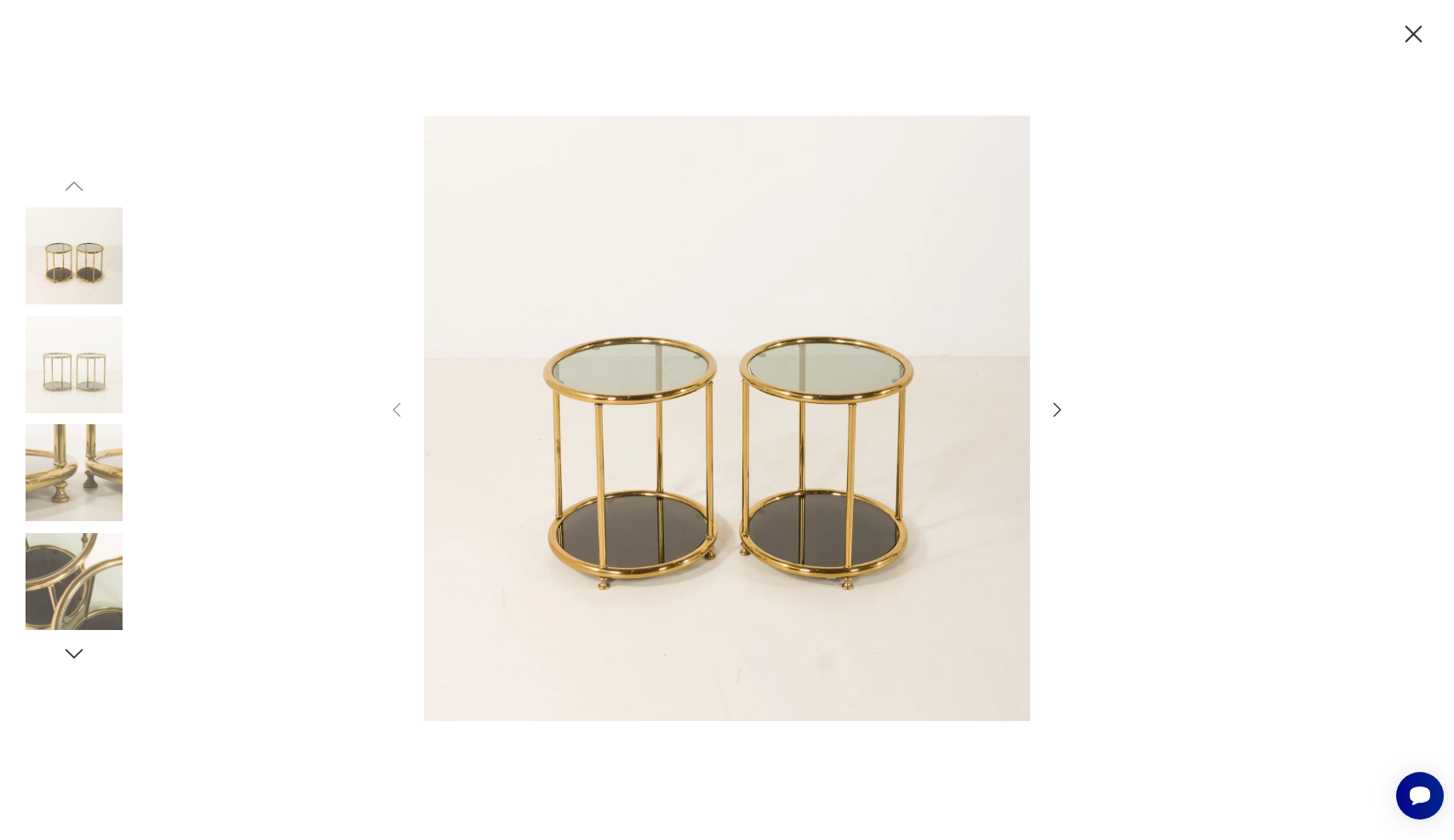
click at [1053, 401] on icon "button" at bounding box center [1056, 409] width 20 height 20
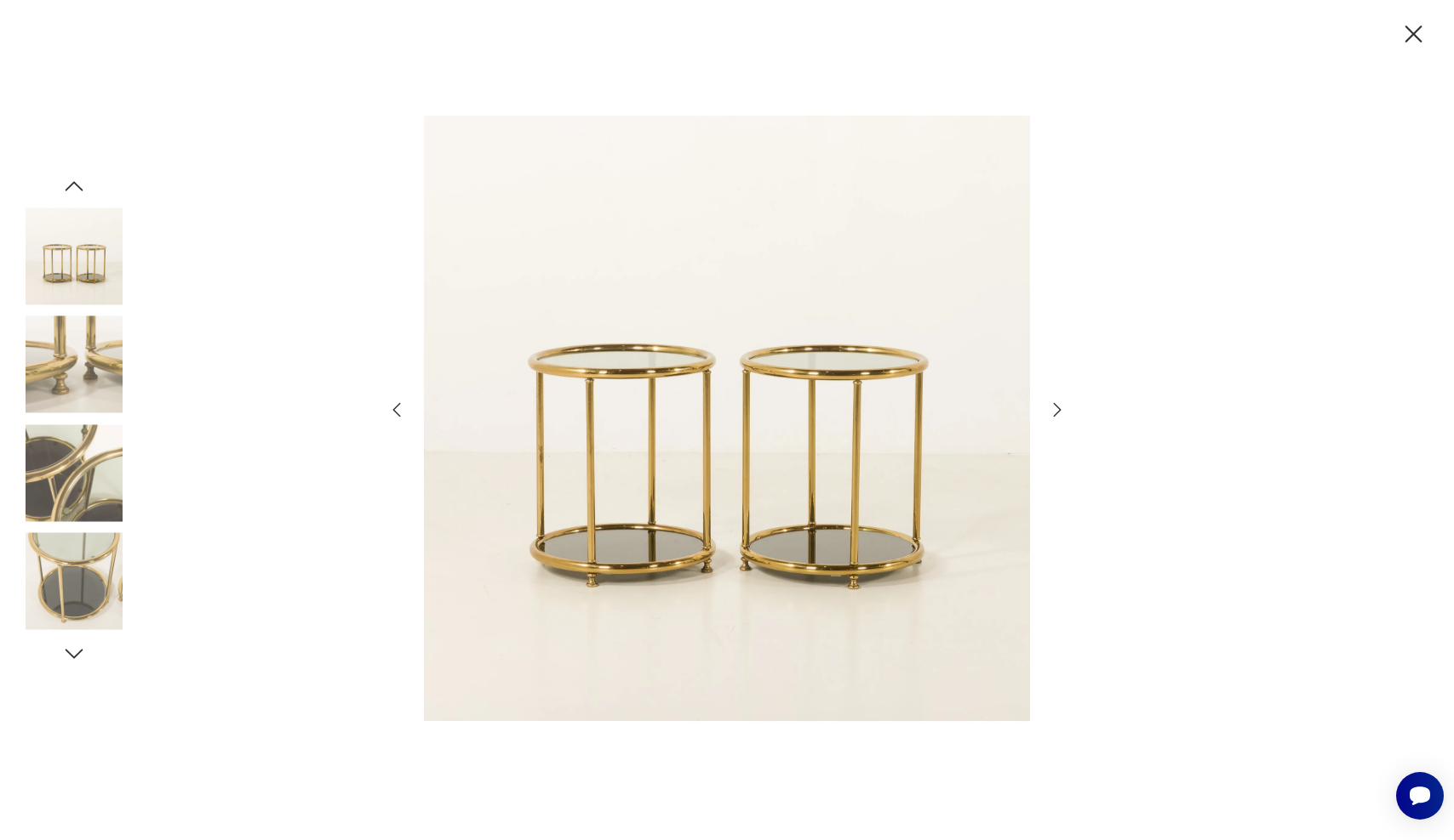
click at [1053, 401] on icon "button" at bounding box center [1056, 409] width 20 height 20
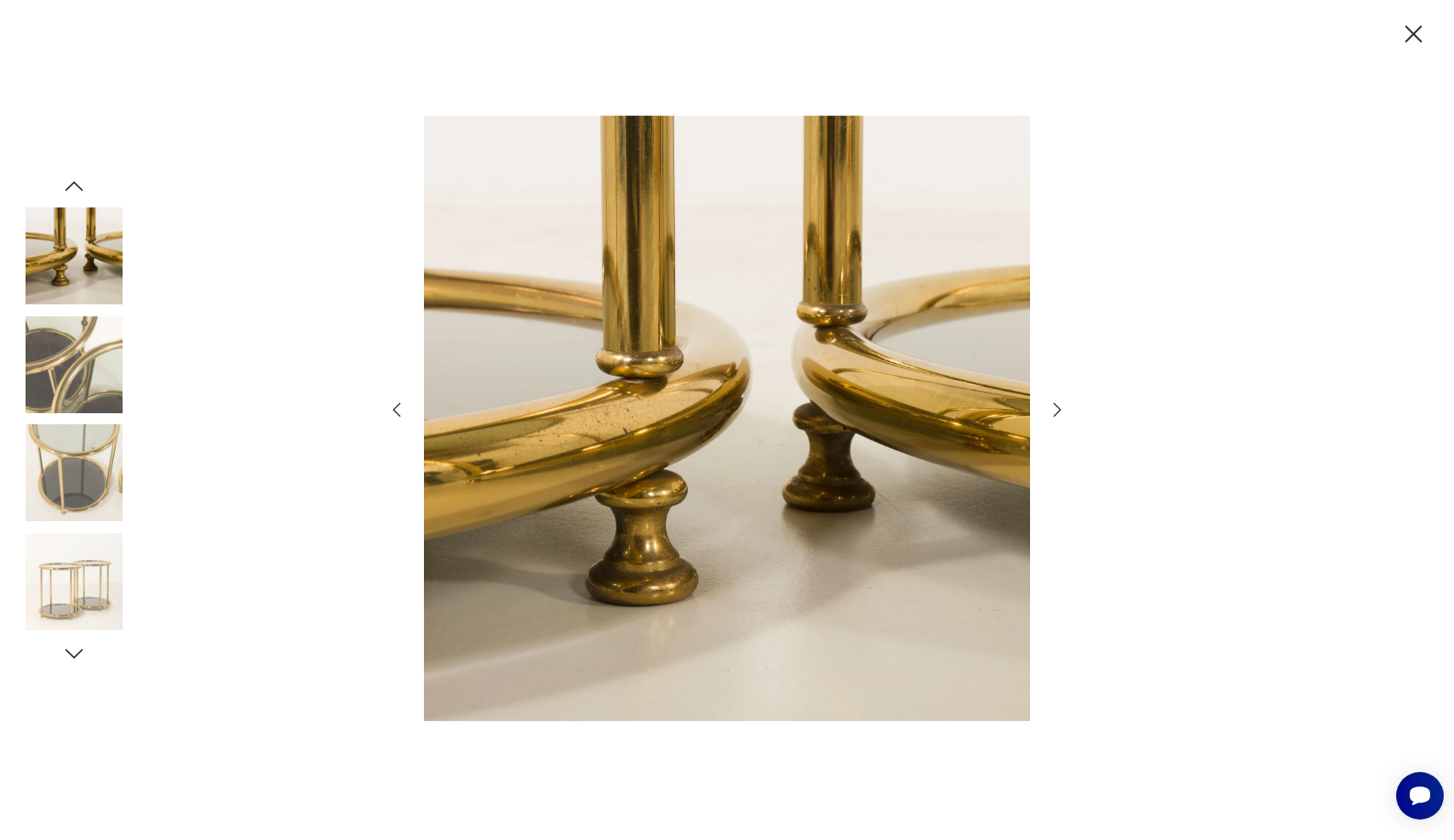
click at [1051, 401] on icon "button" at bounding box center [1056, 409] width 20 height 20
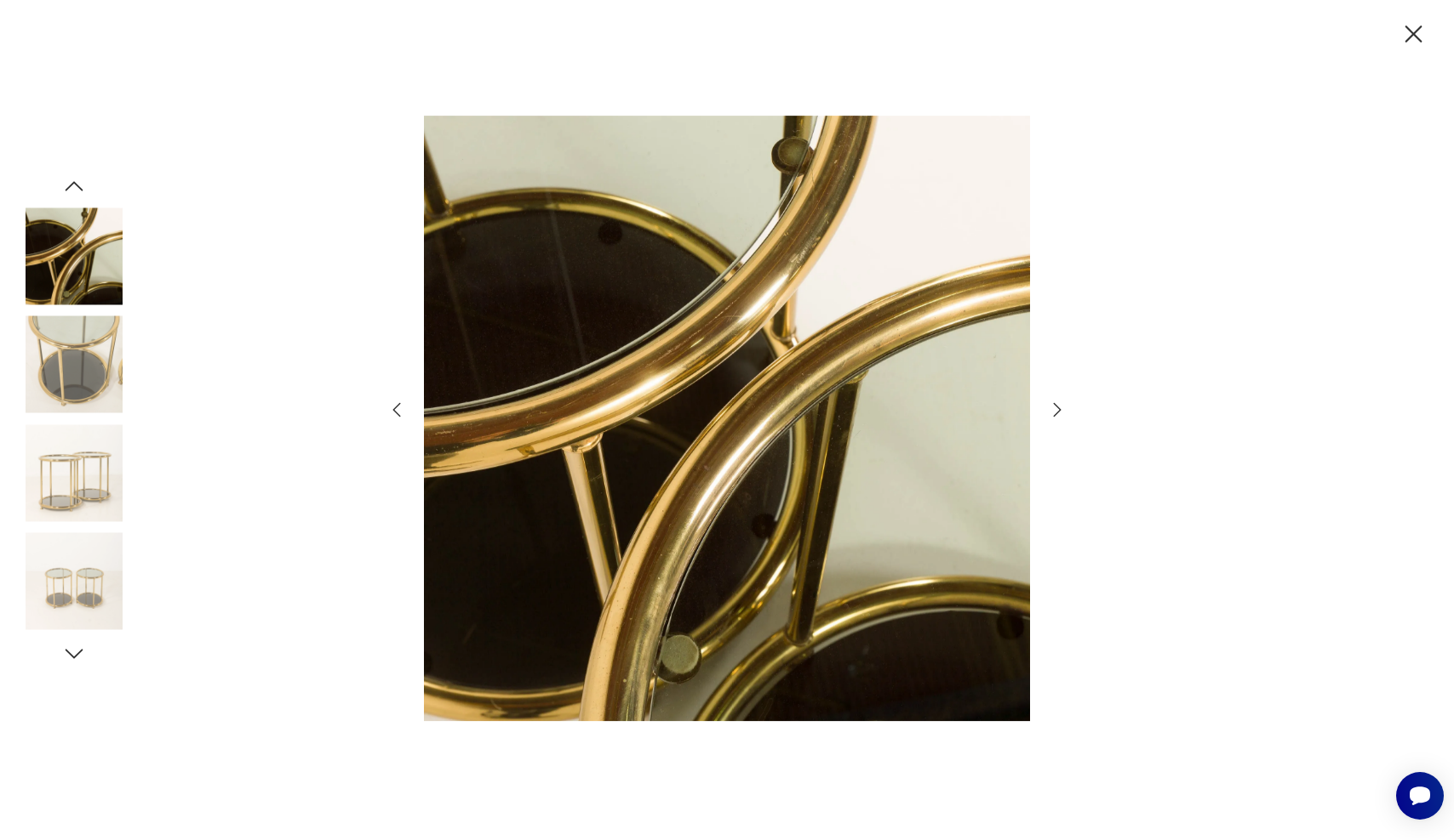
click at [1051, 401] on icon "button" at bounding box center [1056, 409] width 20 height 20
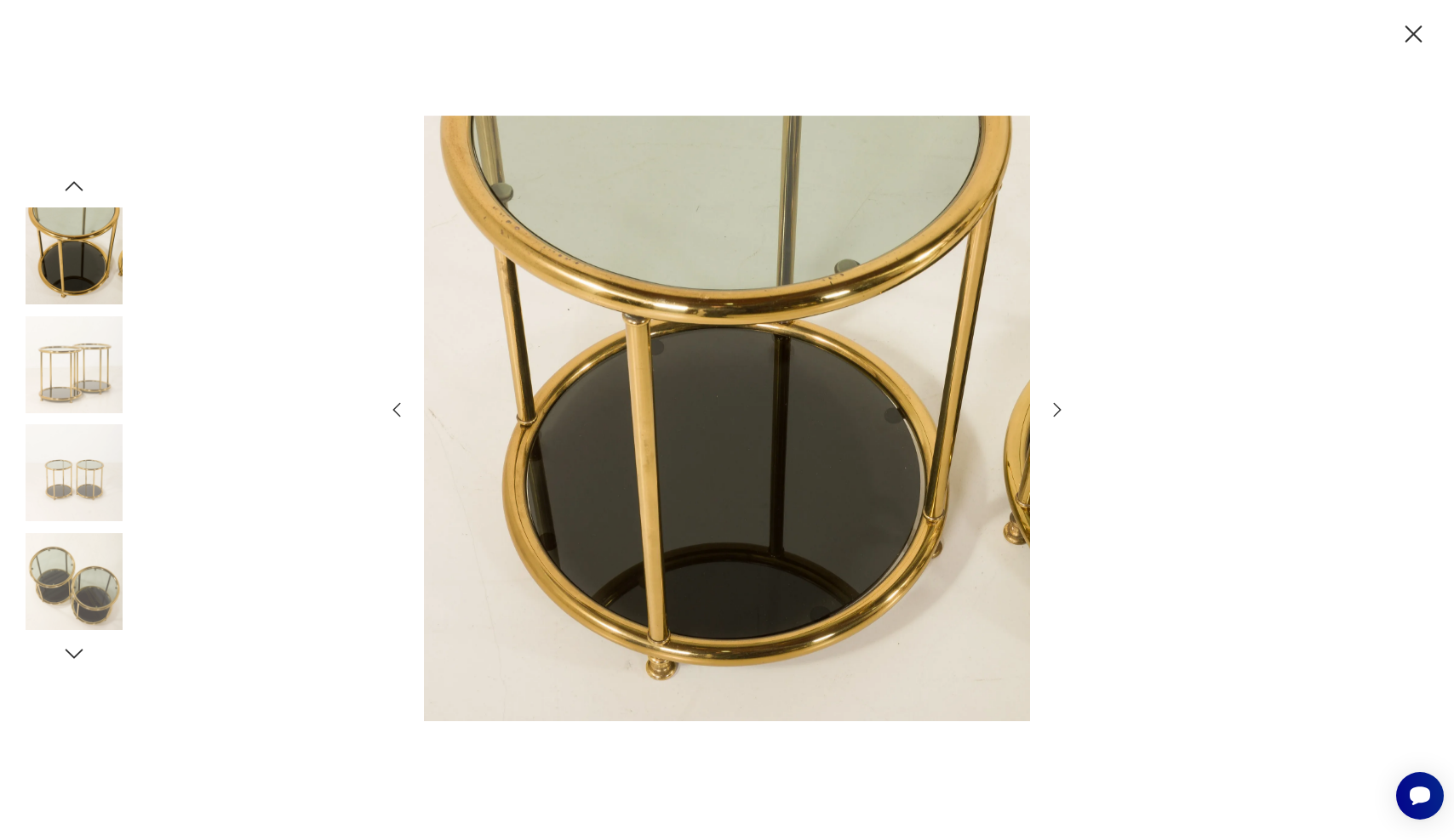
click at [1051, 401] on icon "button" at bounding box center [1056, 409] width 20 height 20
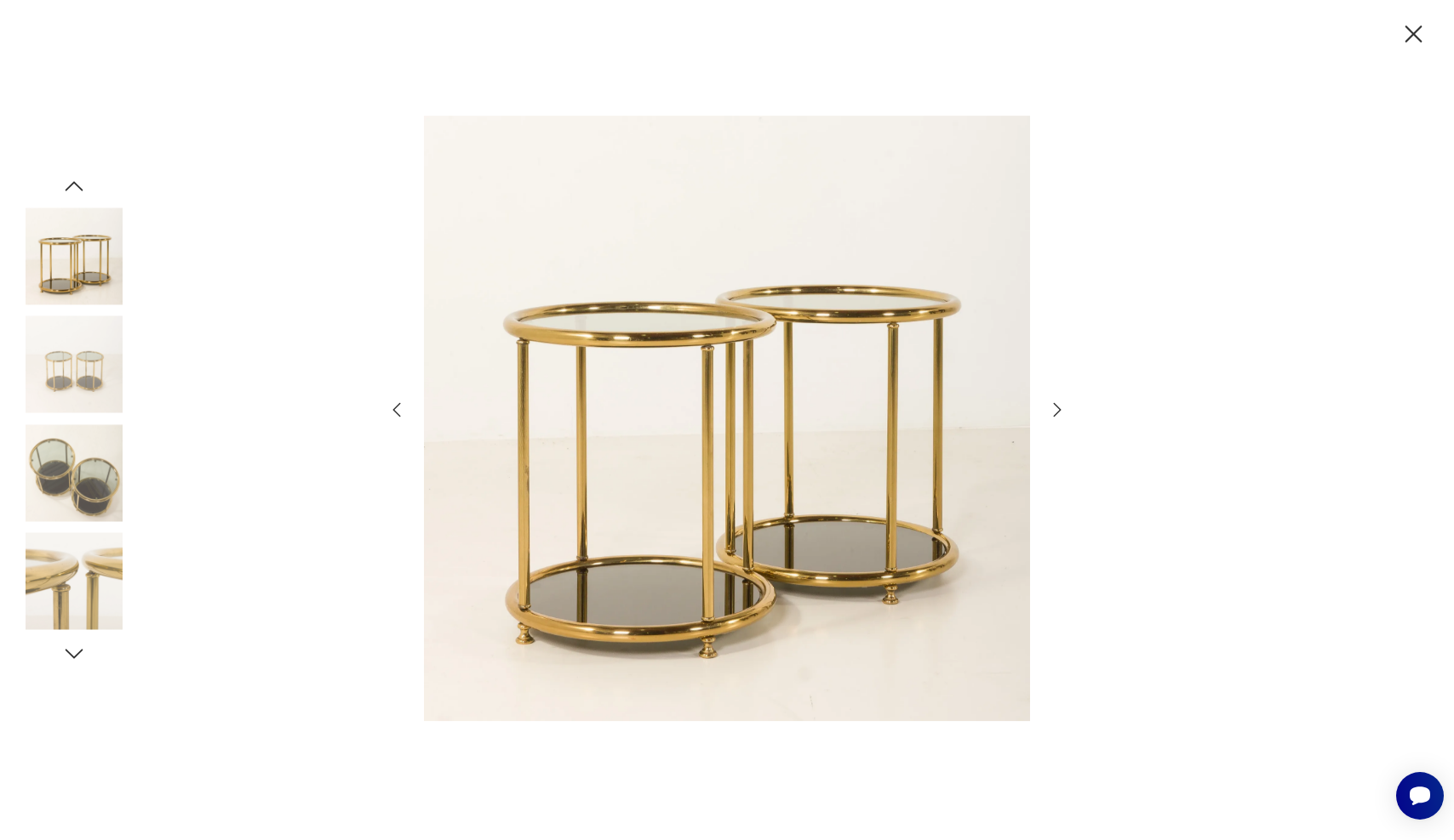
click at [1051, 401] on icon "button" at bounding box center [1056, 409] width 20 height 20
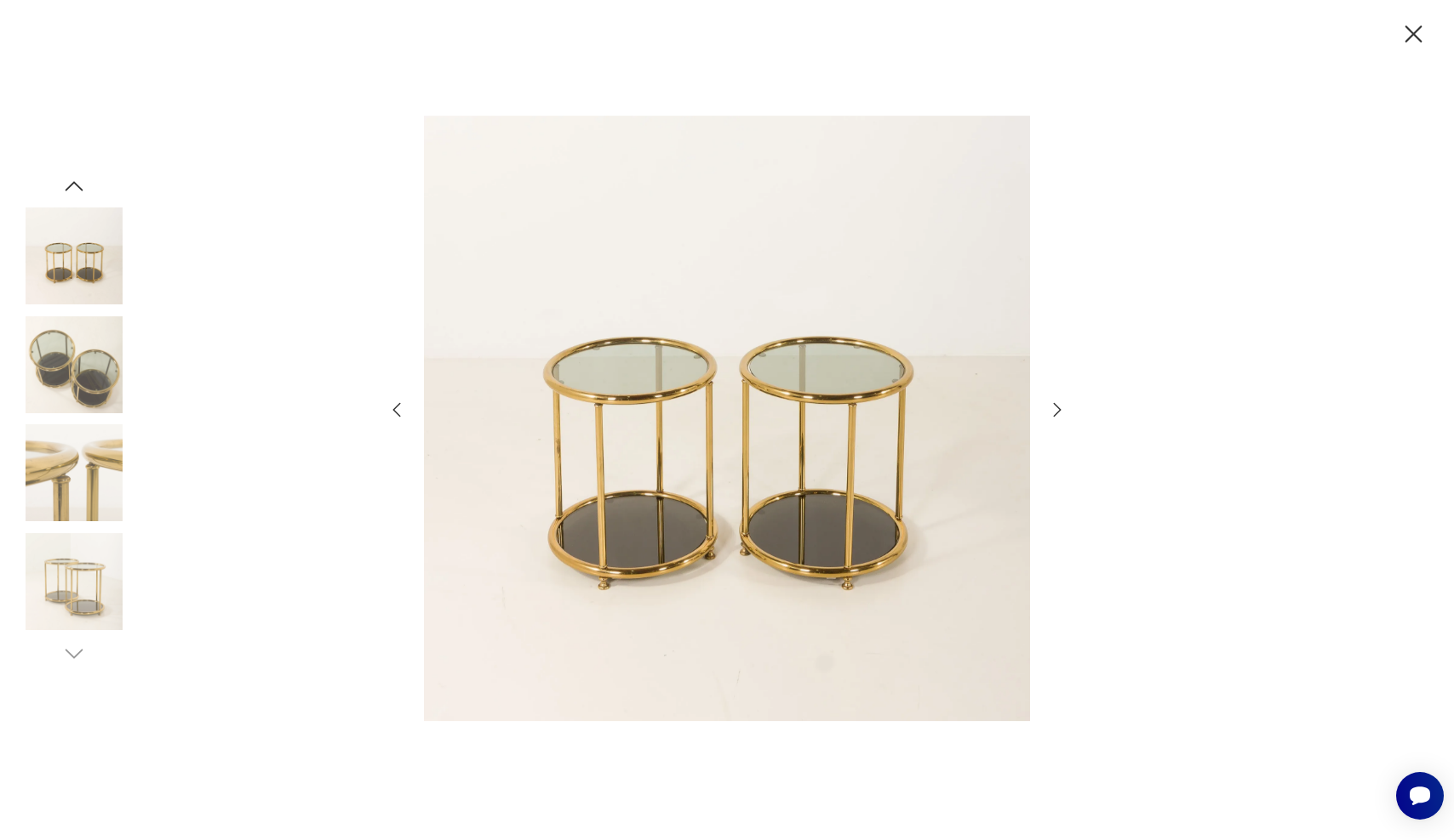
click at [1051, 401] on icon "button" at bounding box center [1056, 409] width 20 height 20
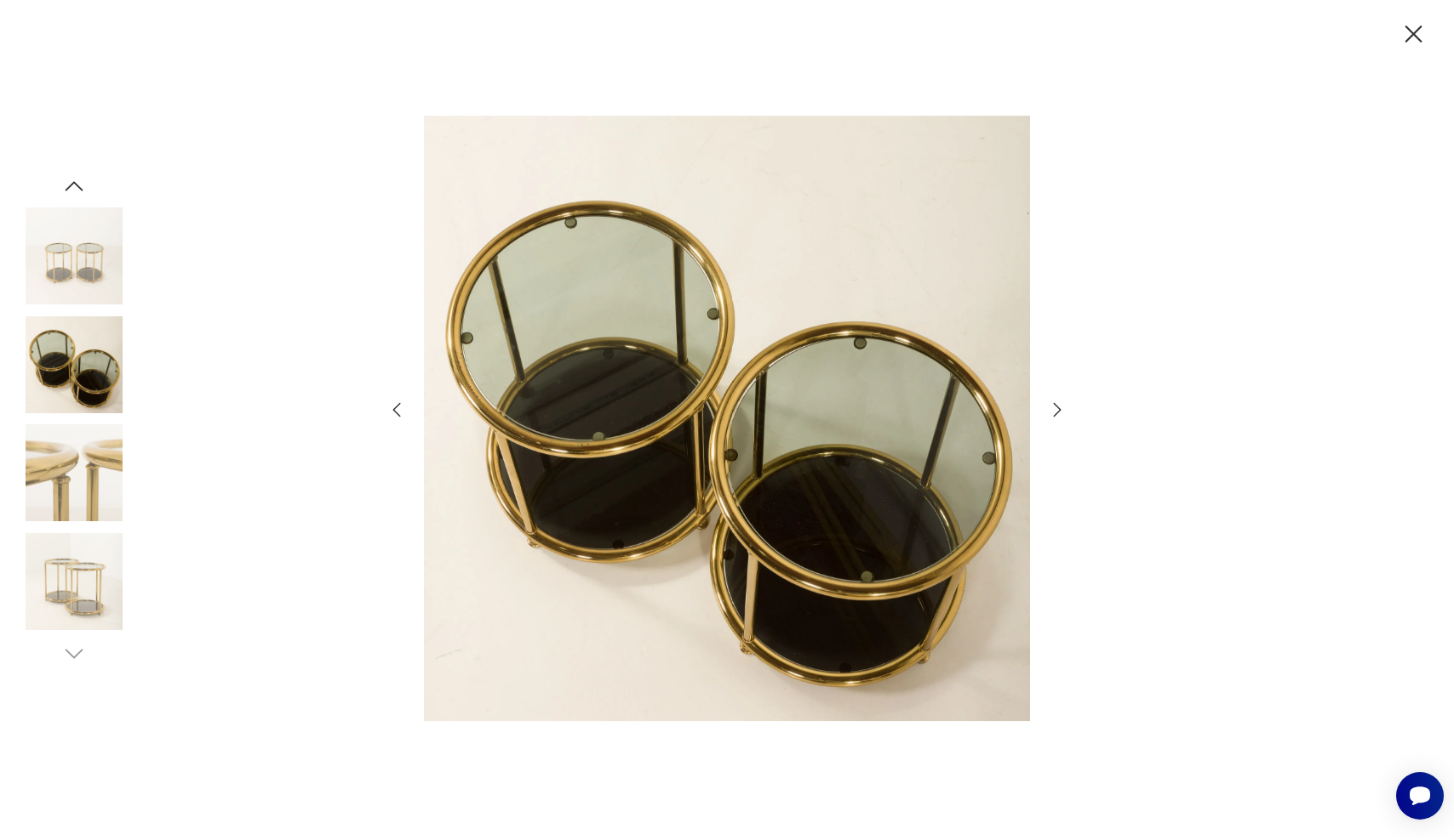
click at [1051, 401] on icon "button" at bounding box center [1056, 409] width 20 height 20
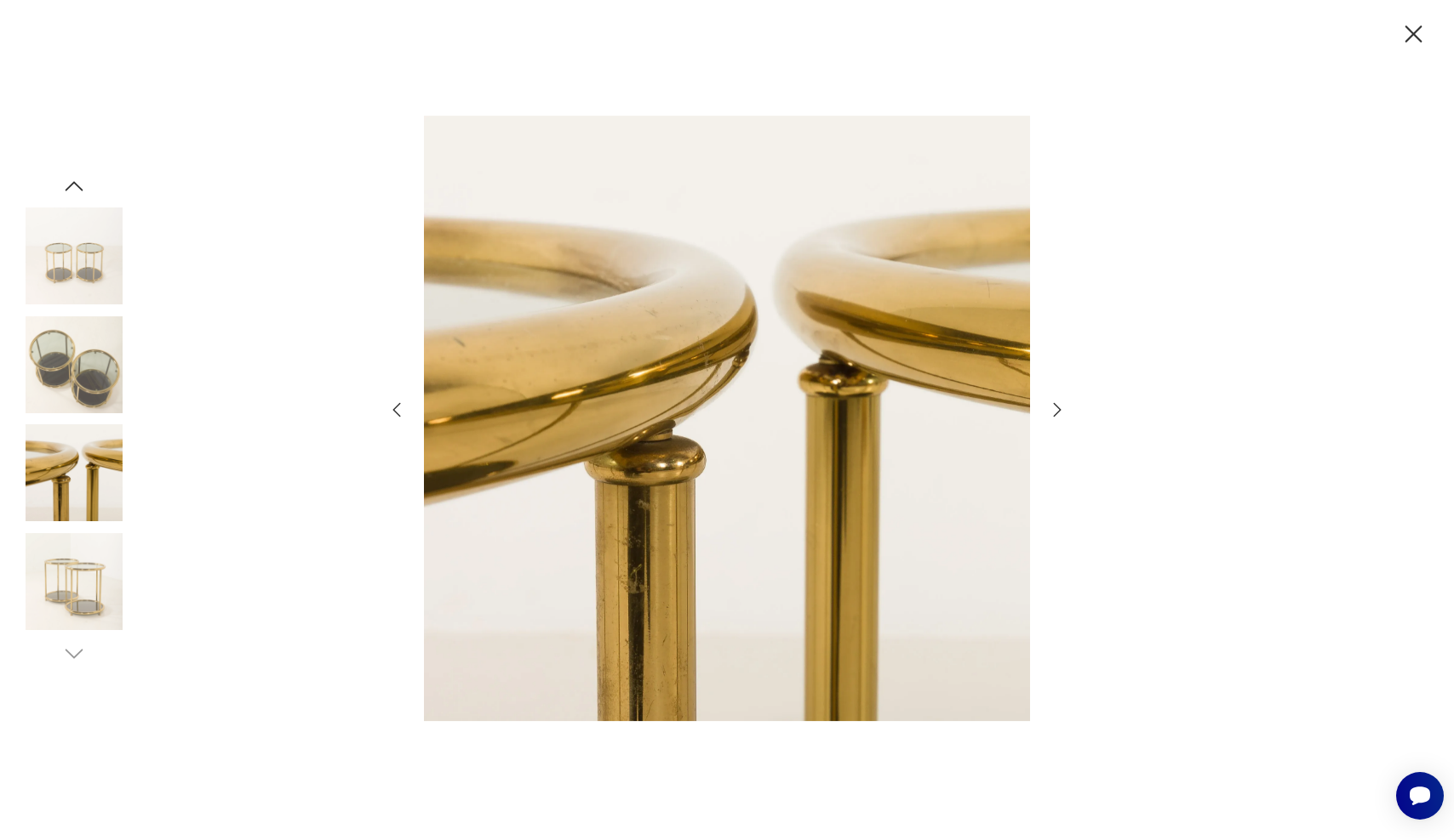
click at [1051, 401] on icon "button" at bounding box center [1056, 409] width 20 height 20
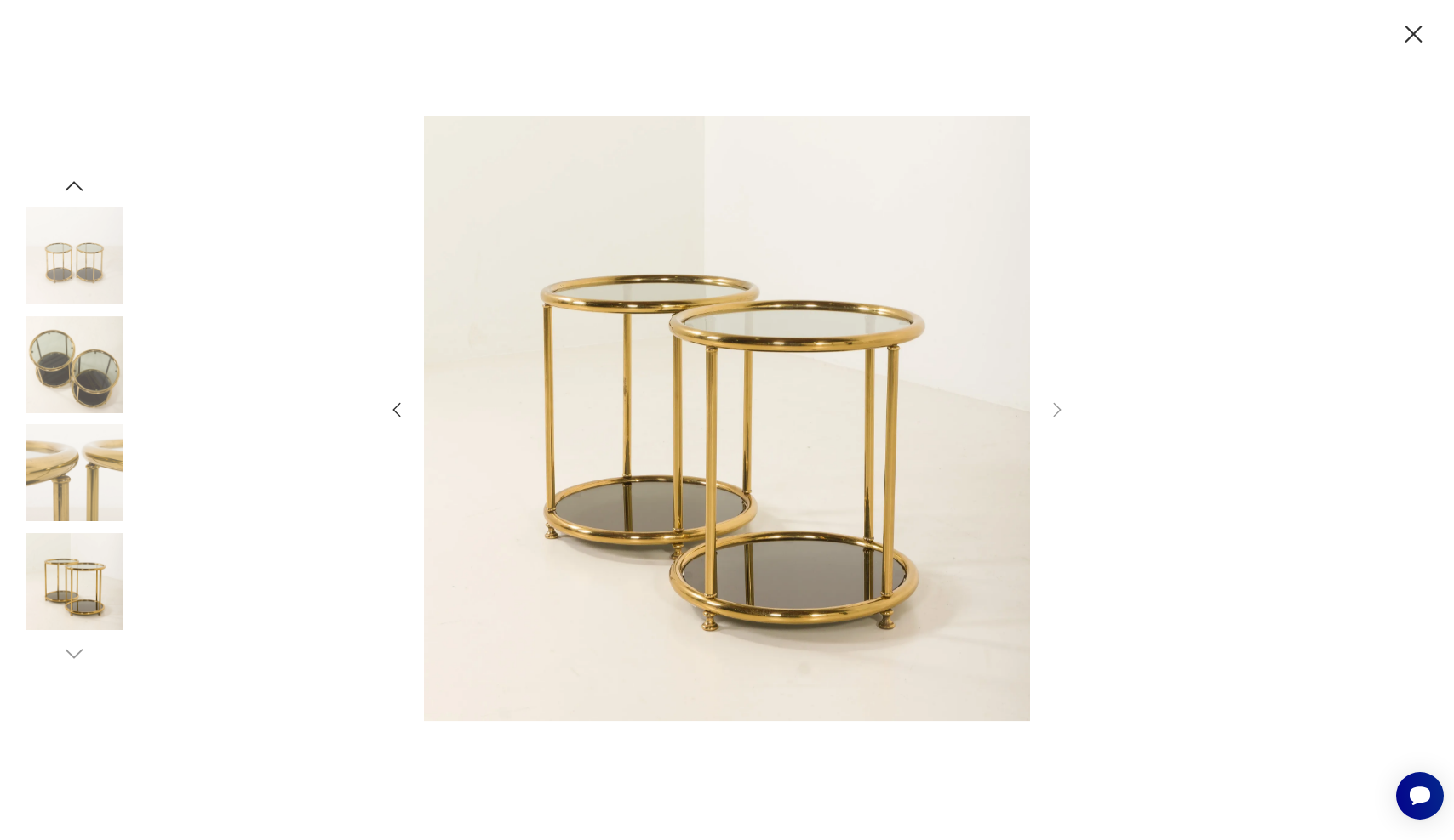
click at [1403, 31] on icon "button" at bounding box center [1413, 34] width 30 height 30
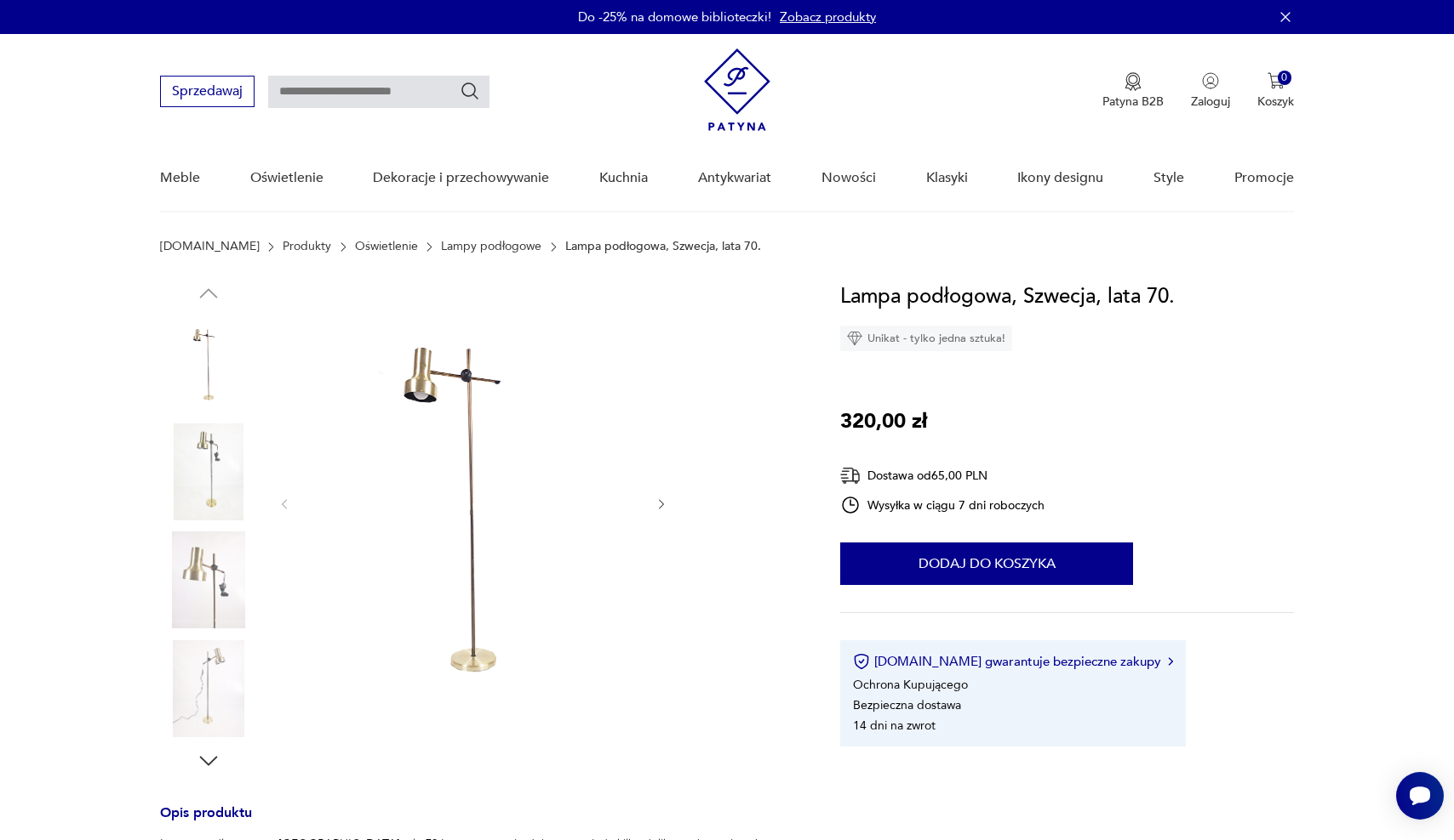
click at [223, 461] on img at bounding box center [208, 472] width 97 height 97
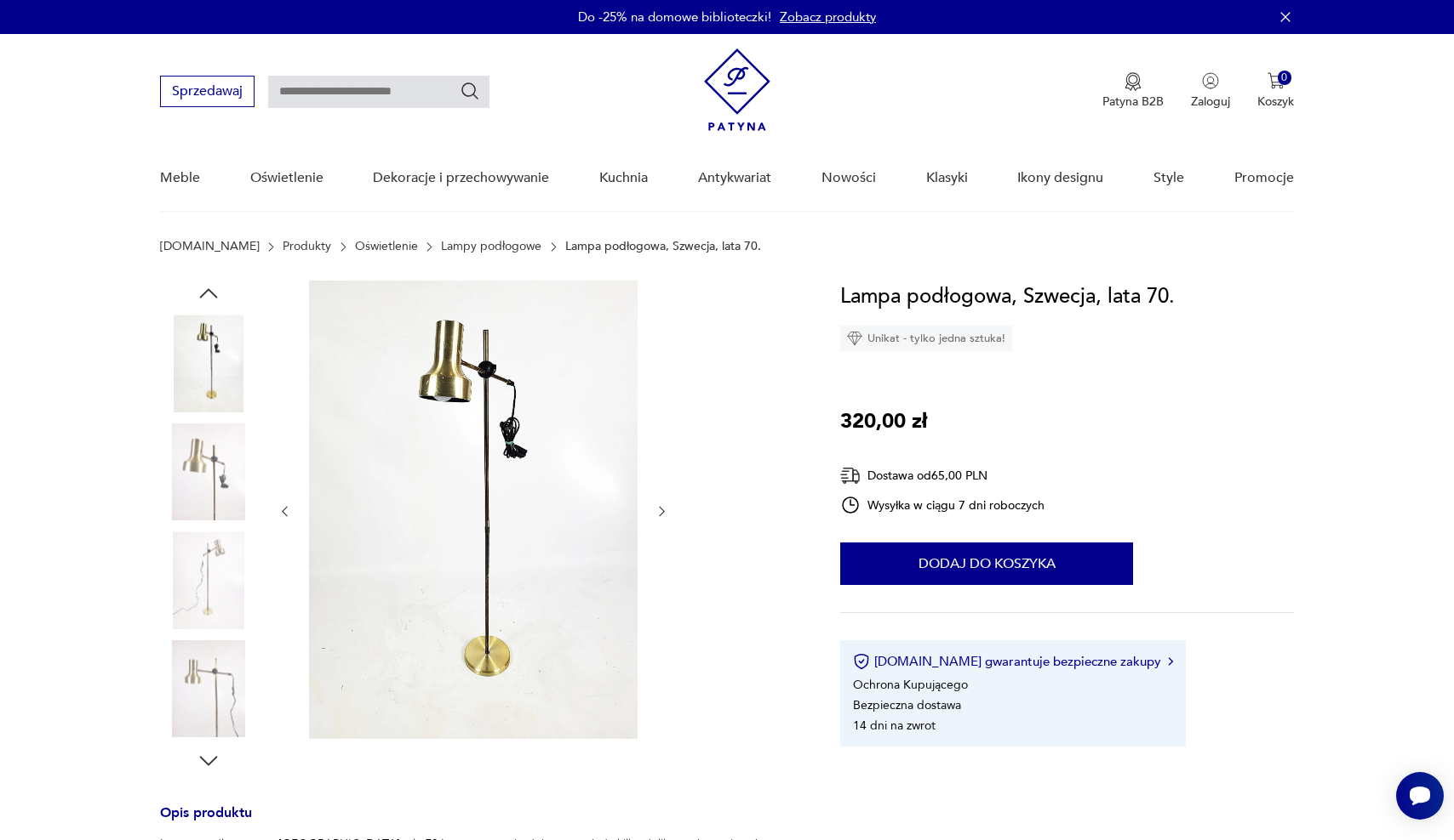
click at [223, 461] on img at bounding box center [208, 472] width 97 height 97
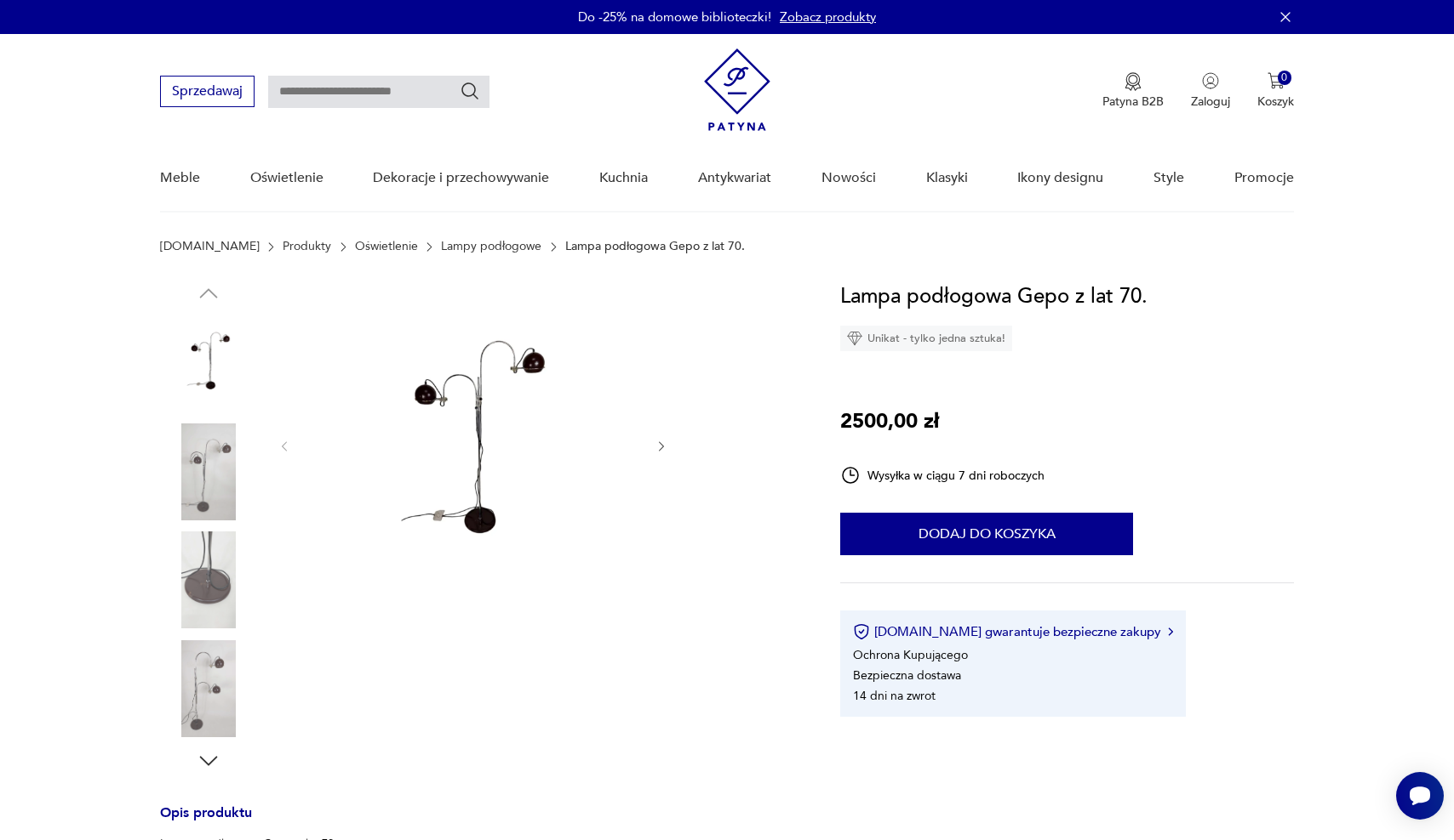
click at [504, 480] on img at bounding box center [473, 445] width 328 height 328
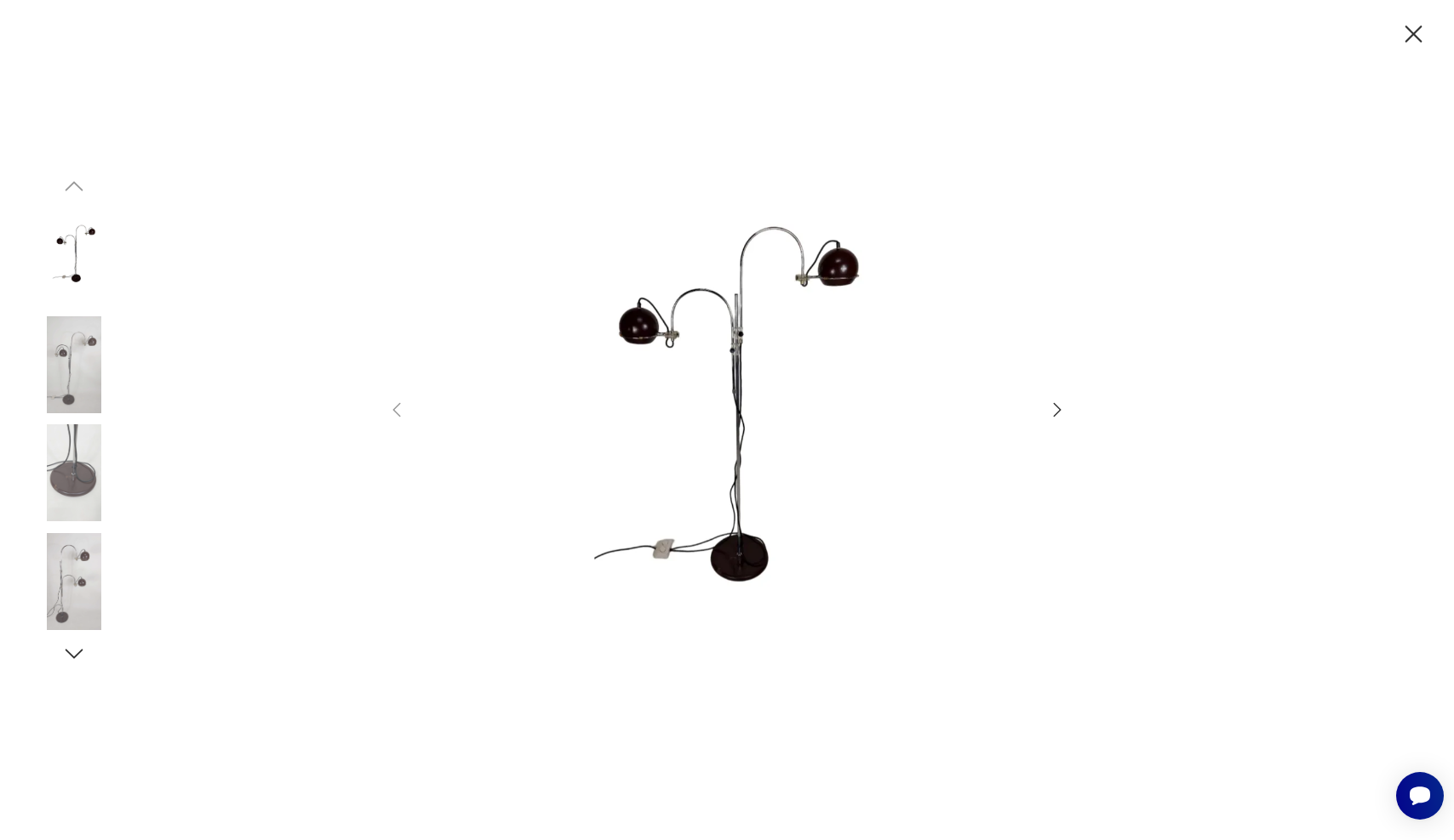
click at [1047, 413] on icon "button" at bounding box center [1056, 409] width 20 height 20
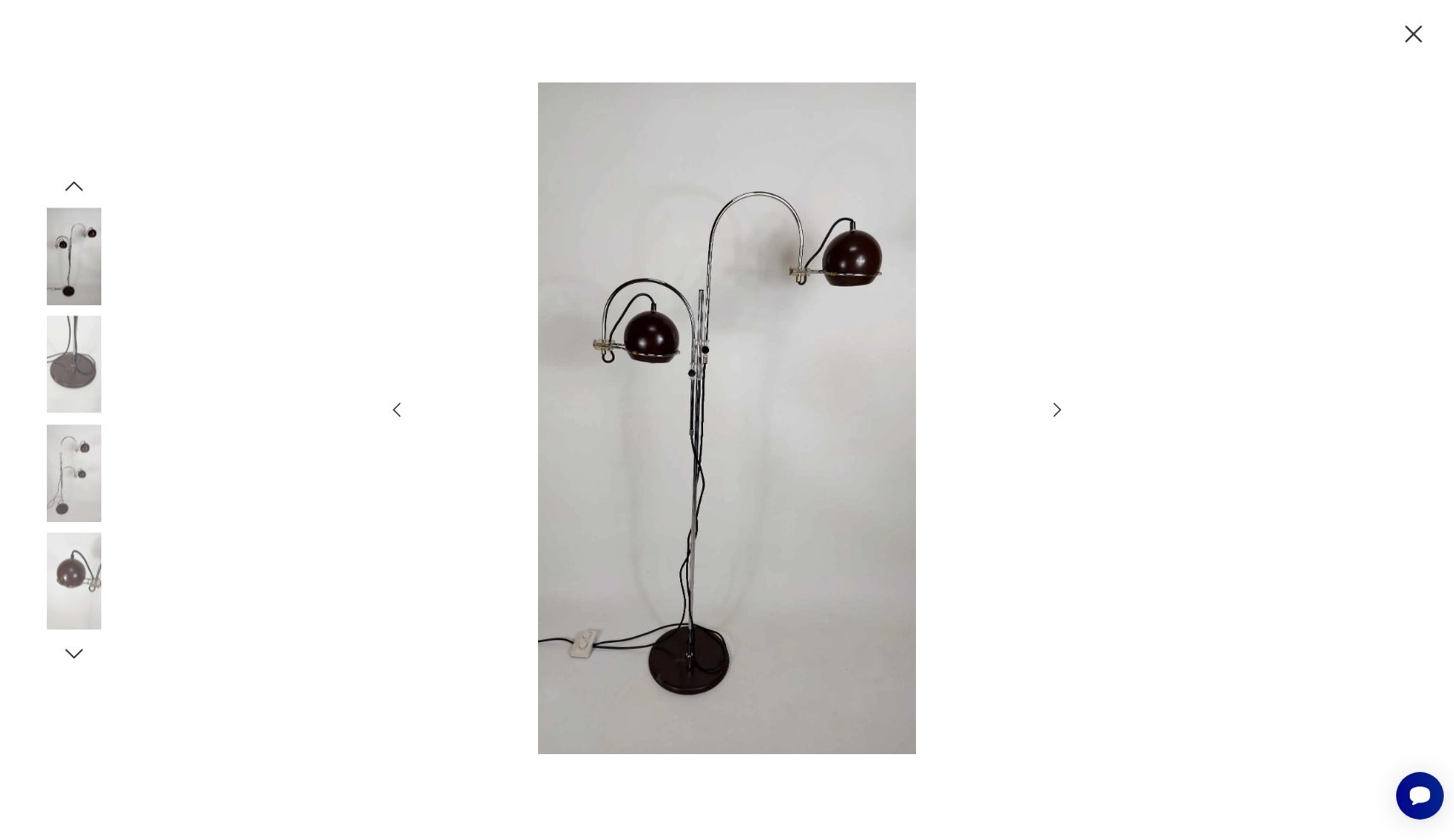
click at [1046, 413] on icon "button" at bounding box center [1056, 409] width 20 height 20
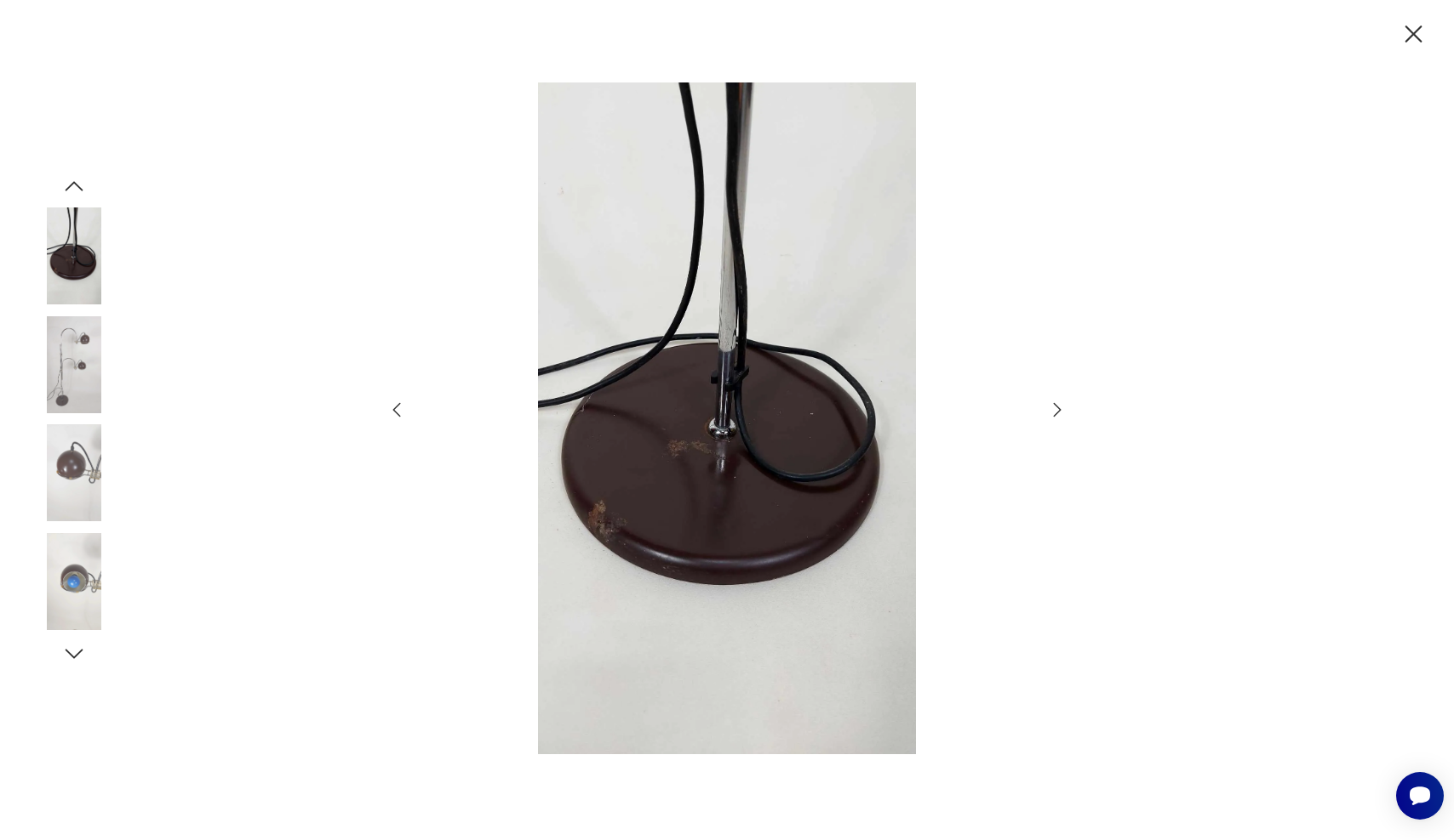
click at [1046, 413] on icon "button" at bounding box center [1056, 409] width 20 height 20
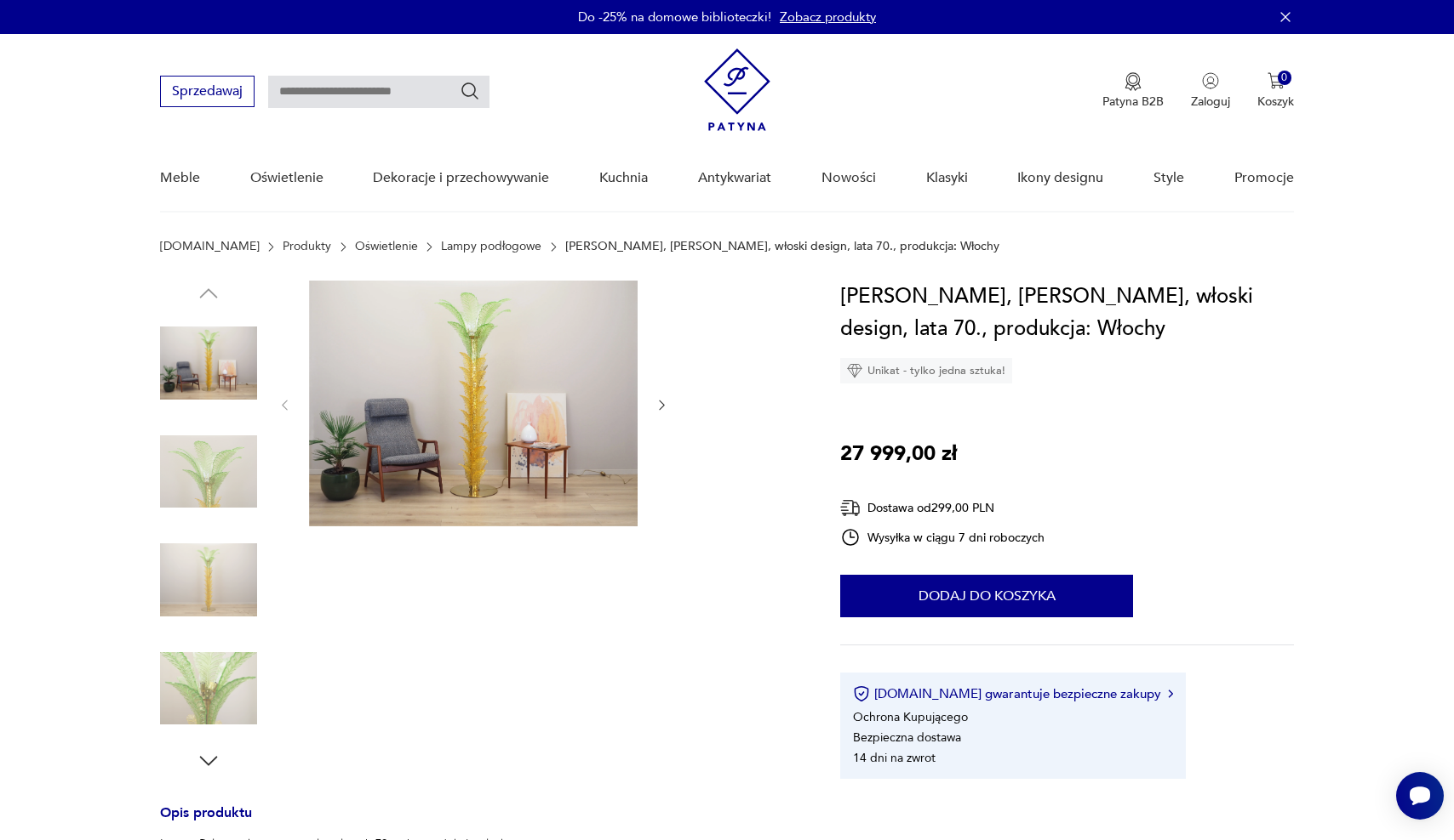
click at [230, 479] on img at bounding box center [208, 472] width 97 height 97
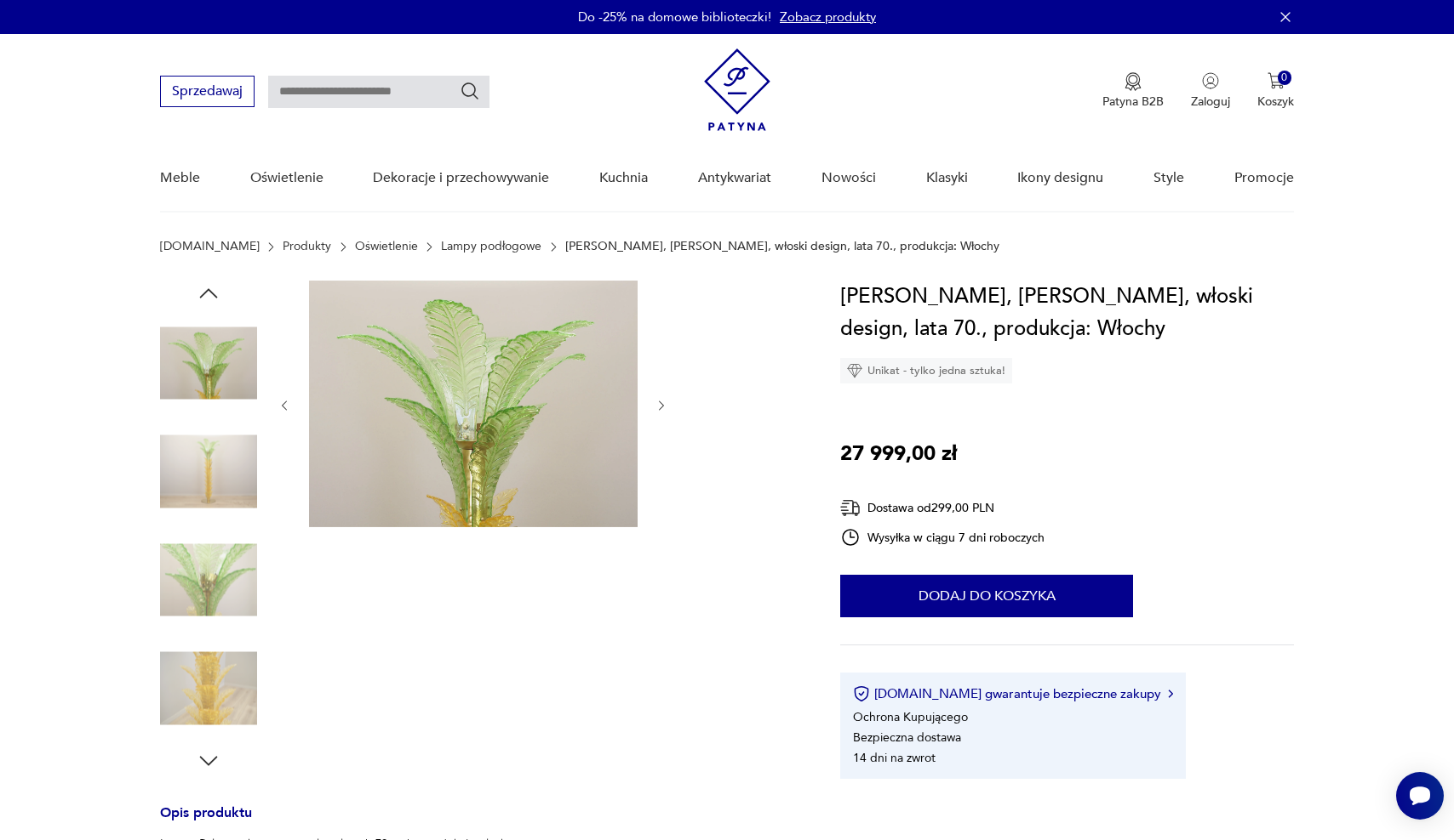
click at [662, 407] on icon "button" at bounding box center [662, 406] width 15 height 15
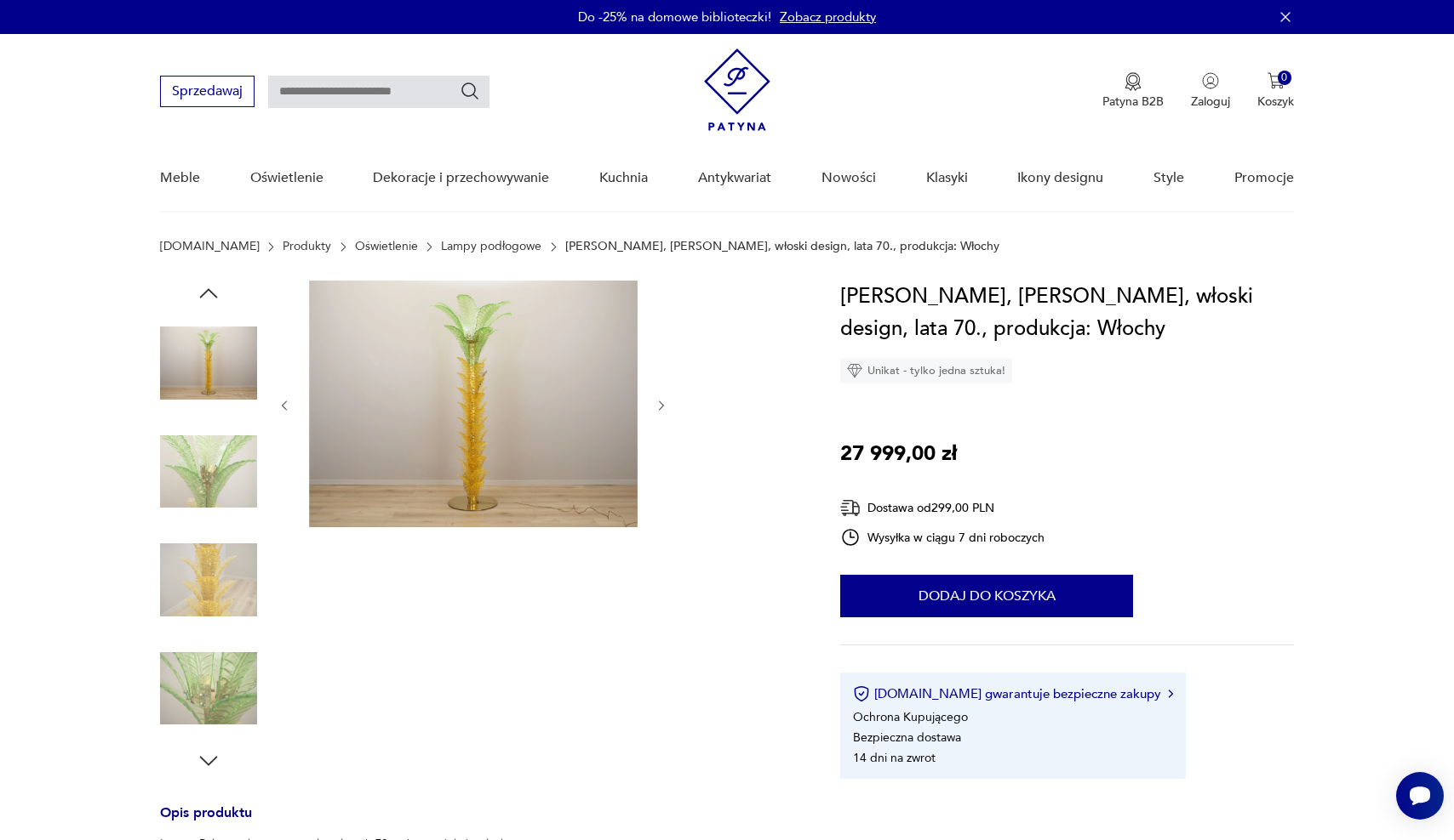
click at [662, 407] on icon "button" at bounding box center [662, 406] width 5 height 10
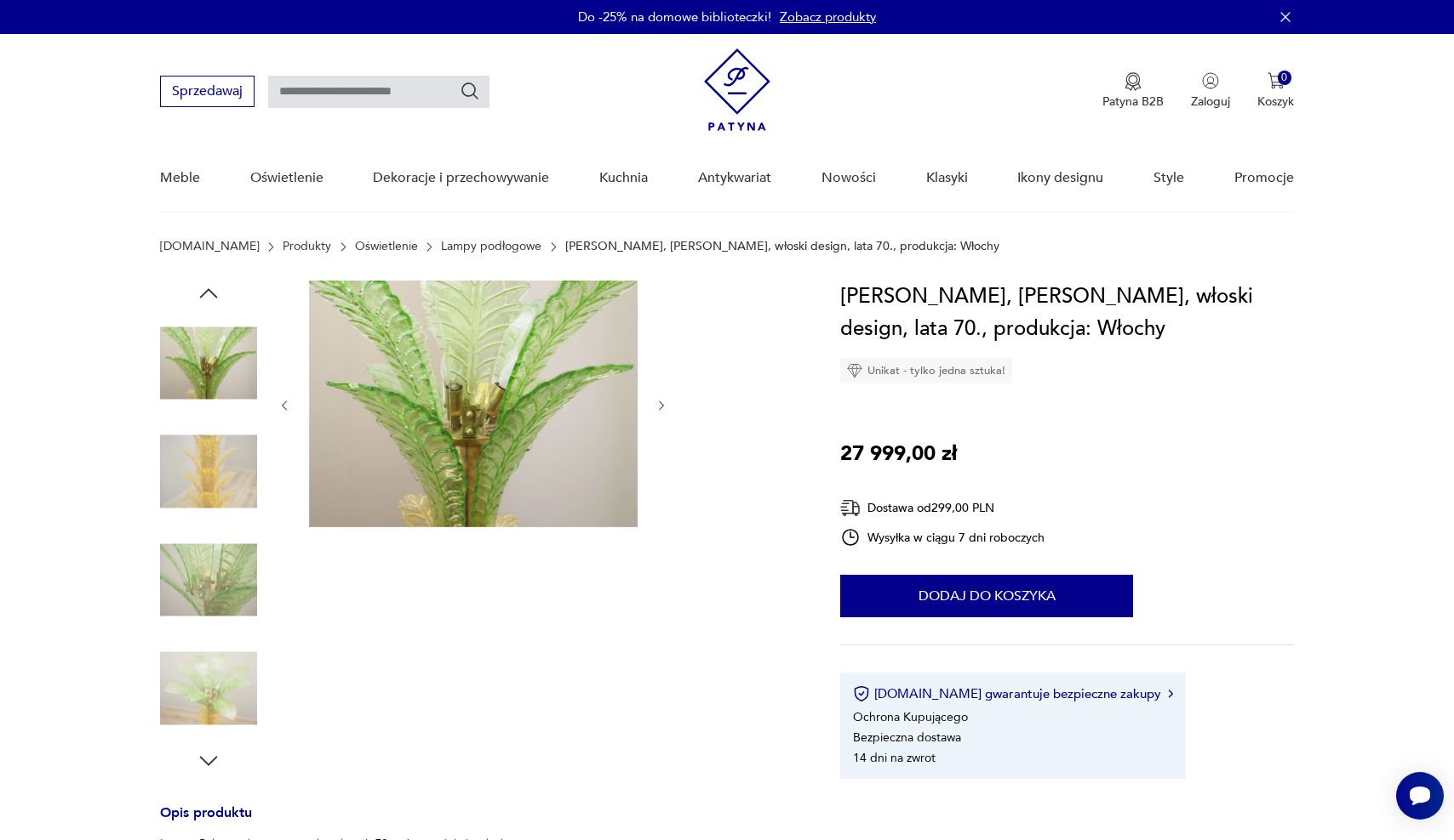
click at [662, 407] on icon "button" at bounding box center [662, 406] width 5 height 10
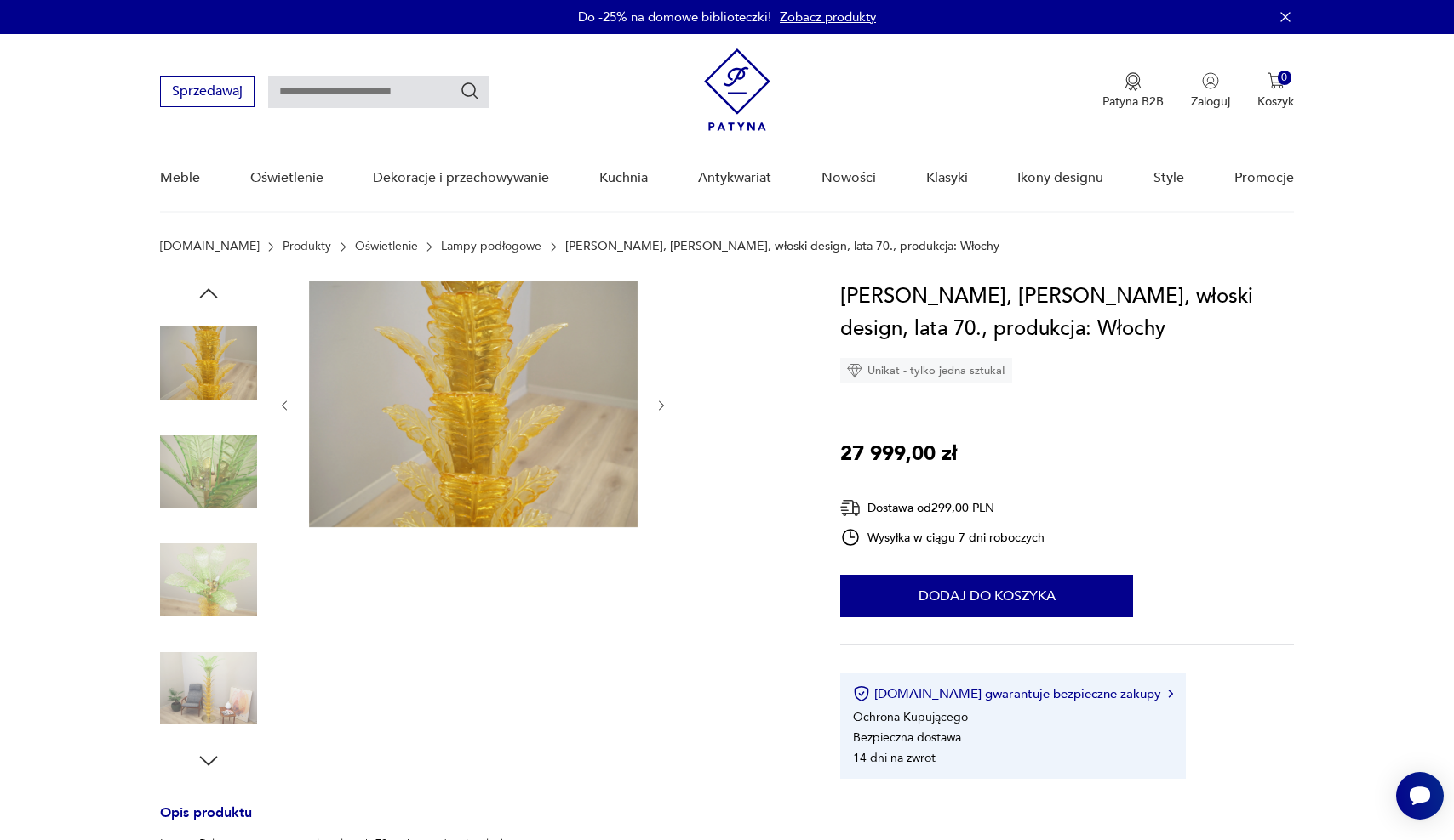
click at [663, 407] on icon "button" at bounding box center [662, 406] width 5 height 10
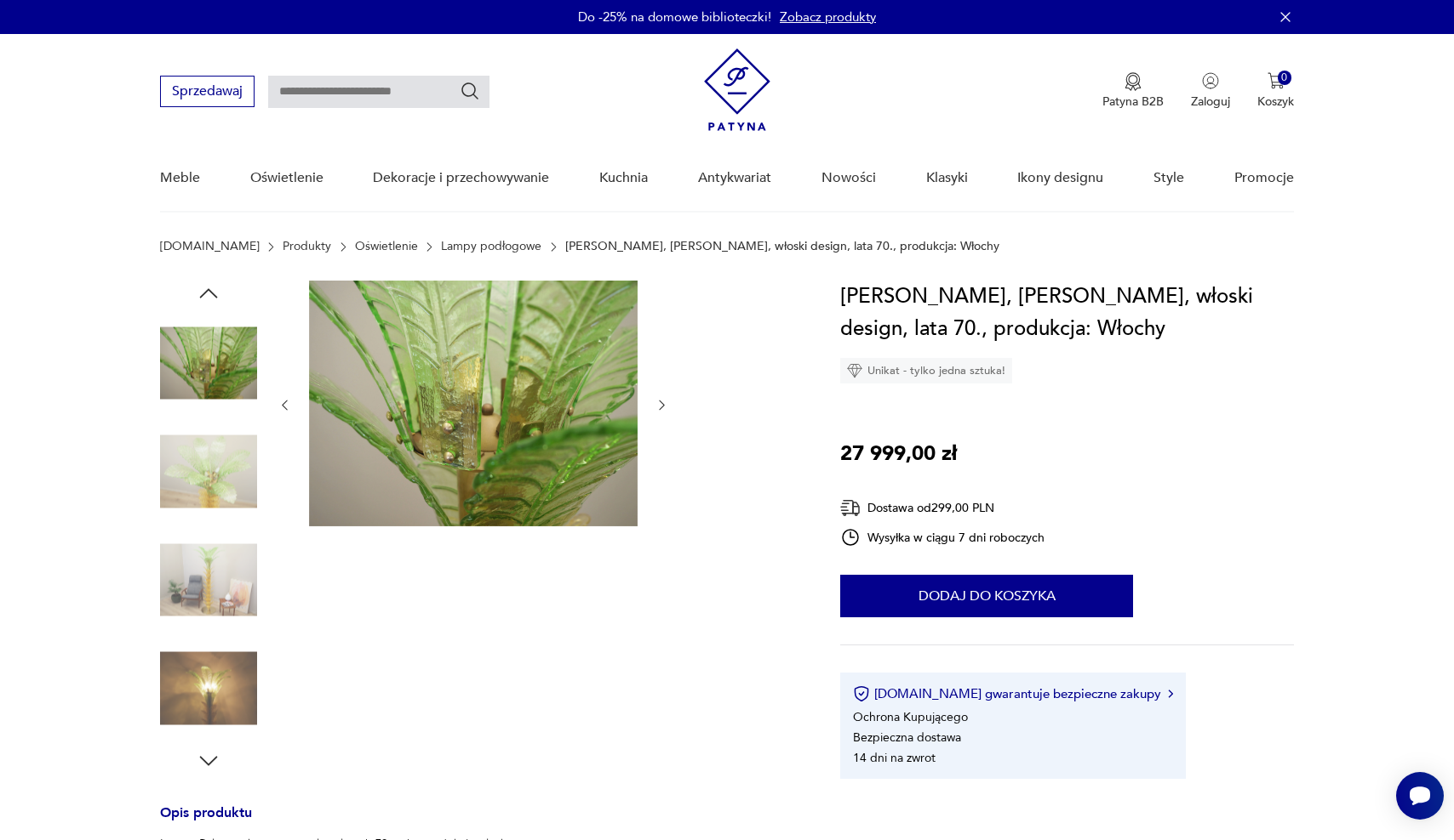
click at [663, 407] on icon "button" at bounding box center [662, 405] width 15 height 15
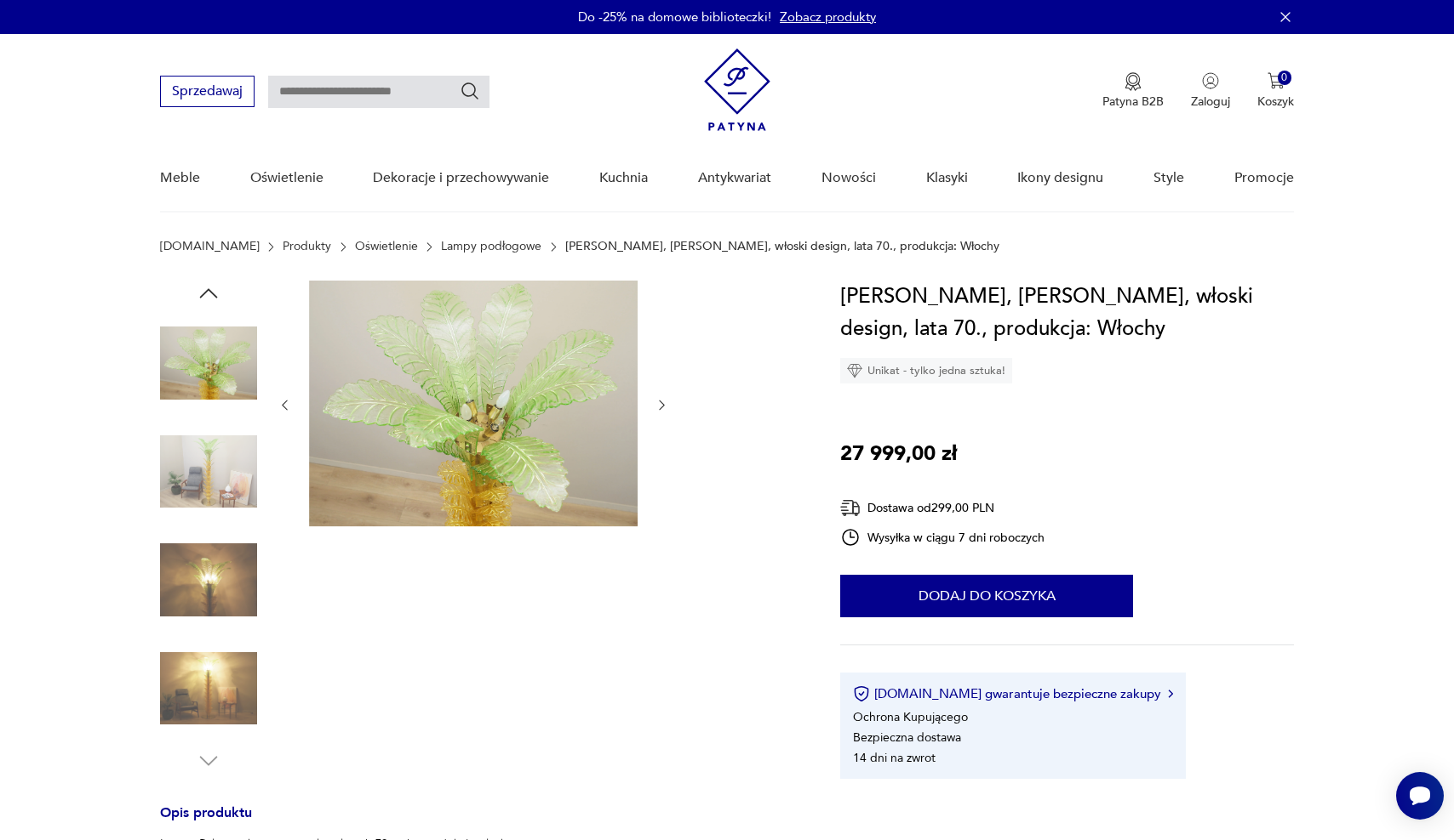
click at [663, 407] on icon "button" at bounding box center [662, 405] width 15 height 15
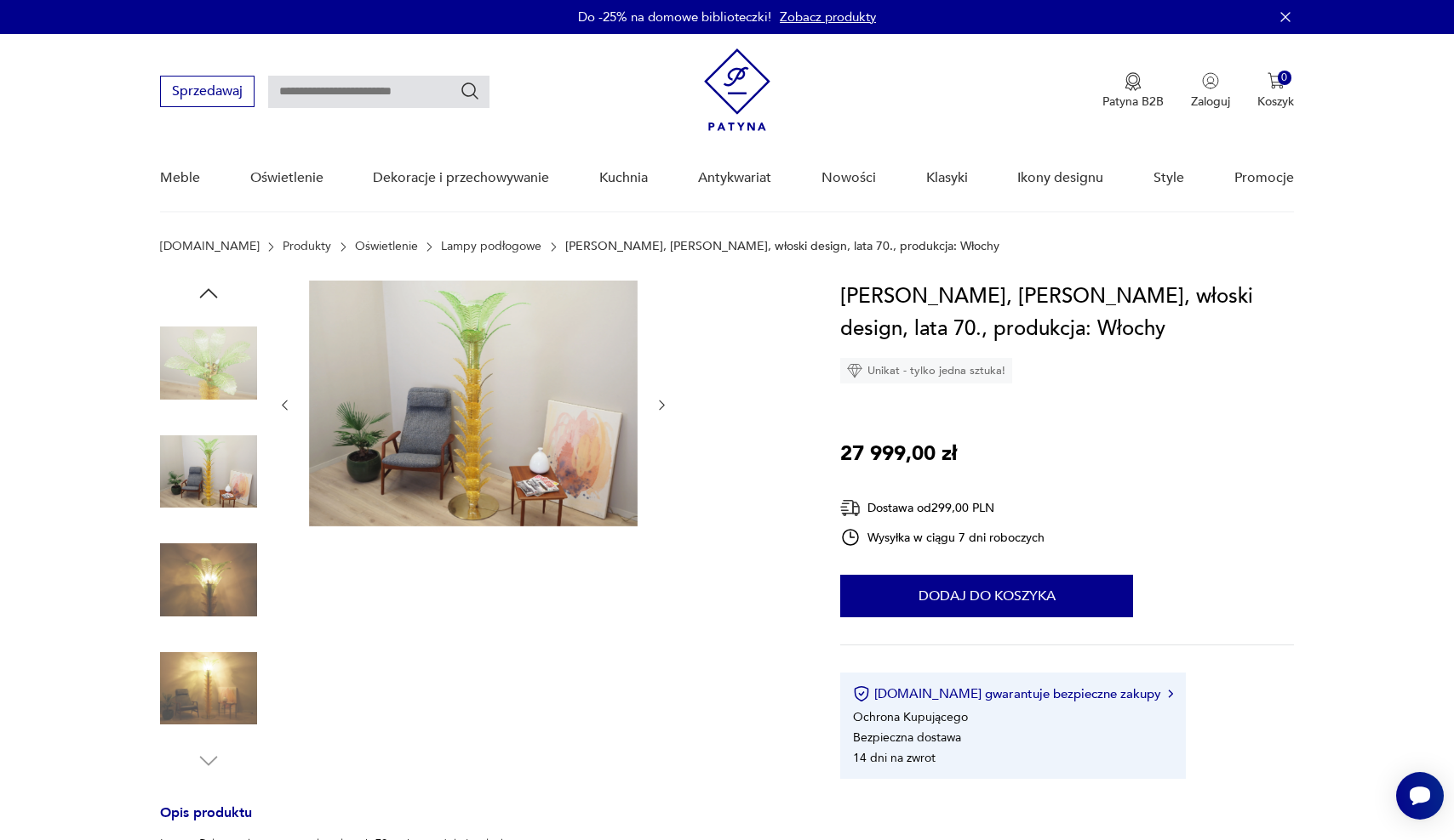
click at [663, 408] on icon "button" at bounding box center [662, 405] width 15 height 15
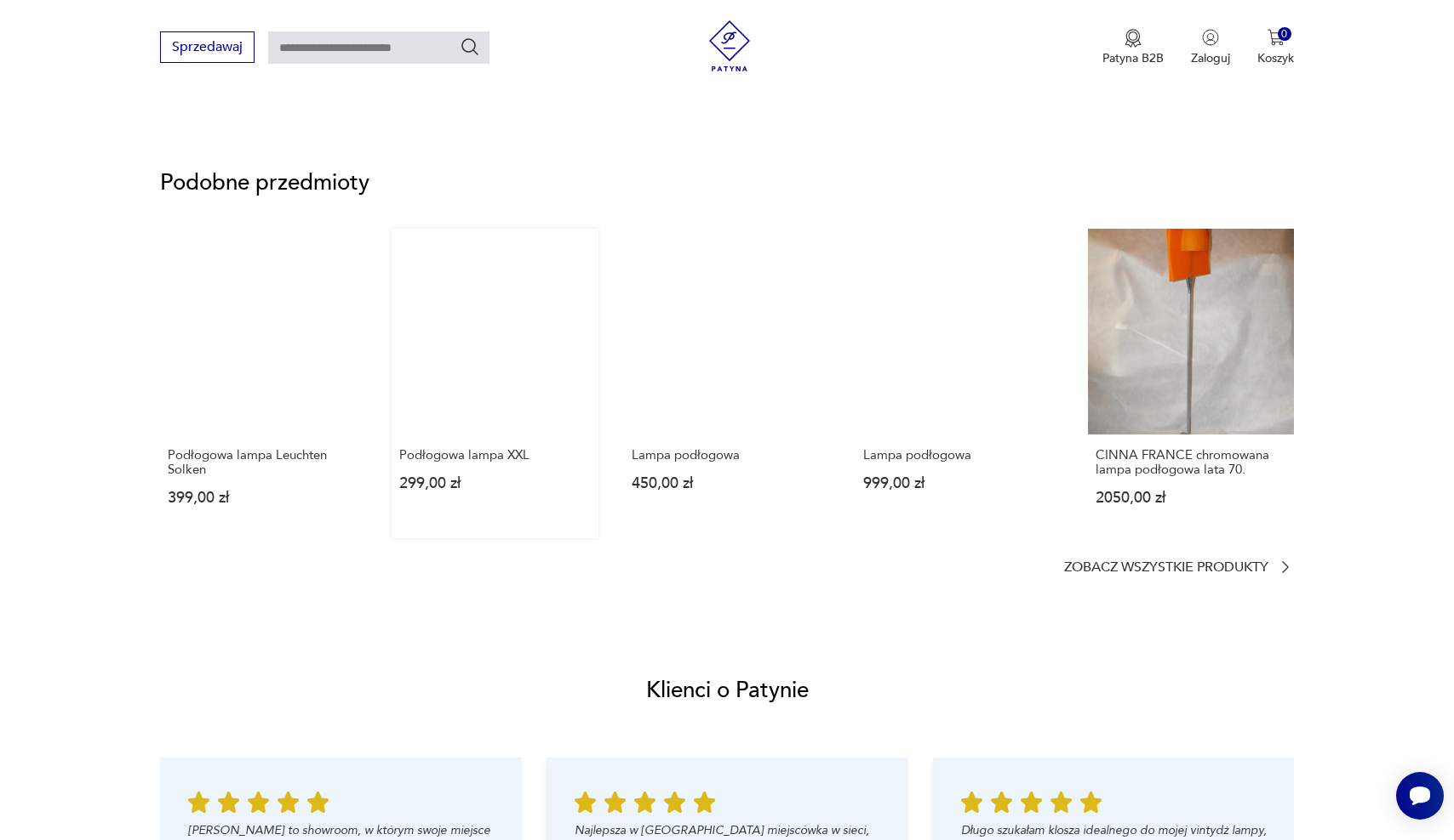
scroll to position [1237, 0]
